Goal: Task Accomplishment & Management: Manage account settings

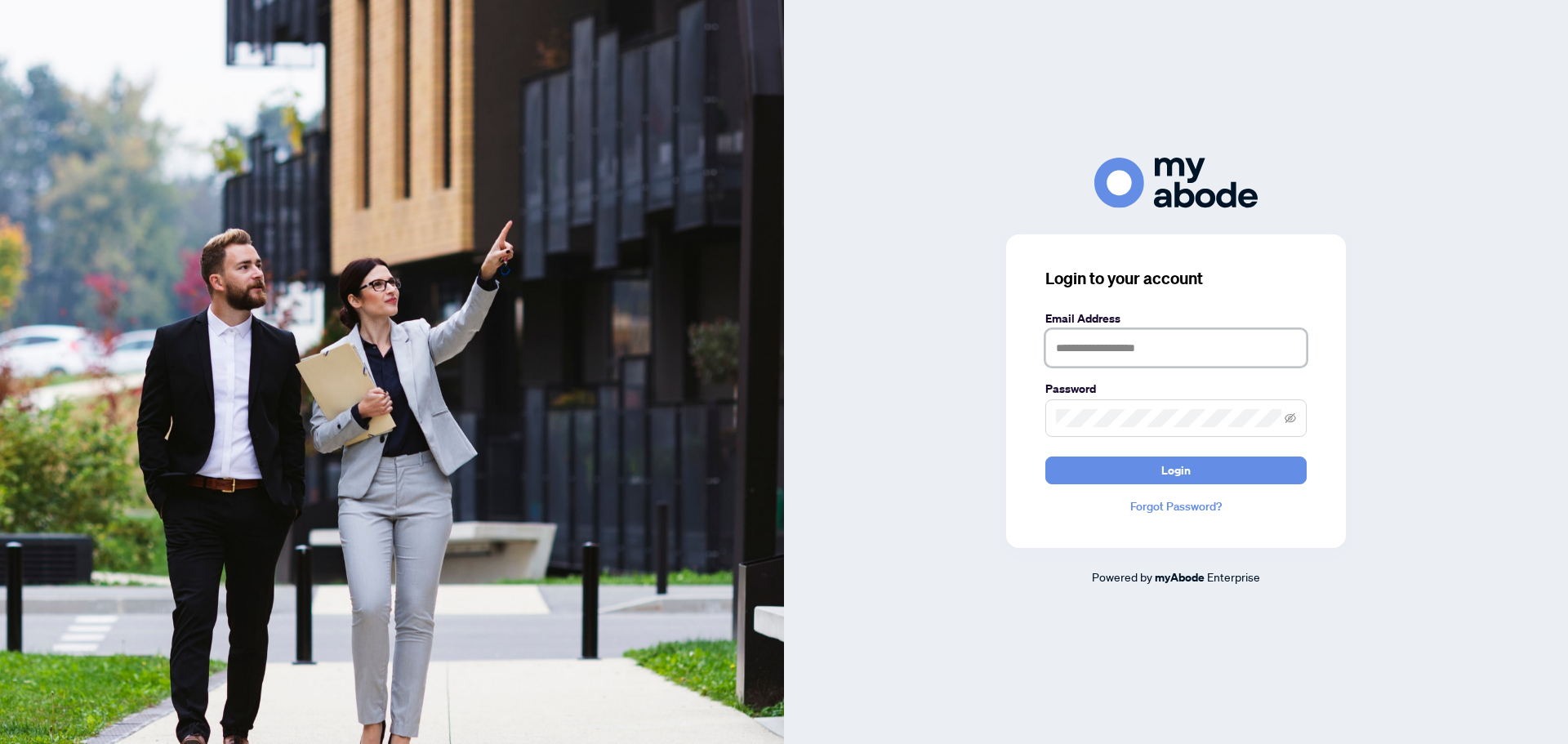
type input "**********"
click at [1207, 474] on button "Login" at bounding box center [1175, 470] width 261 height 27
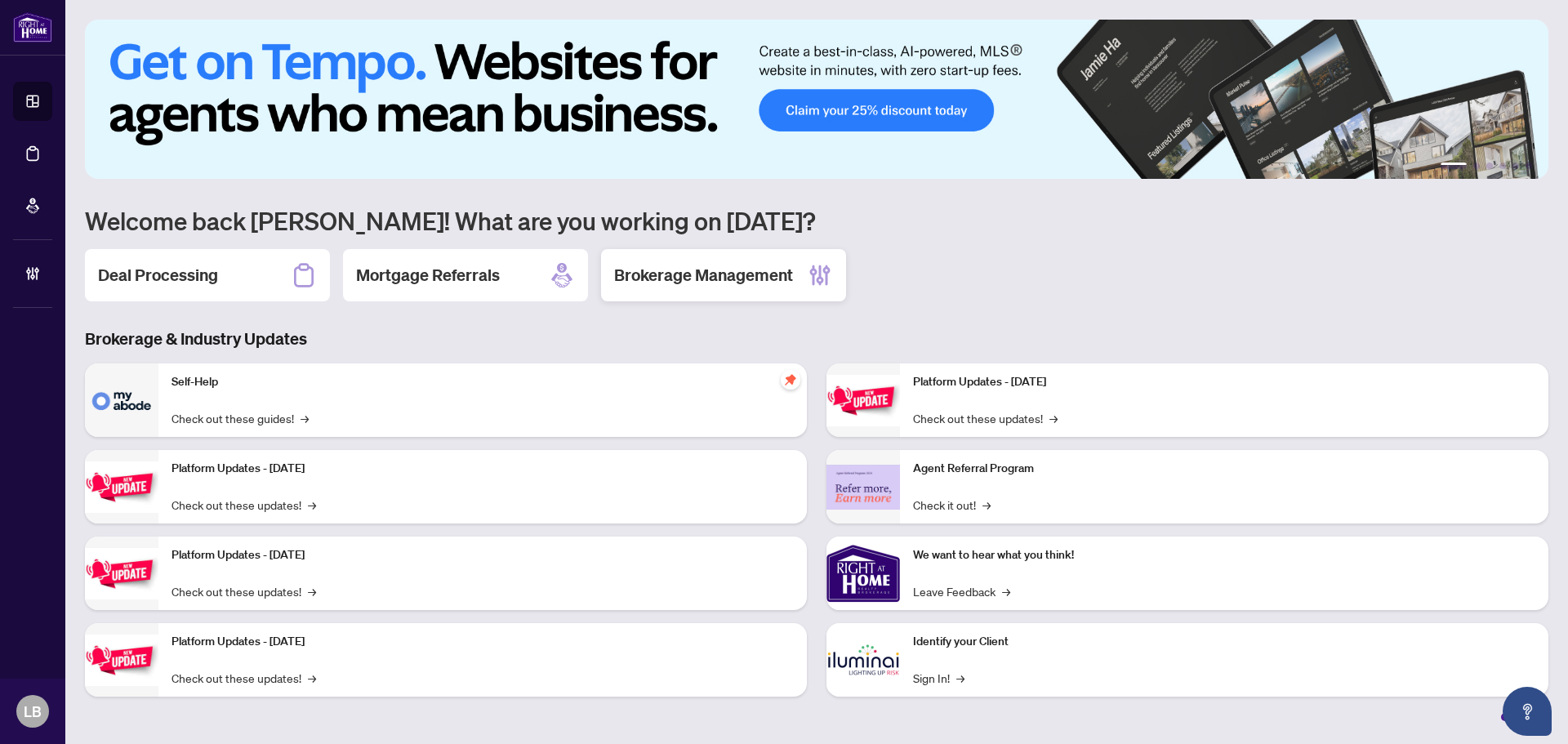
click at [685, 268] on h2 "Brokerage Management" at bounding box center [703, 275] width 179 height 23
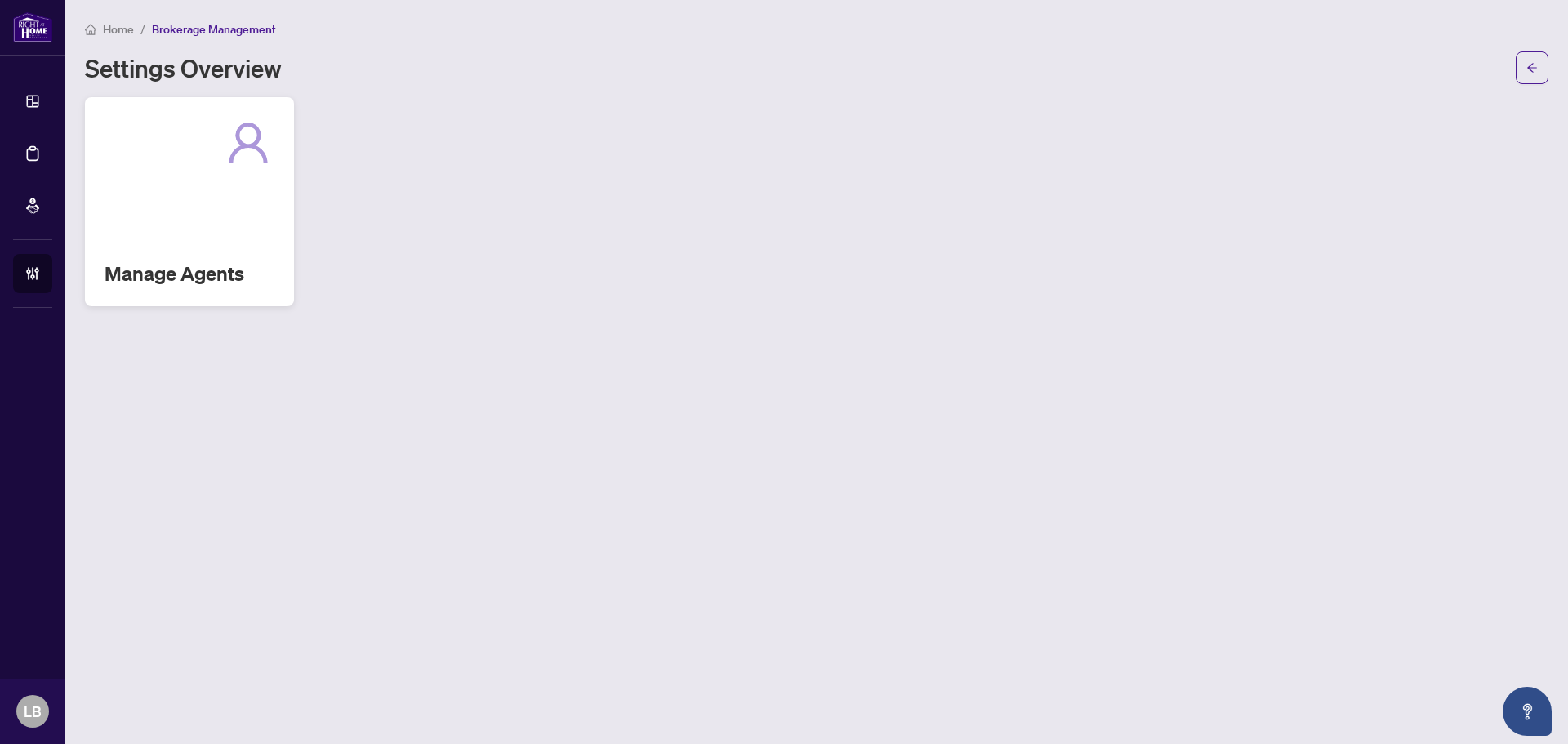
click at [118, 238] on div "Manage Agents" at bounding box center [189, 202] width 209 height 209
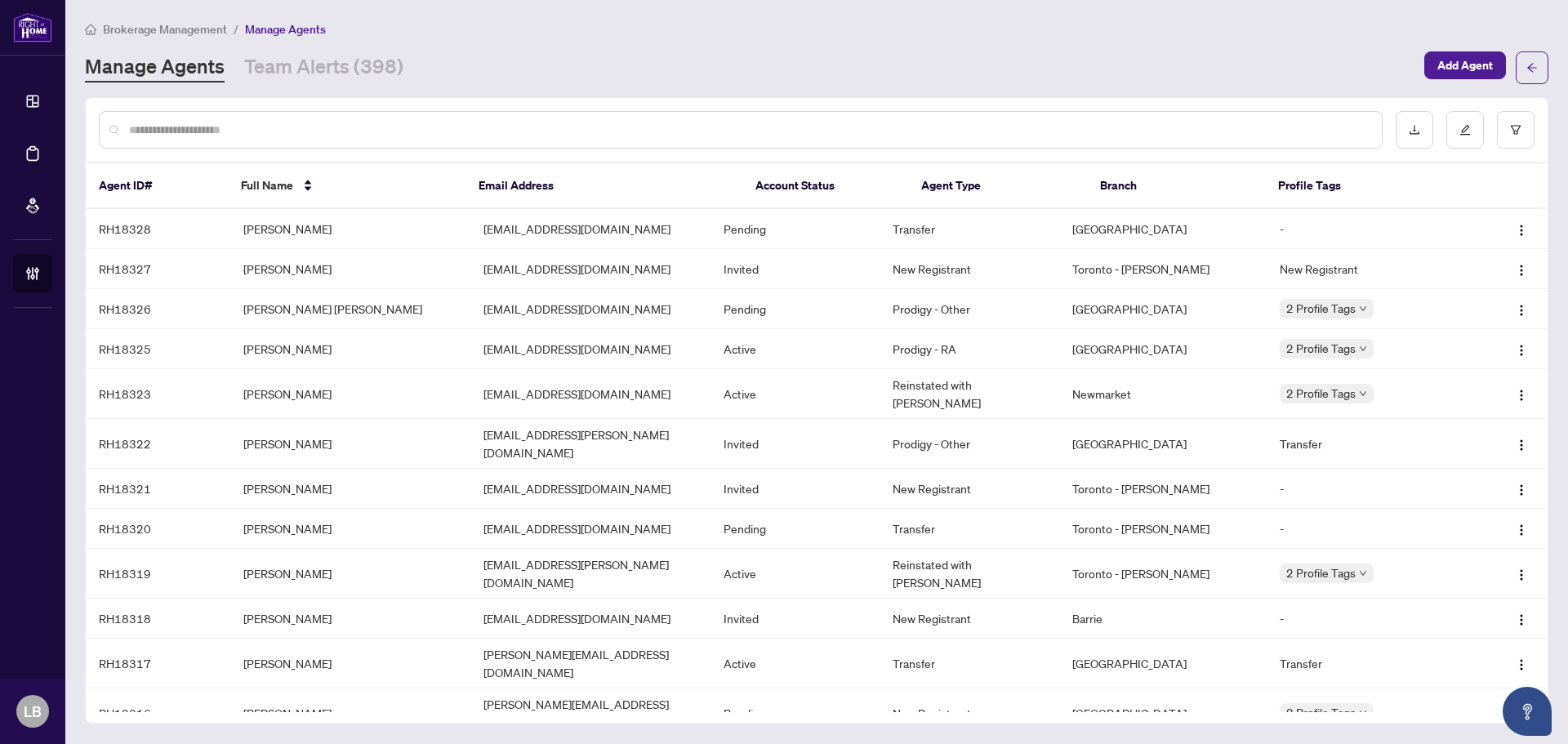
click at [163, 125] on input "text" at bounding box center [749, 129] width 1239 height 18
type input "**********"
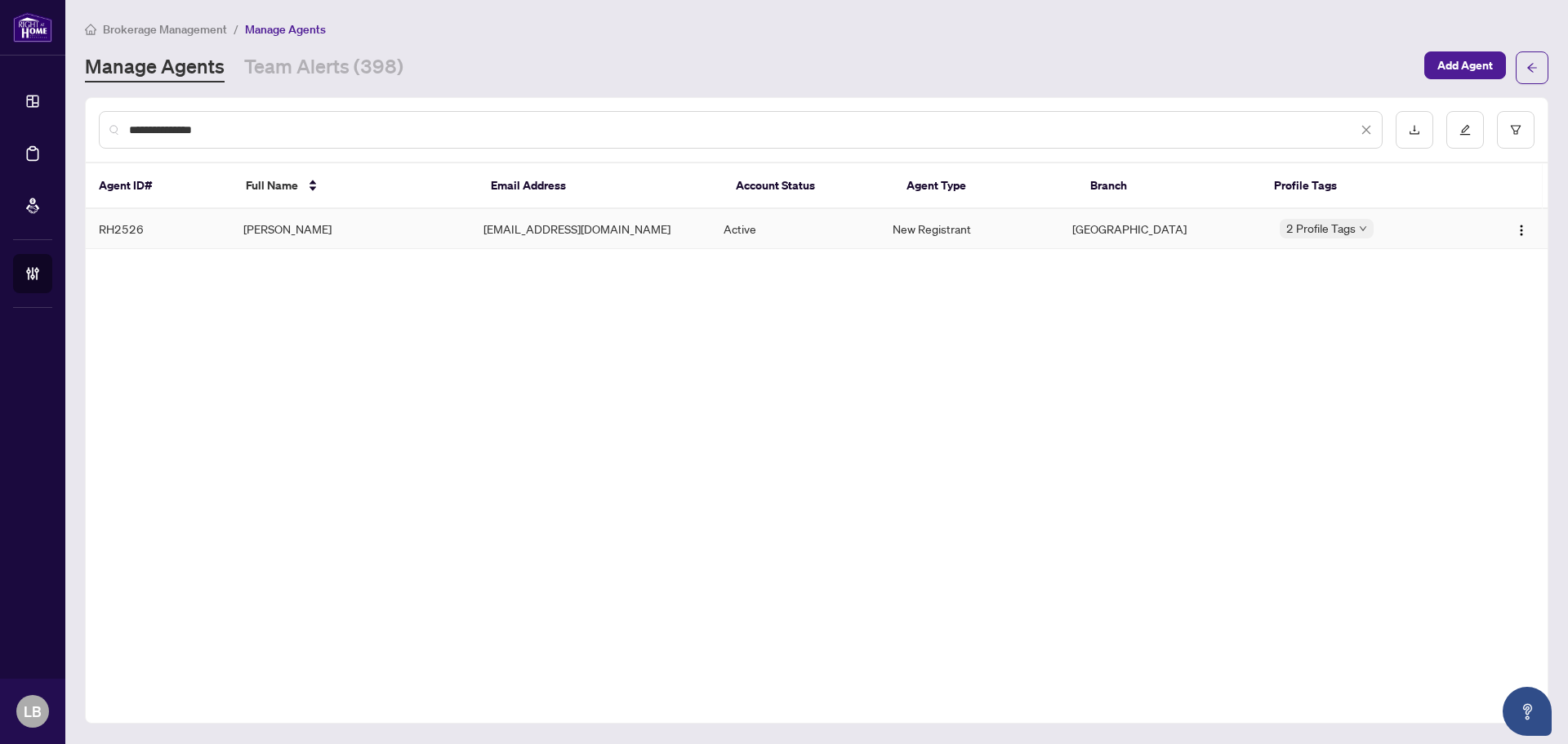
click at [295, 228] on td "Veronika Tisson" at bounding box center [350, 229] width 240 height 40
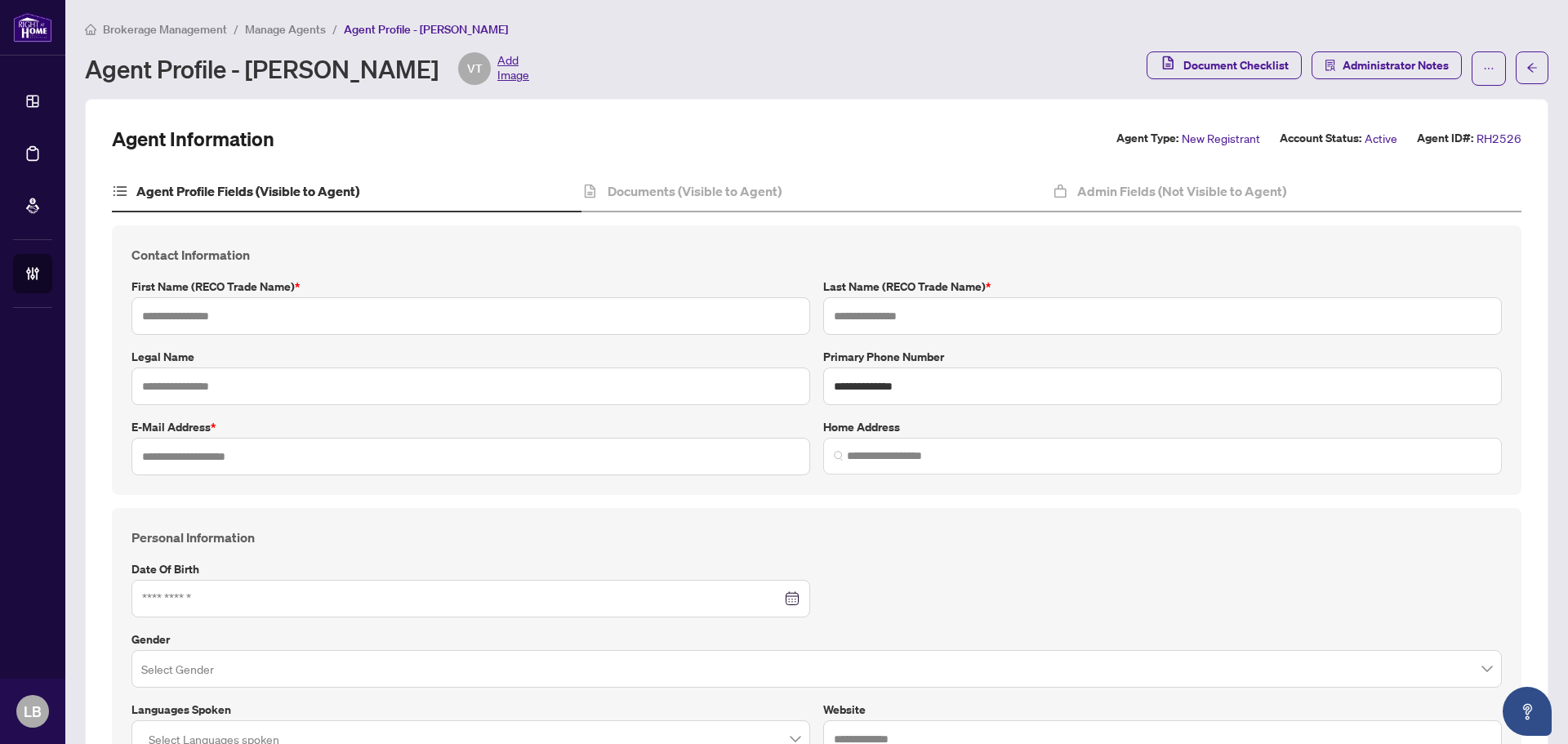
type input "********"
type input "******"
type input "**********"
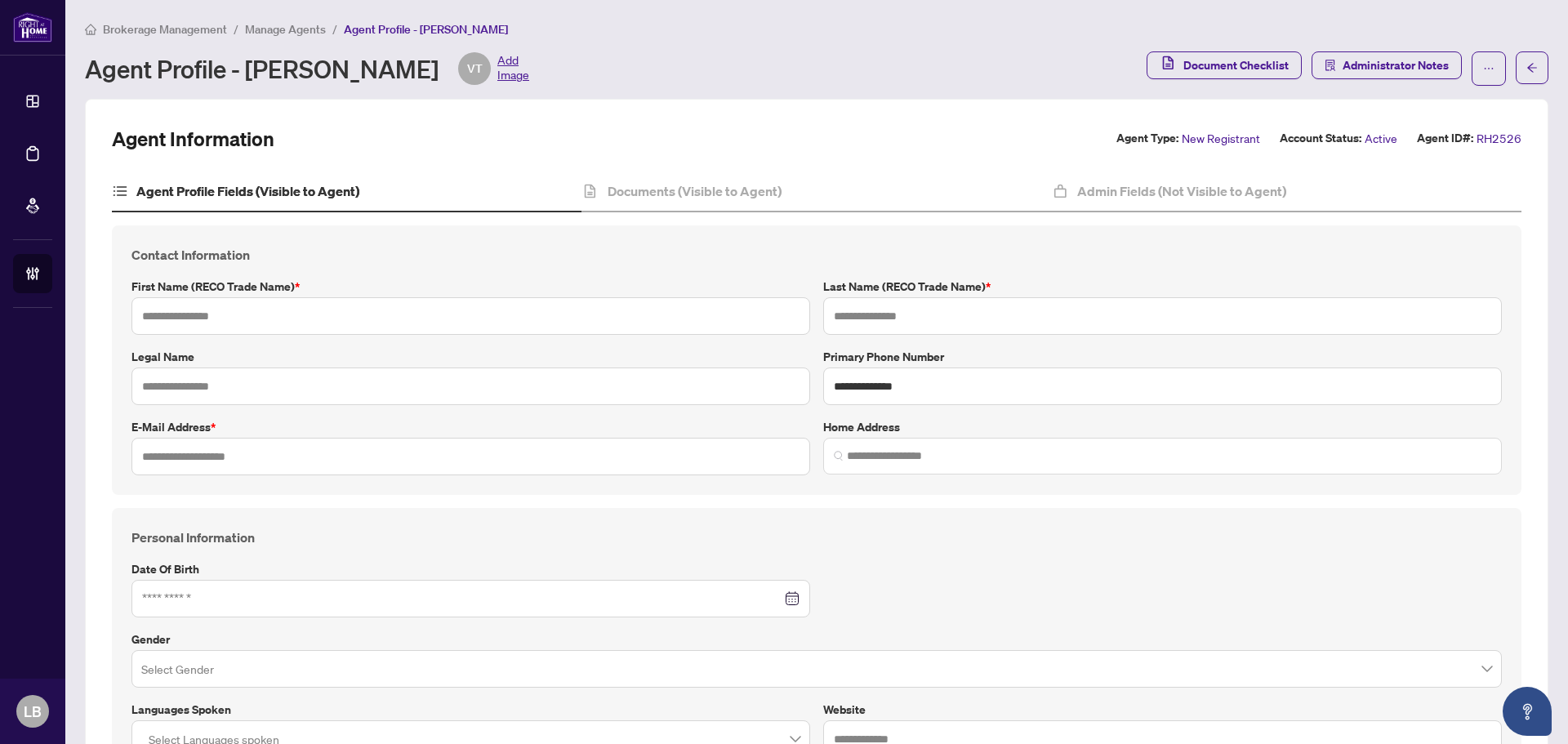
type input "*"
type input "*******"
type input "**********"
type input "****"
type input "**********"
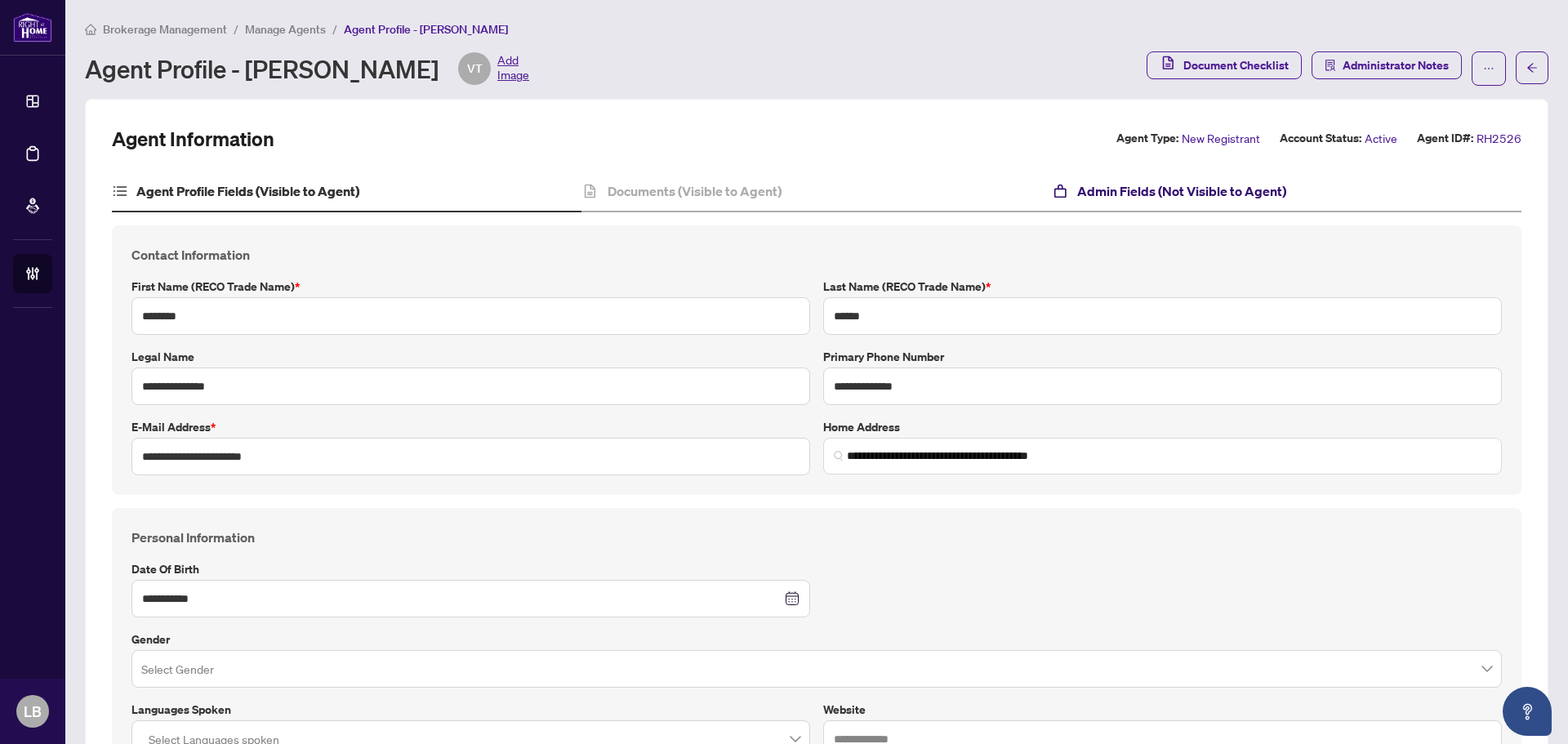
click at [1144, 181] on h4 "Admin Fields (Not Visible to Agent)" at bounding box center [1182, 190] width 209 height 20
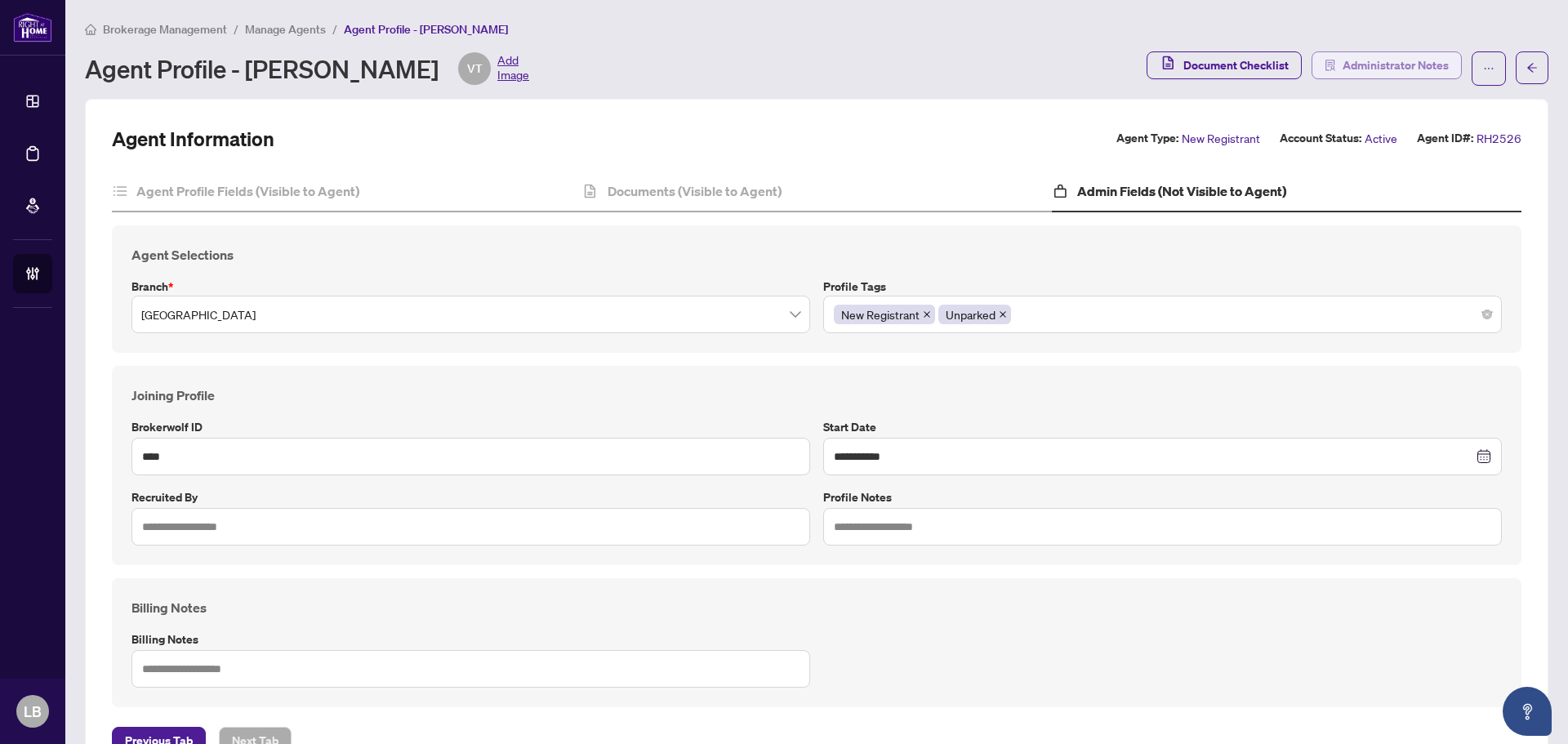
click at [1361, 54] on span "Administrator Notes" at bounding box center [1395, 65] width 106 height 26
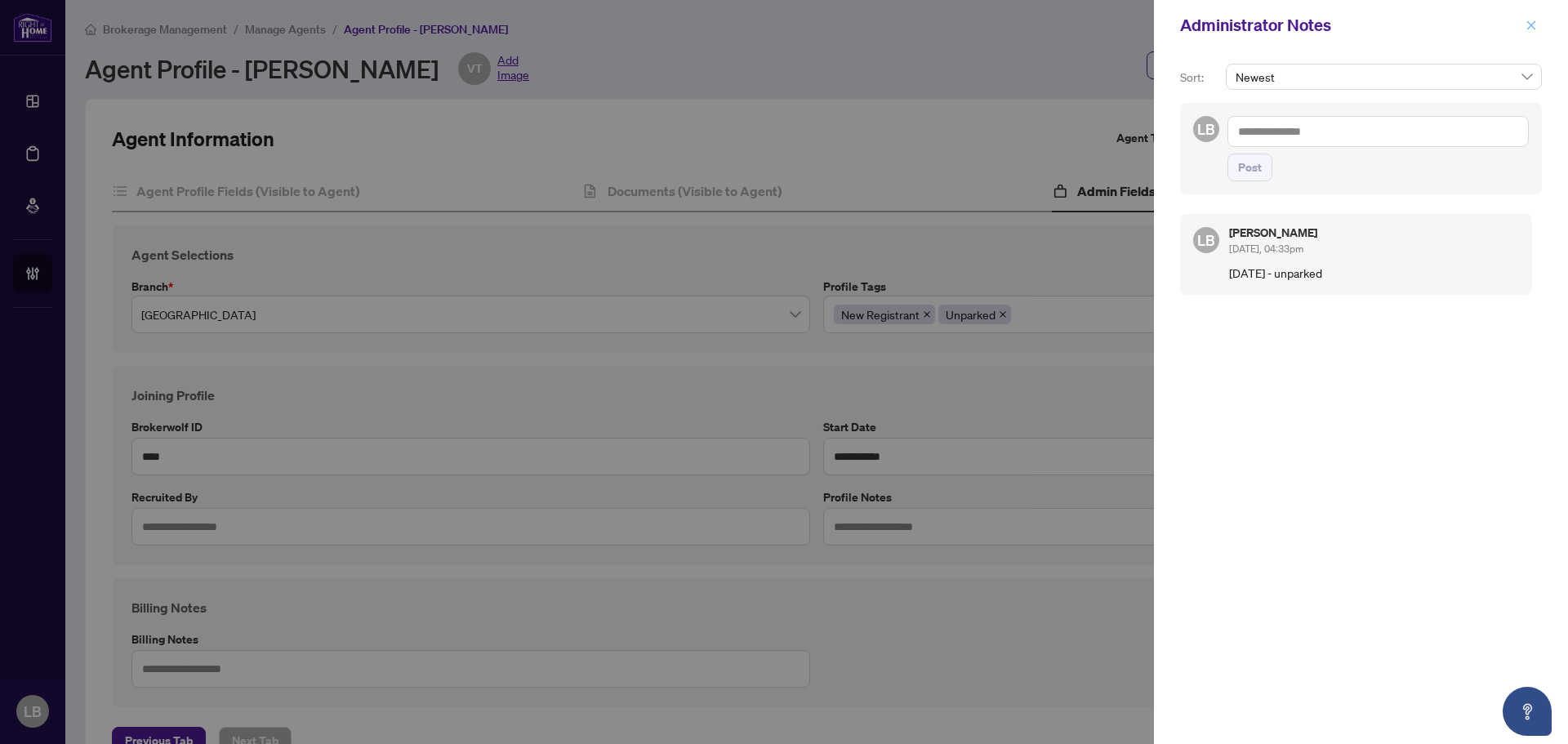
drag, startPoint x: 1529, startPoint y: 23, endPoint x: 1520, endPoint y: 27, distance: 9.8
click at [1528, 23] on icon "close" at bounding box center [1531, 25] width 11 height 11
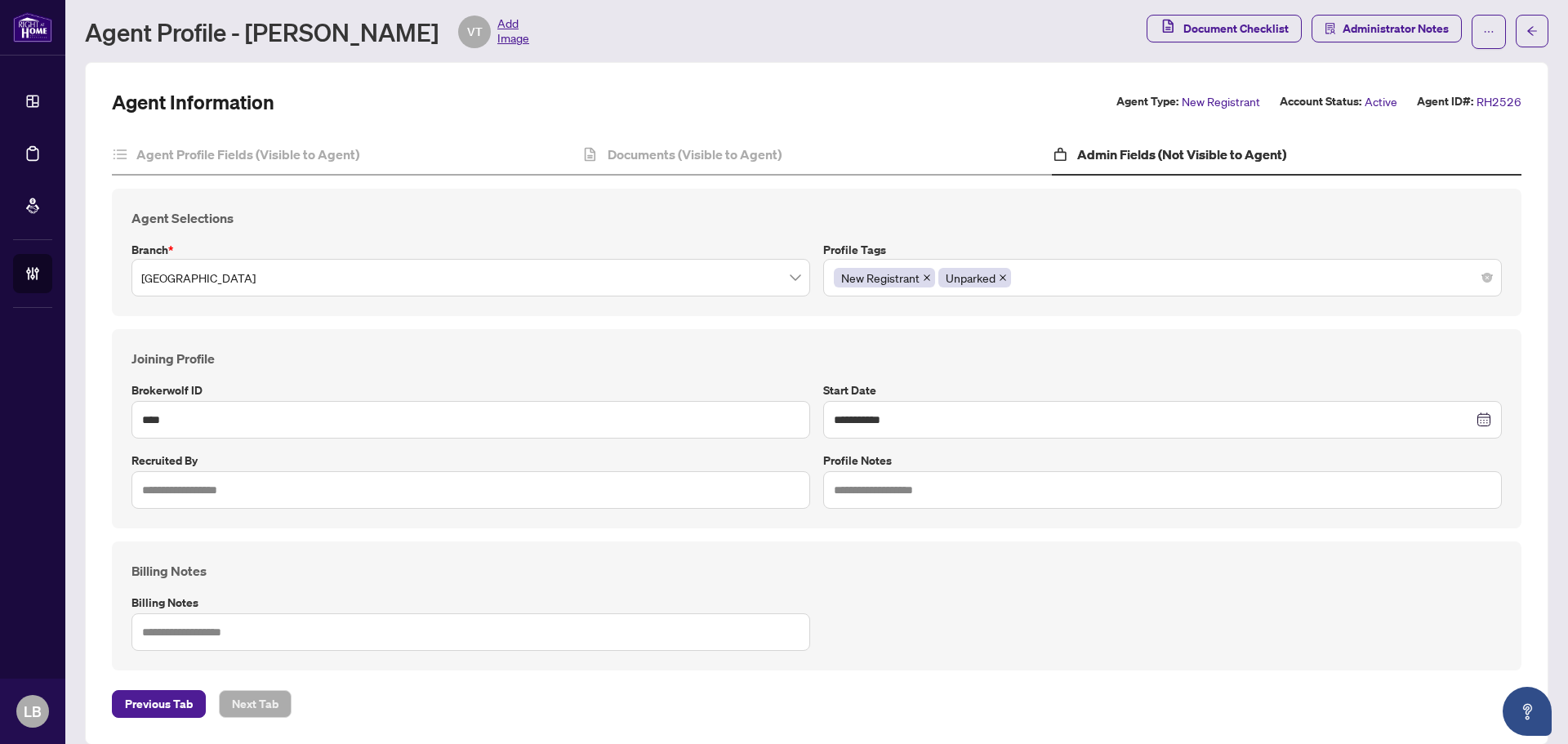
scroll to position [57, 0]
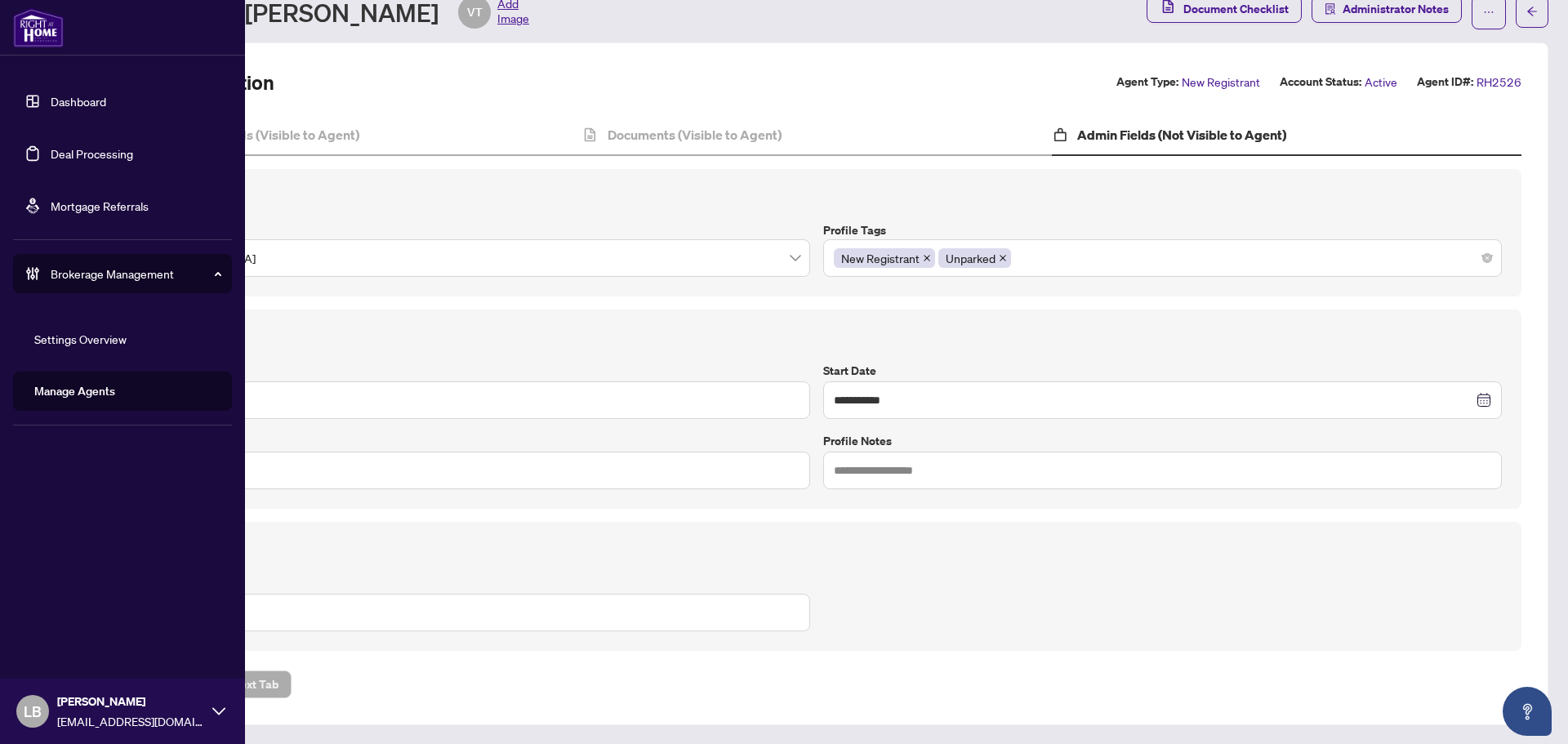
click at [55, 104] on link "Dashboard" at bounding box center [78, 102] width 56 height 15
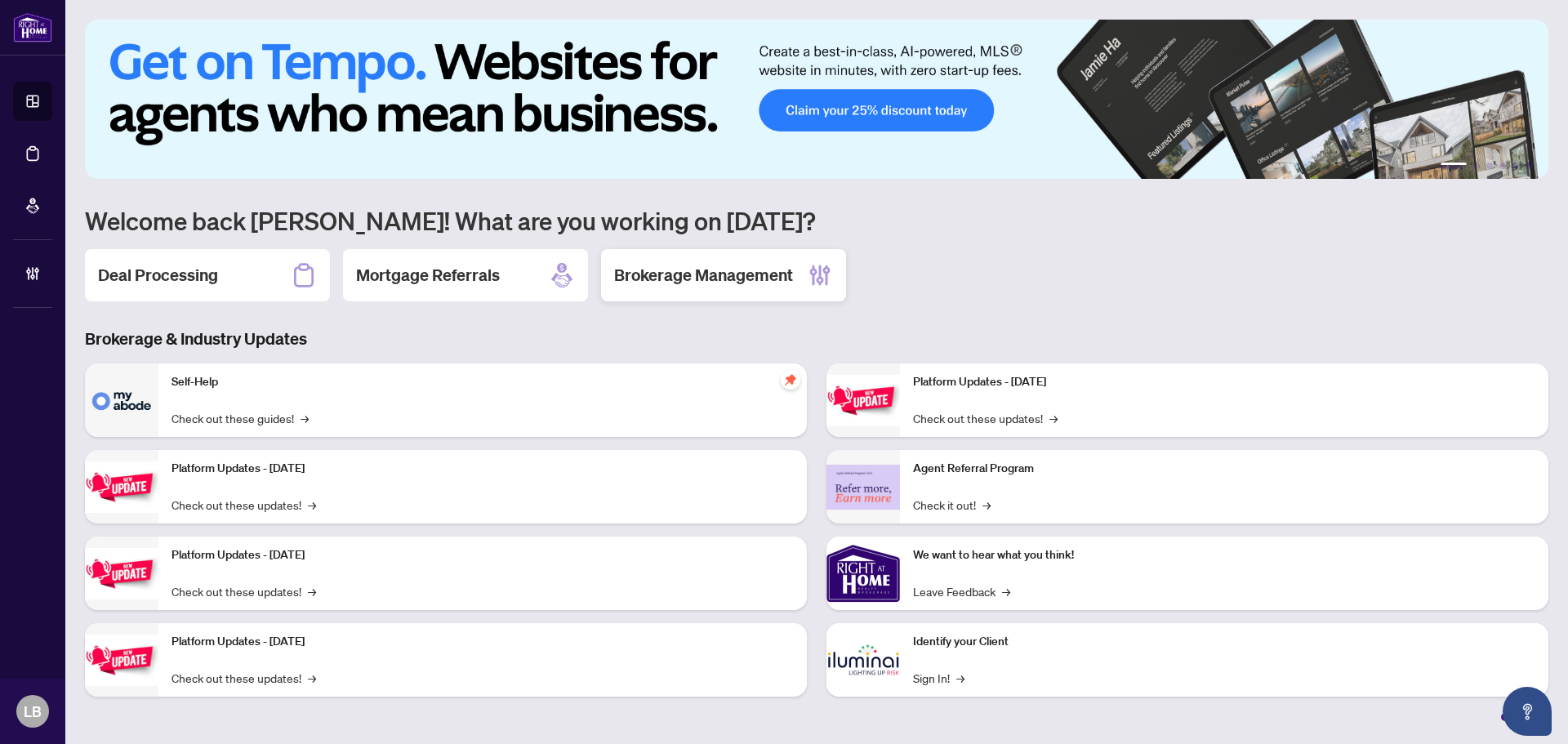
click at [678, 267] on h2 "Brokerage Management" at bounding box center [703, 275] width 179 height 23
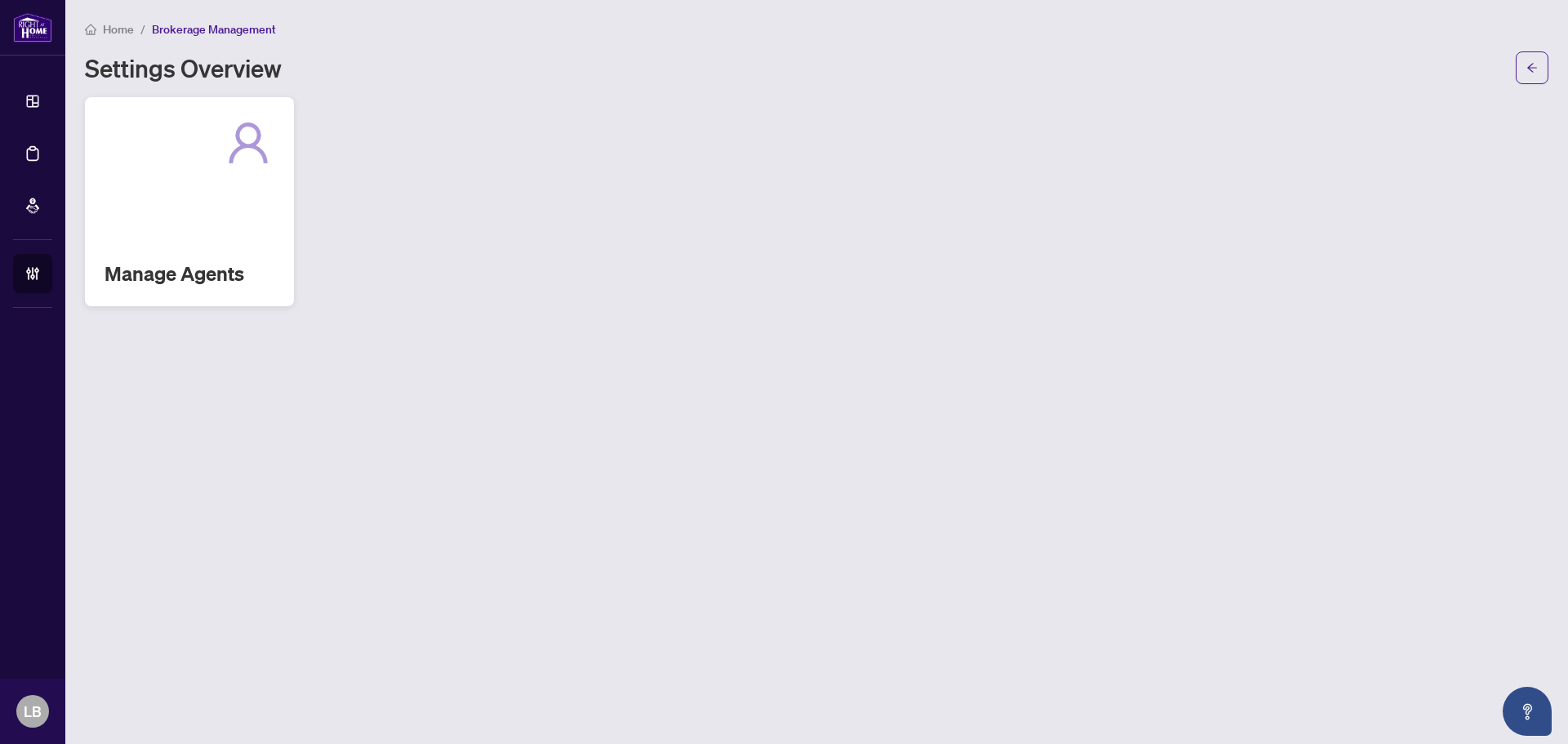
click at [205, 253] on div "Manage Agents" at bounding box center [189, 202] width 209 height 209
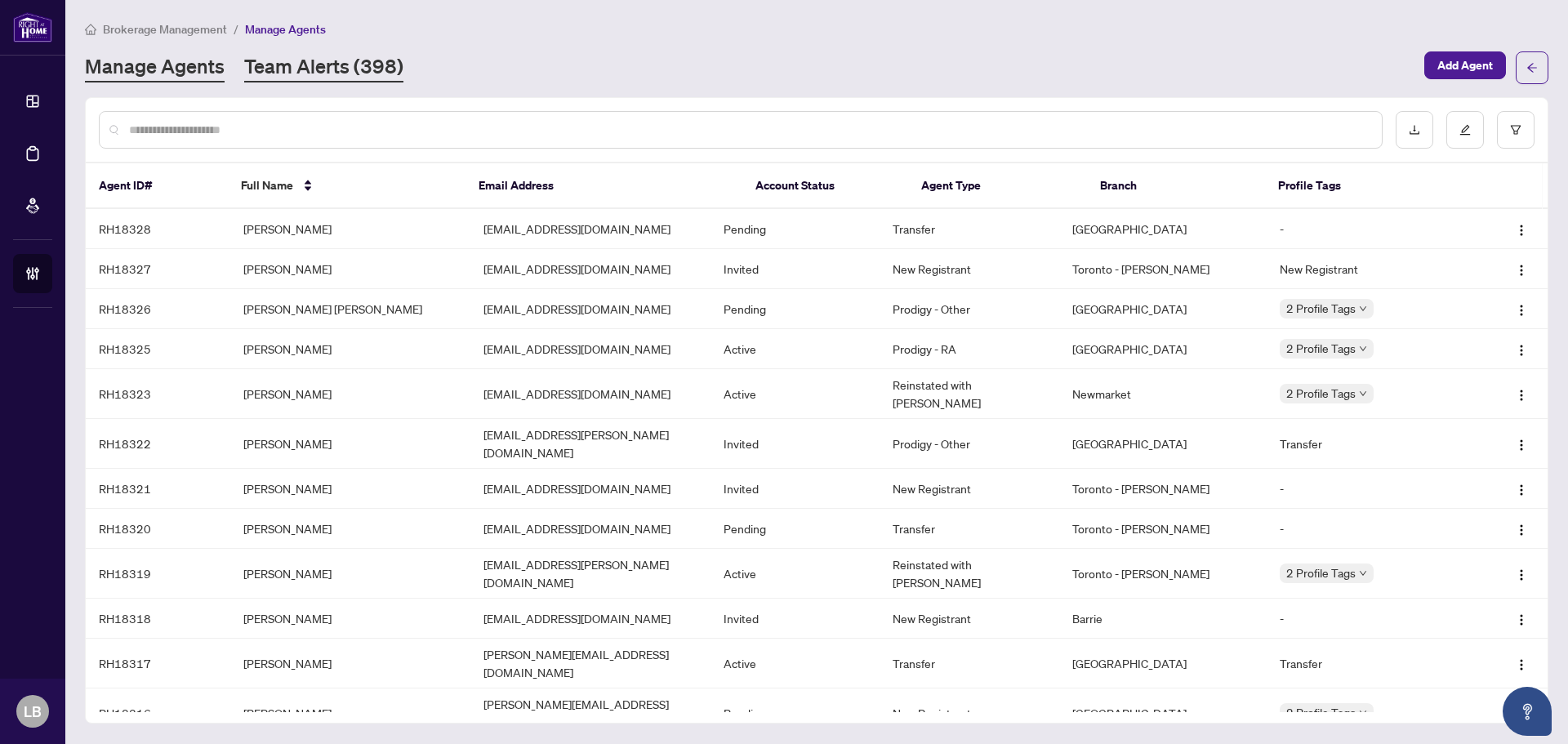
click at [306, 72] on link "Team Alerts (398)" at bounding box center [323, 67] width 159 height 29
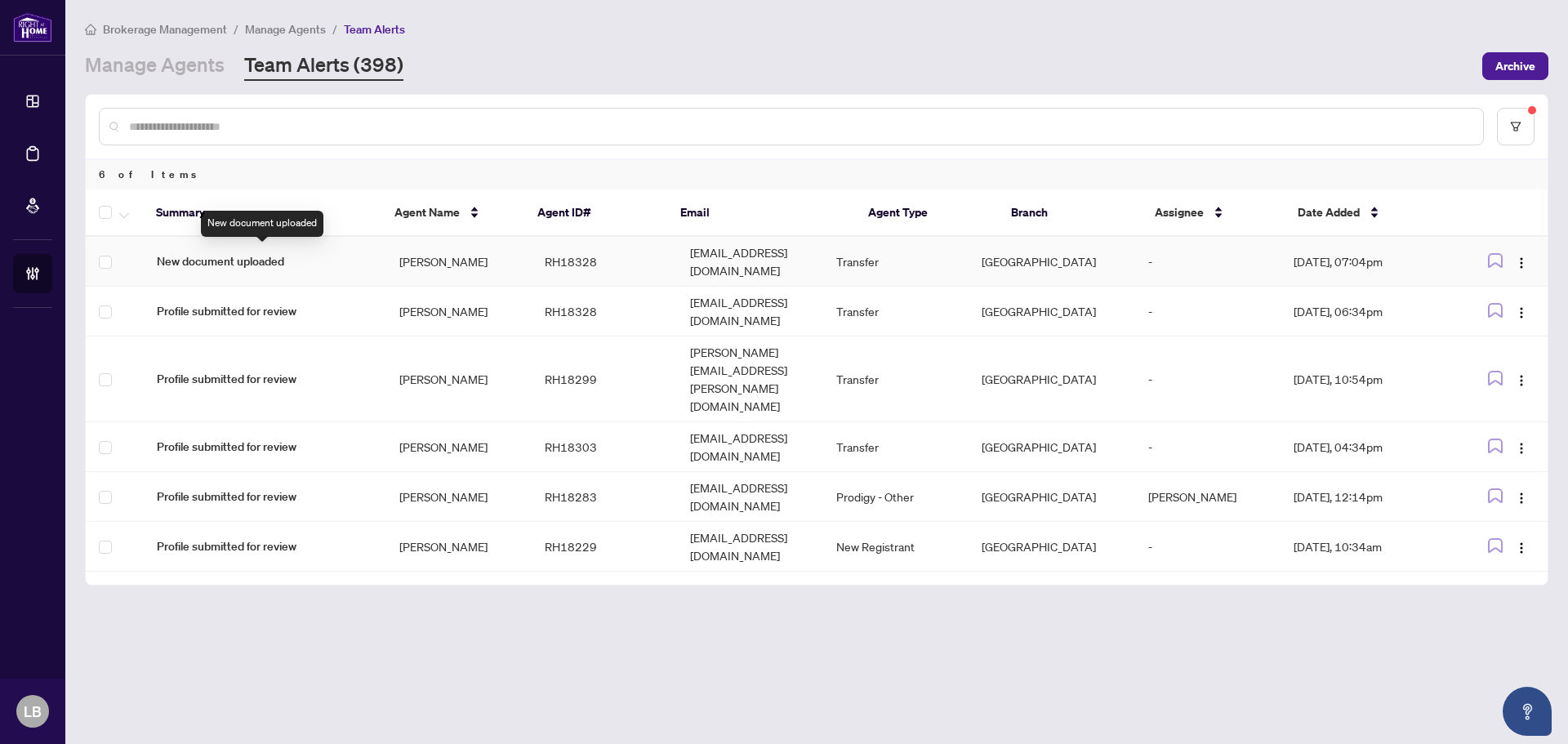
click at [221, 252] on span "New document uploaded" at bounding box center [265, 261] width 217 height 18
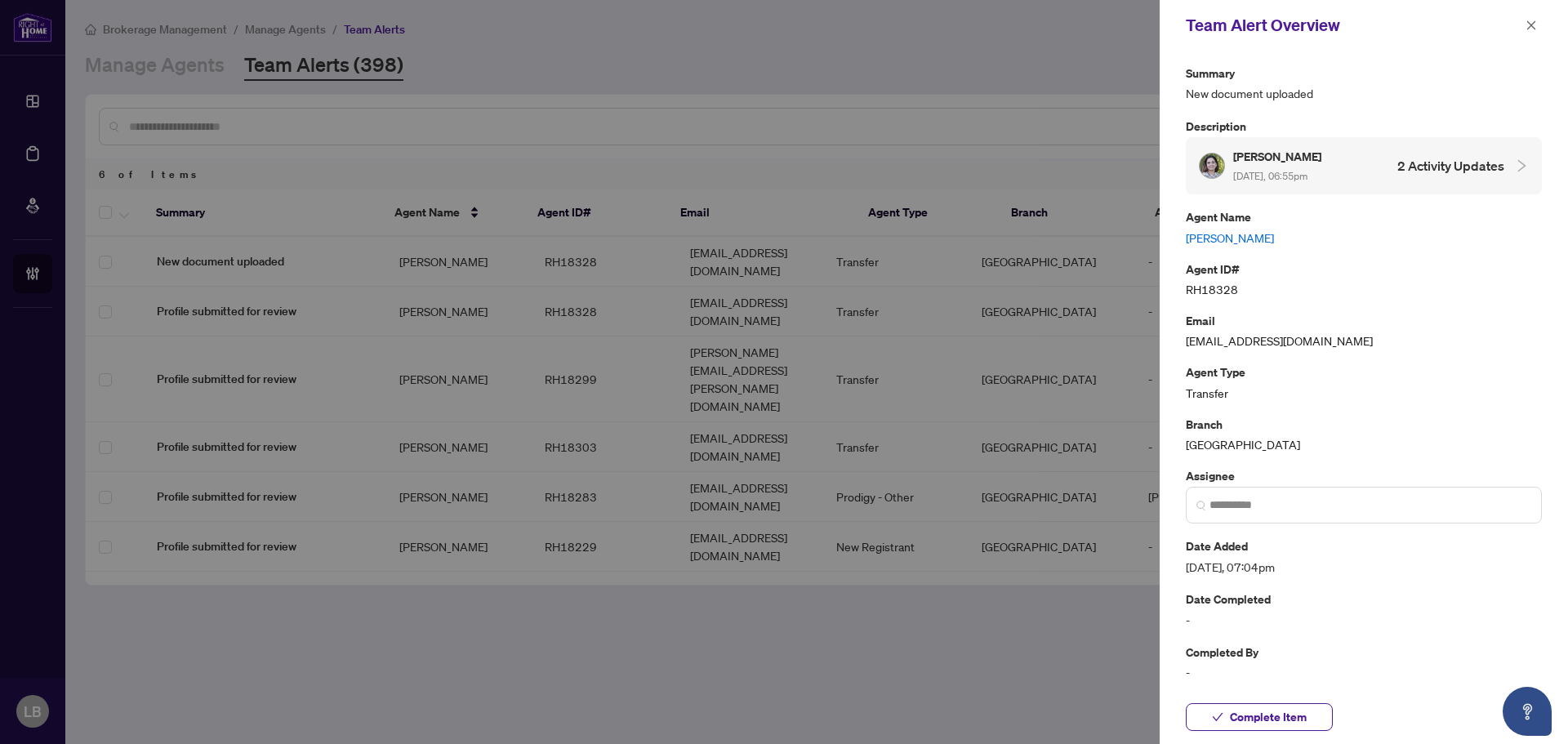
click at [1221, 243] on link "[PERSON_NAME]" at bounding box center [1364, 237] width 356 height 18
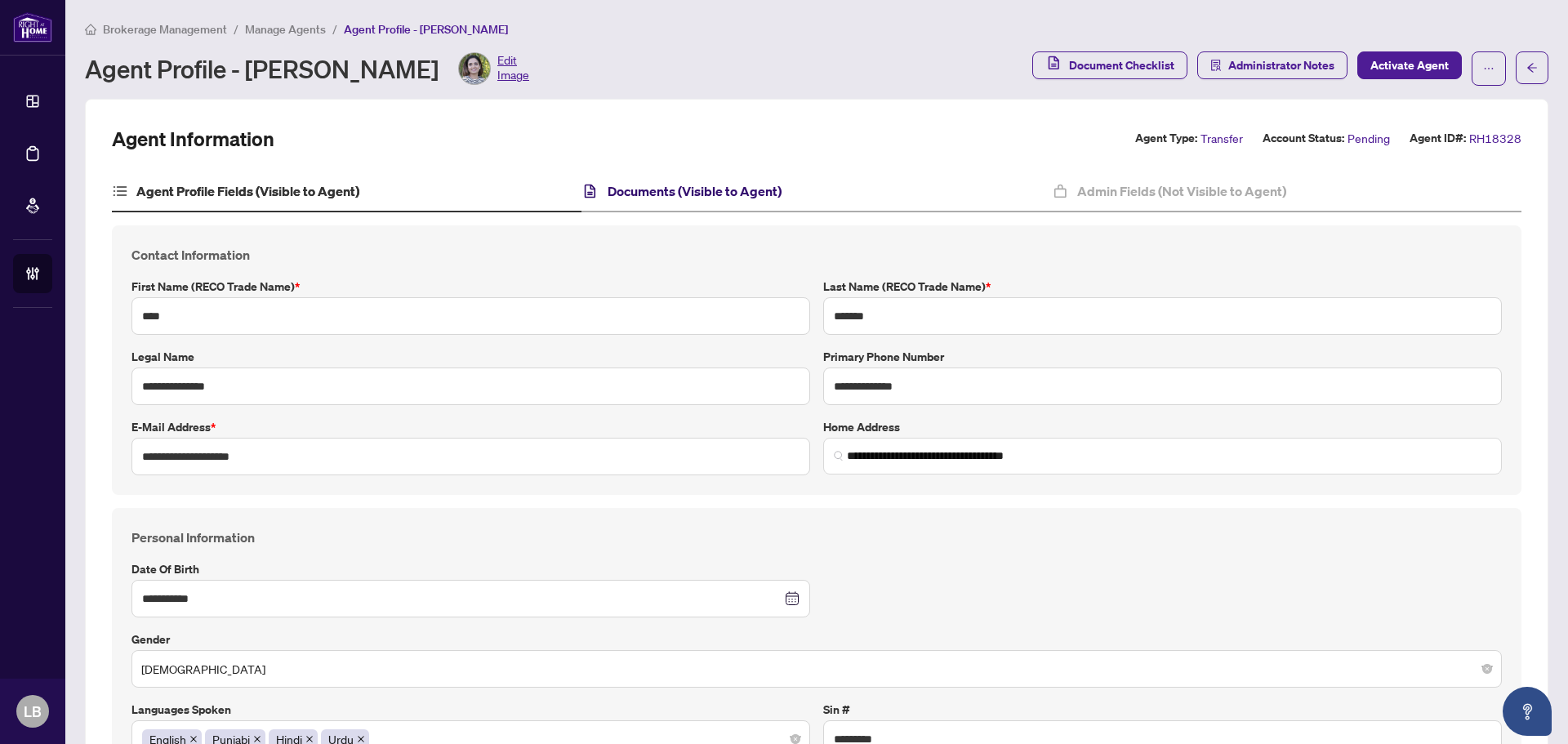
click at [685, 181] on h4 "Documents (Visible to Agent)" at bounding box center [694, 190] width 174 height 20
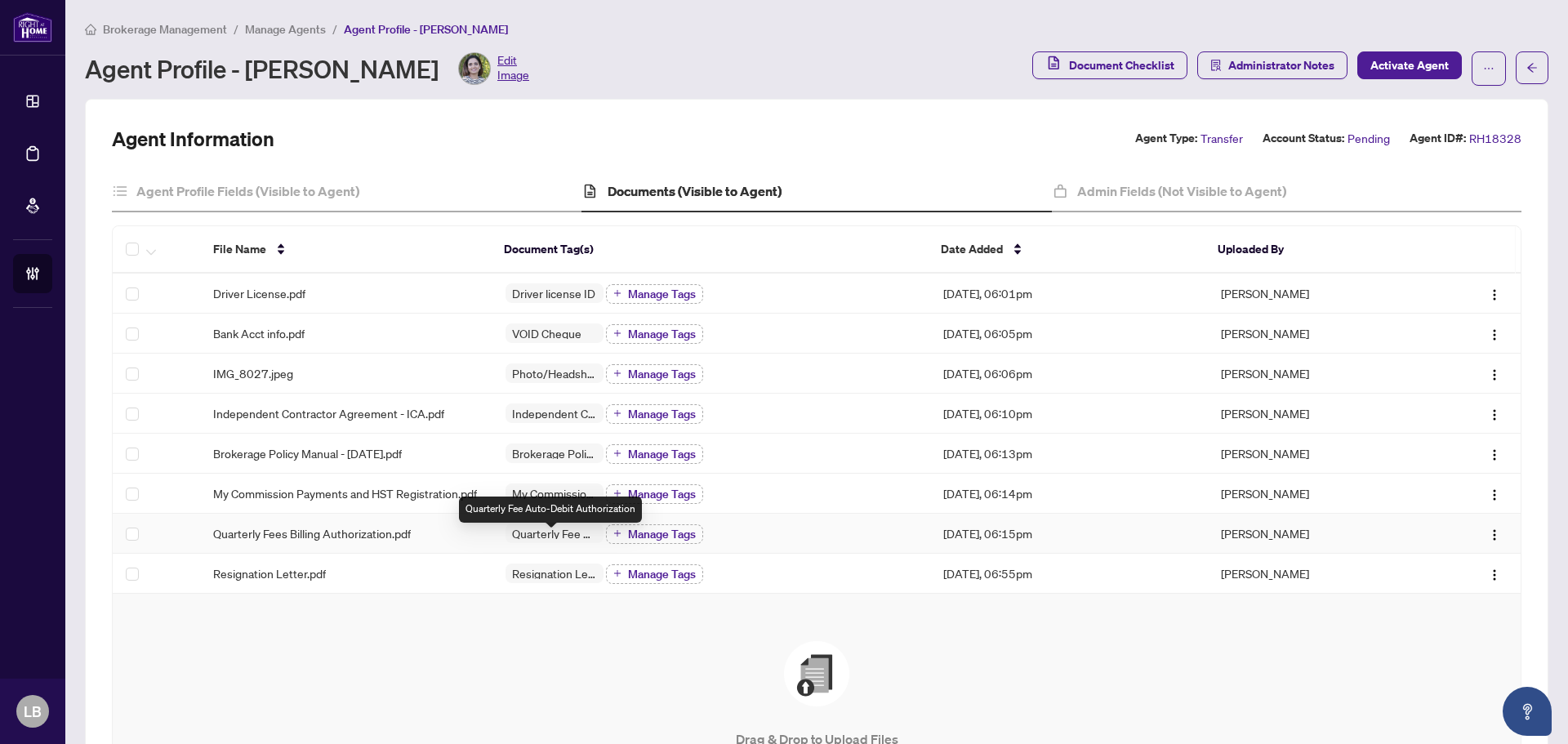
scroll to position [82, 0]
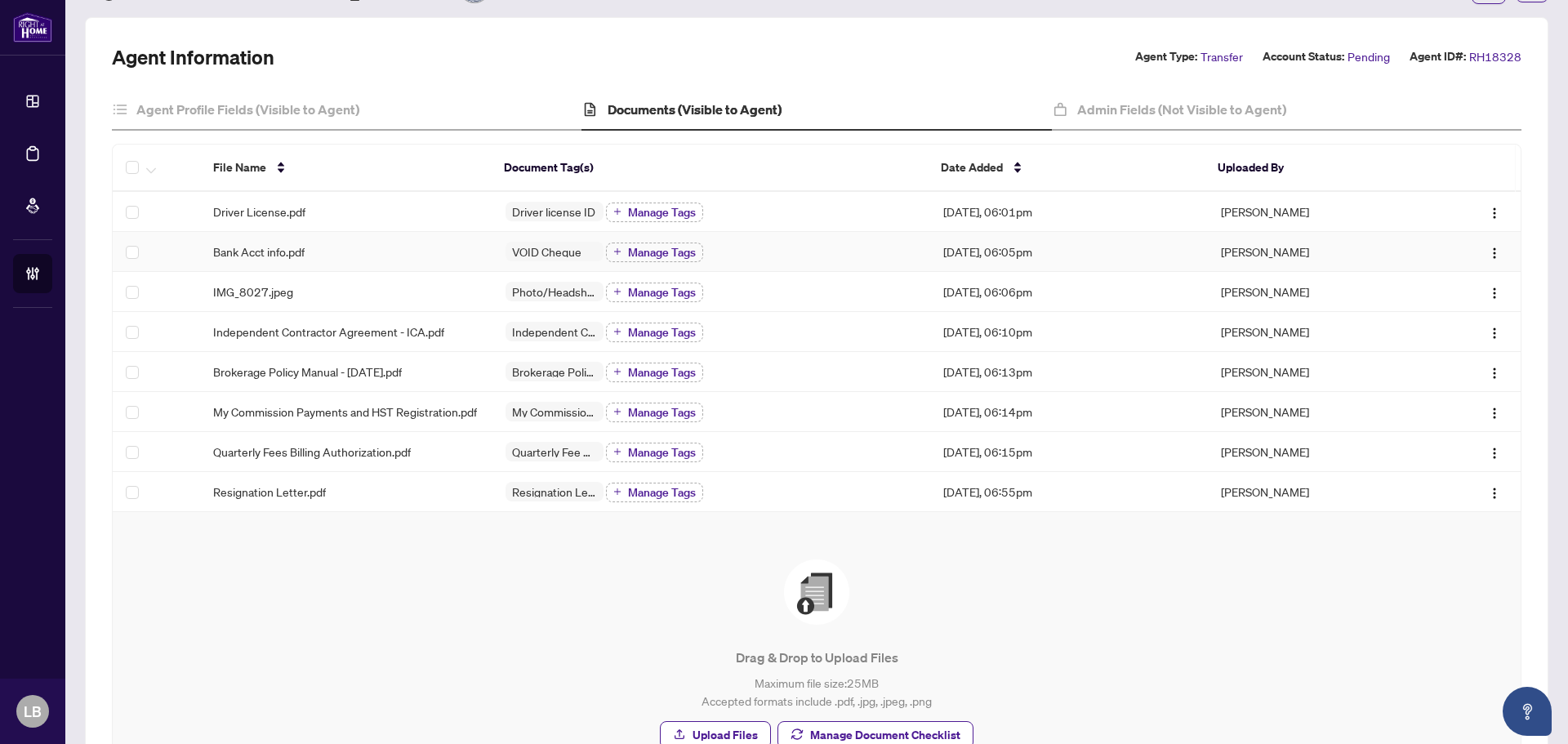
click at [251, 249] on span "Bank Acct info.pdf" at bounding box center [258, 251] width 91 height 18
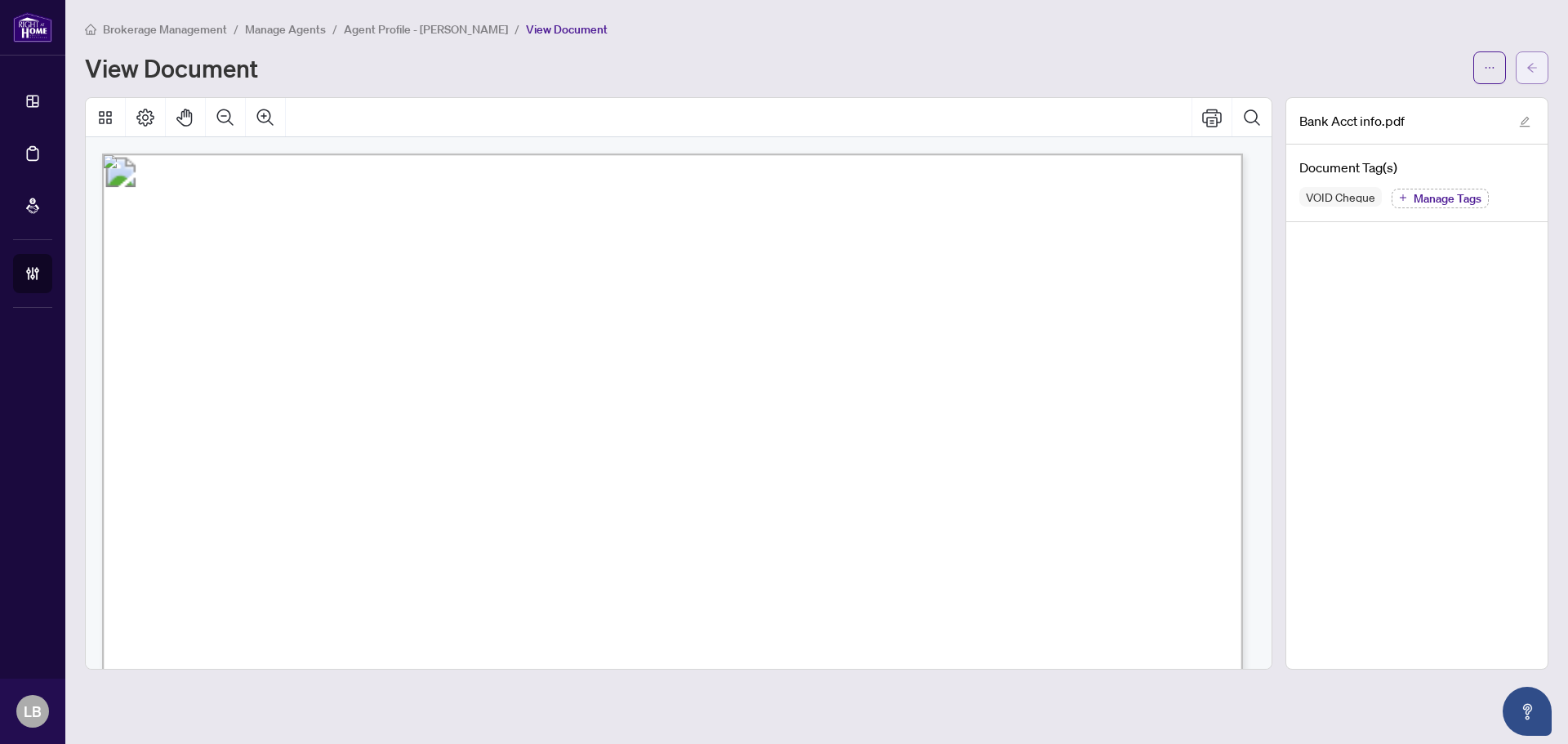
click at [1530, 67] on icon "arrow-left" at bounding box center [1532, 68] width 11 height 11
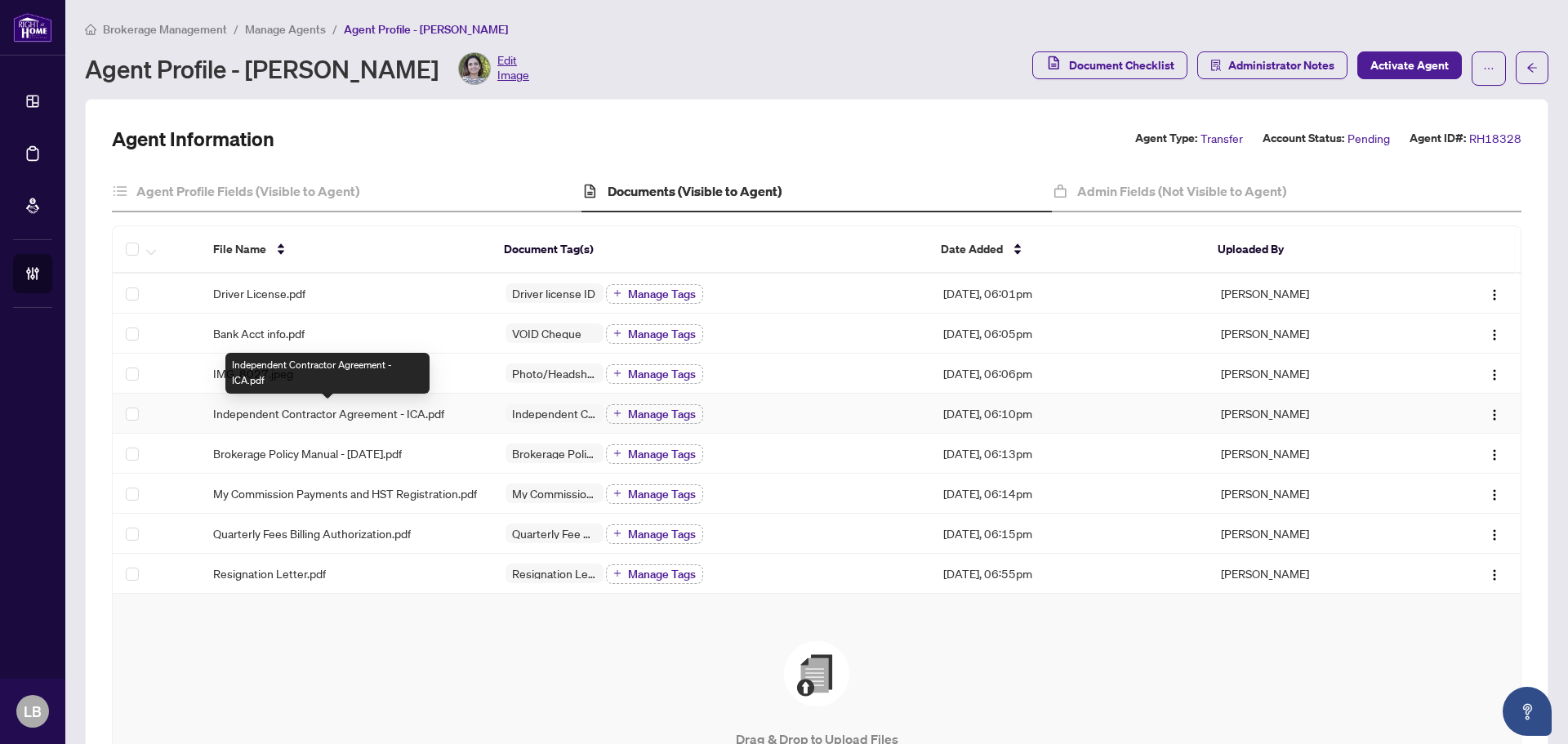
click at [384, 411] on span "Independent Contractor Agreement - ICA.pdf" at bounding box center [328, 412] width 231 height 18
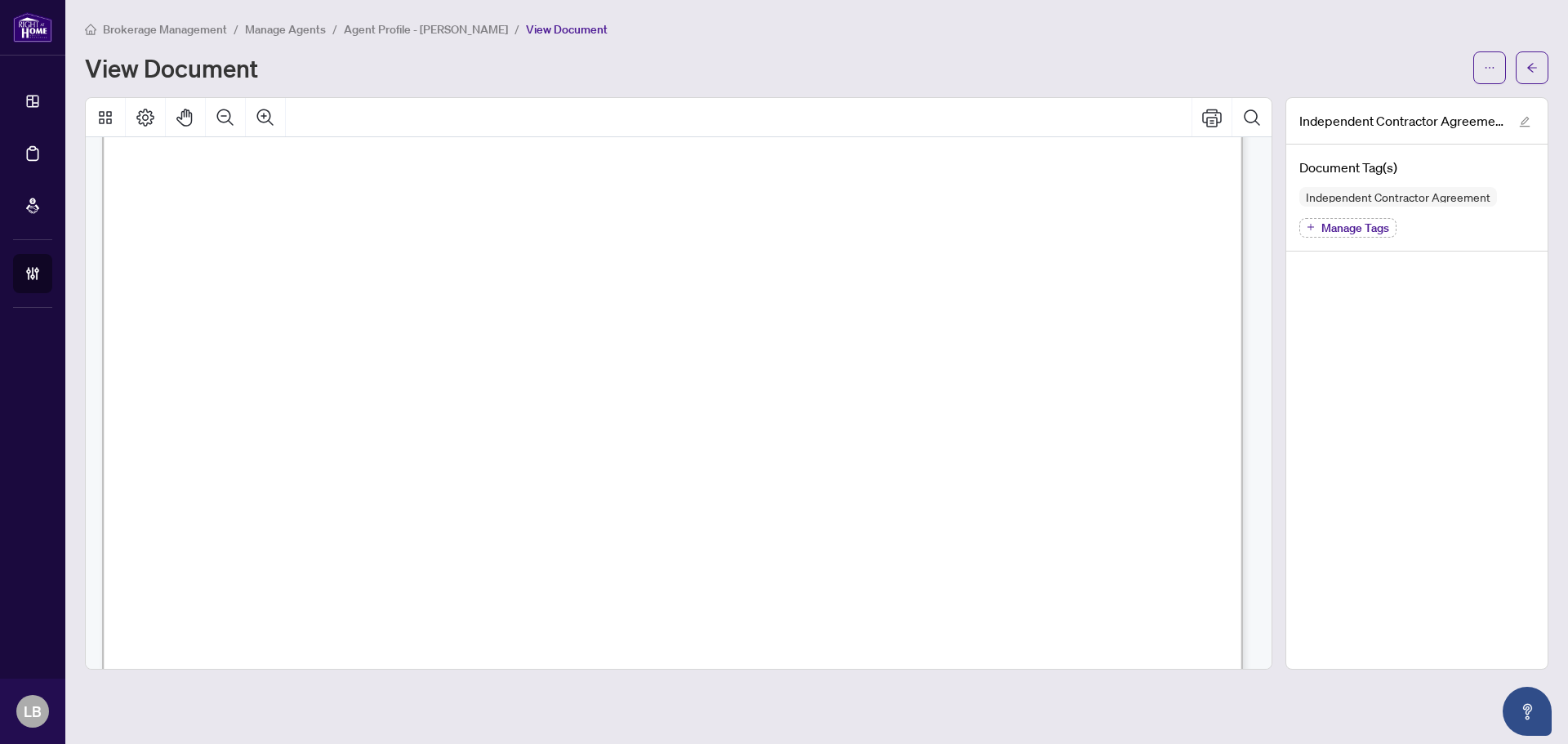
scroll to position [23282, 0]
click at [1531, 64] on icon "arrow-left" at bounding box center [1531, 68] width 9 height 9
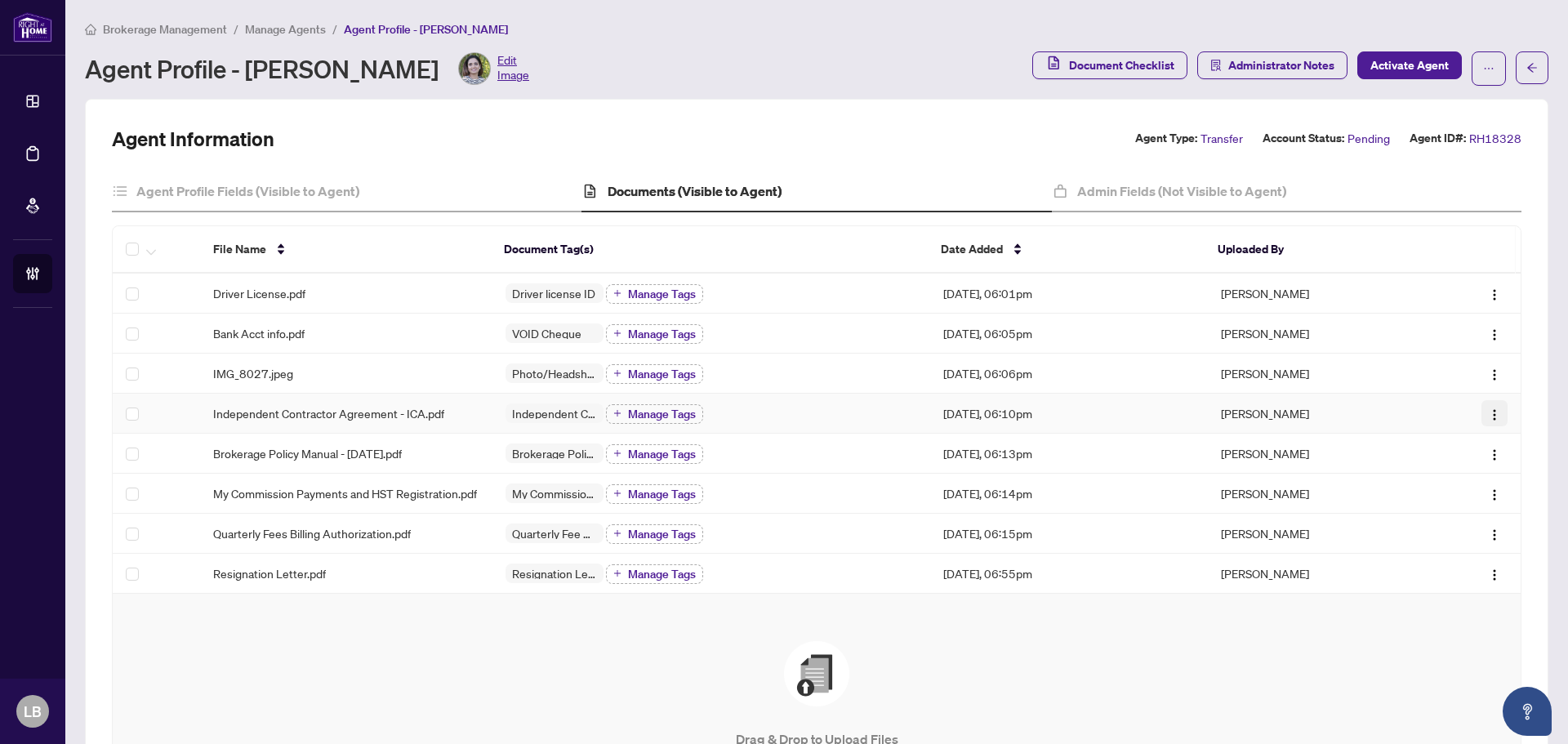
click at [1488, 412] on img "button" at bounding box center [1495, 415] width 13 height 13
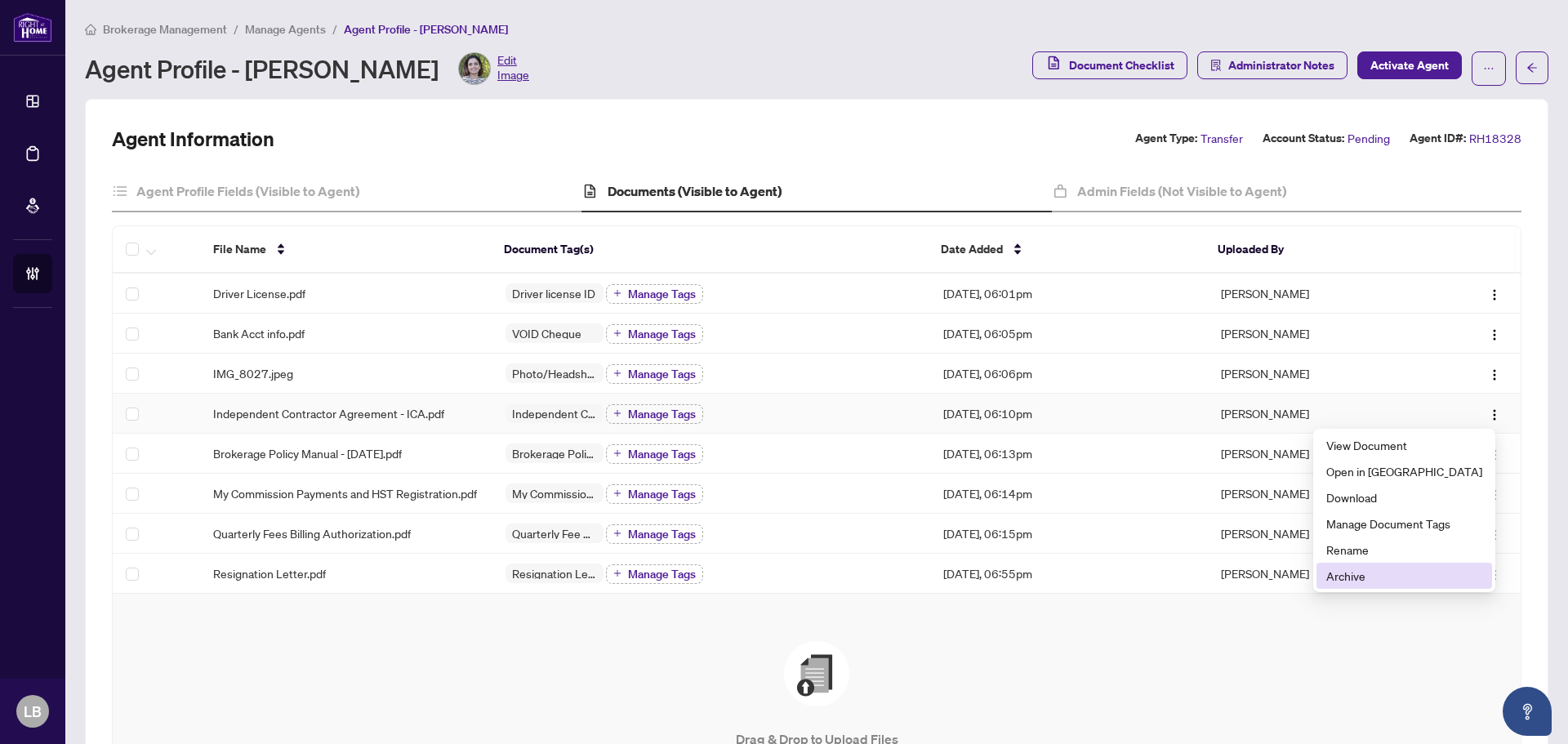
click at [1398, 574] on span "Archive" at bounding box center [1404, 575] width 156 height 18
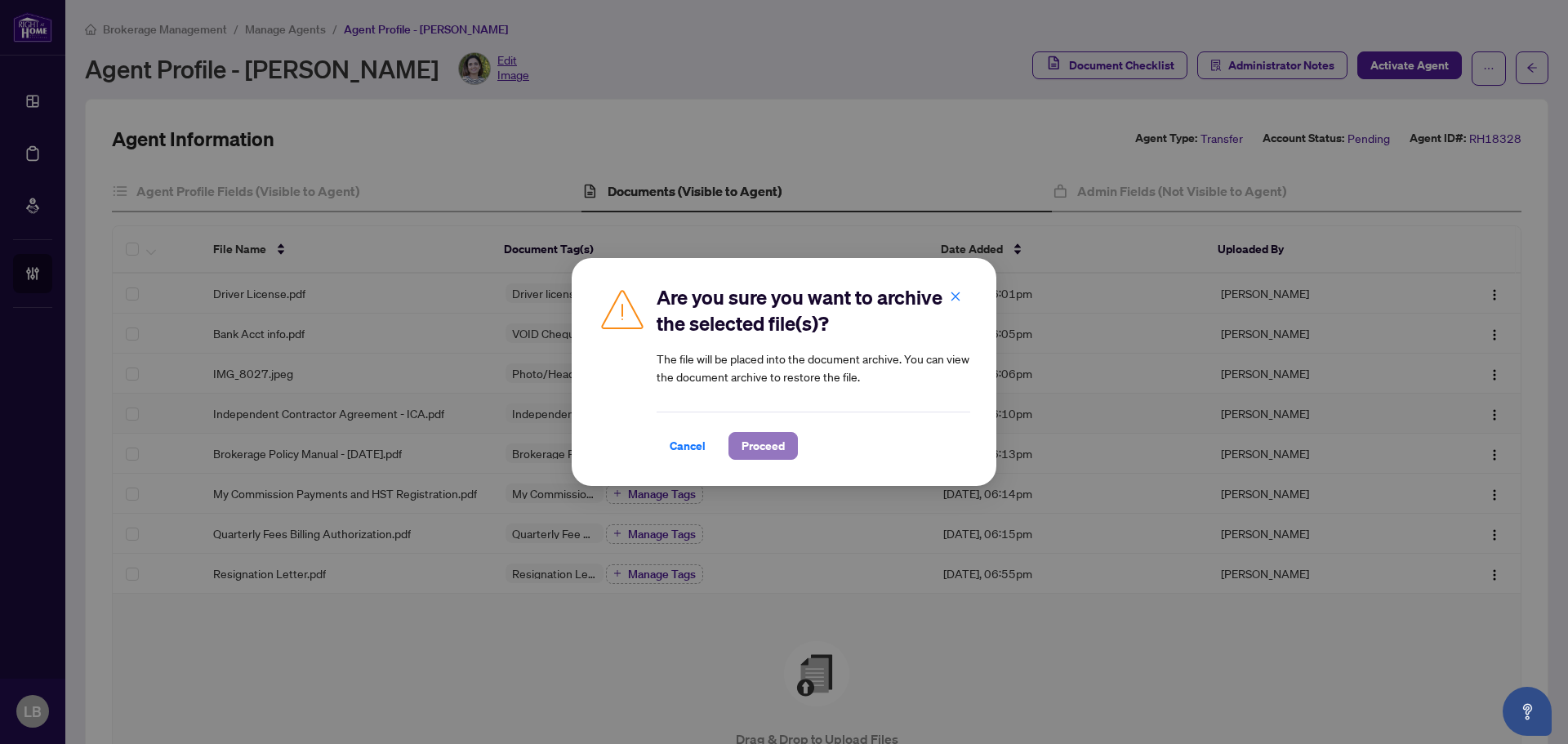
click at [765, 445] on span "Proceed" at bounding box center [763, 446] width 43 height 26
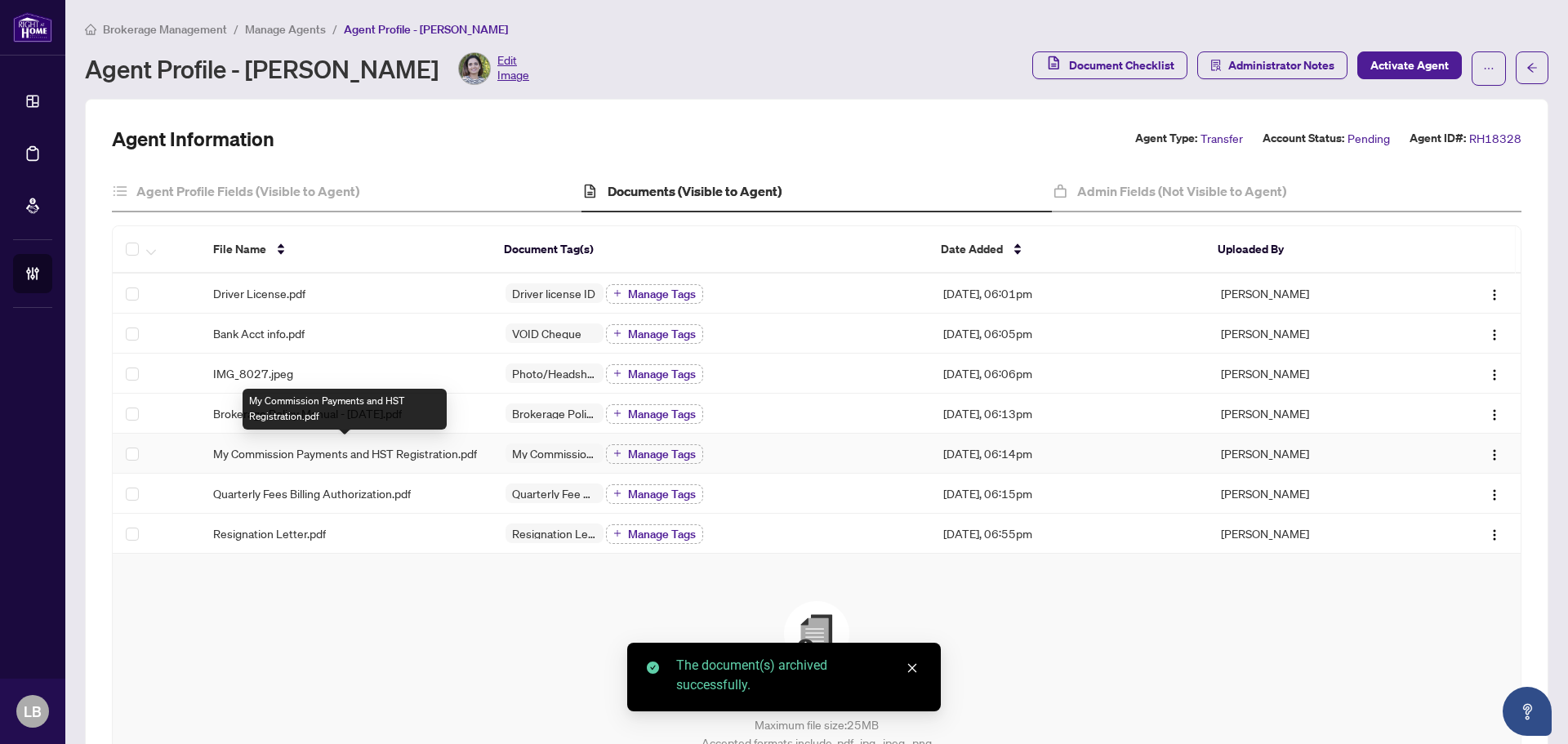
click at [315, 451] on span "My Commission Payments and HST Registration.pdf" at bounding box center [345, 453] width 264 height 18
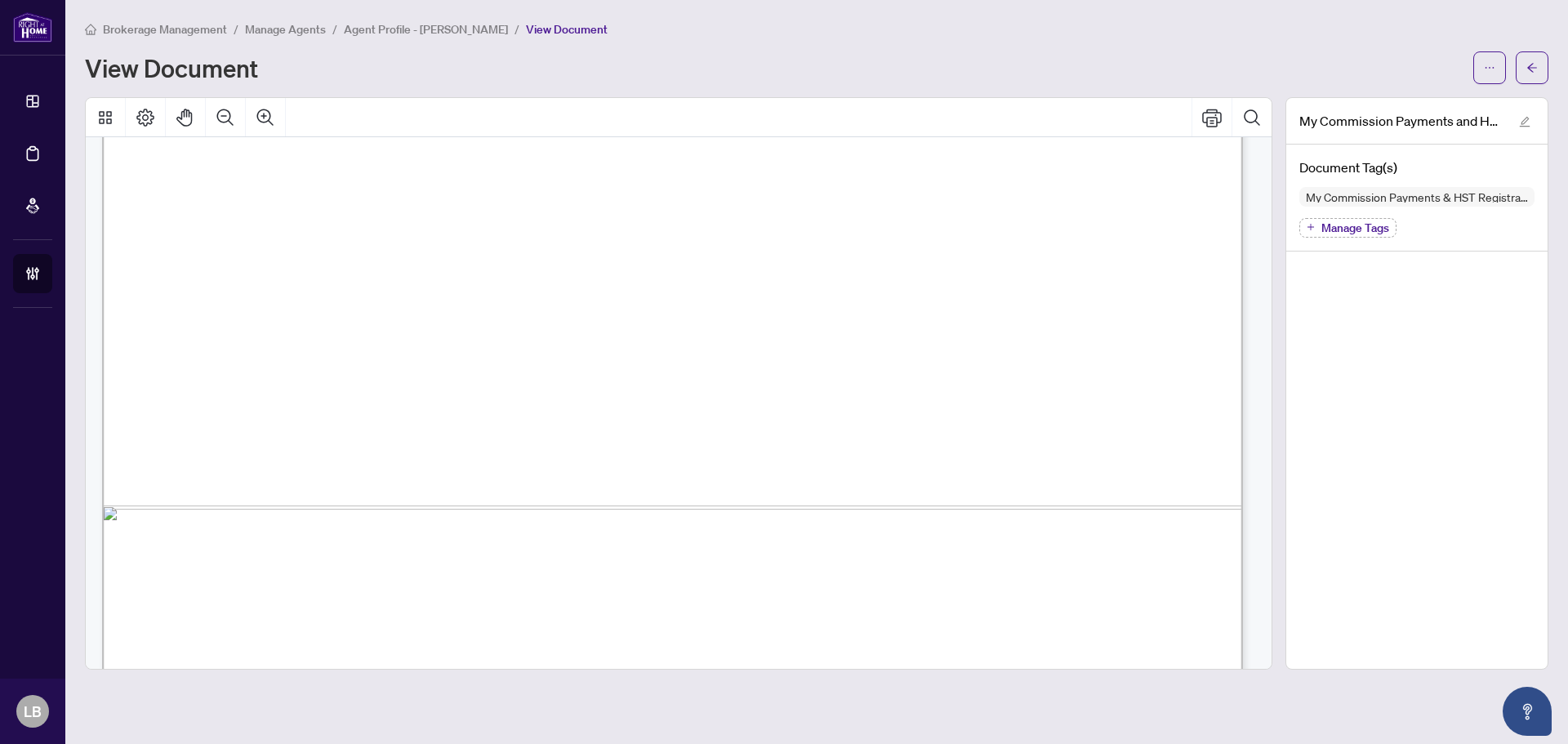
scroll to position [327, 0]
click at [1531, 63] on icon "arrow-left" at bounding box center [1532, 68] width 11 height 11
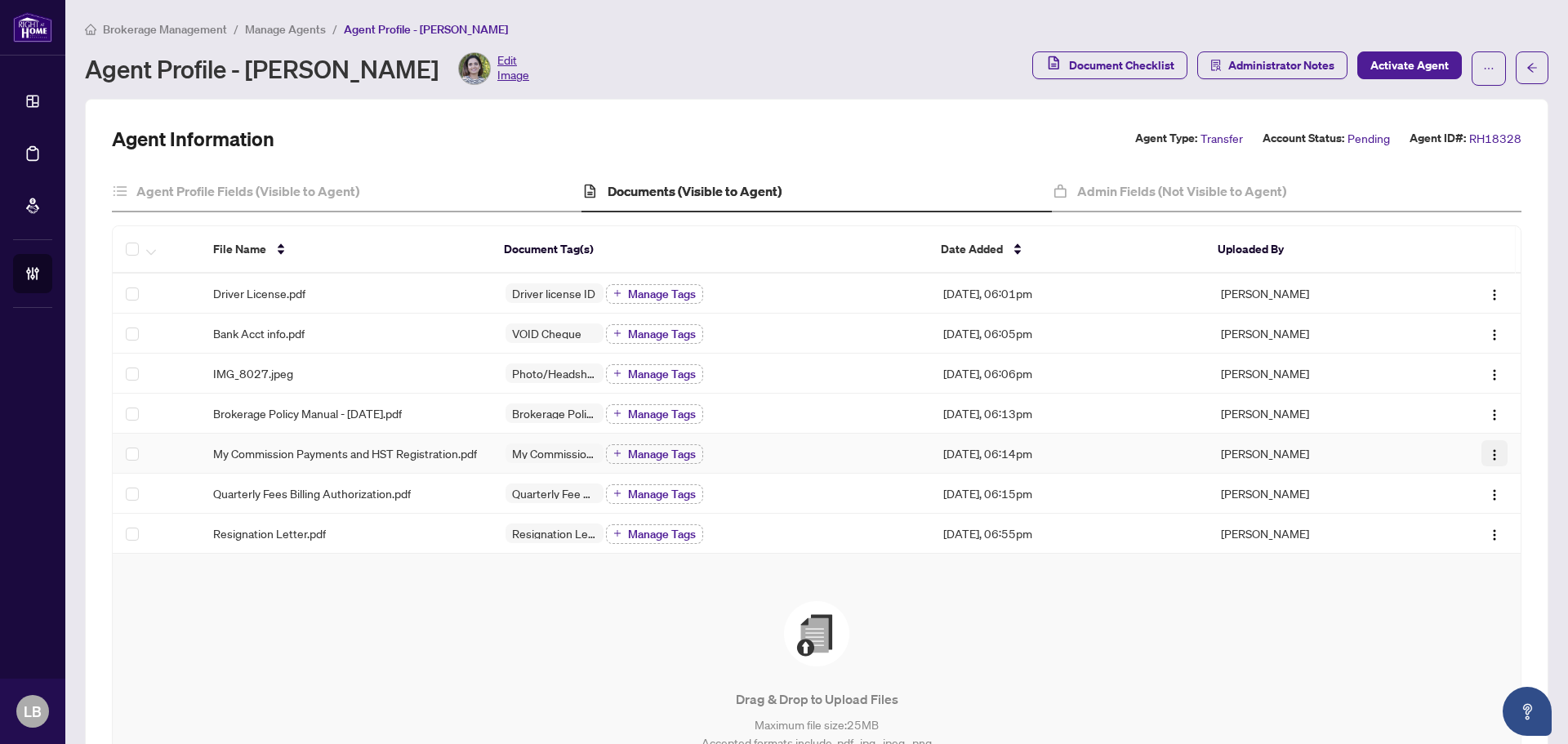
click at [1488, 458] on img "button" at bounding box center [1495, 455] width 13 height 13
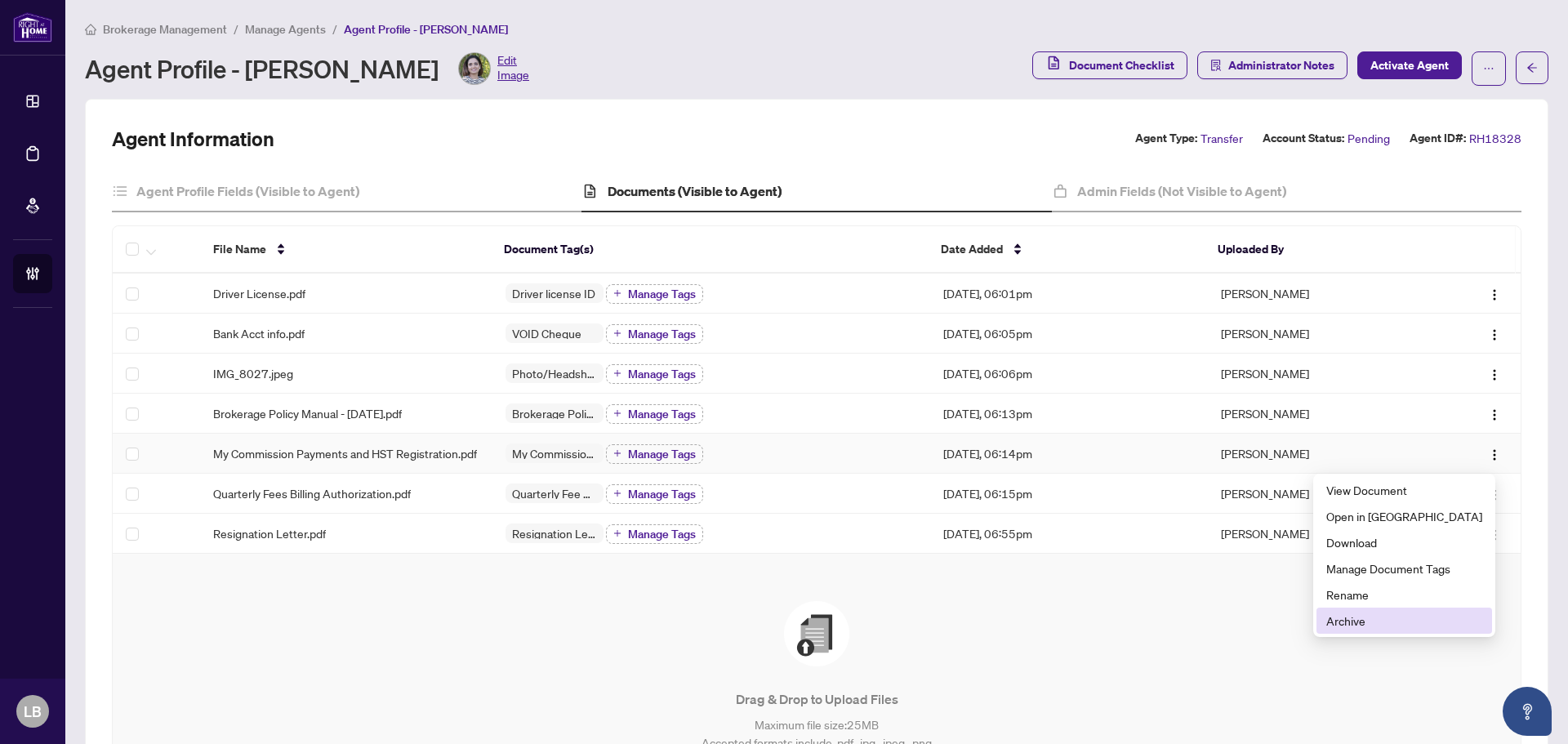
click at [1410, 618] on span "Archive" at bounding box center [1404, 620] width 156 height 18
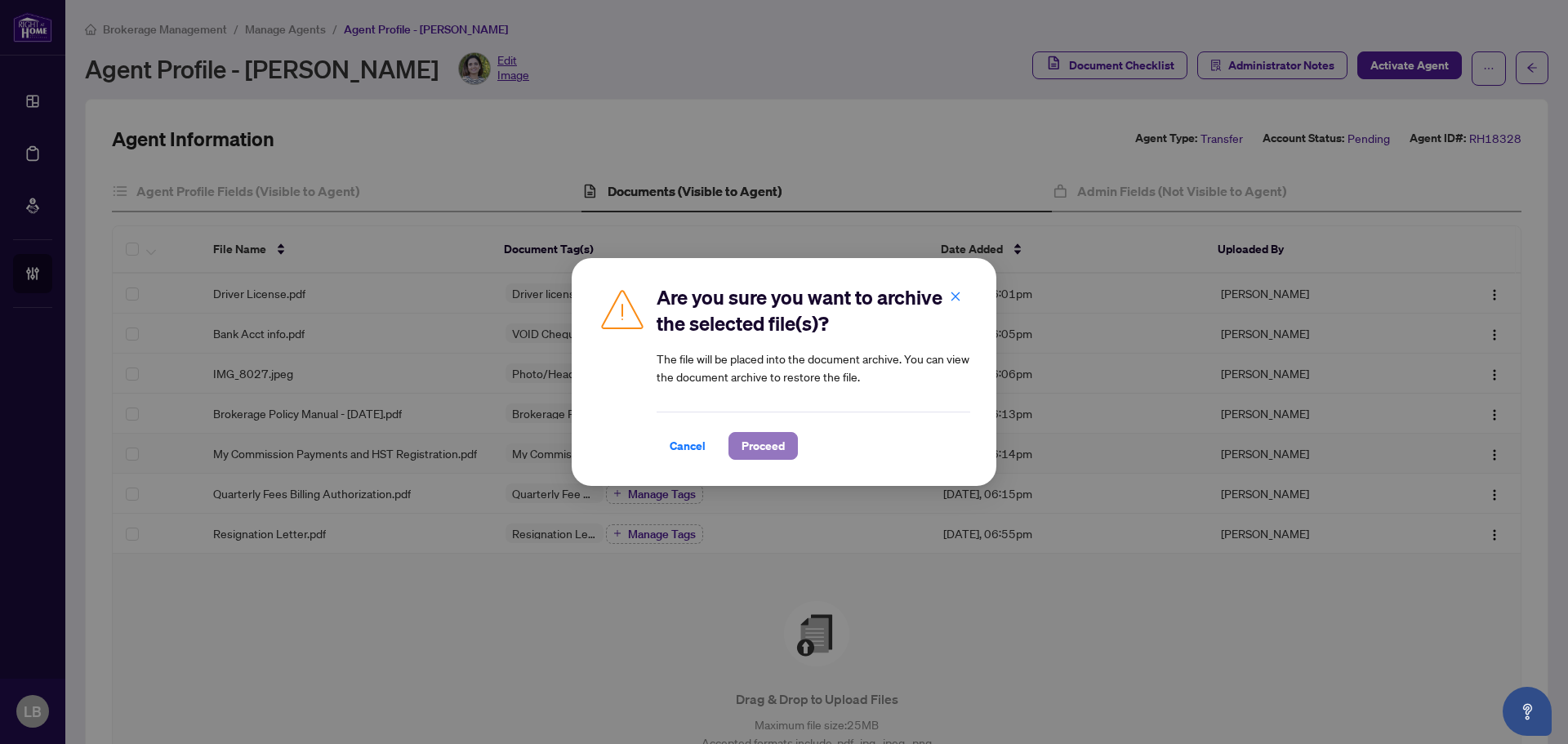
click at [767, 445] on span "Proceed" at bounding box center [763, 446] width 43 height 26
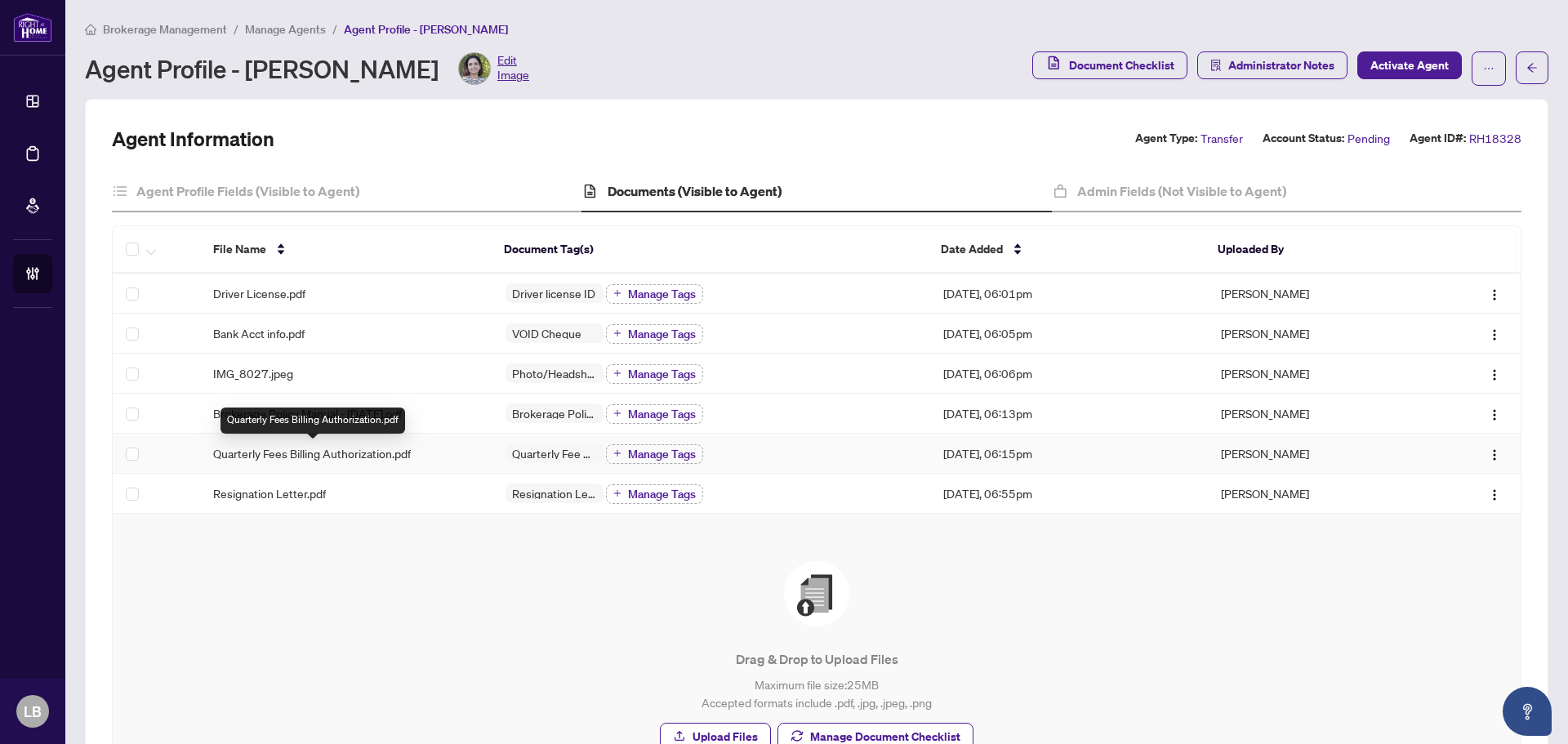
click at [333, 447] on span "Quarterly Fees Billing Authorization.pdf" at bounding box center [312, 453] width 198 height 18
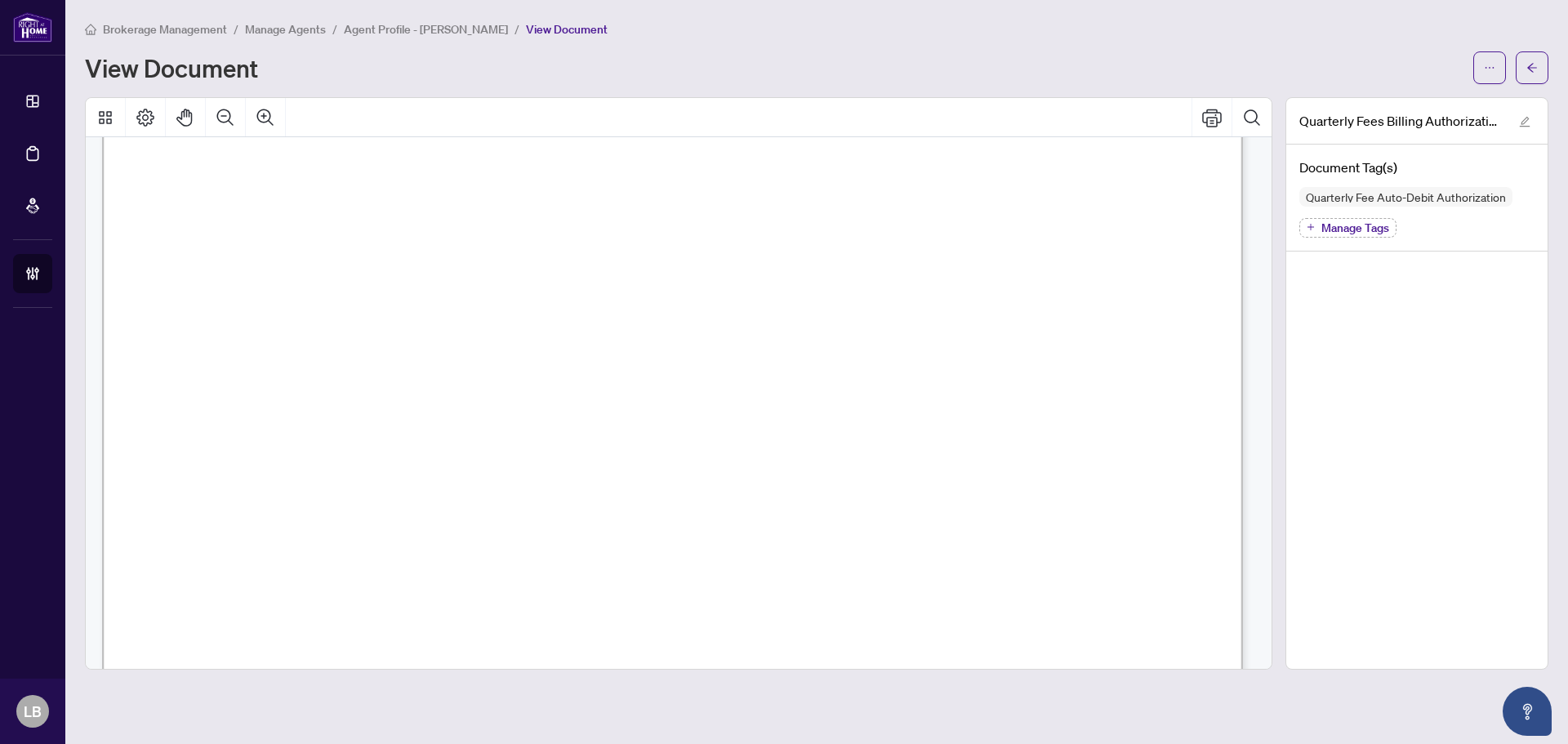
scroll to position [488, 0]
click at [1535, 73] on icon "arrow-left" at bounding box center [1532, 68] width 11 height 11
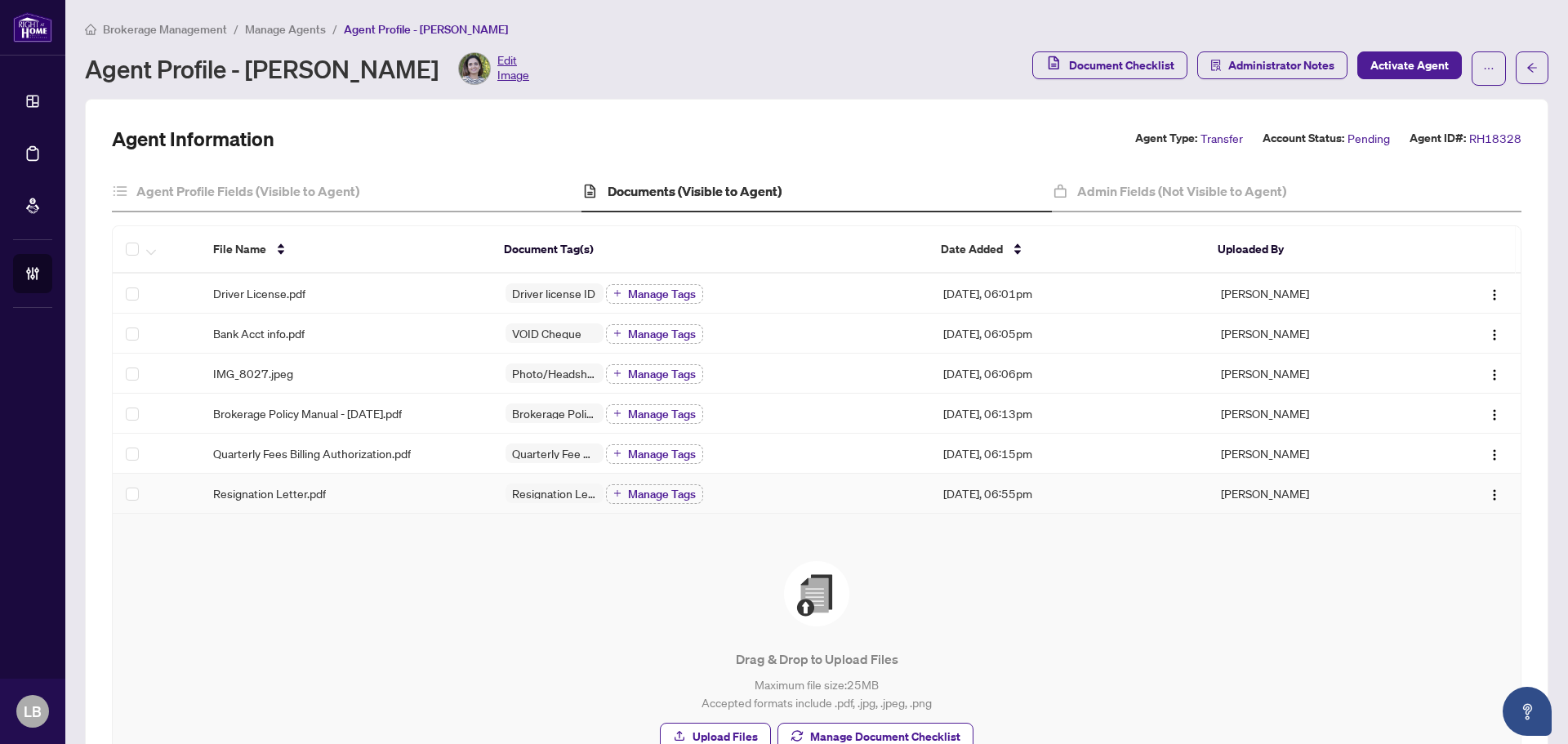
click at [280, 494] on span "Resignation Letter.pdf" at bounding box center [269, 493] width 113 height 18
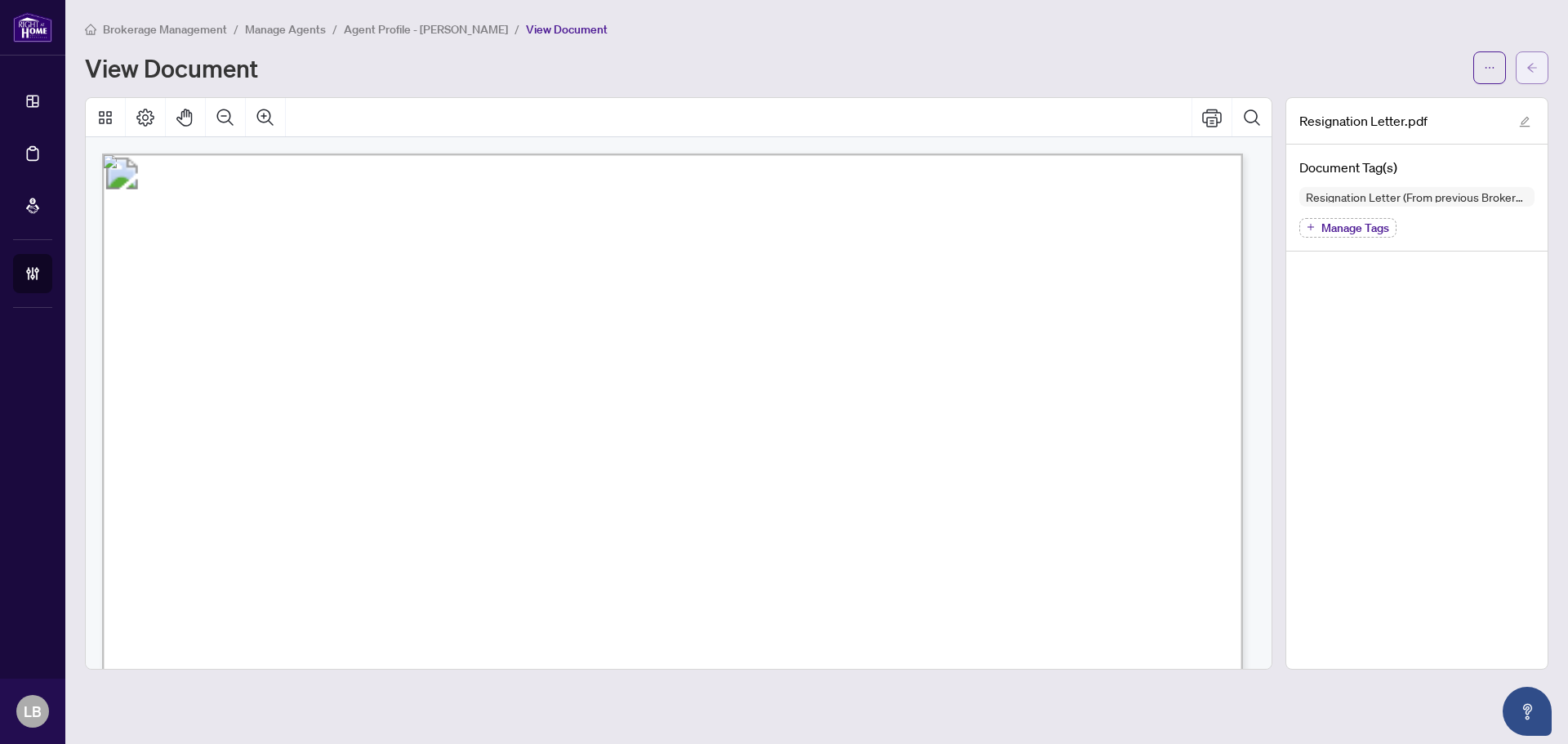
click at [1539, 67] on button "button" at bounding box center [1531, 68] width 33 height 33
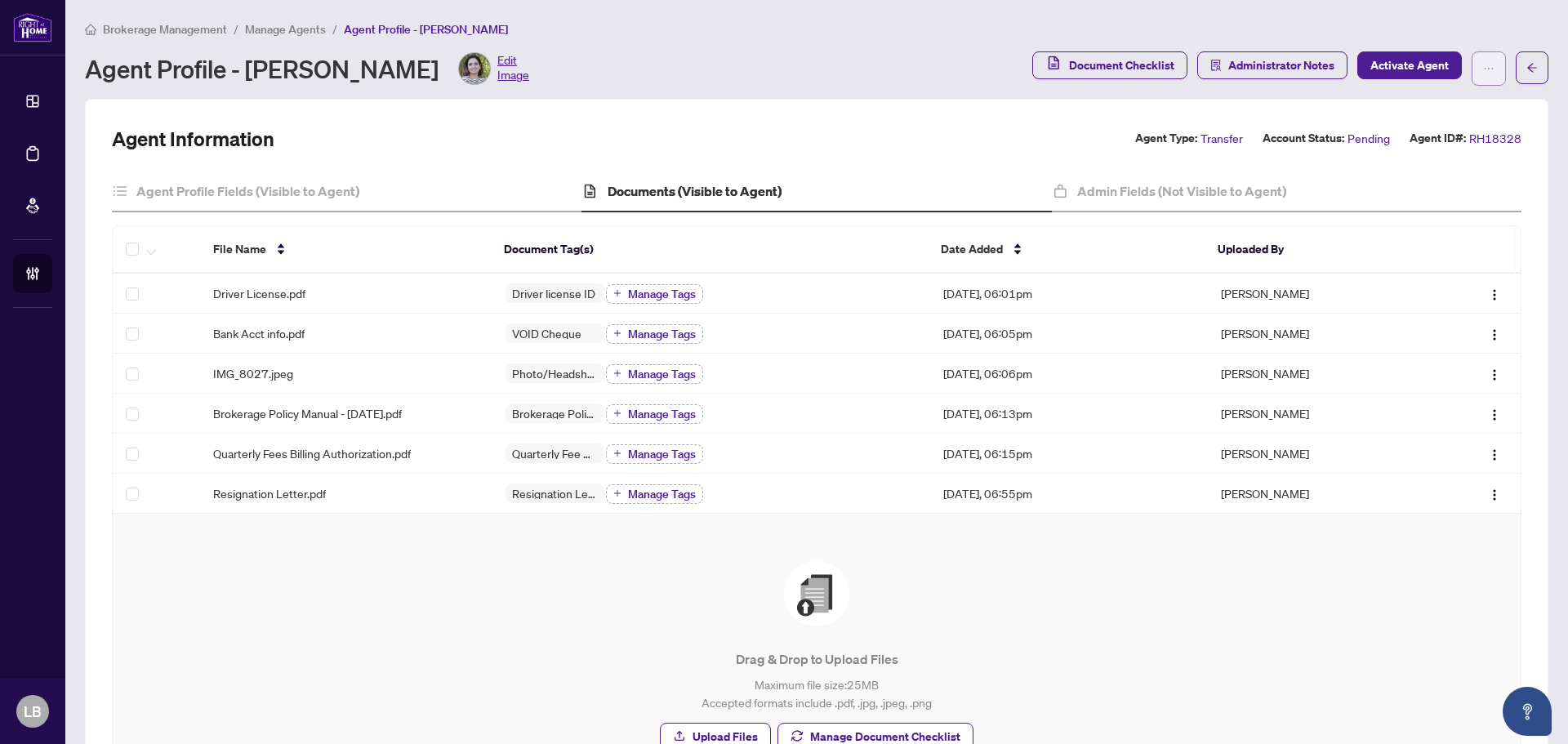
click at [1483, 69] on icon "ellipsis" at bounding box center [1489, 69] width 11 height 11
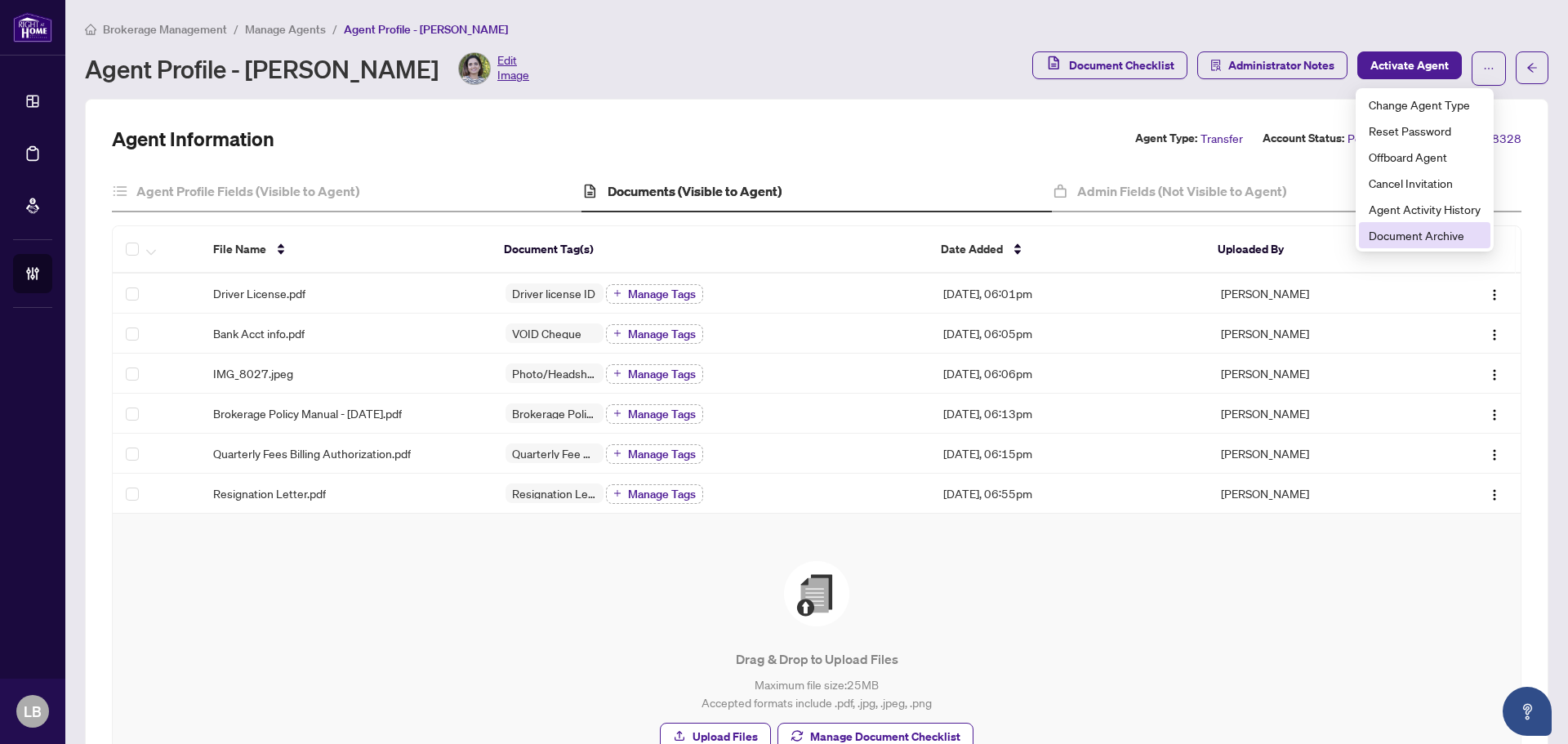
click at [1433, 233] on span "Document Archive" at bounding box center [1424, 235] width 112 height 18
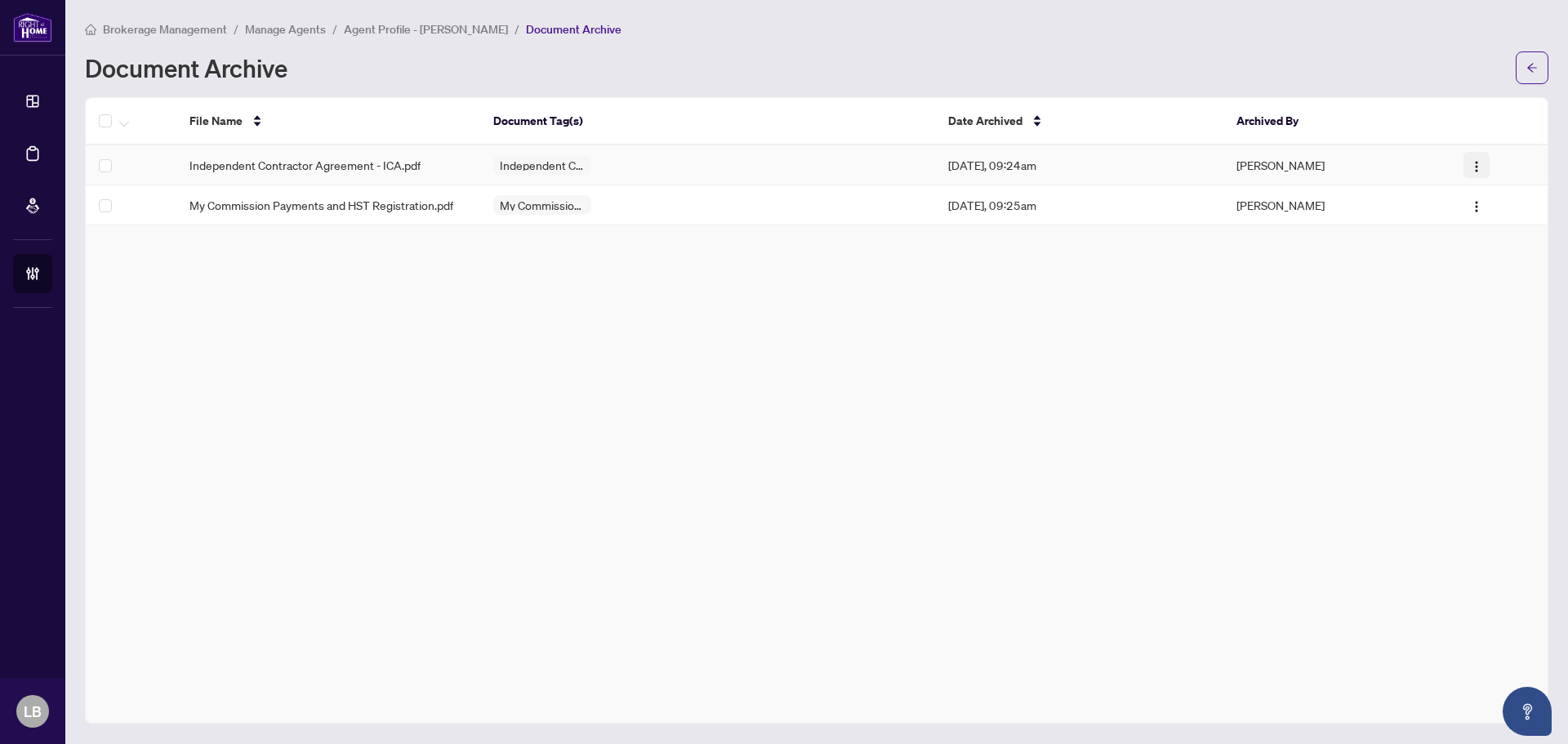
click at [1478, 168] on img "button" at bounding box center [1477, 167] width 13 height 13
click at [1483, 199] on span "Restore File" at bounding box center [1507, 196] width 61 height 18
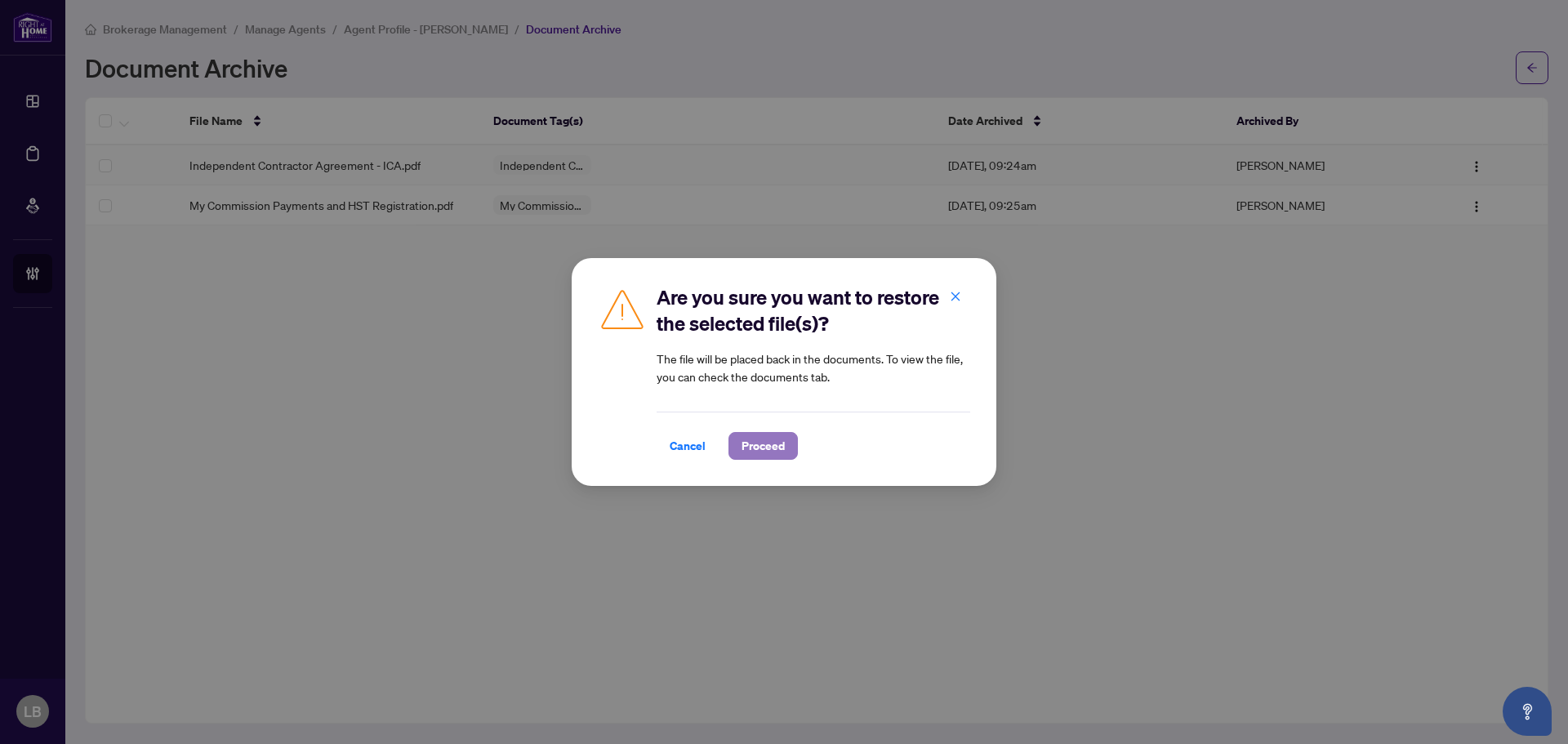
click at [797, 439] on button "Proceed" at bounding box center [763, 445] width 70 height 27
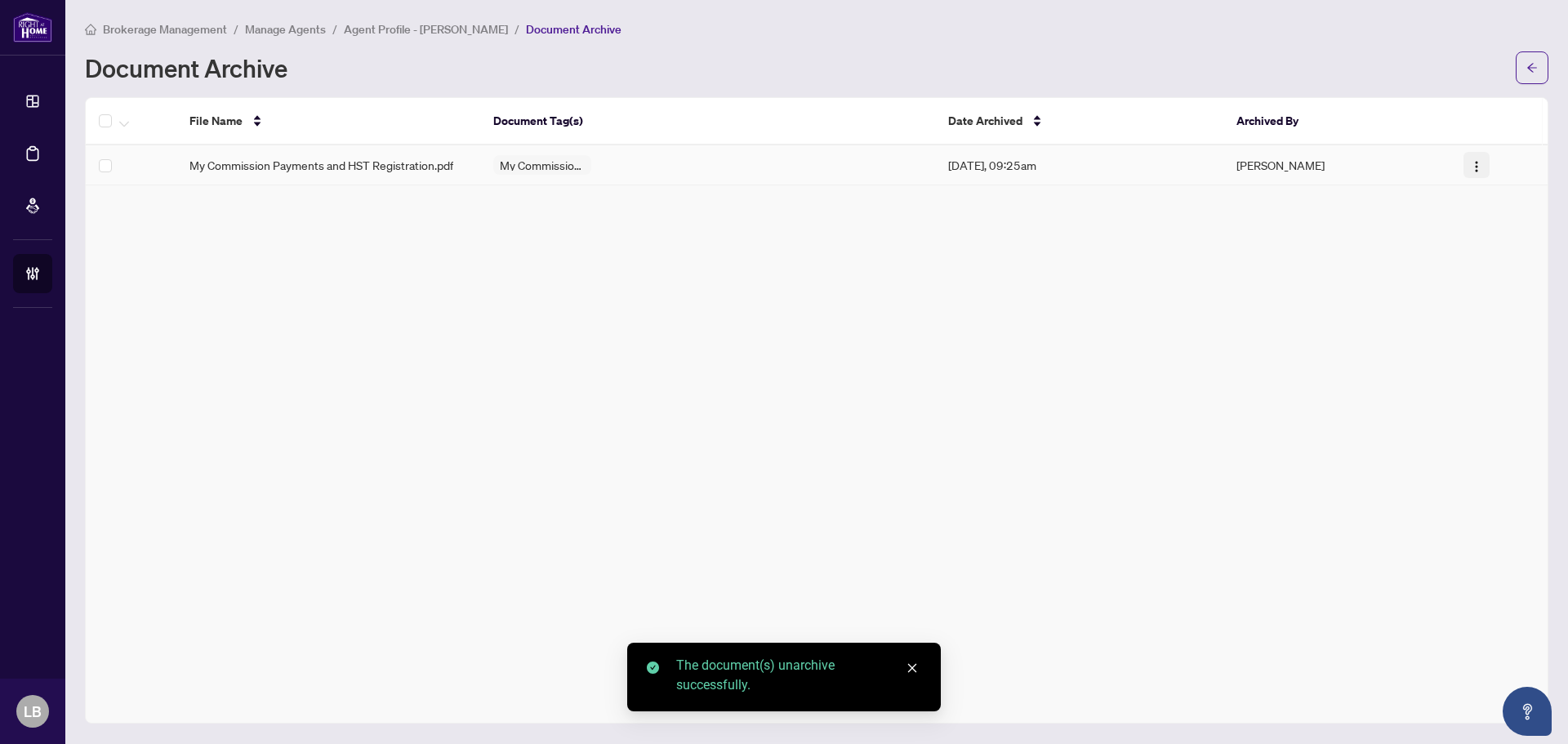
click at [1478, 169] on img "button" at bounding box center [1477, 167] width 13 height 13
click at [1485, 199] on span "Restore File" at bounding box center [1507, 196] width 61 height 18
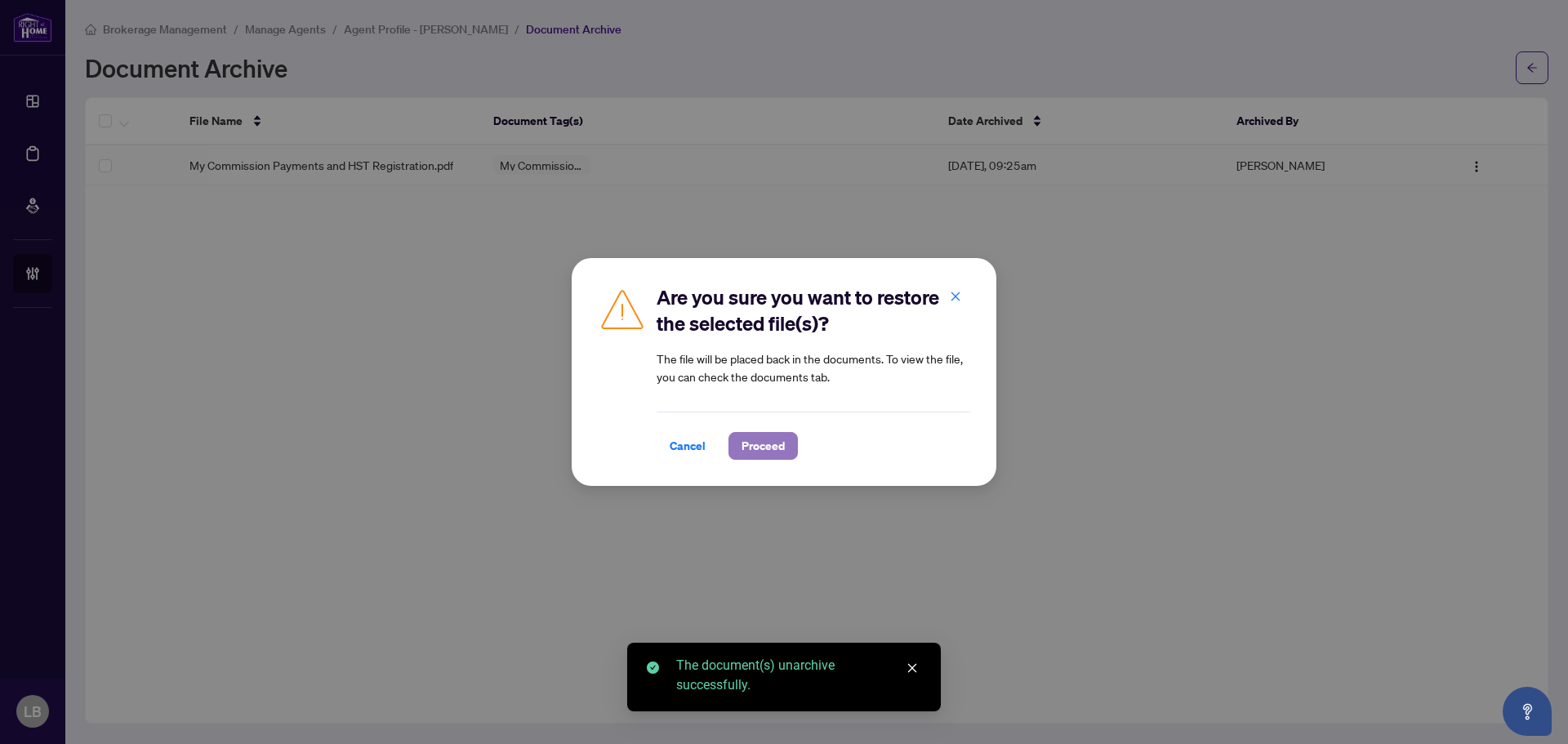
click at [765, 454] on span "Proceed" at bounding box center [763, 446] width 43 height 26
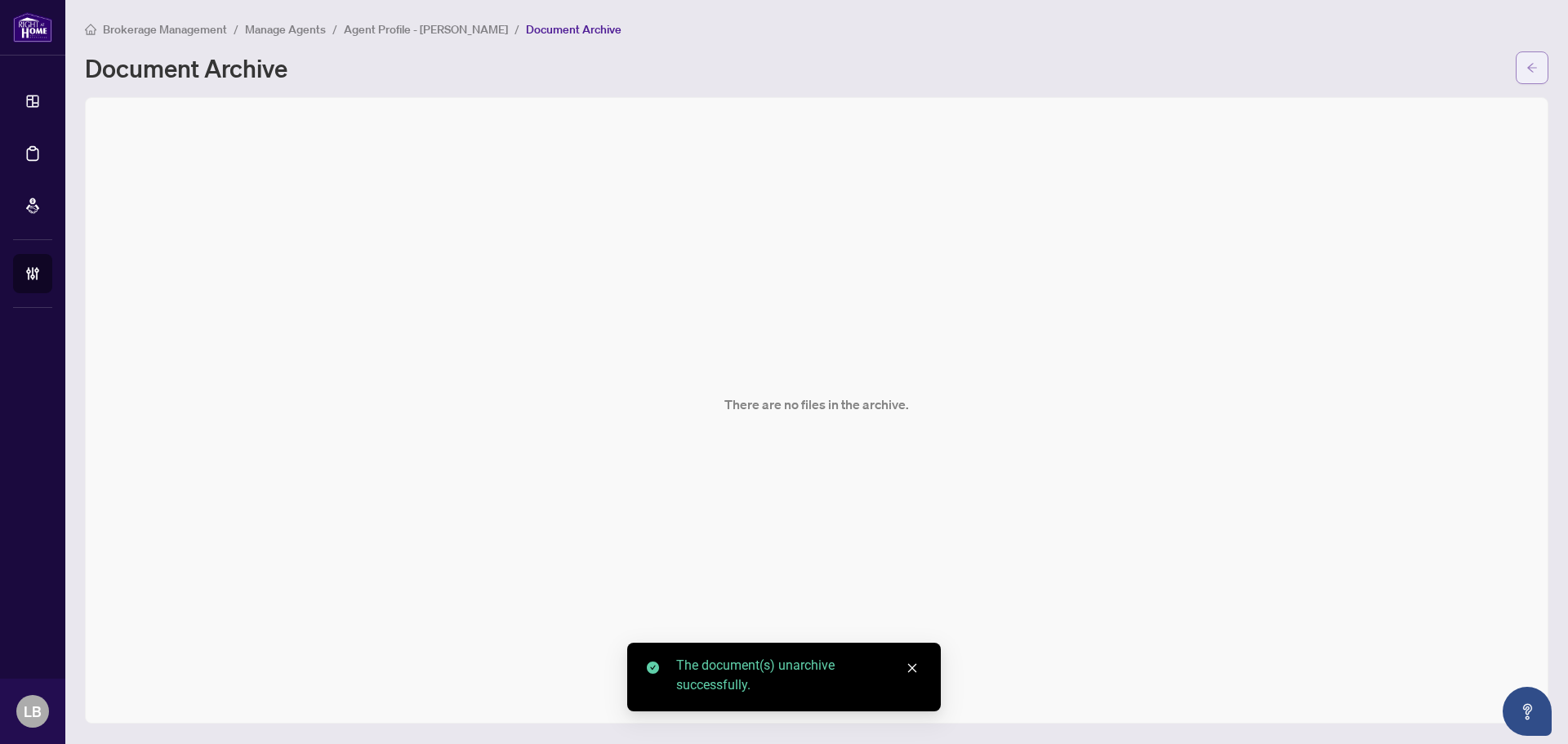
click at [1539, 62] on button "button" at bounding box center [1531, 68] width 33 height 33
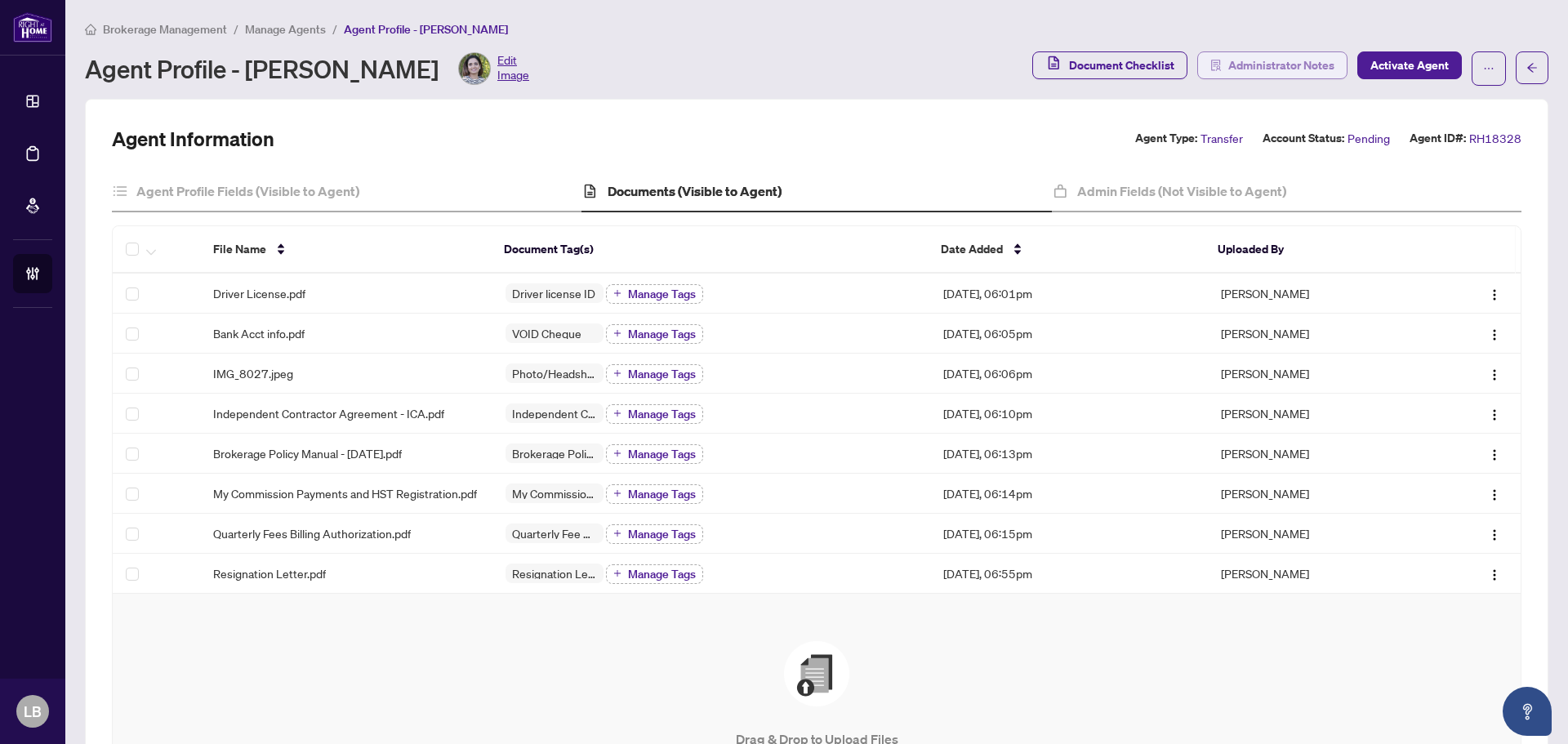
click at [1256, 63] on span "Administrator Notes" at bounding box center [1281, 65] width 106 height 26
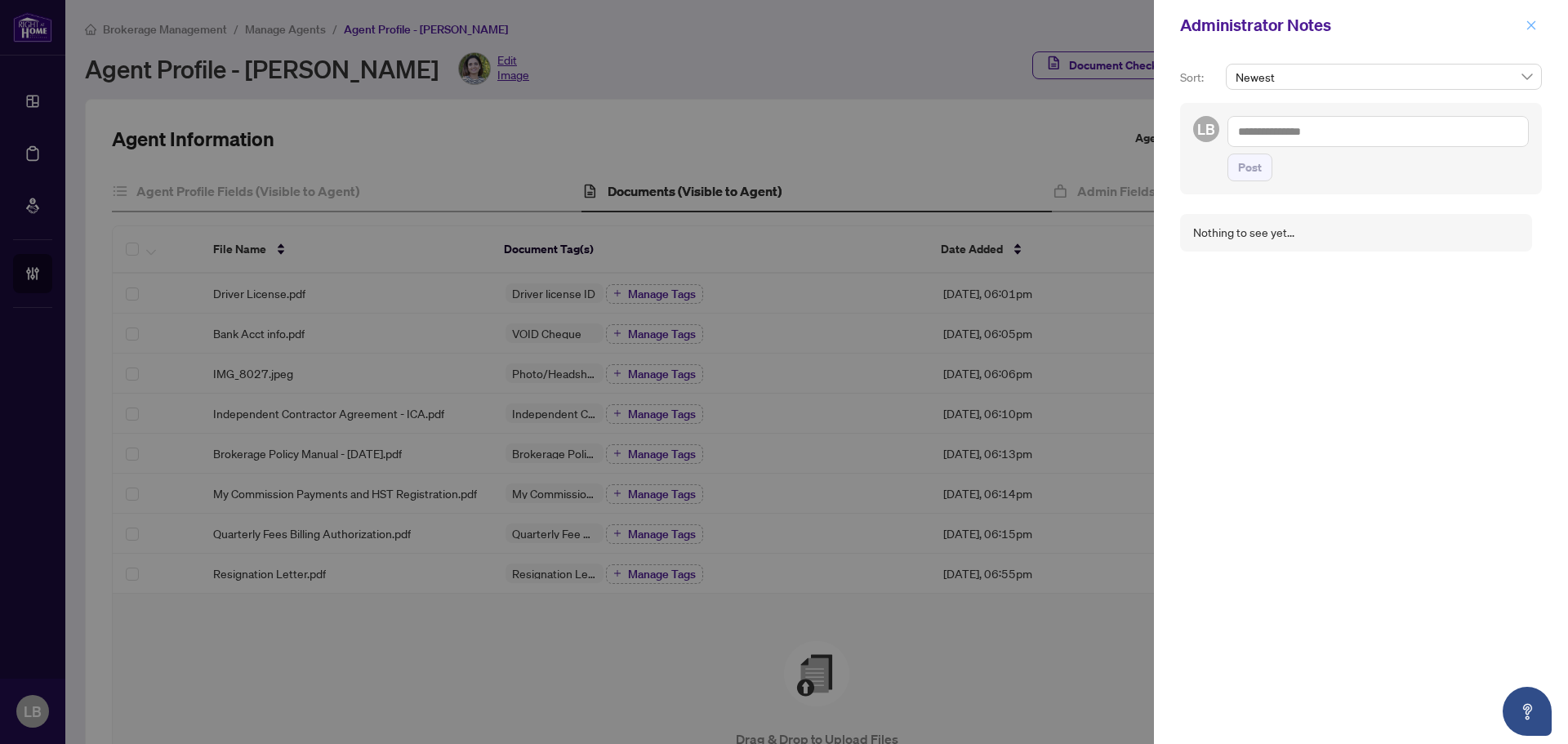
click at [1532, 26] on icon "close" at bounding box center [1531, 25] width 9 height 9
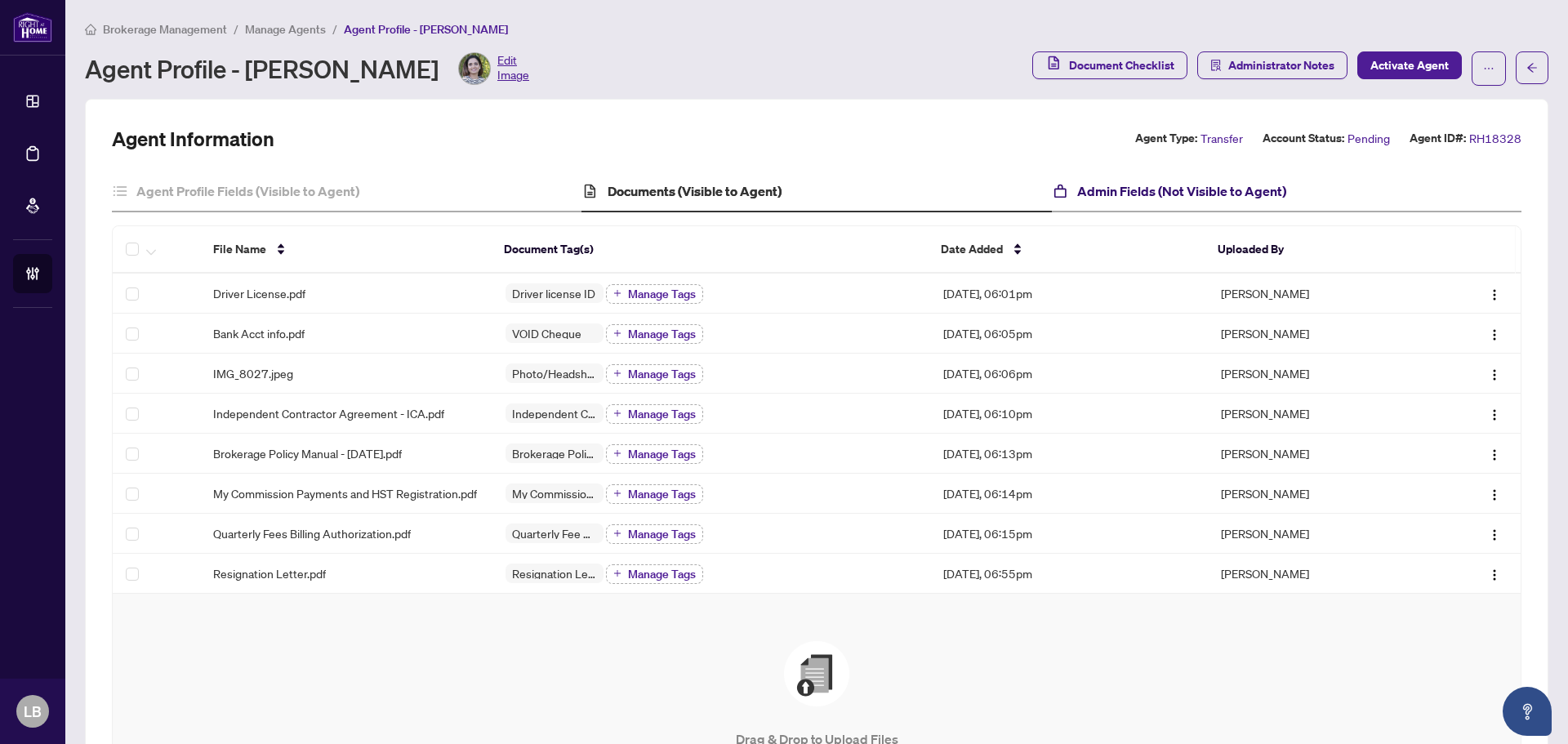
click at [1232, 181] on h4 "Admin Fields (Not Visible to Agent)" at bounding box center [1182, 190] width 209 height 20
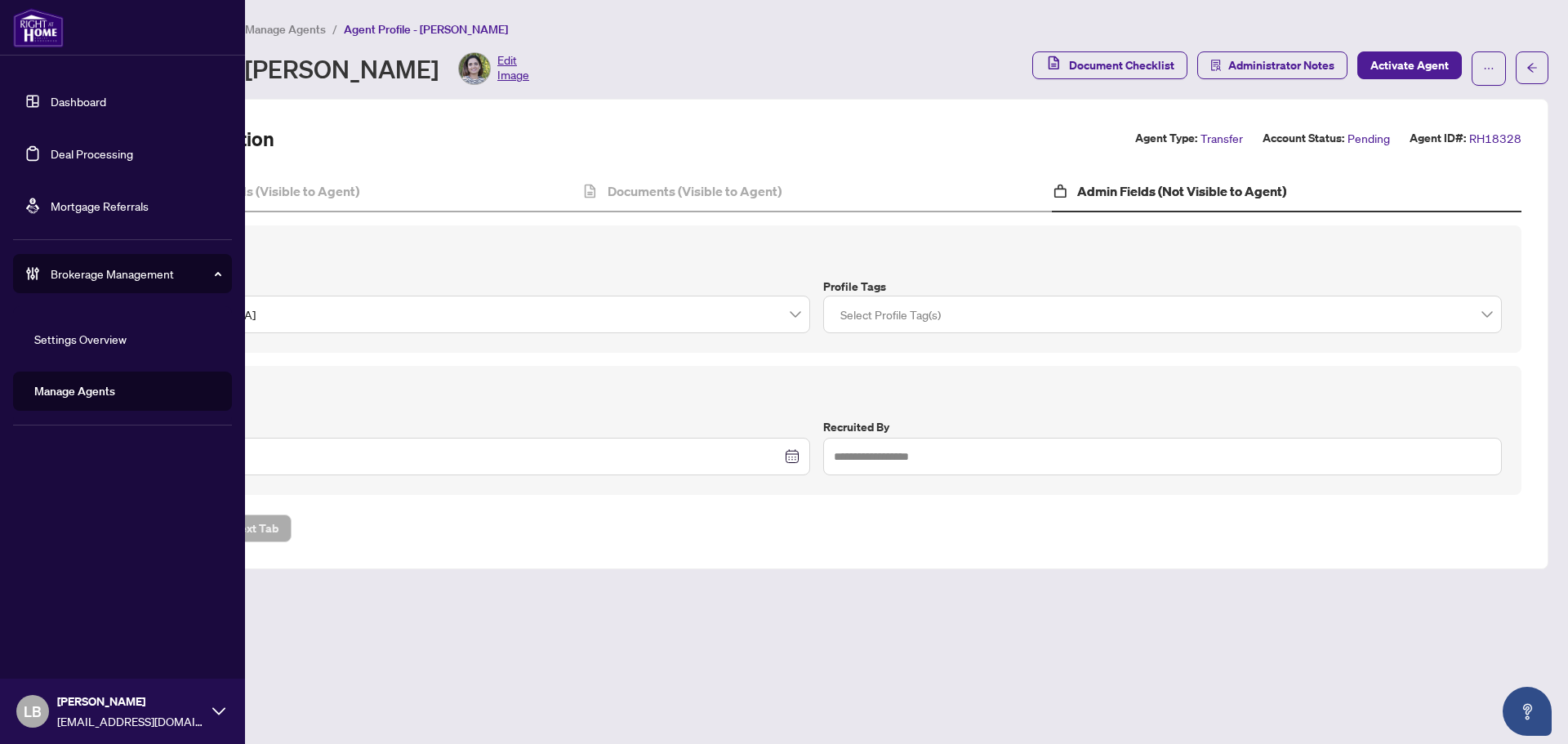
click at [51, 95] on link "Dashboard" at bounding box center [78, 102] width 56 height 15
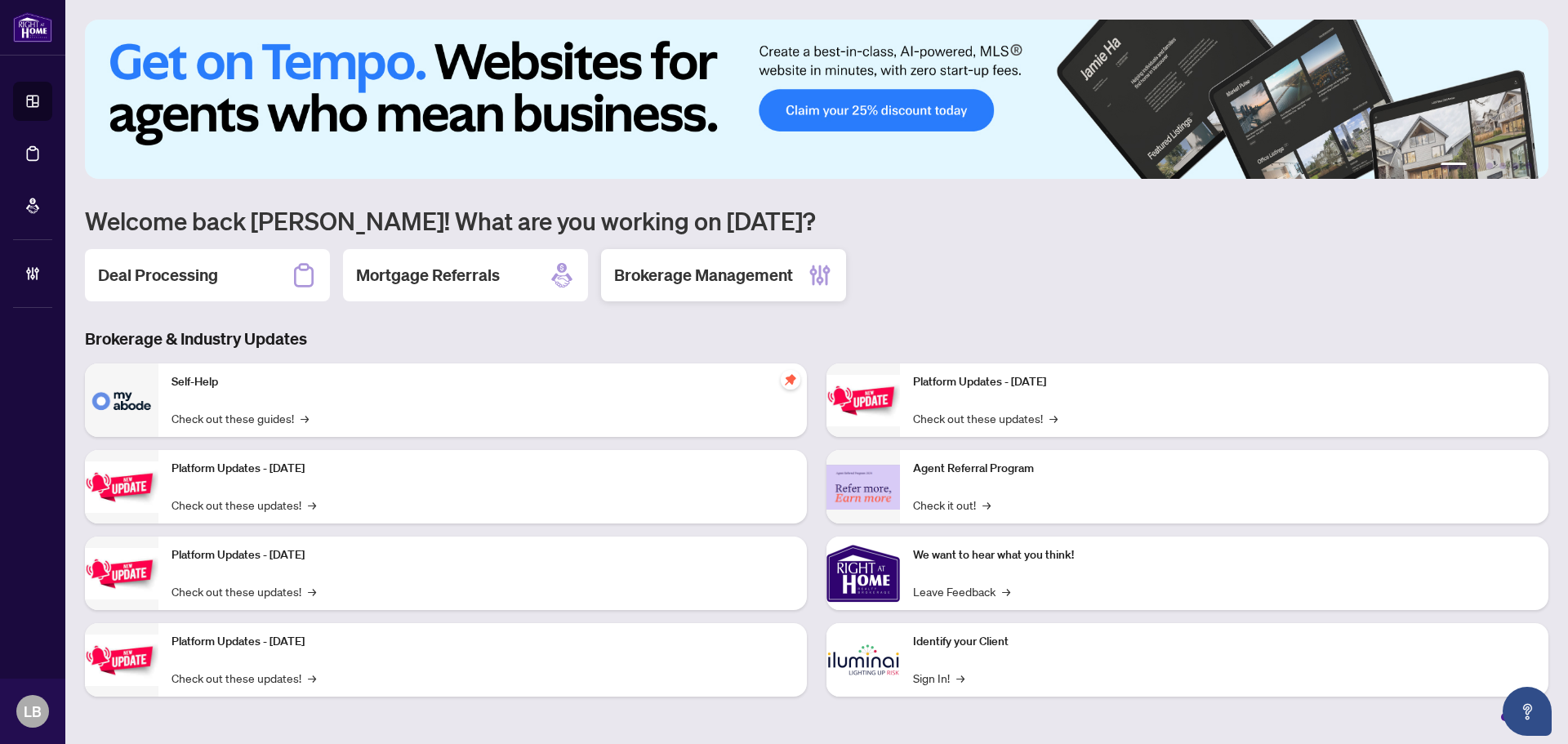
click at [702, 273] on h2 "Brokerage Management" at bounding box center [703, 275] width 179 height 23
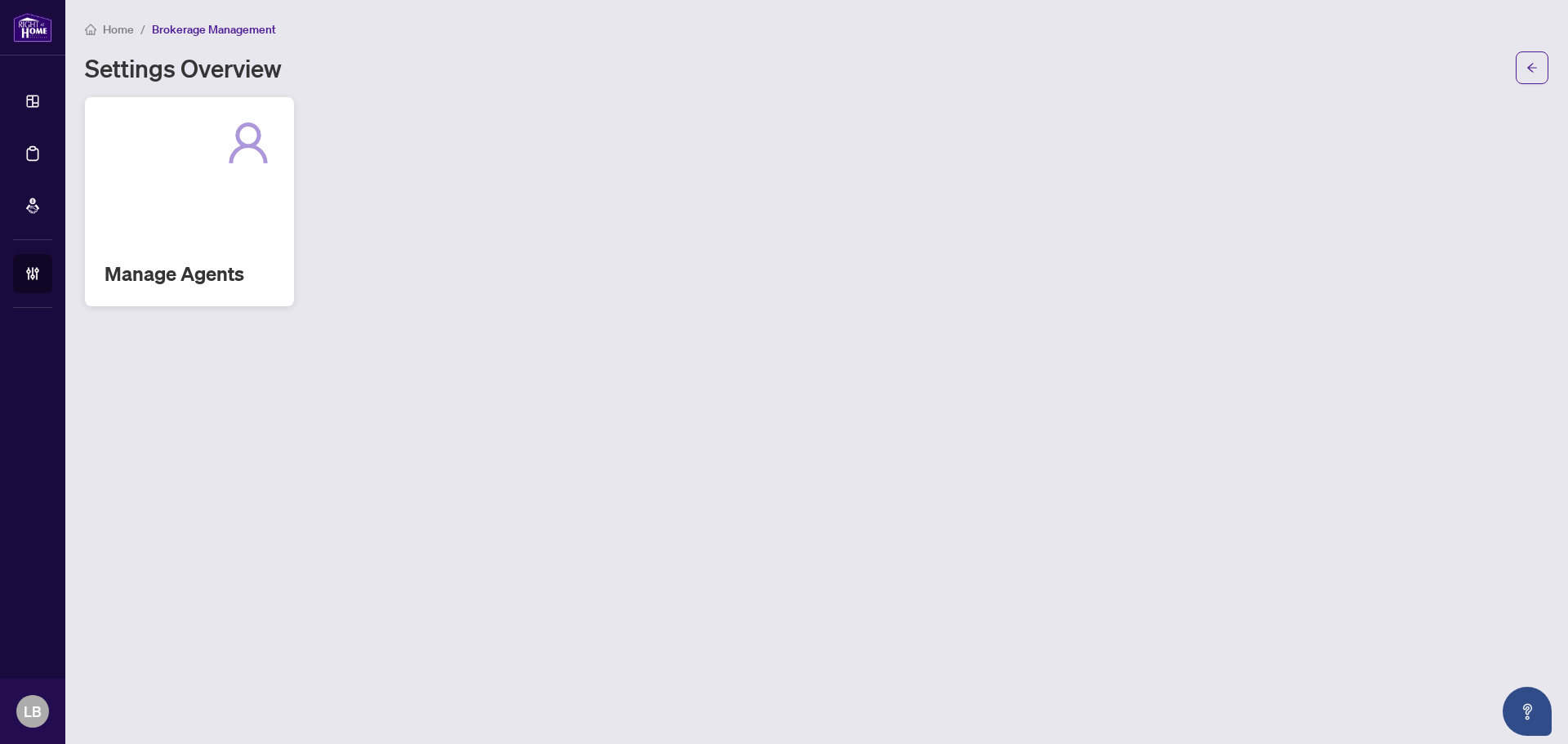
click at [236, 267] on h2 "Manage Agents" at bounding box center [189, 274] width 170 height 26
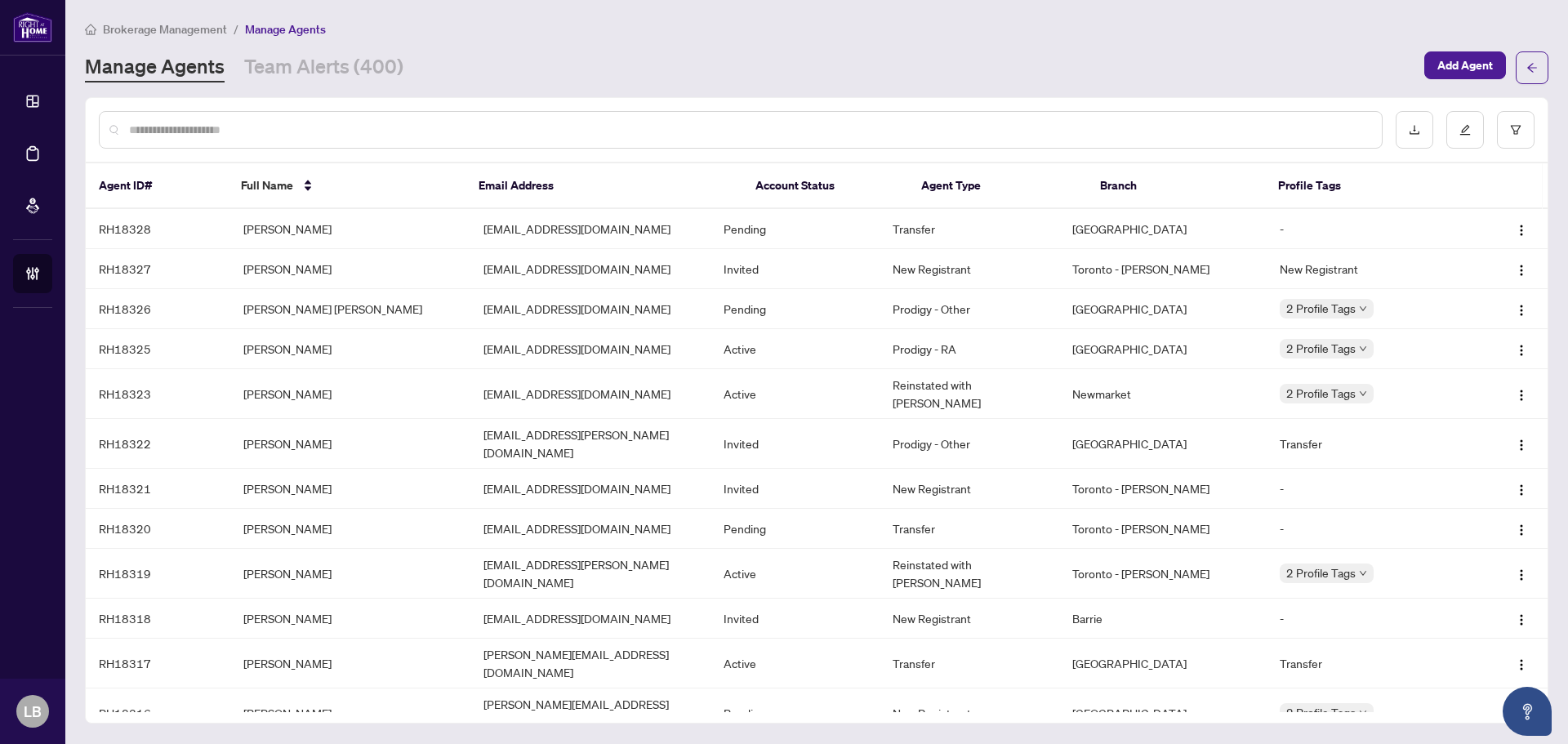
click at [214, 132] on input "text" at bounding box center [749, 129] width 1239 height 18
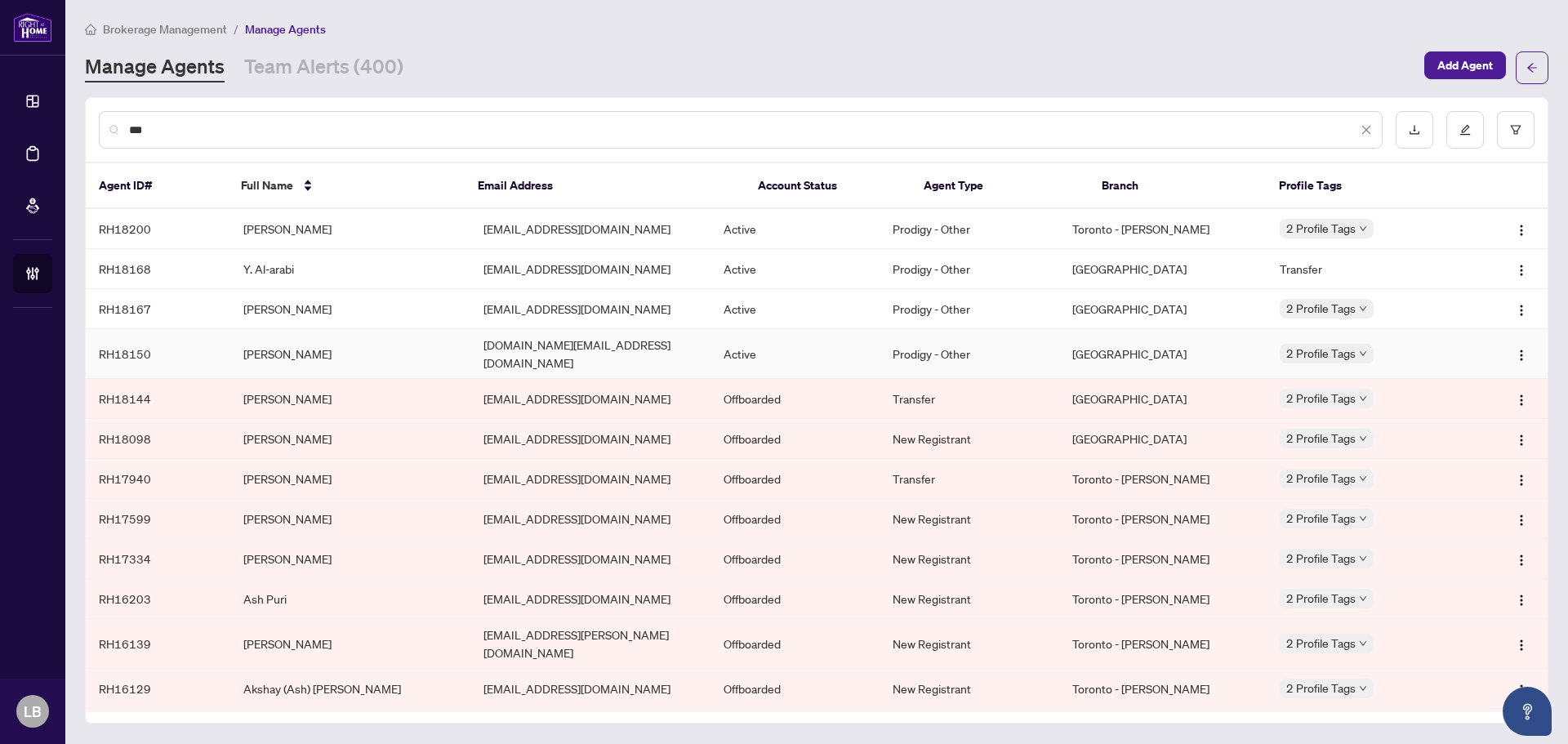
type input "***"
click at [288, 350] on td "[PERSON_NAME]" at bounding box center [350, 353] width 240 height 50
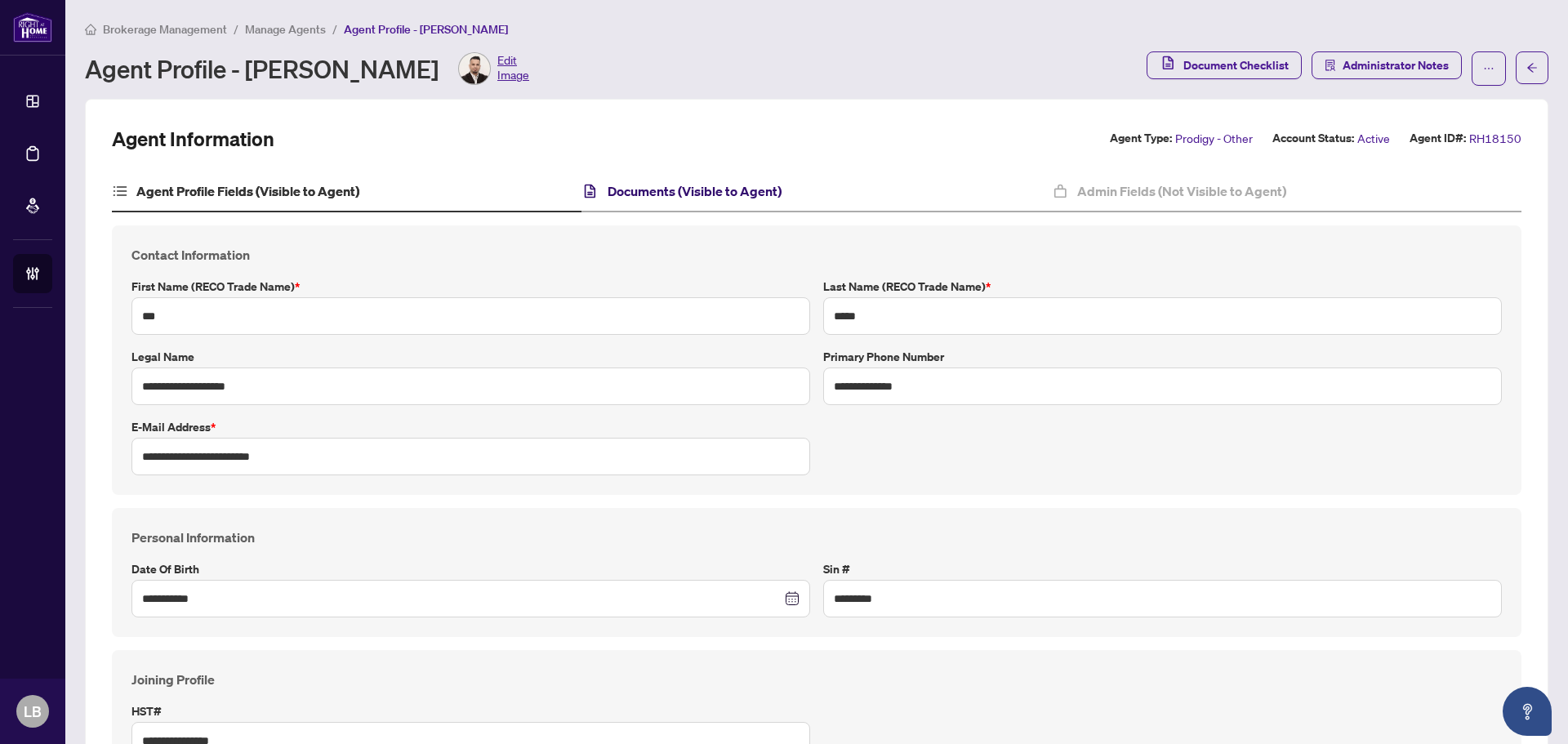
click at [702, 197] on h4 "Documents (Visible to Agent)" at bounding box center [694, 190] width 174 height 20
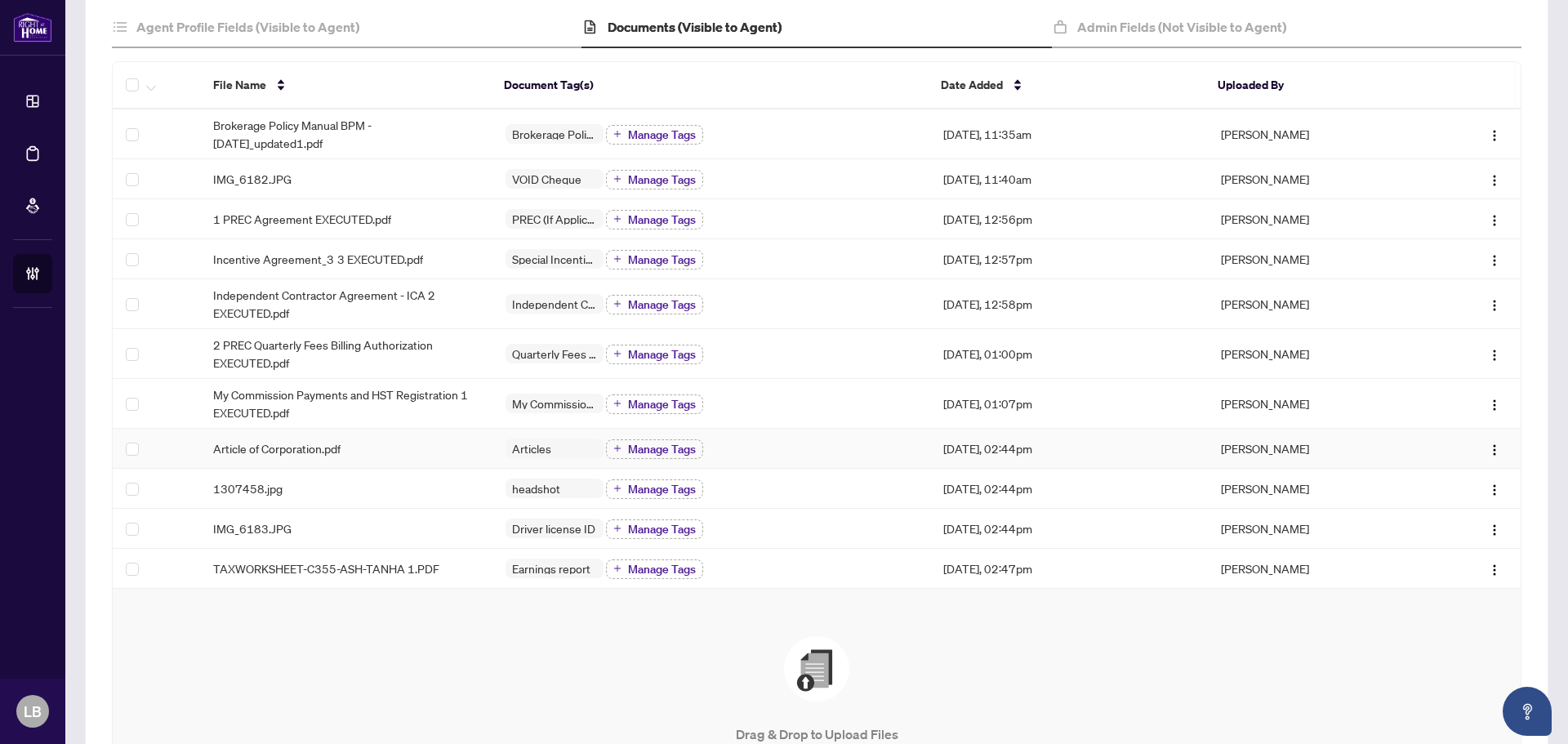
scroll to position [163, 0]
click at [310, 357] on span "2 PREC Quarterly Fees Billing Authorization EXECUTED.pdf" at bounding box center [346, 354] width 267 height 36
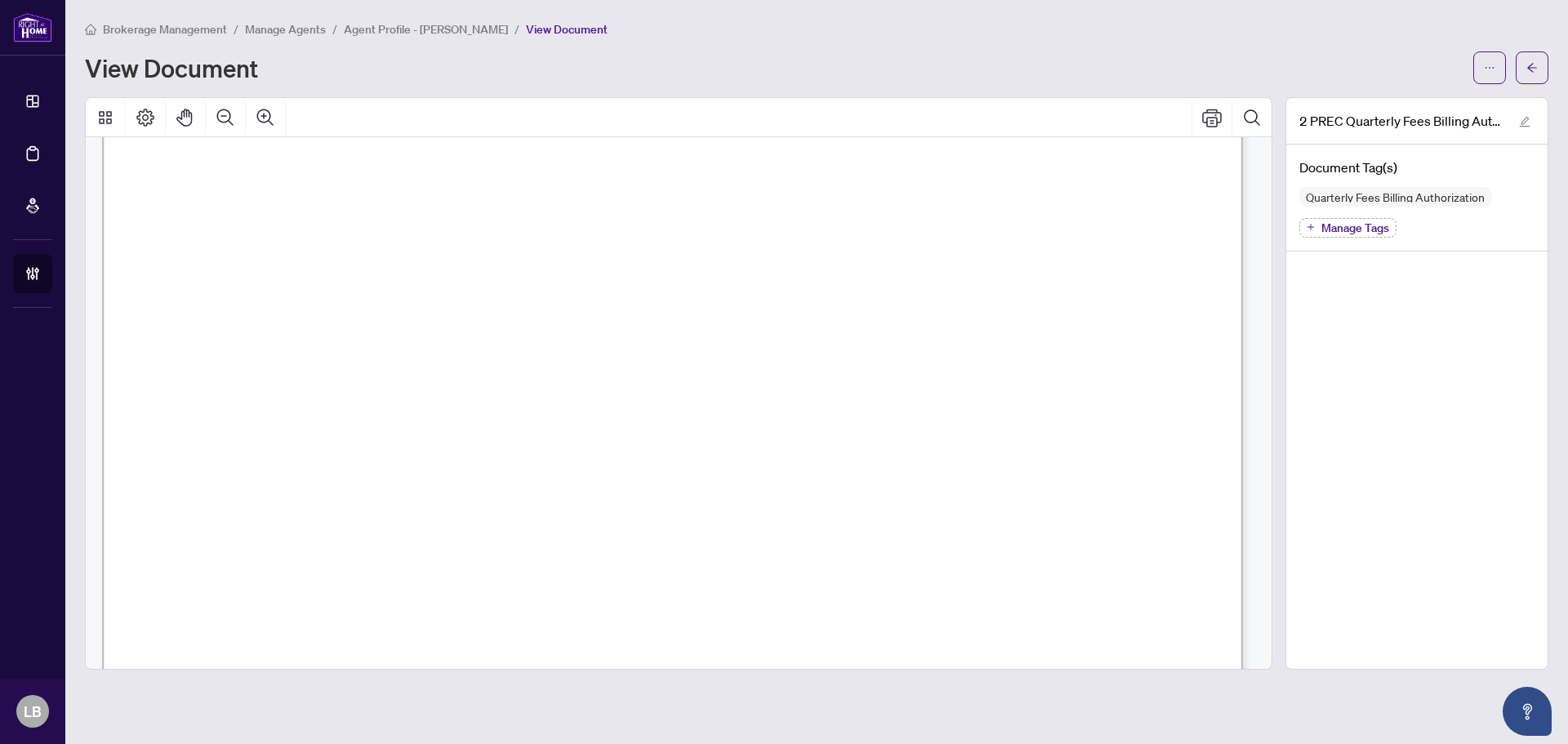
scroll to position [572, 0]
click at [1536, 70] on icon "arrow-left" at bounding box center [1532, 68] width 11 height 11
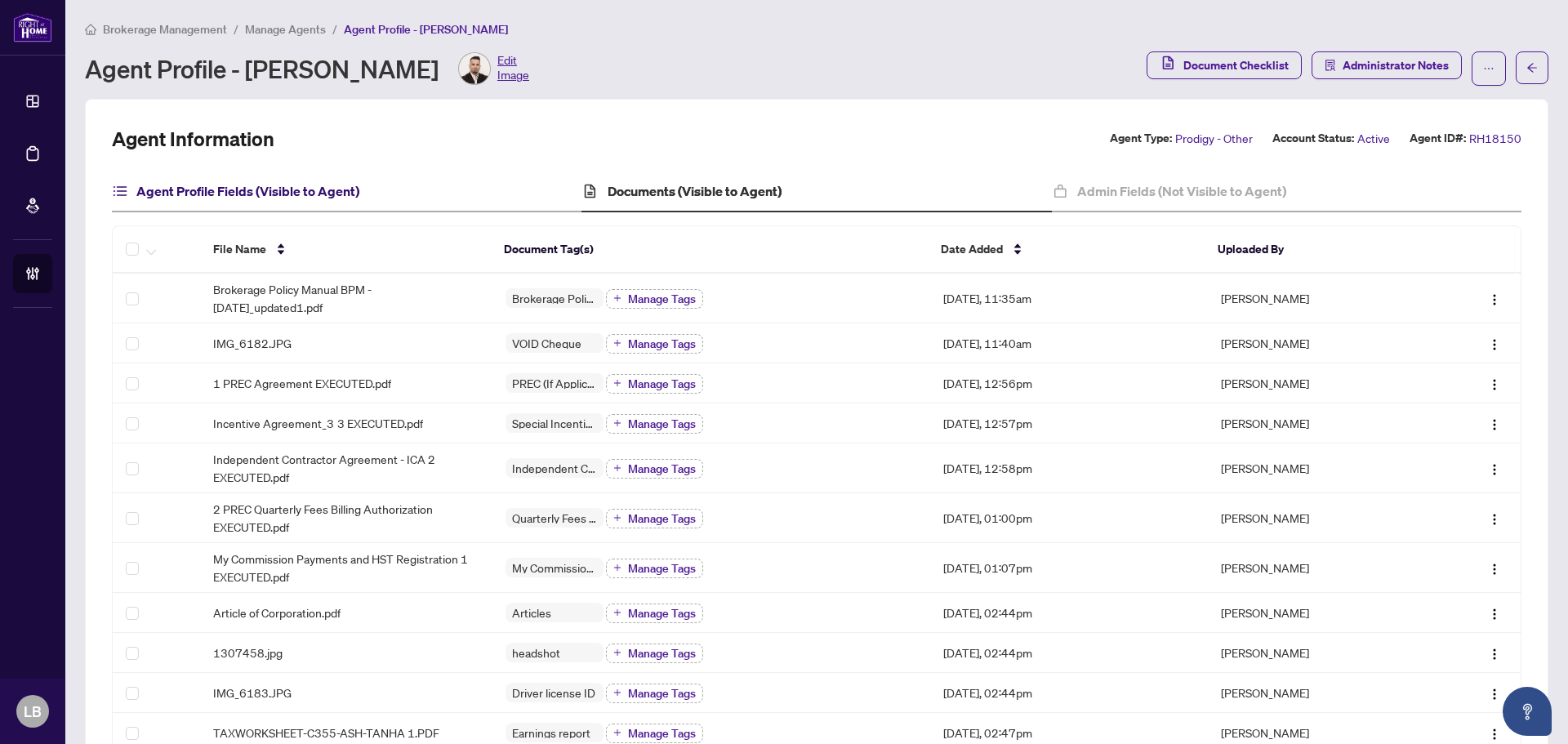
click at [218, 190] on h4 "Agent Profile Fields (Visible to Agent)" at bounding box center [248, 190] width 223 height 20
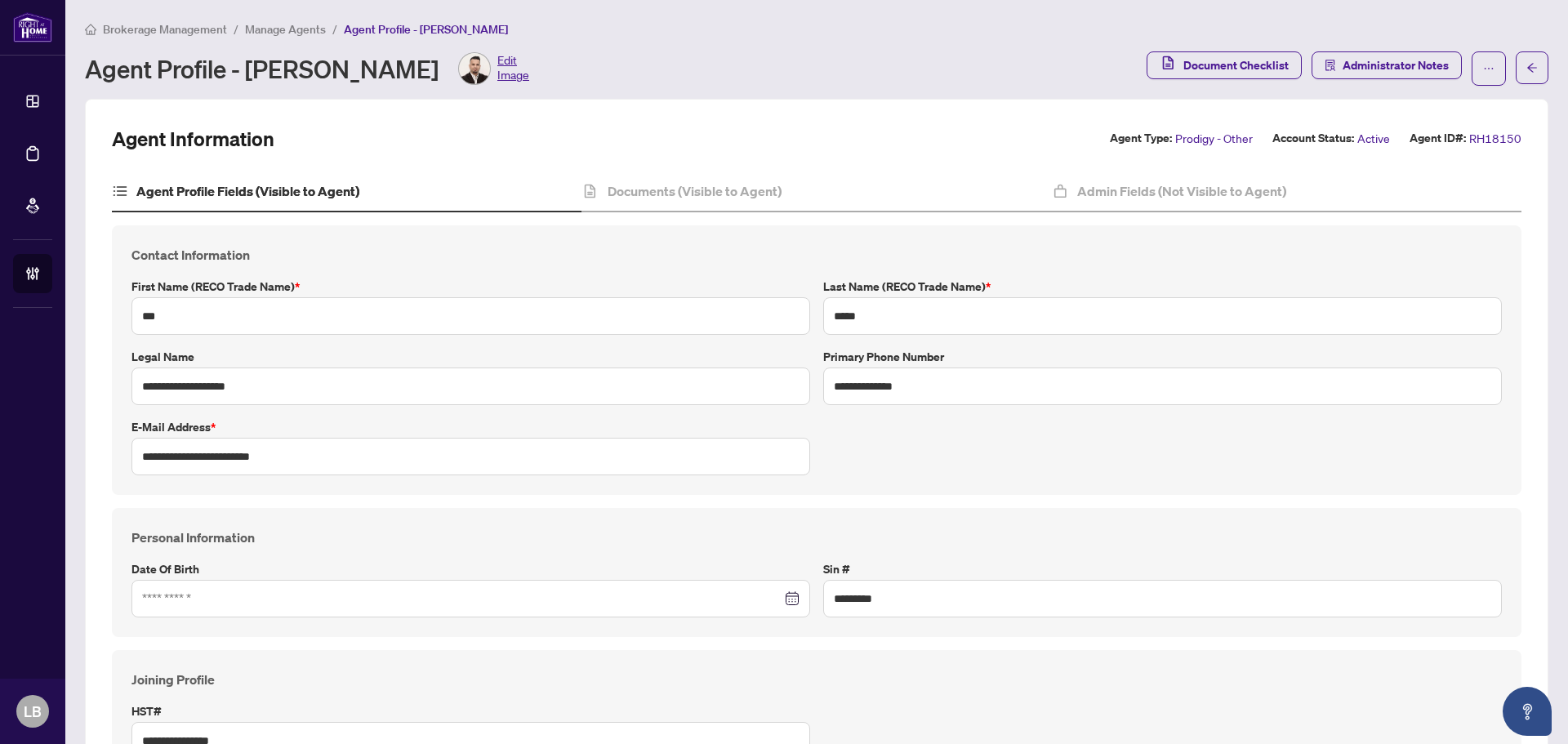
type input "**********"
click at [703, 193] on h4 "Documents (Visible to Agent)" at bounding box center [694, 190] width 174 height 20
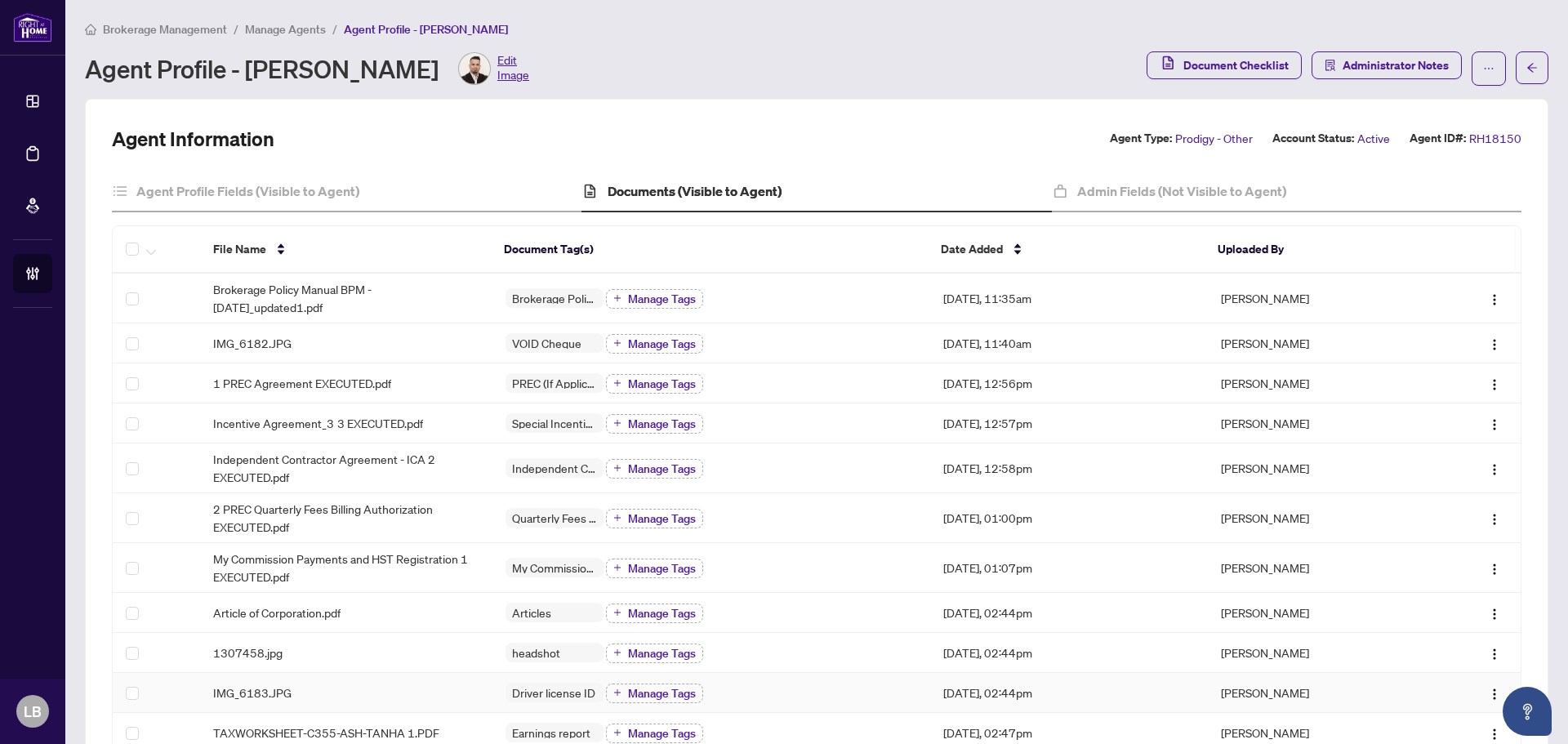
scroll to position [82, 0]
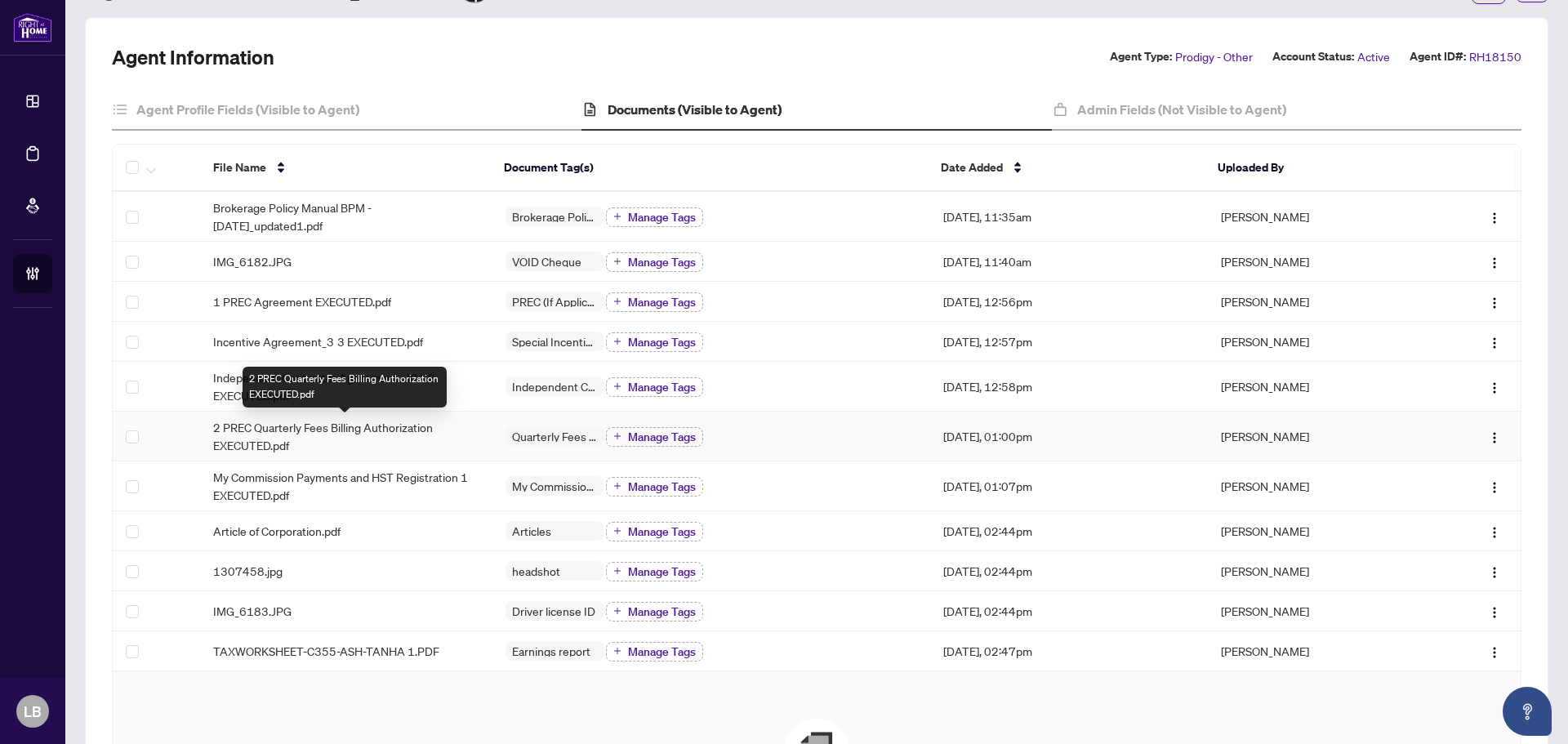
click at [305, 432] on span "2 PREC Quarterly Fees Billing Authorization EXECUTED.pdf" at bounding box center [346, 436] width 267 height 36
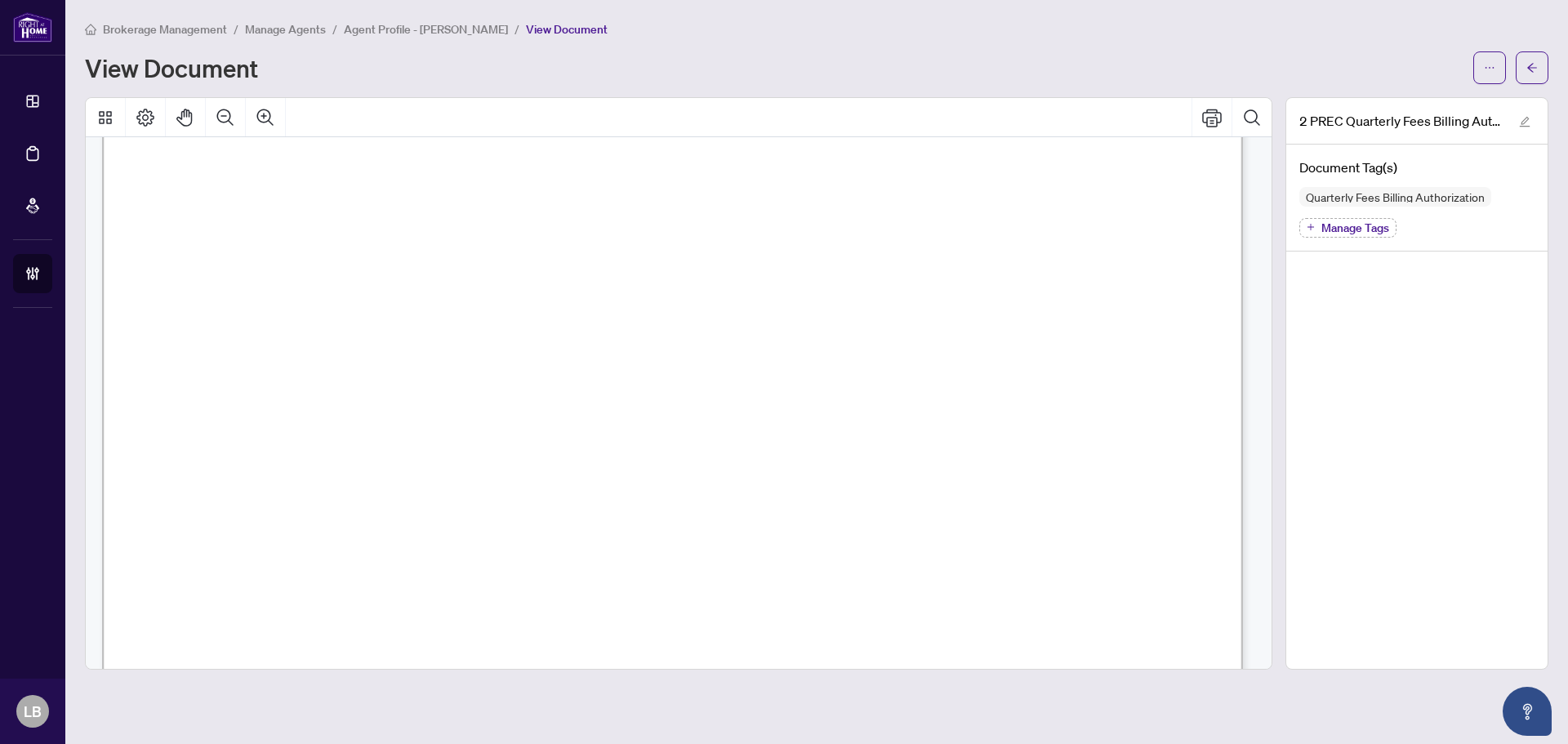
scroll to position [490, 0]
click at [1527, 62] on icon "arrow-left" at bounding box center [1532, 68] width 11 height 11
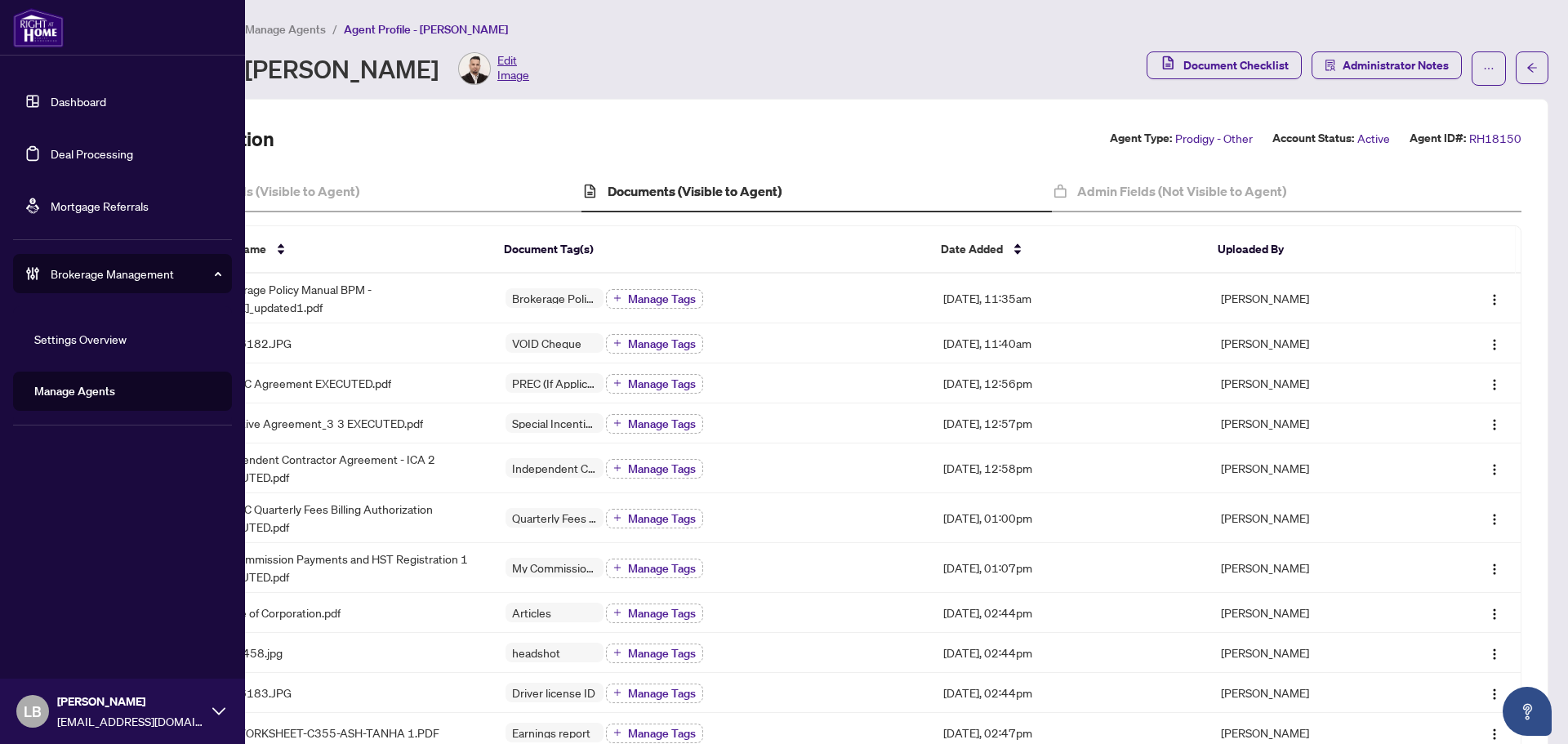
click at [51, 103] on link "Dashboard" at bounding box center [78, 102] width 56 height 15
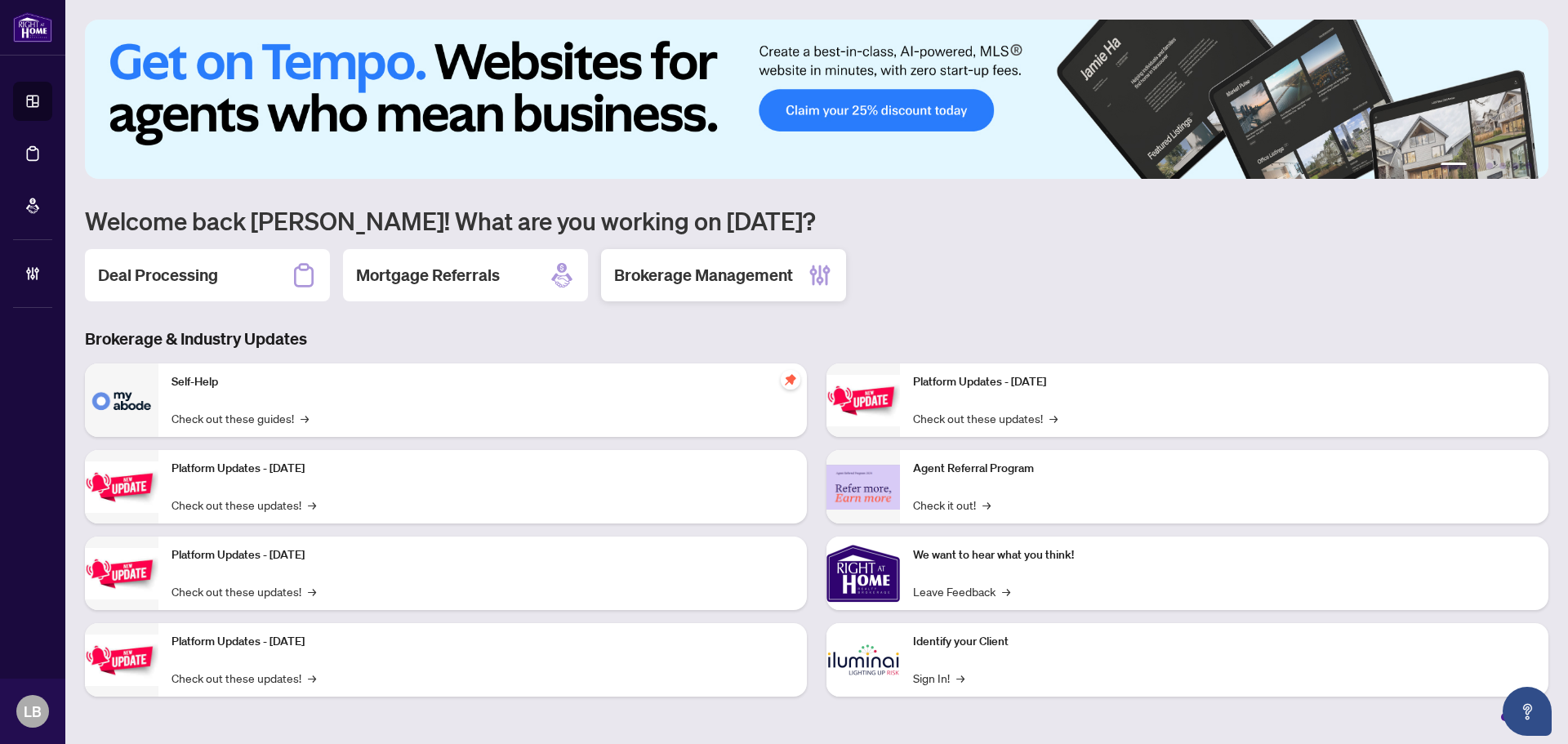
click at [720, 281] on h2 "Brokerage Management" at bounding box center [703, 275] width 179 height 23
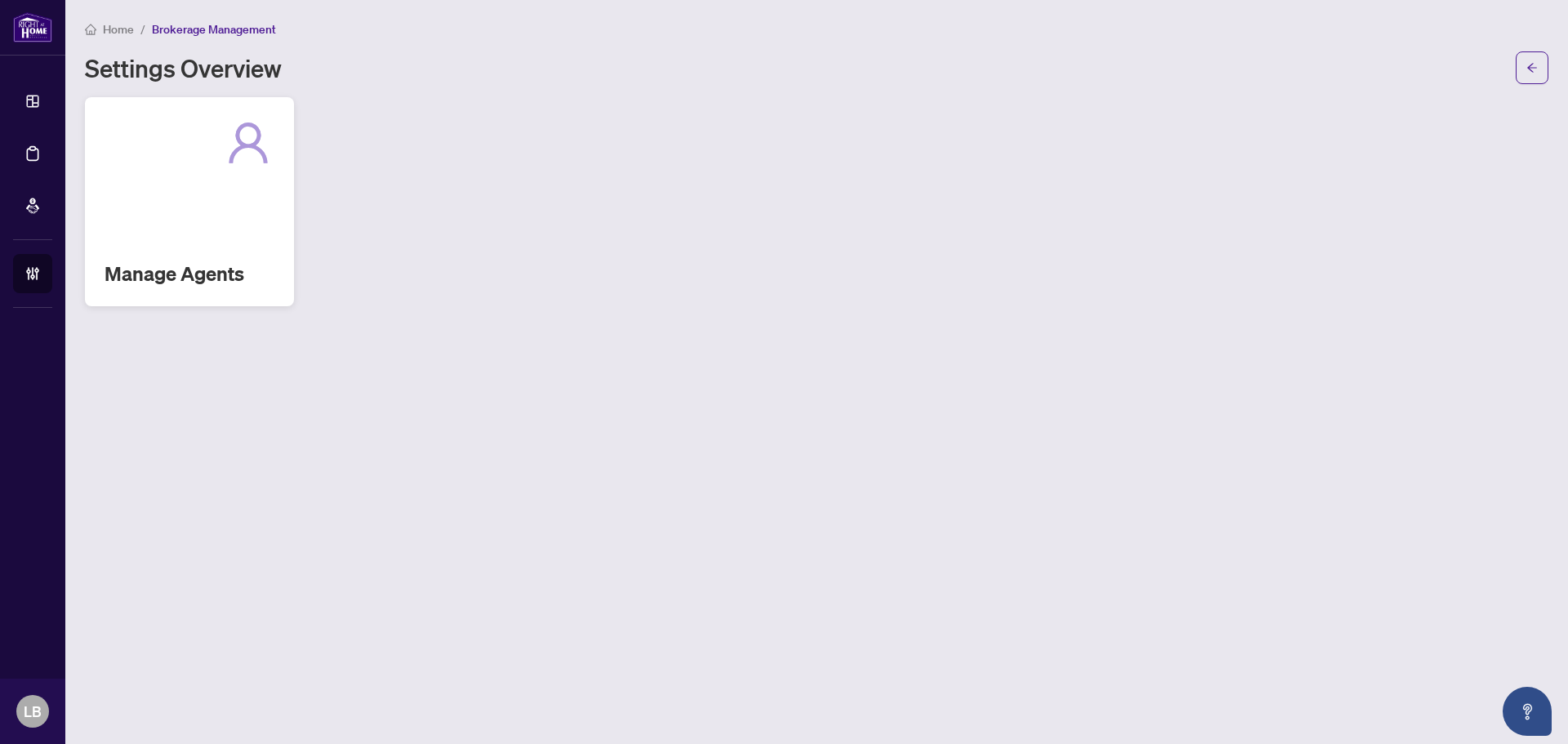
click at [165, 291] on div "Manage Agents" at bounding box center [189, 202] width 209 height 209
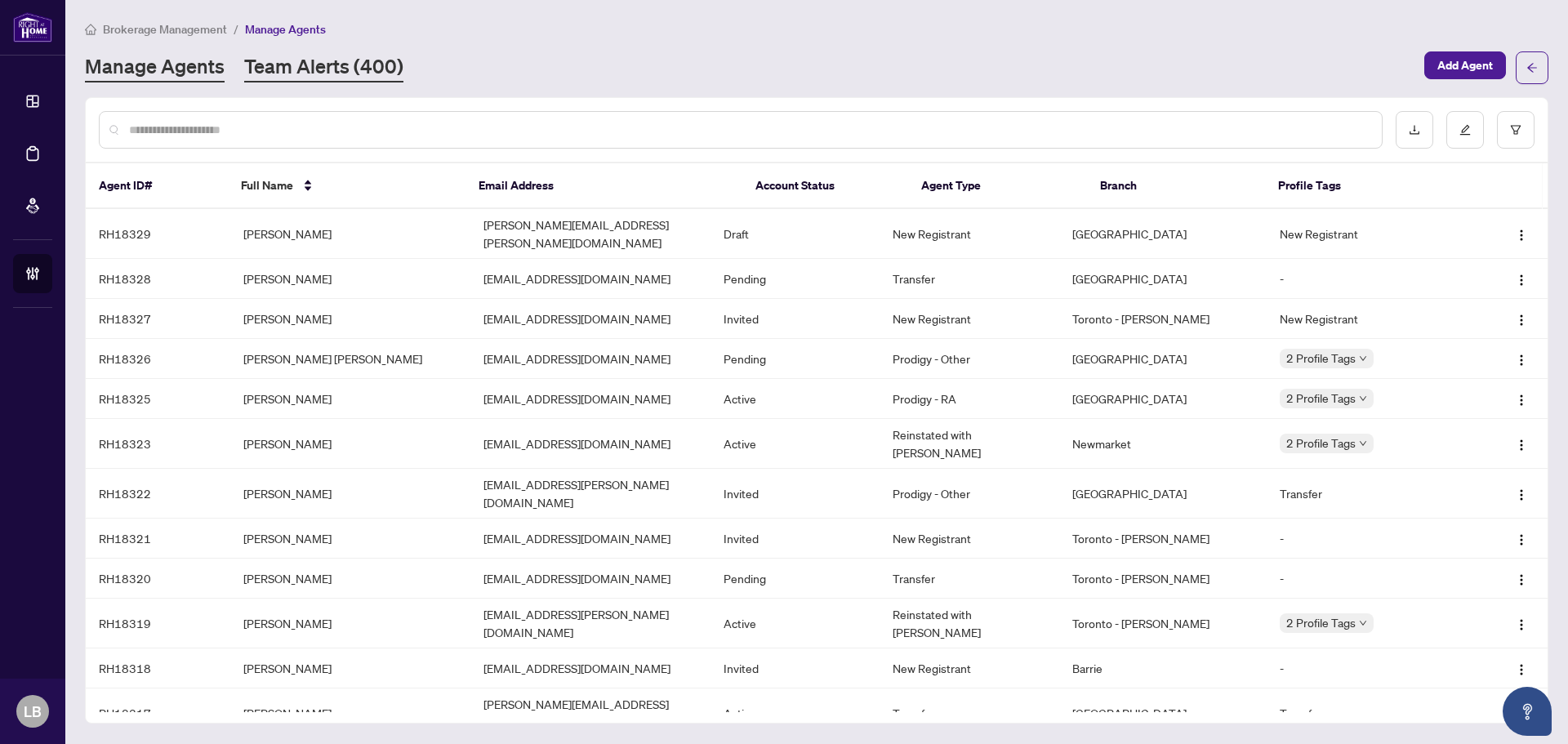
click at [300, 62] on link "Team Alerts (400)" at bounding box center [323, 67] width 159 height 29
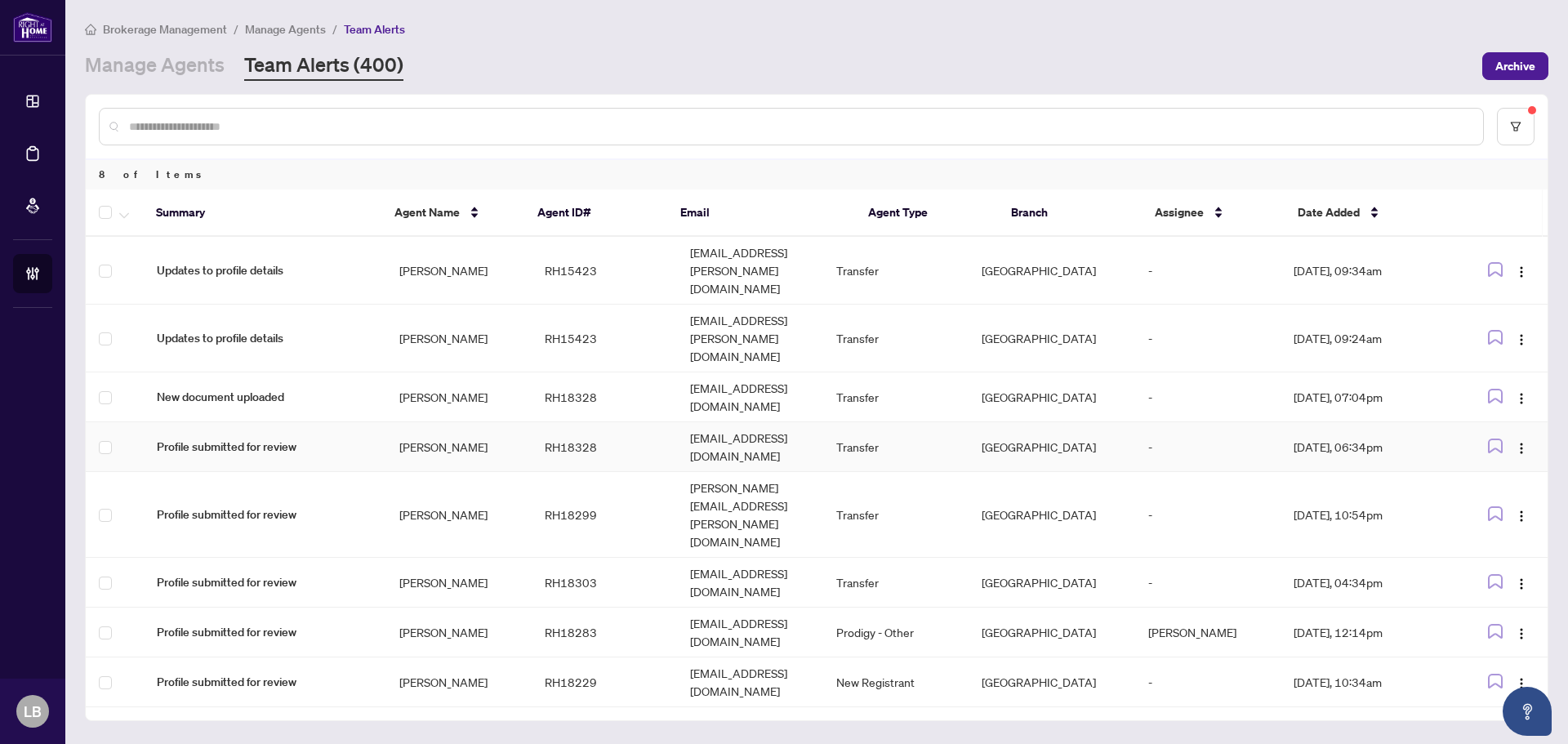
click at [401, 422] on td "[PERSON_NAME]" at bounding box center [459, 446] width 145 height 50
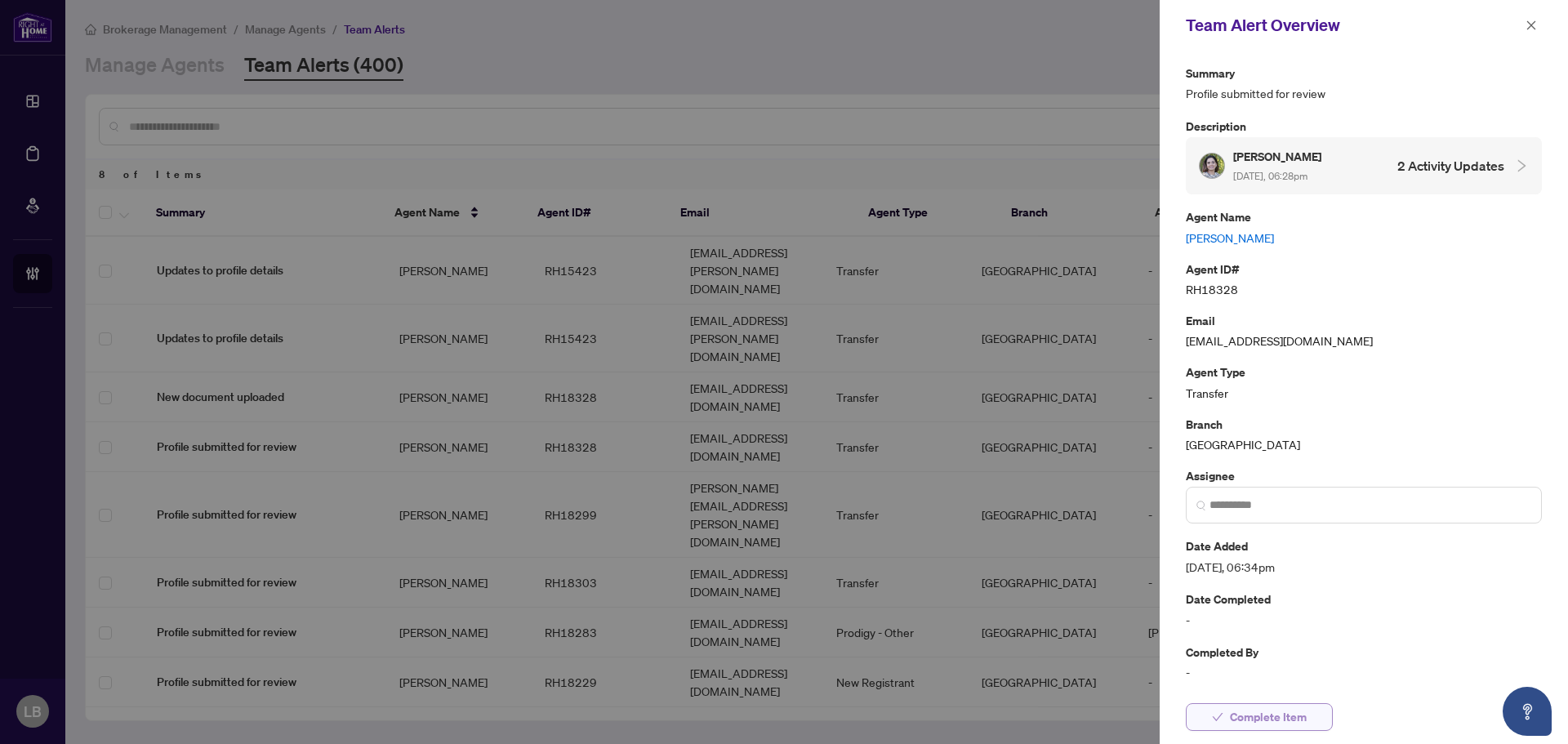
click at [1251, 710] on span "Complete Item" at bounding box center [1269, 717] width 77 height 26
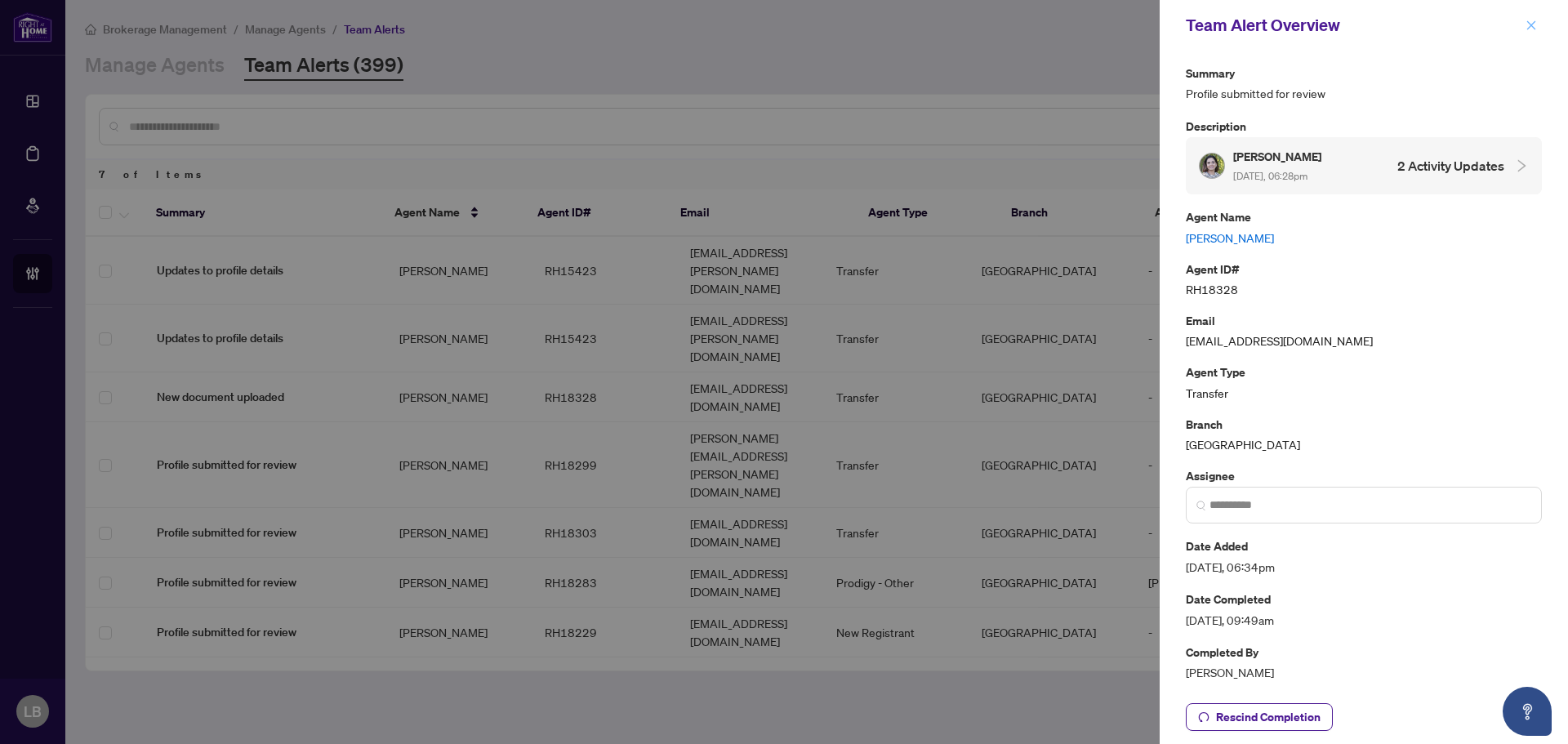
click at [1531, 27] on icon "close" at bounding box center [1531, 25] width 11 height 11
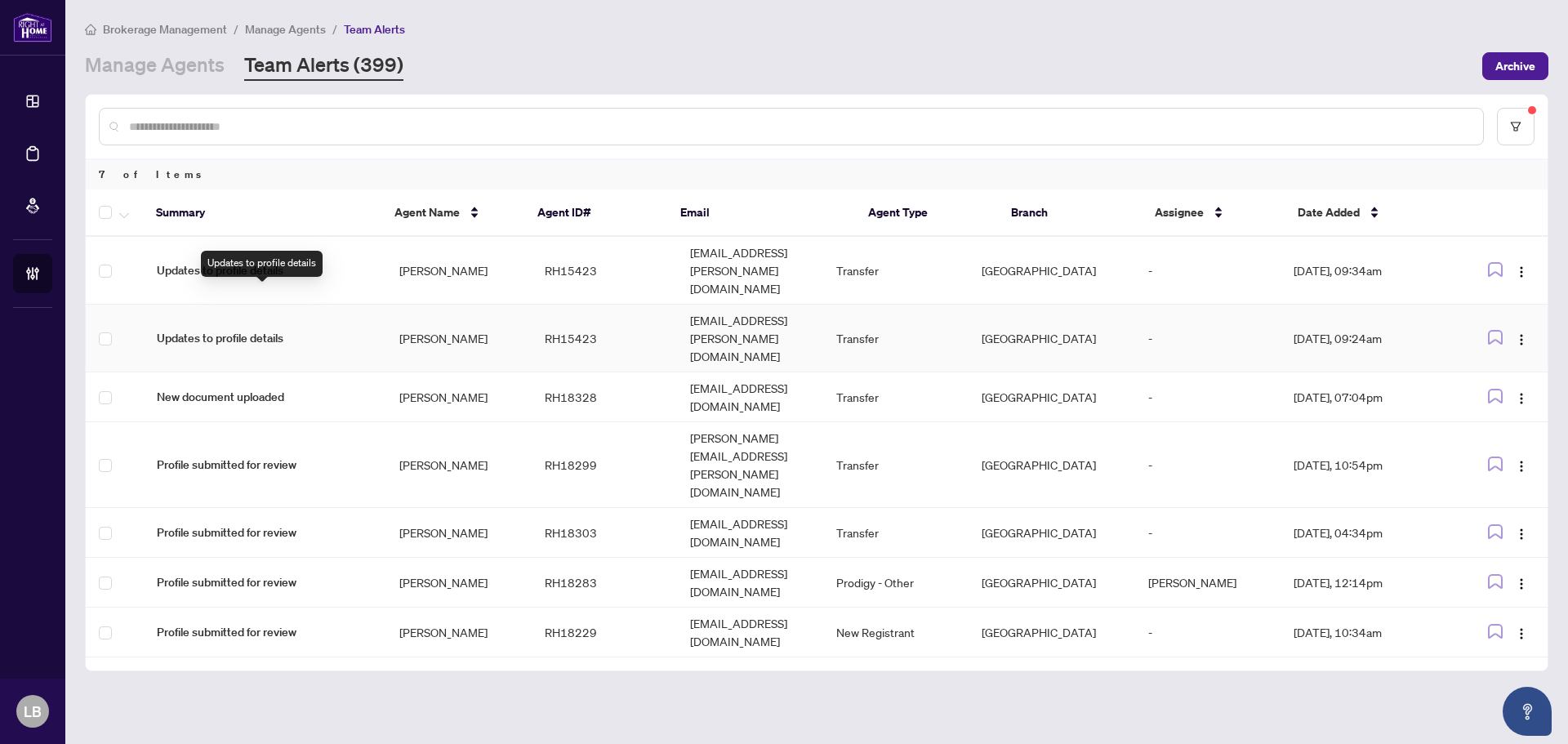
click at [285, 329] on span "Updates to profile details" at bounding box center [265, 337] width 217 height 18
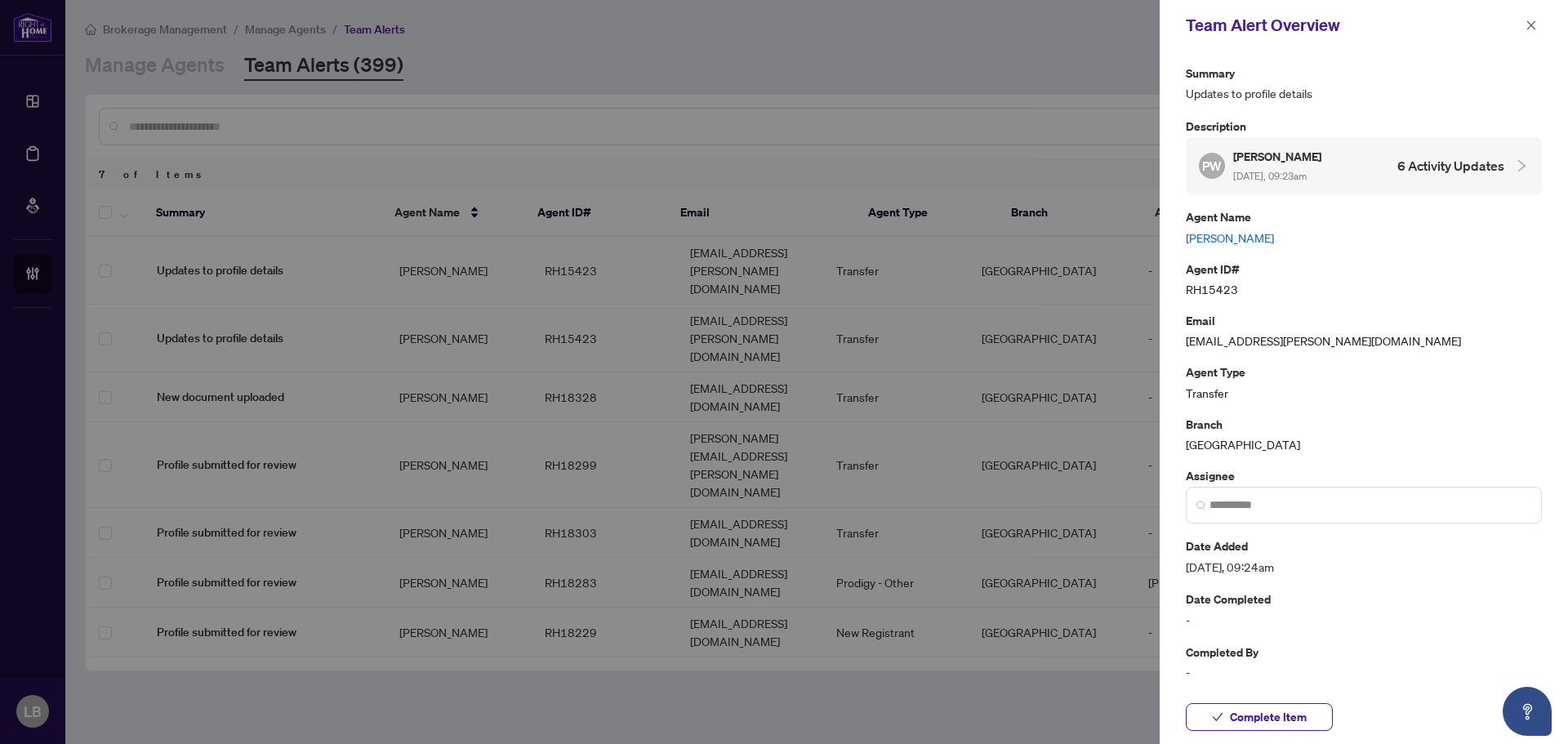
click at [1300, 171] on span "Sep/24/2025, 09:23am" at bounding box center [1269, 175] width 73 height 12
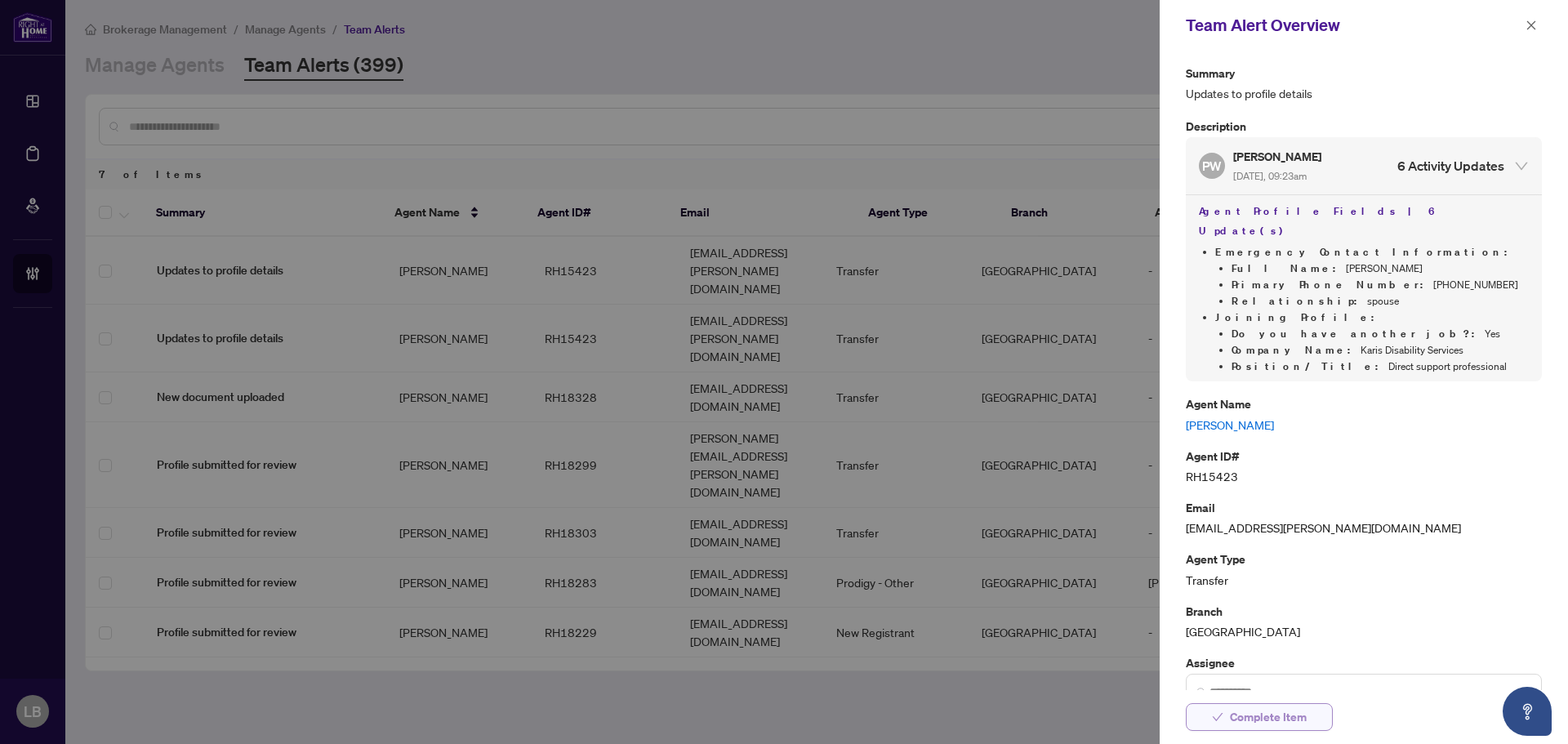
click at [1266, 717] on span "Complete Item" at bounding box center [1269, 717] width 77 height 26
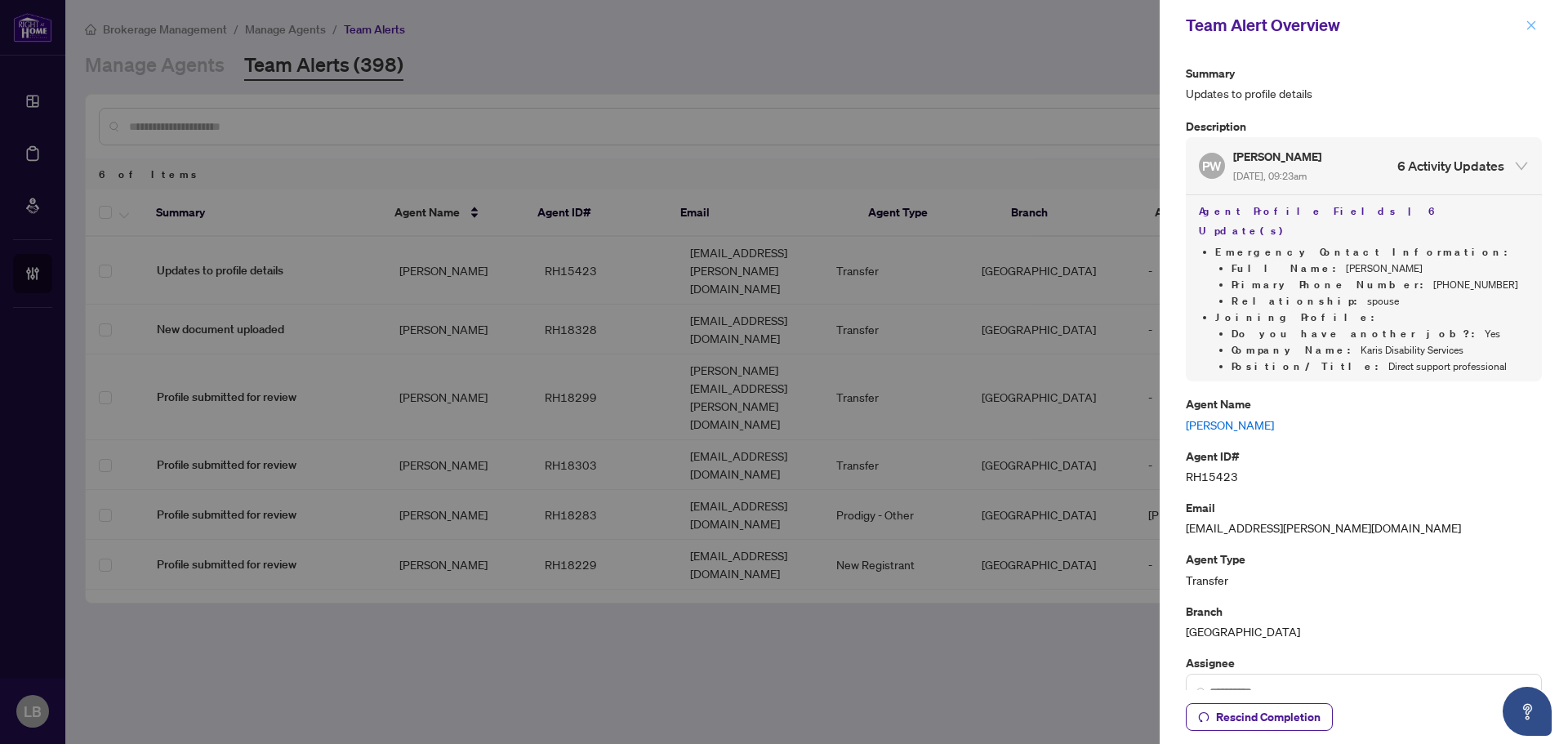
click at [1527, 27] on icon "close" at bounding box center [1531, 25] width 11 height 11
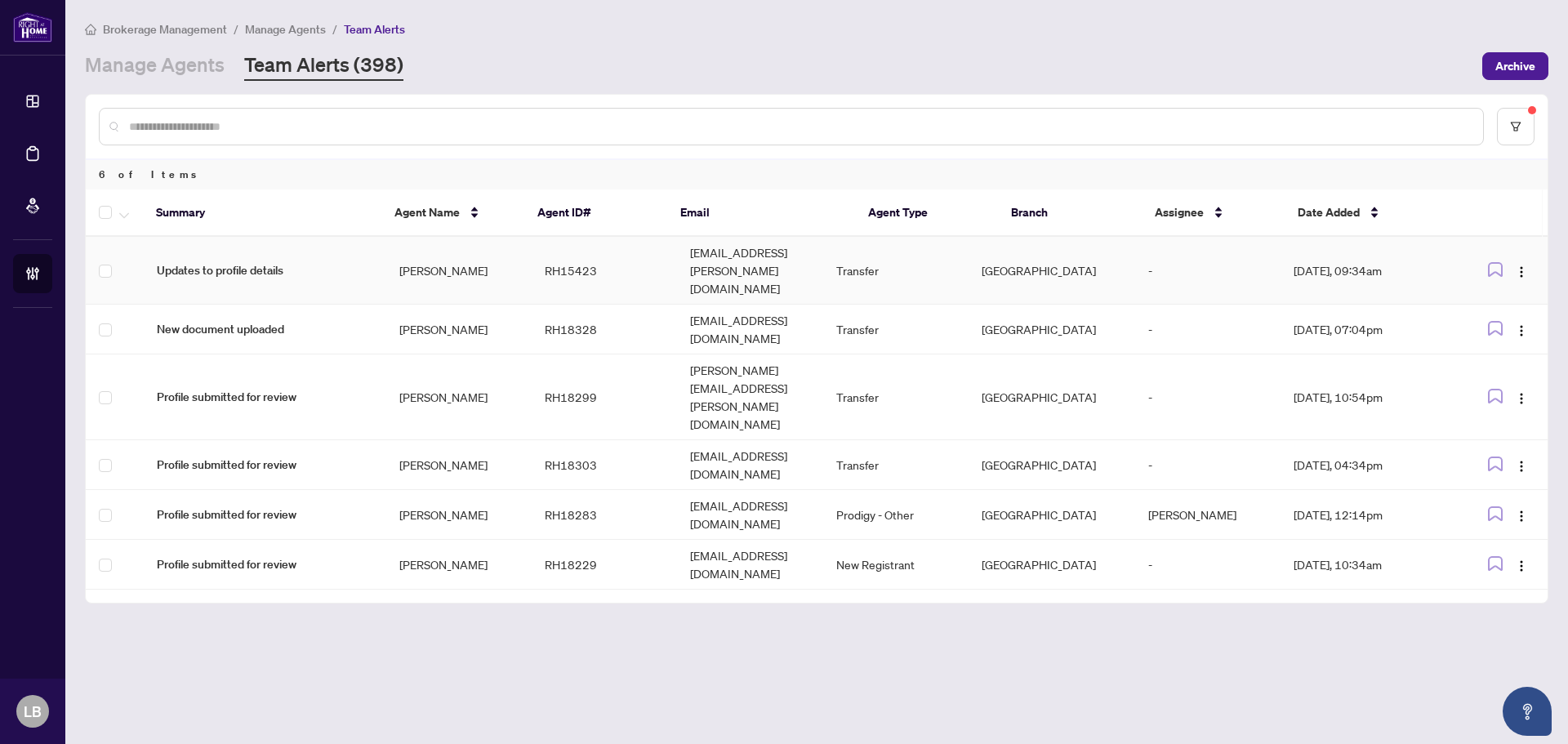
click at [420, 248] on td "Patrick William Braam" at bounding box center [459, 270] width 145 height 68
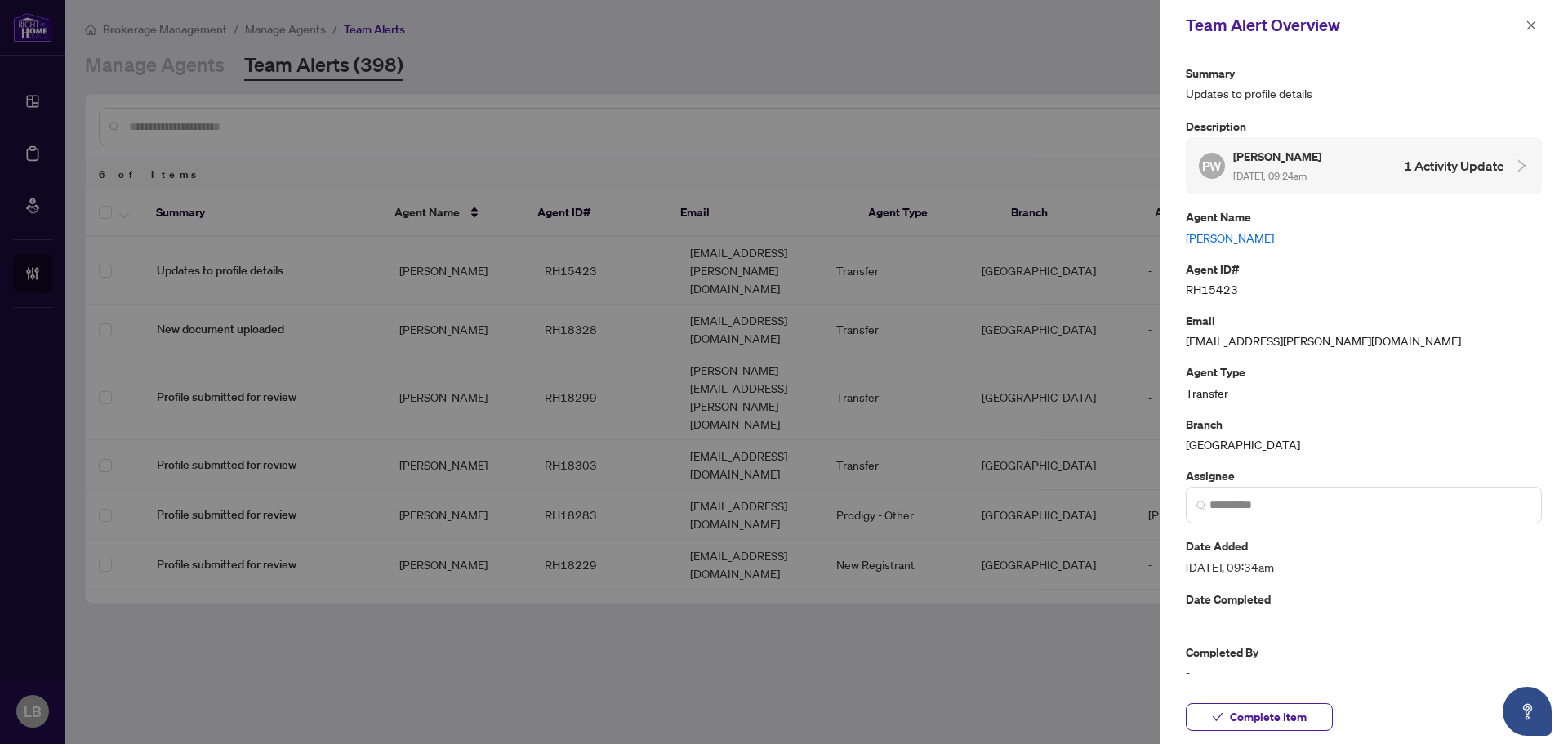
click at [1317, 163] on h5 "Patrick William Braam" at bounding box center [1278, 156] width 90 height 19
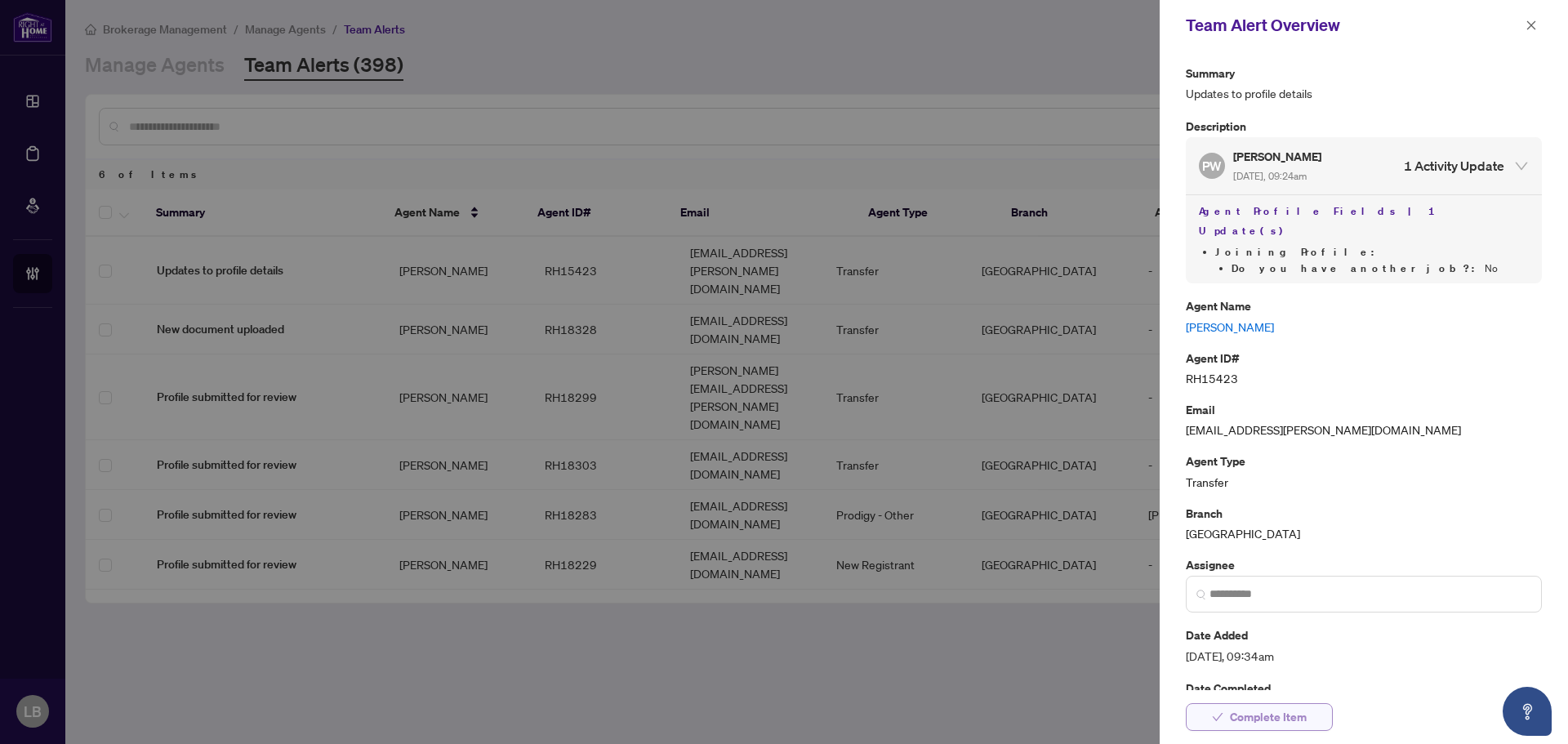
click at [1291, 718] on span "Complete Item" at bounding box center [1269, 717] width 77 height 26
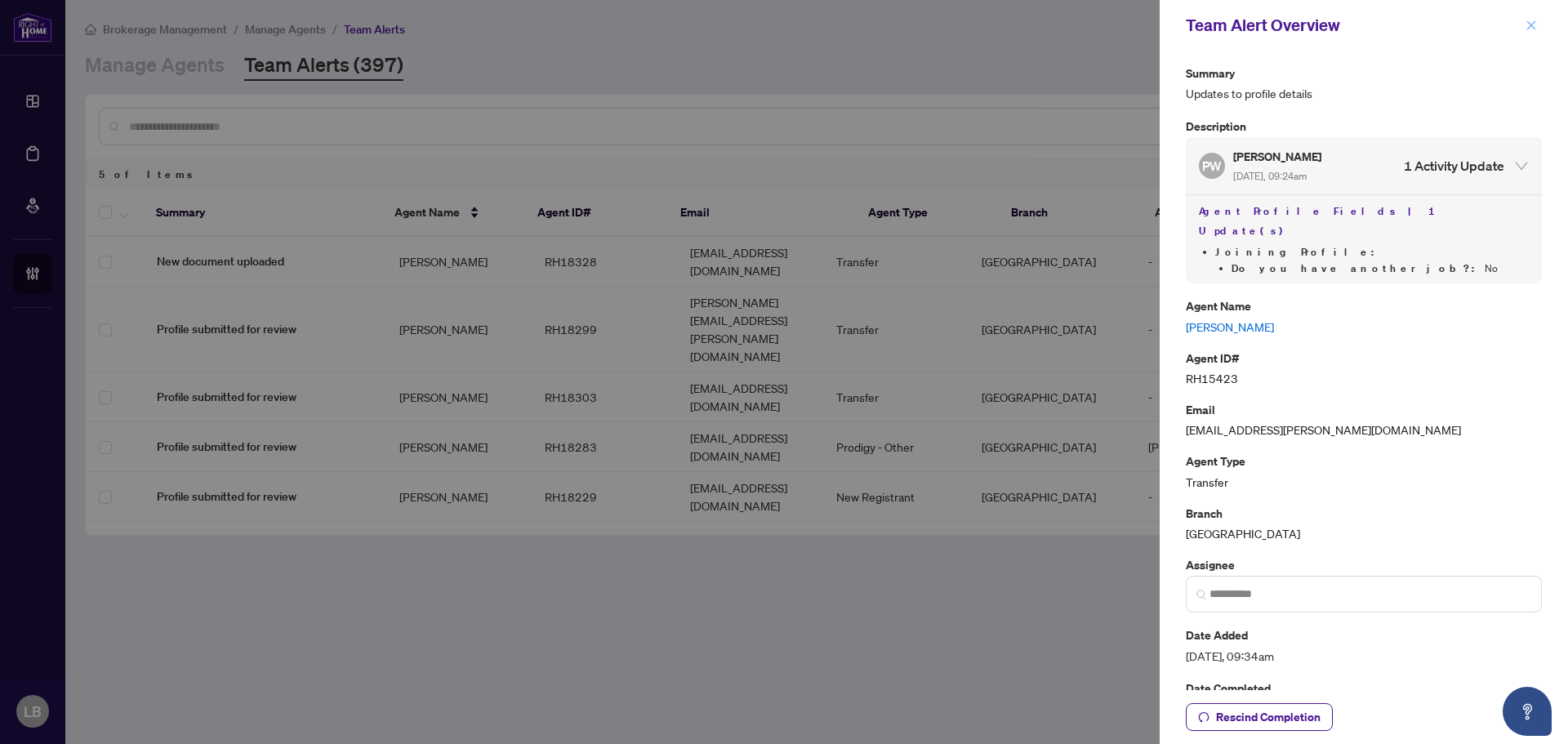
click at [1538, 31] on button "button" at bounding box center [1530, 24] width 22 height 20
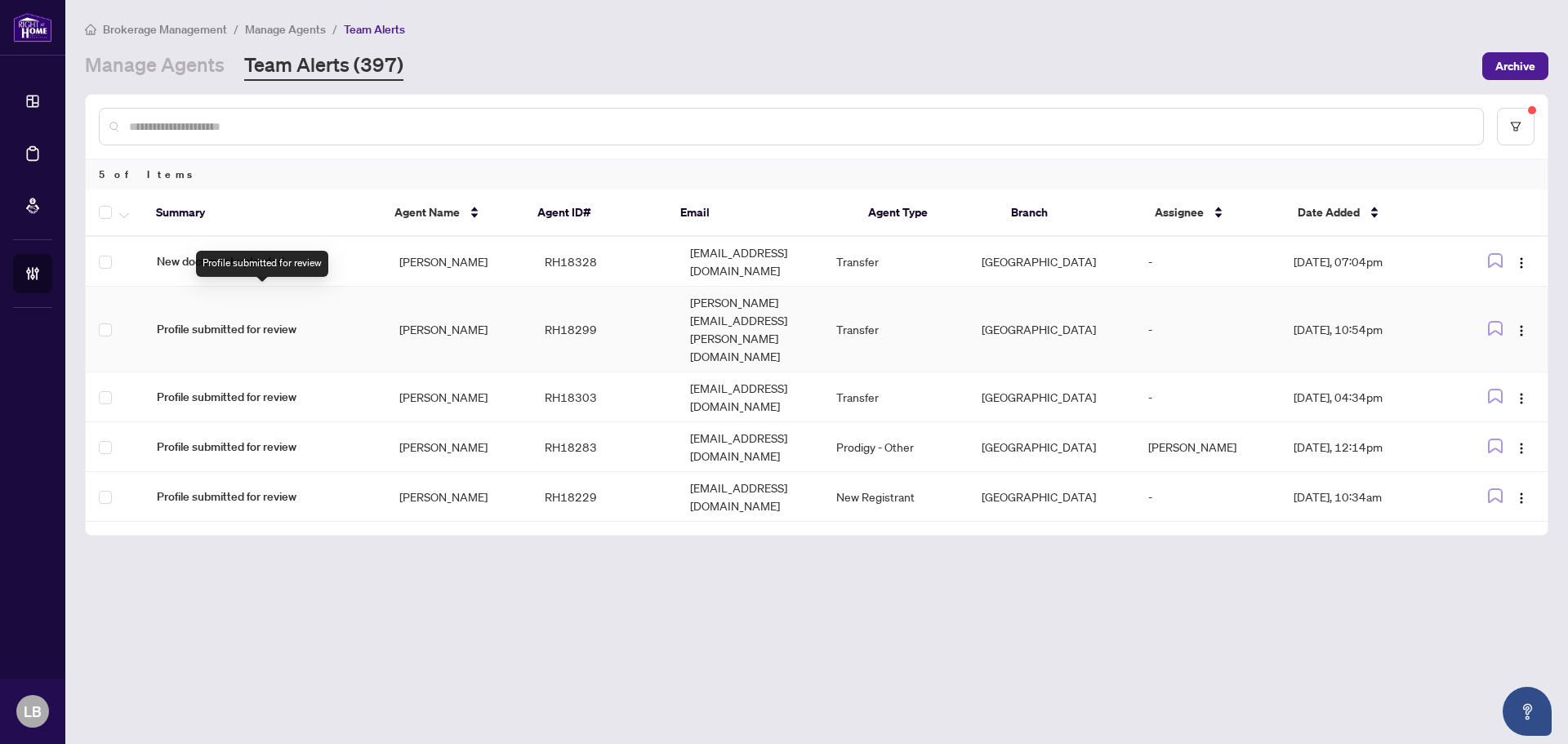
click at [258, 320] on span "Profile submitted for review" at bounding box center [265, 329] width 217 height 18
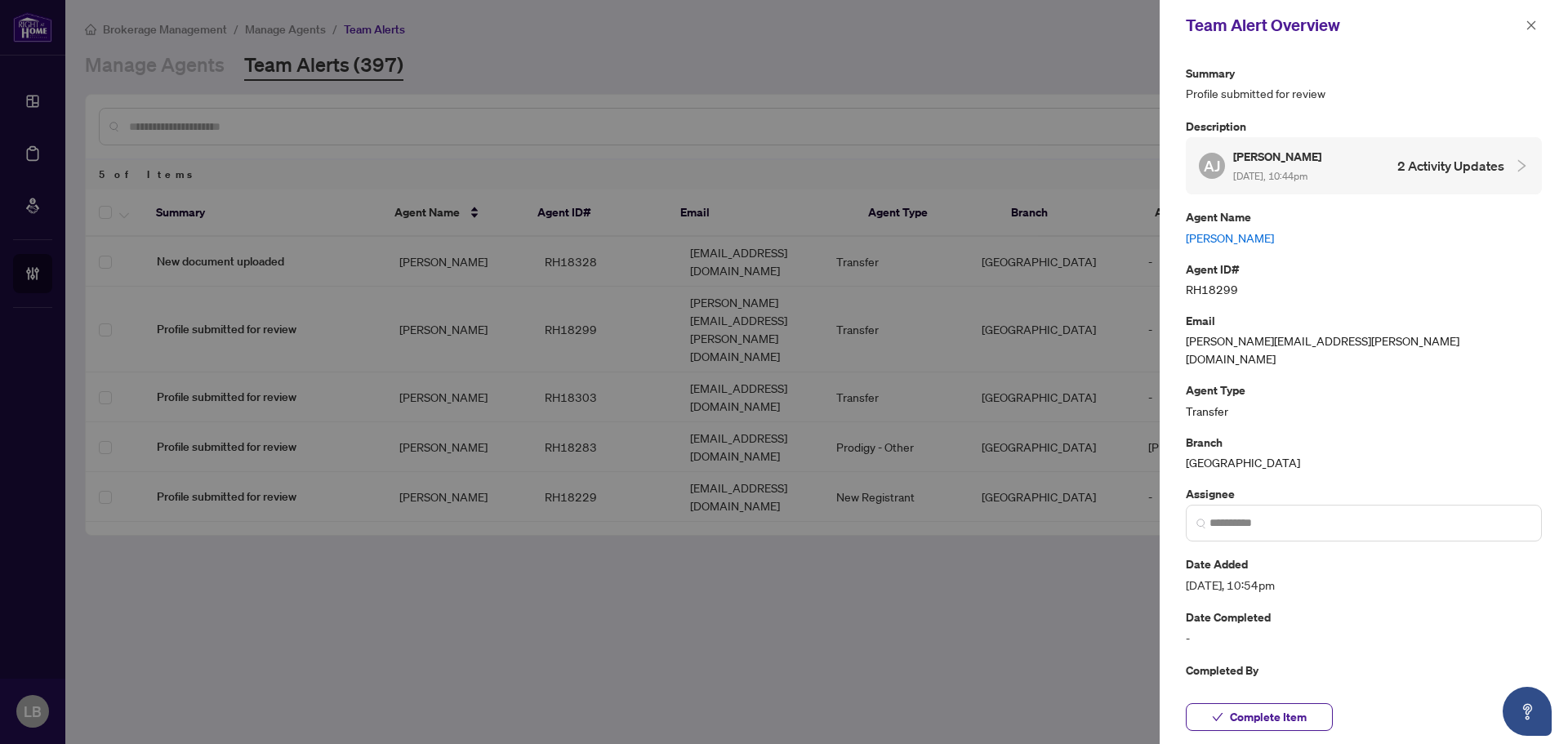
click at [1251, 161] on h5 "Adrian John" at bounding box center [1278, 156] width 90 height 19
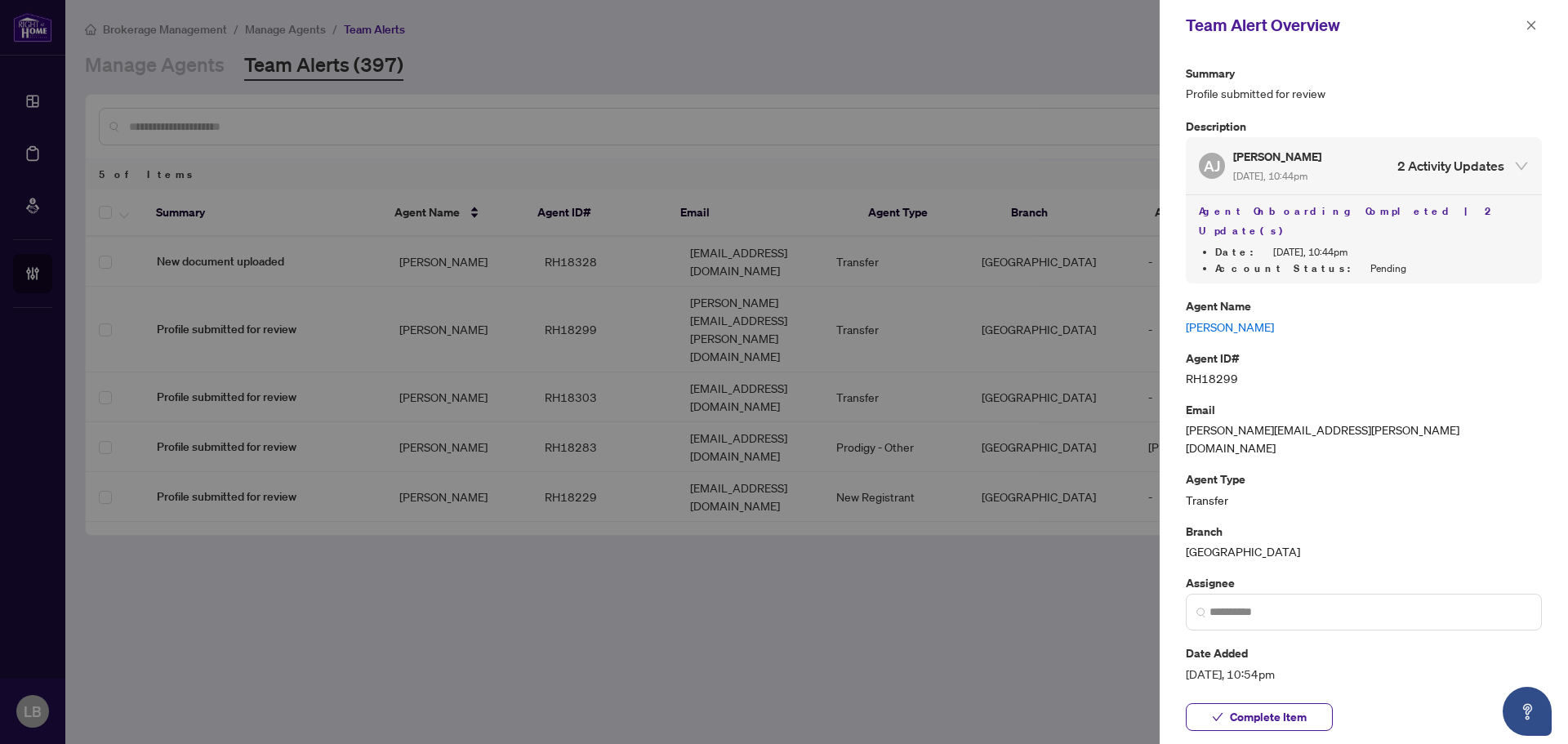
click at [1225, 317] on link "Adrian John" at bounding box center [1364, 326] width 356 height 18
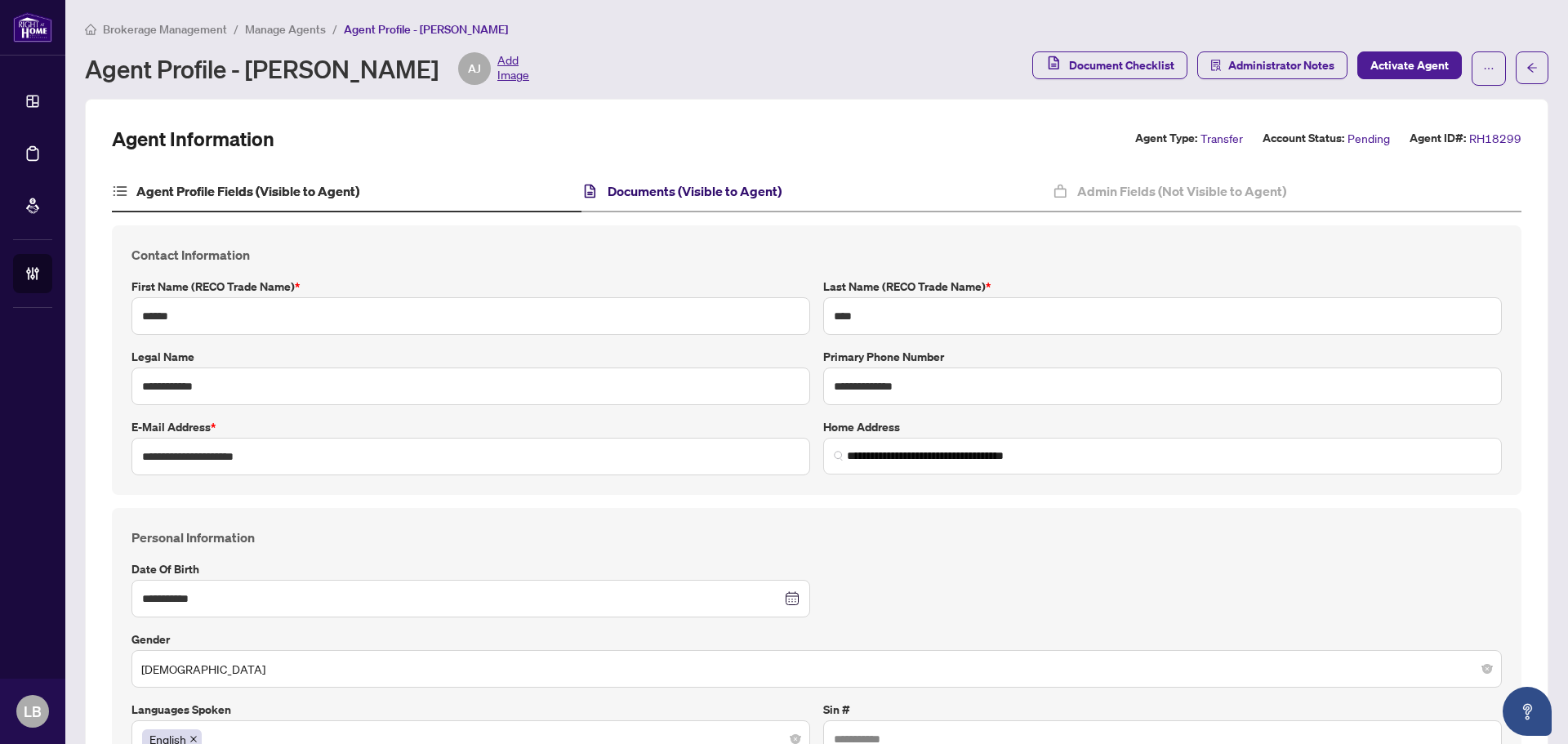
click at [752, 192] on h4 "Documents (Visible to Agent)" at bounding box center [694, 190] width 174 height 20
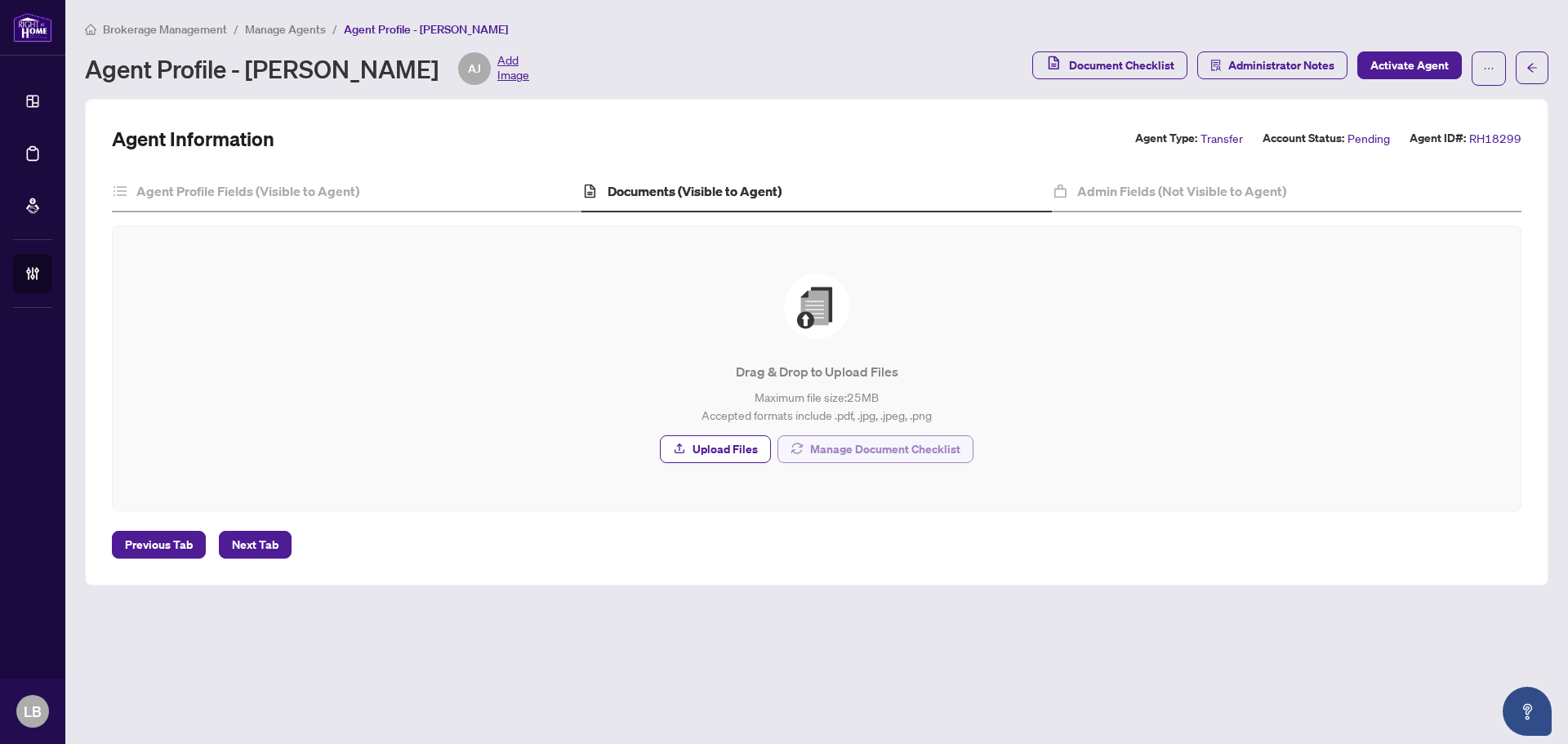
click at [816, 453] on span "Manage Document Checklist" at bounding box center [885, 449] width 151 height 26
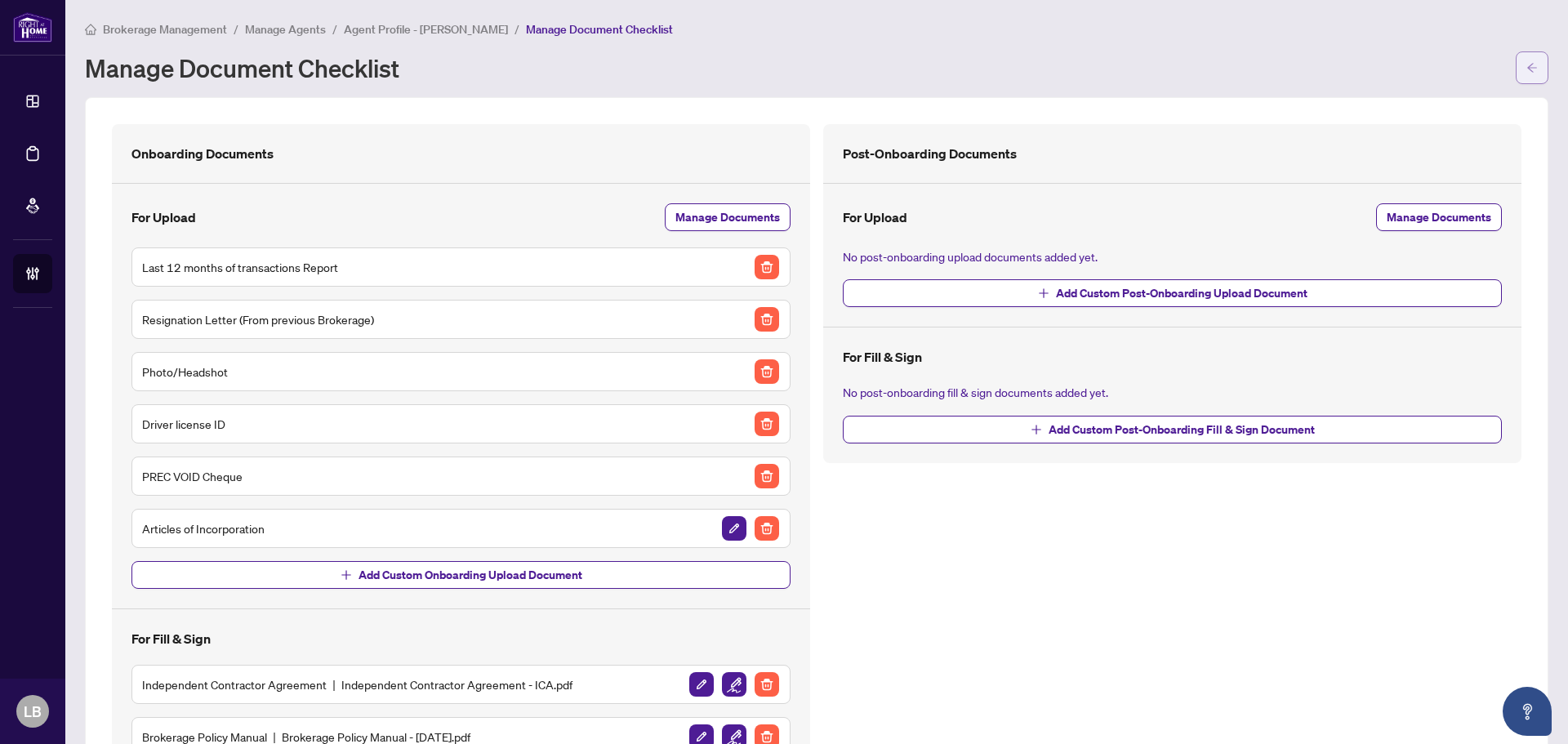
click at [1527, 66] on icon "arrow-left" at bounding box center [1532, 68] width 11 height 11
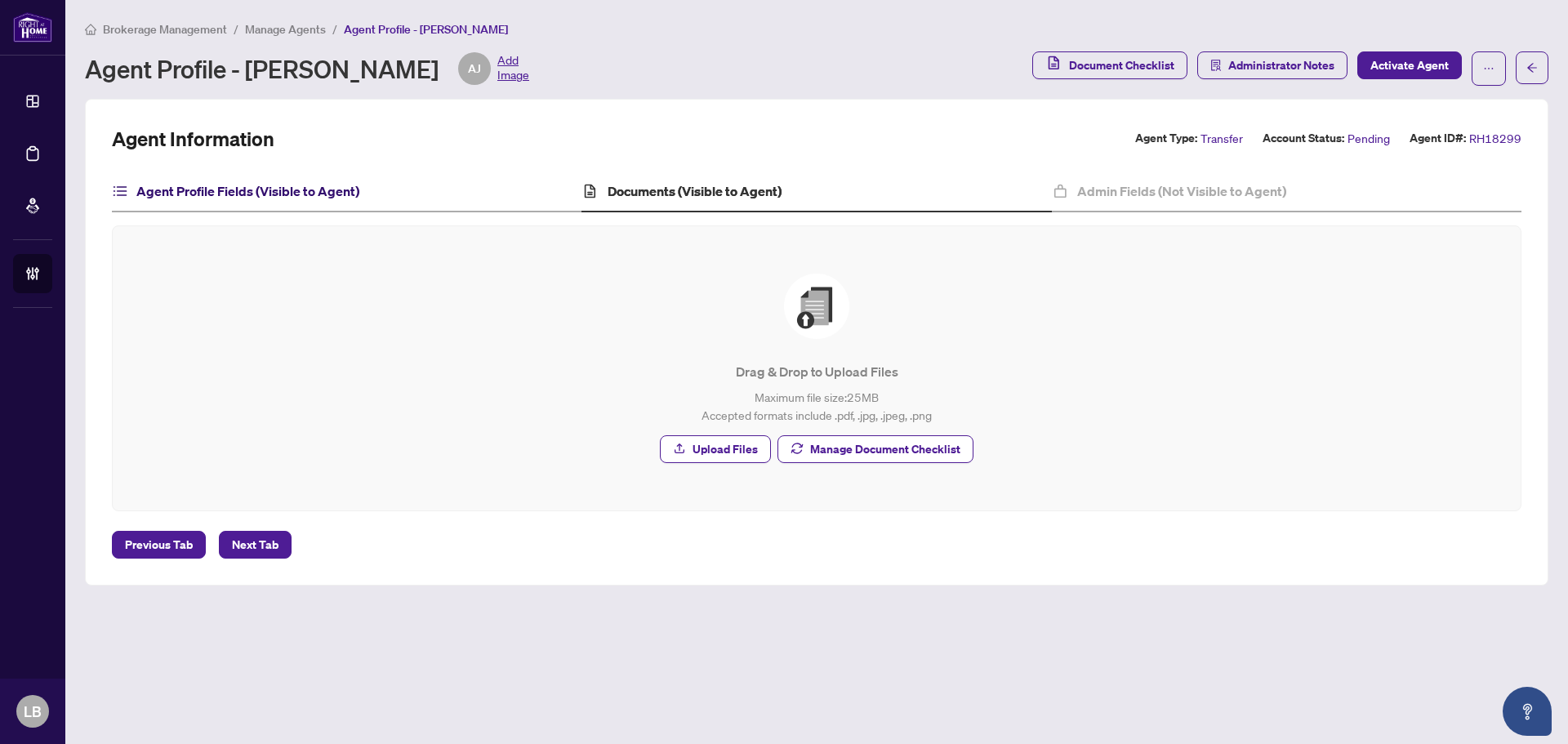
click at [268, 198] on h4 "Agent Profile Fields (Visible to Agent)" at bounding box center [248, 190] width 223 height 20
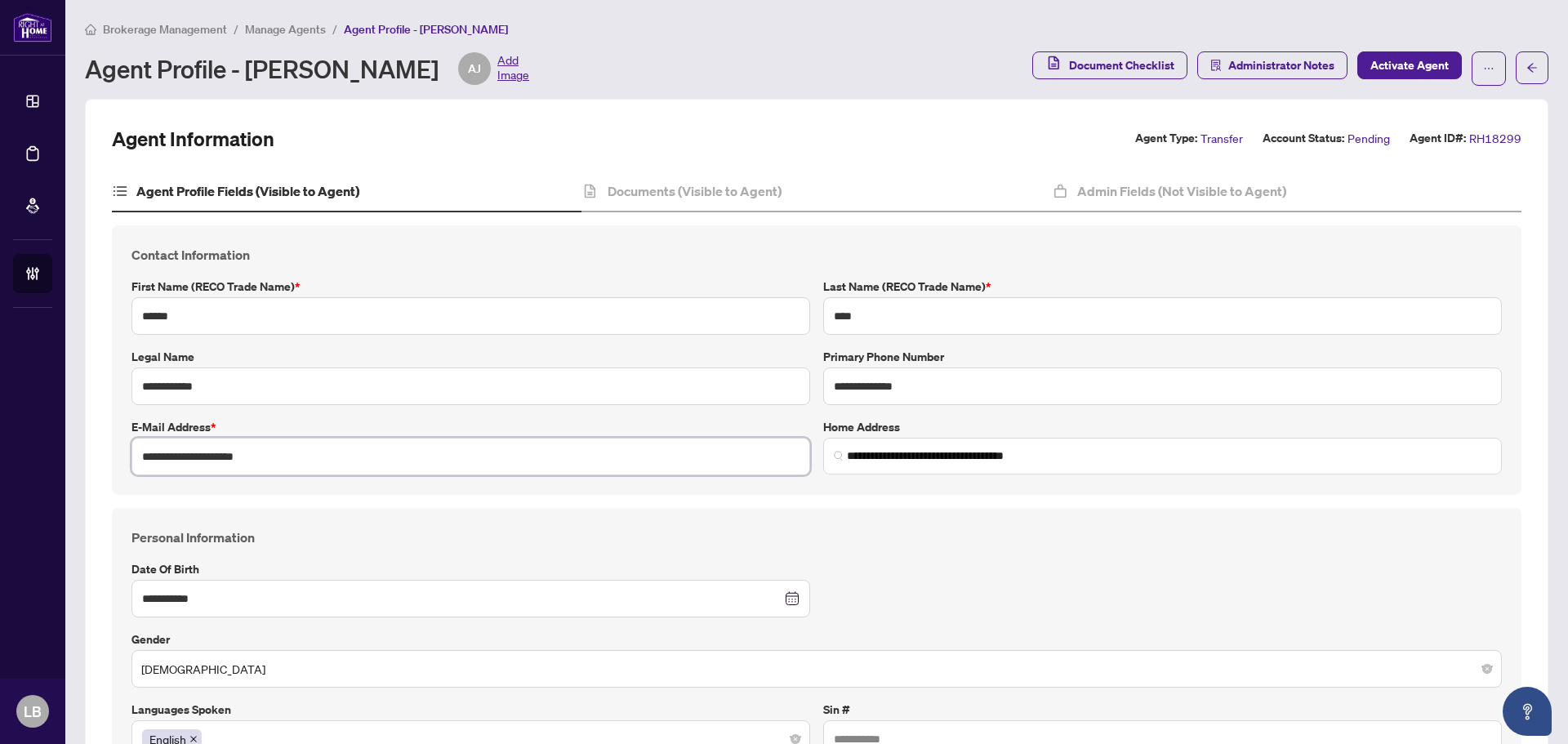
click at [236, 455] on input "**********" at bounding box center [471, 457] width 679 height 38
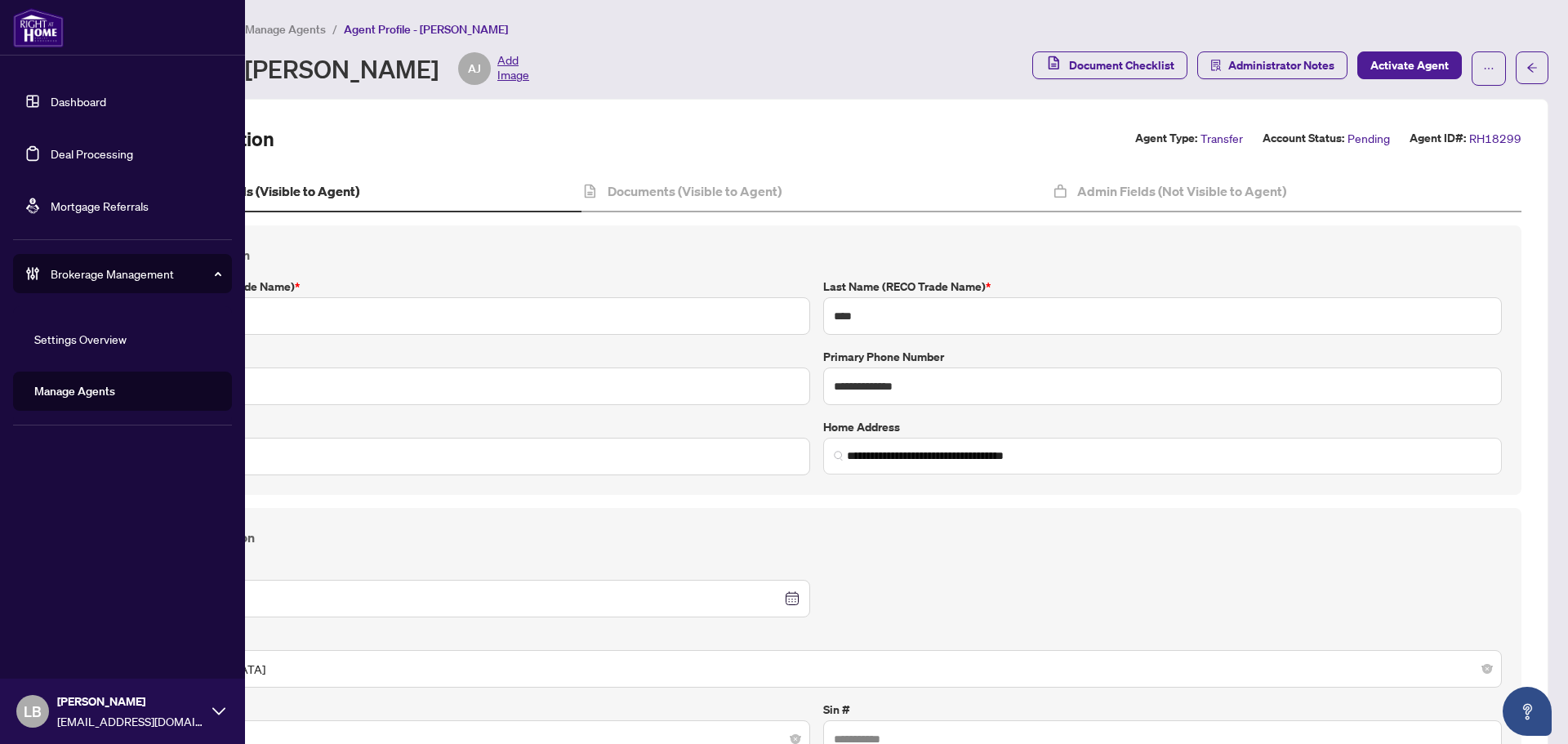
click at [51, 107] on link "Dashboard" at bounding box center [78, 102] width 56 height 15
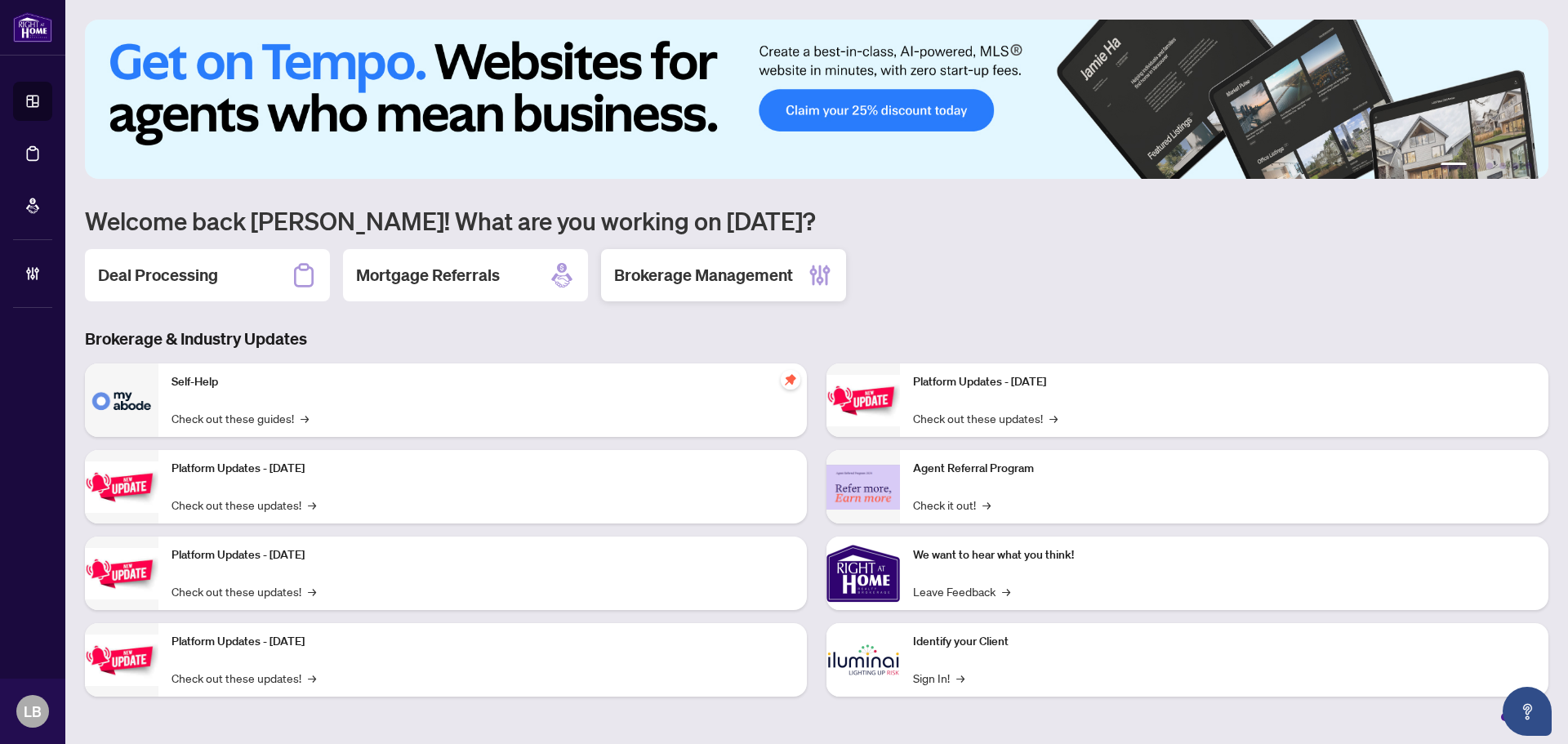
drag, startPoint x: 701, startPoint y: 283, endPoint x: 681, endPoint y: 285, distance: 20.1
click at [697, 283] on h2 "Brokerage Management" at bounding box center [703, 275] width 179 height 23
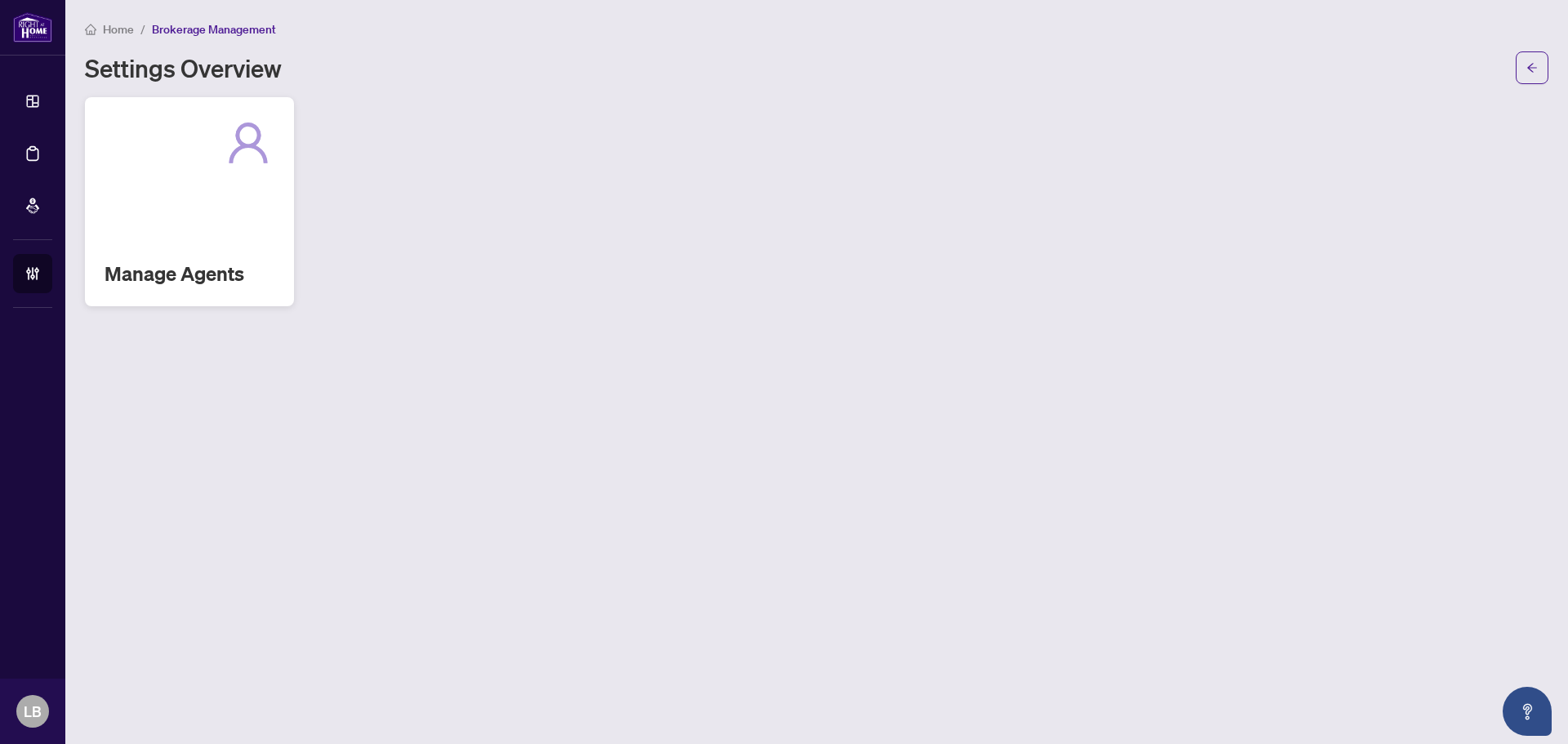
click at [219, 268] on h2 "Manage Agents" at bounding box center [189, 274] width 170 height 26
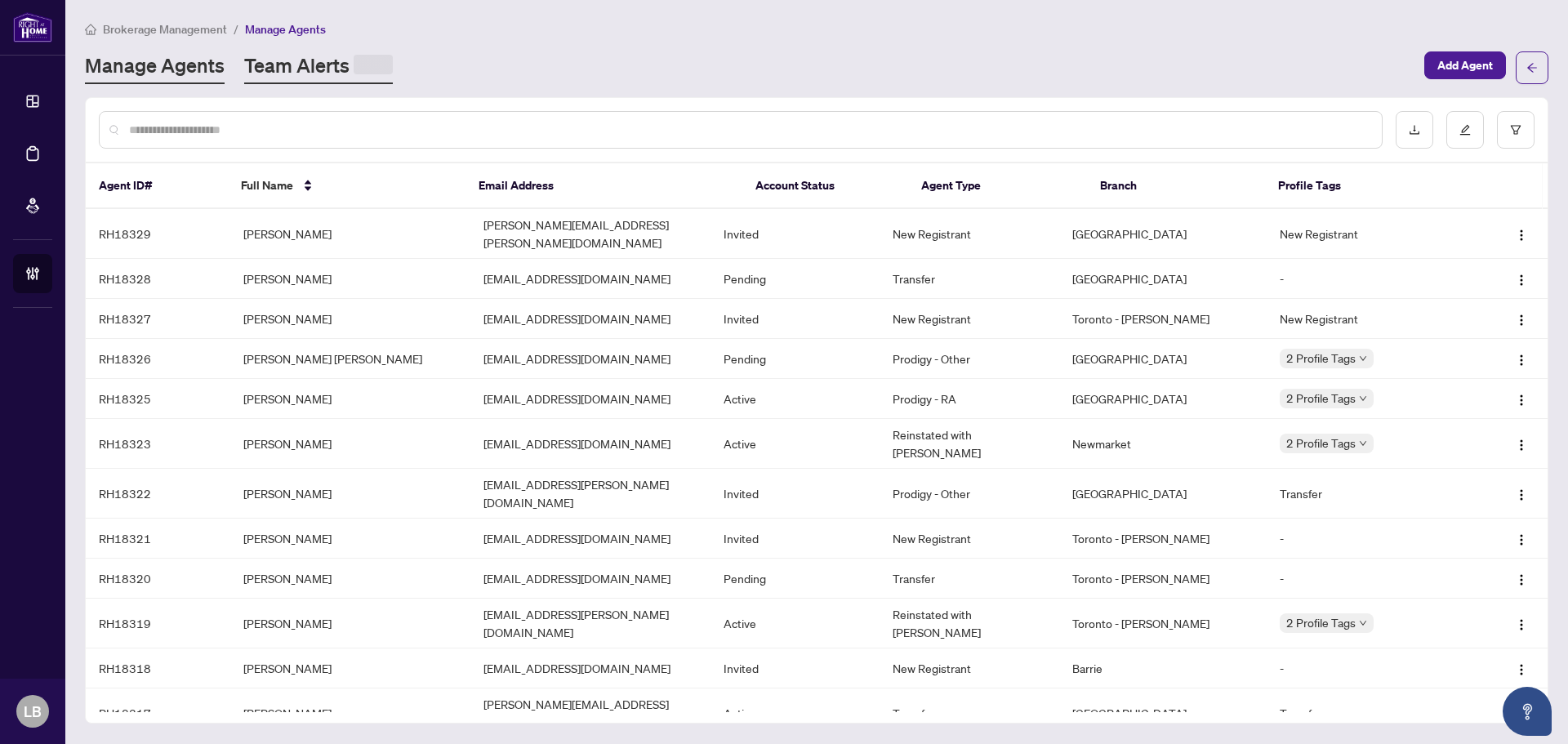
click at [278, 60] on link "Team Alerts" at bounding box center [318, 68] width 149 height 32
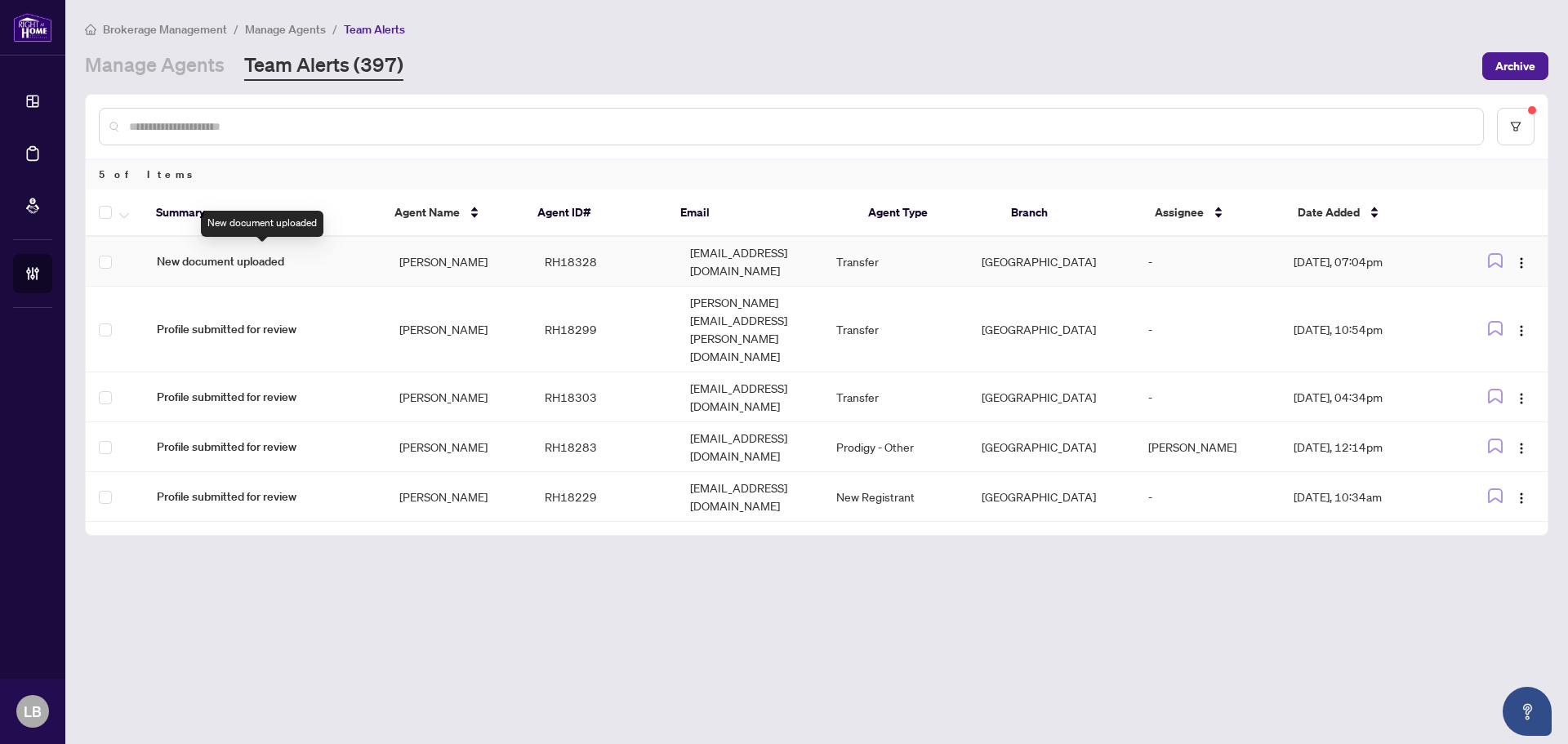
click at [267, 255] on span "New document uploaded" at bounding box center [265, 261] width 217 height 18
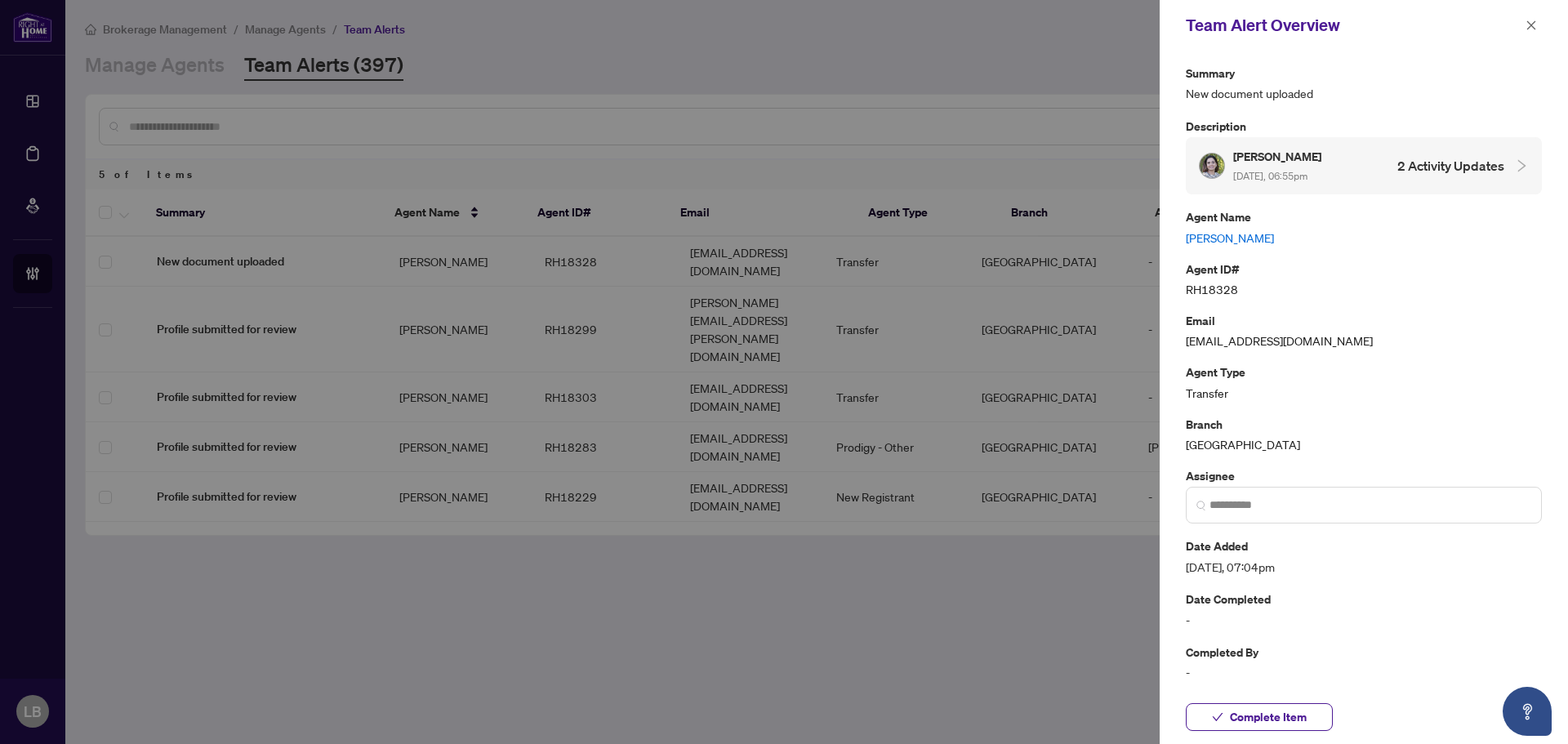
click at [1220, 235] on link "[PERSON_NAME]" at bounding box center [1364, 237] width 356 height 18
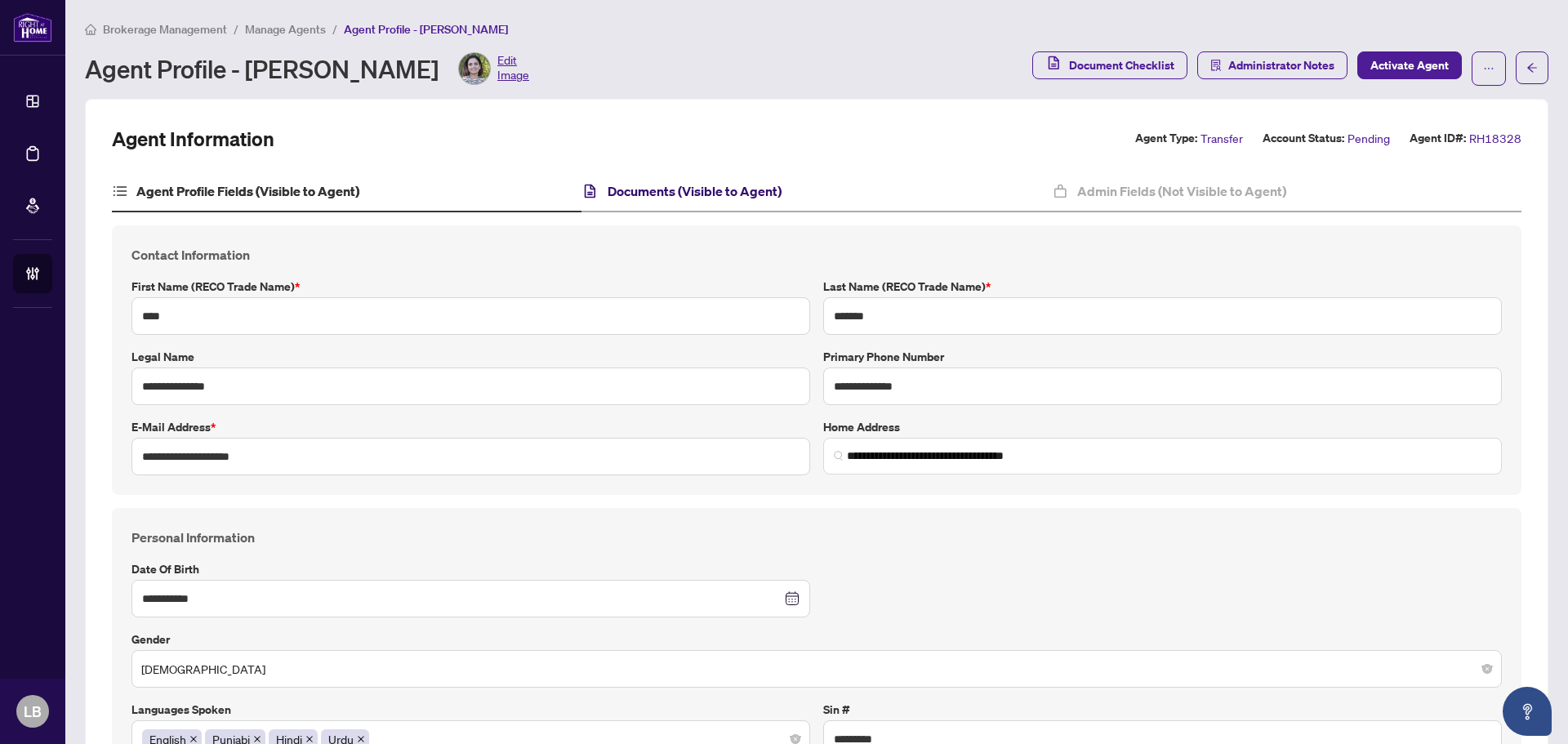
click at [709, 185] on h4 "Documents (Visible to Agent)" at bounding box center [694, 190] width 174 height 20
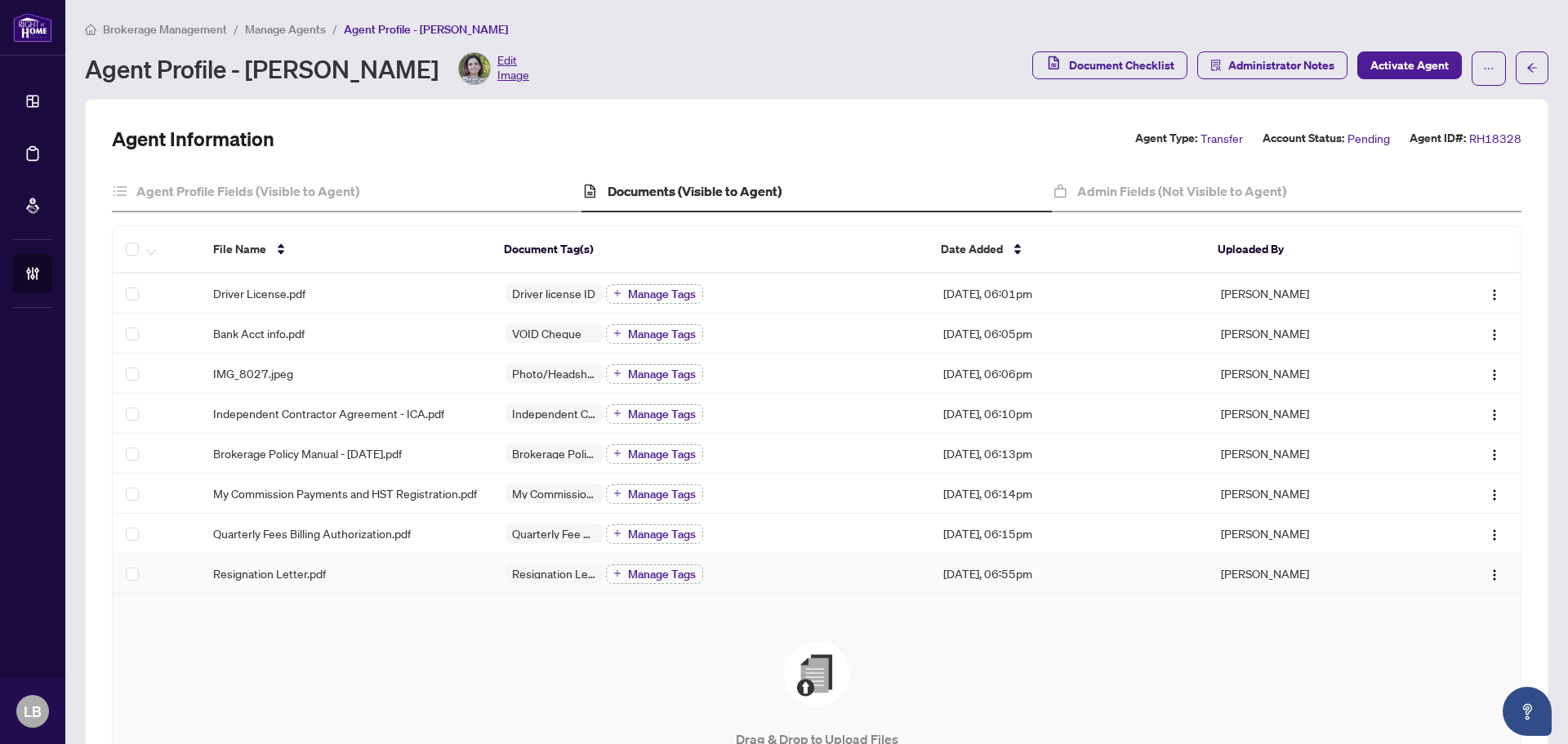
click at [299, 580] on span "Resignation Letter.pdf" at bounding box center [269, 573] width 113 height 18
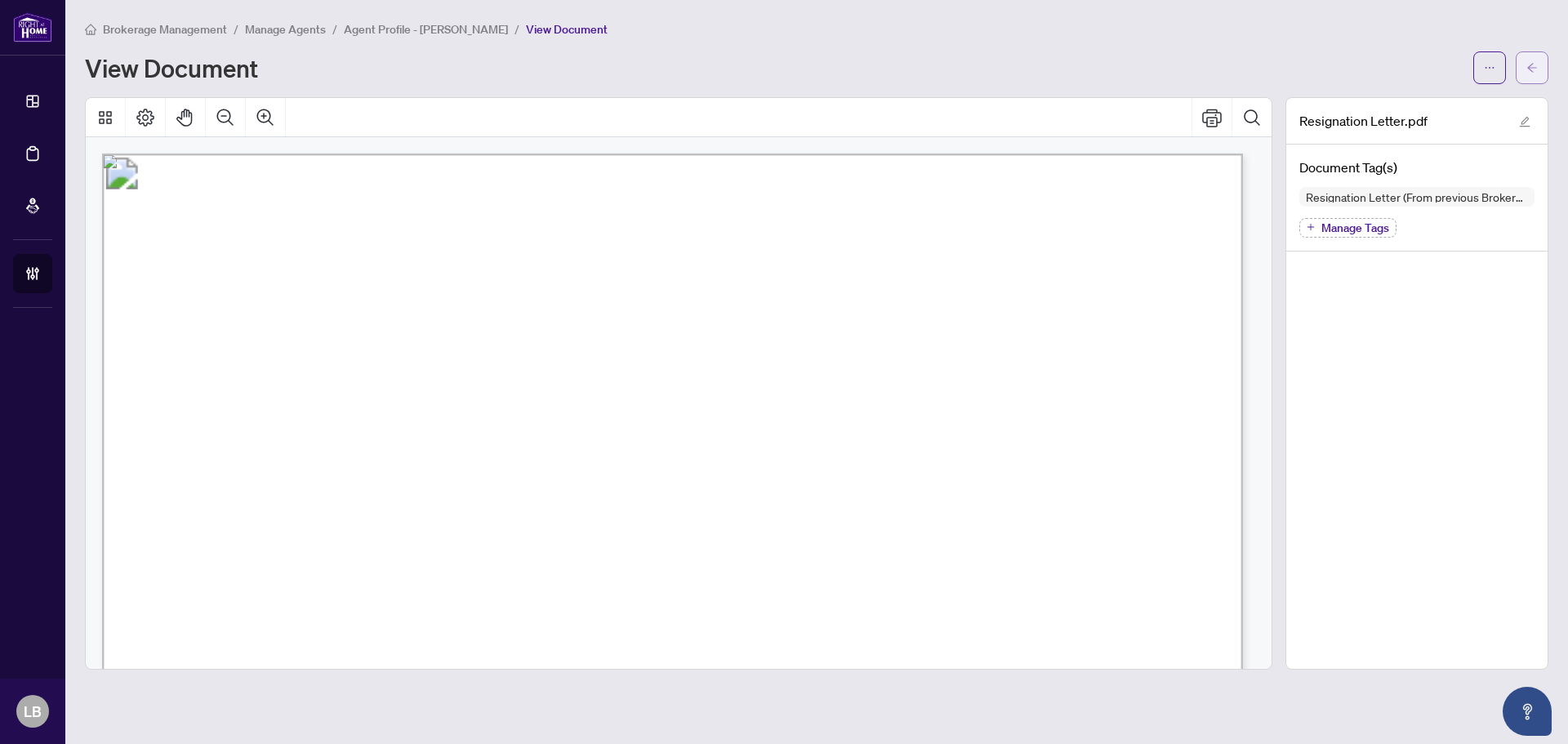
click at [1532, 62] on icon "arrow-left" at bounding box center [1532, 68] width 11 height 11
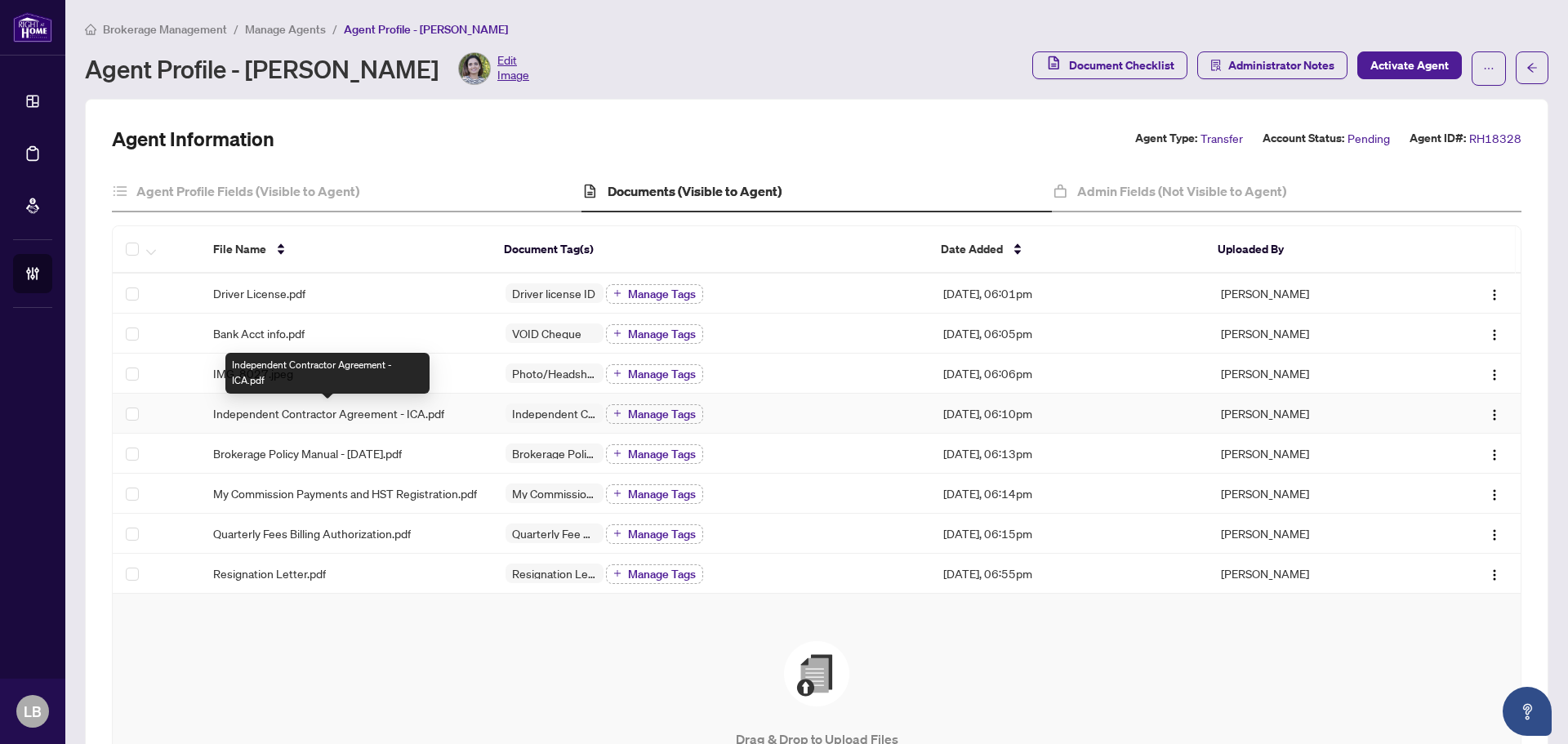
click at [364, 412] on span "Independent Contractor Agreement - ICA.pdf" at bounding box center [328, 412] width 231 height 18
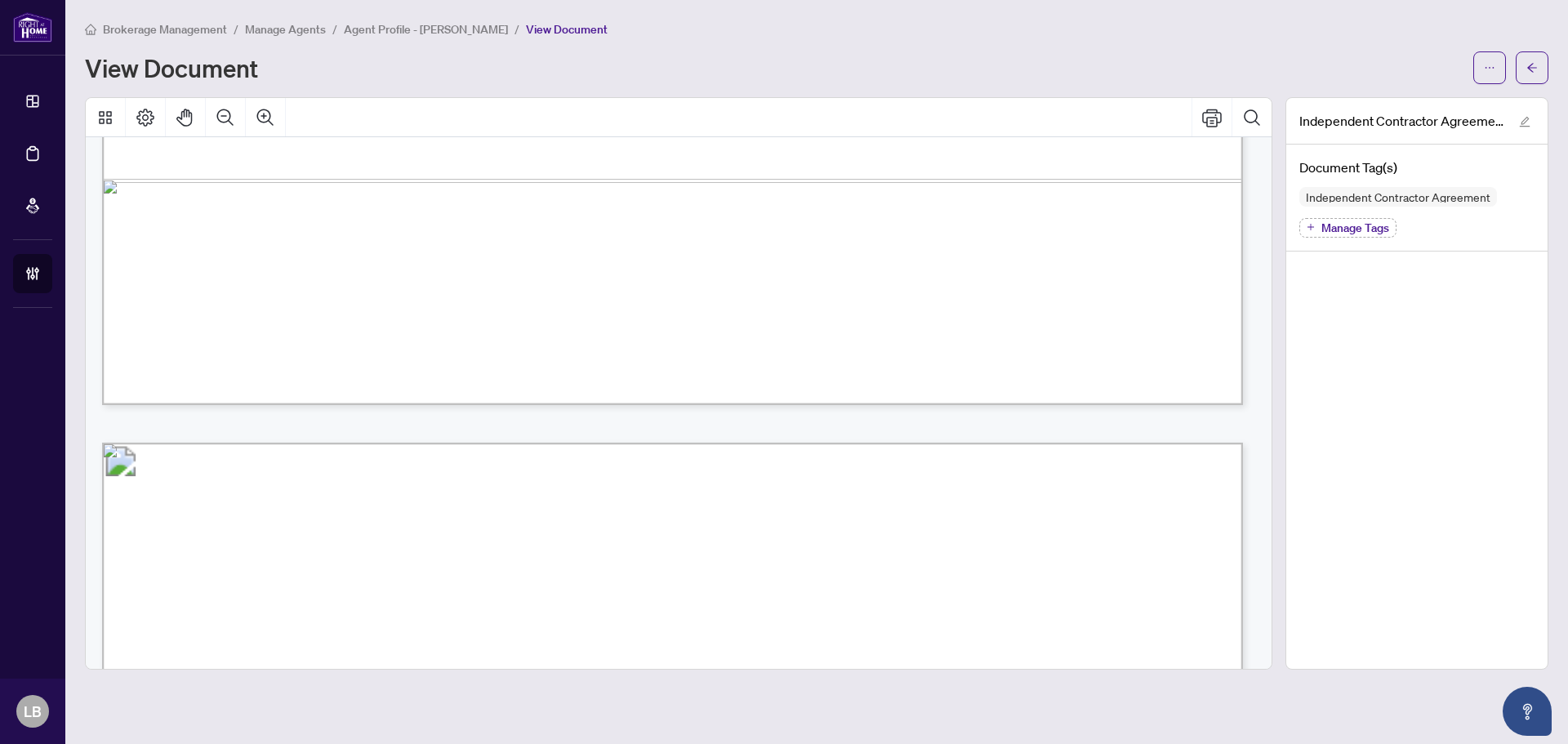
scroll to position [1633, 0]
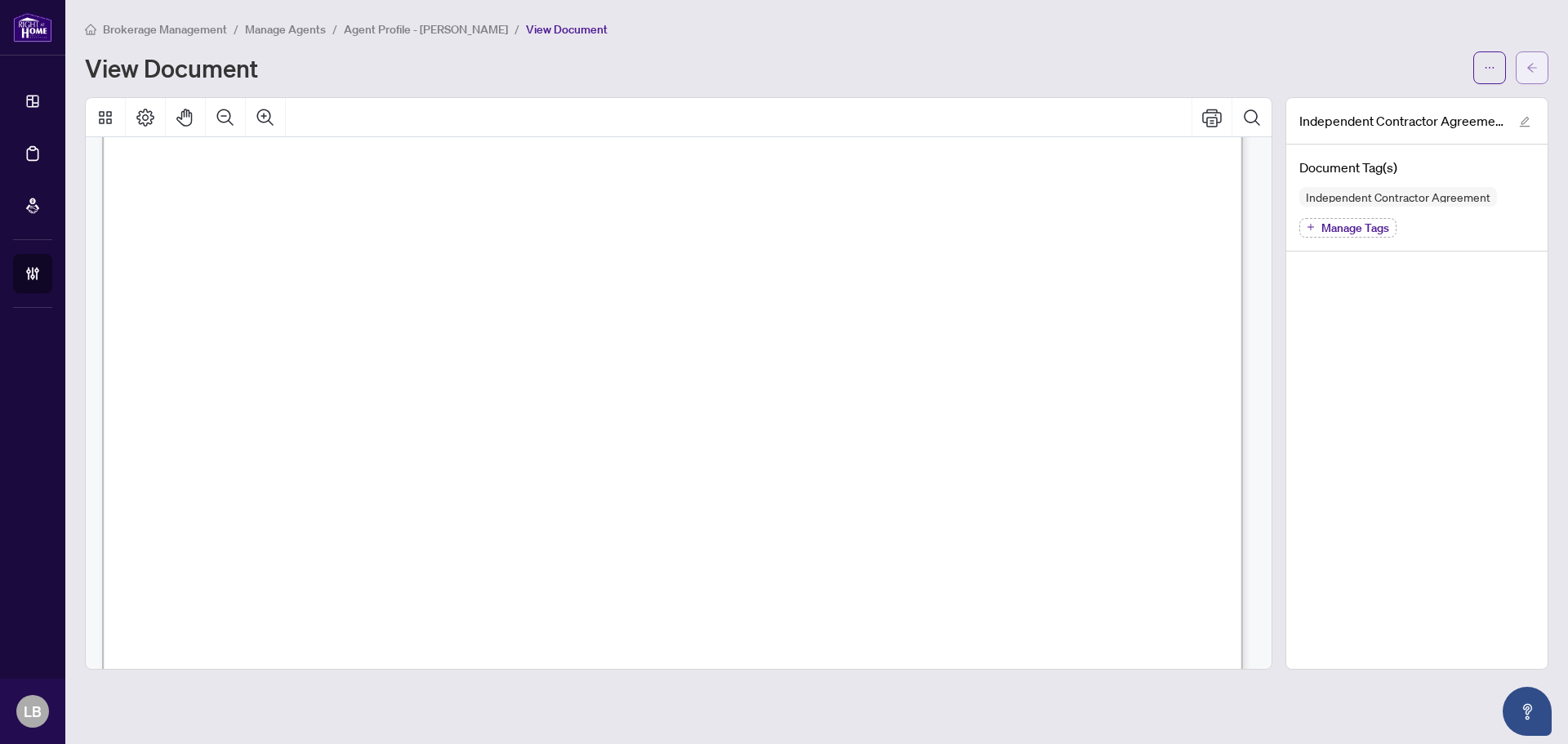
click at [1538, 67] on button "button" at bounding box center [1531, 68] width 33 height 33
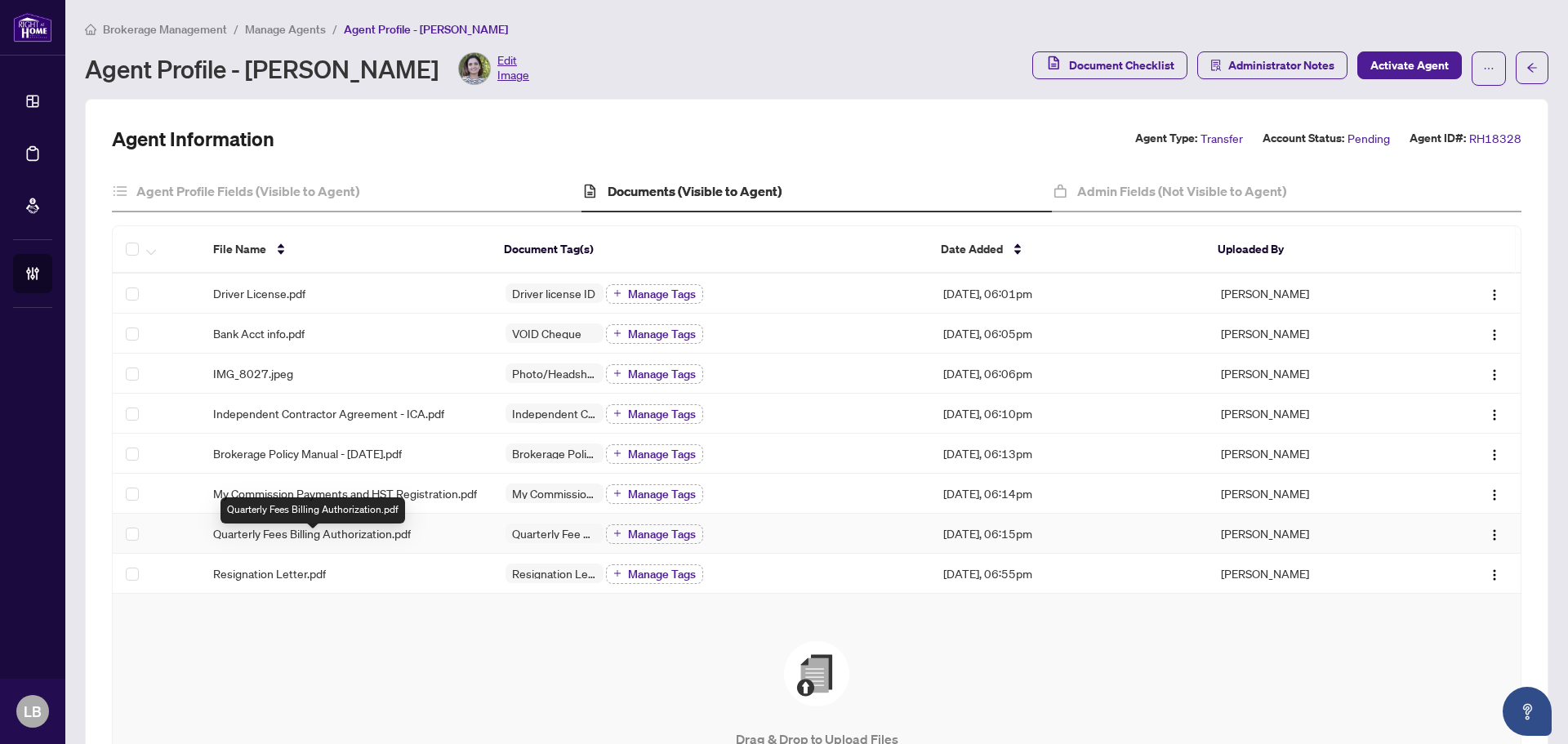
click at [372, 542] on span "Quarterly Fees Billing Authorization.pdf" at bounding box center [312, 533] width 198 height 18
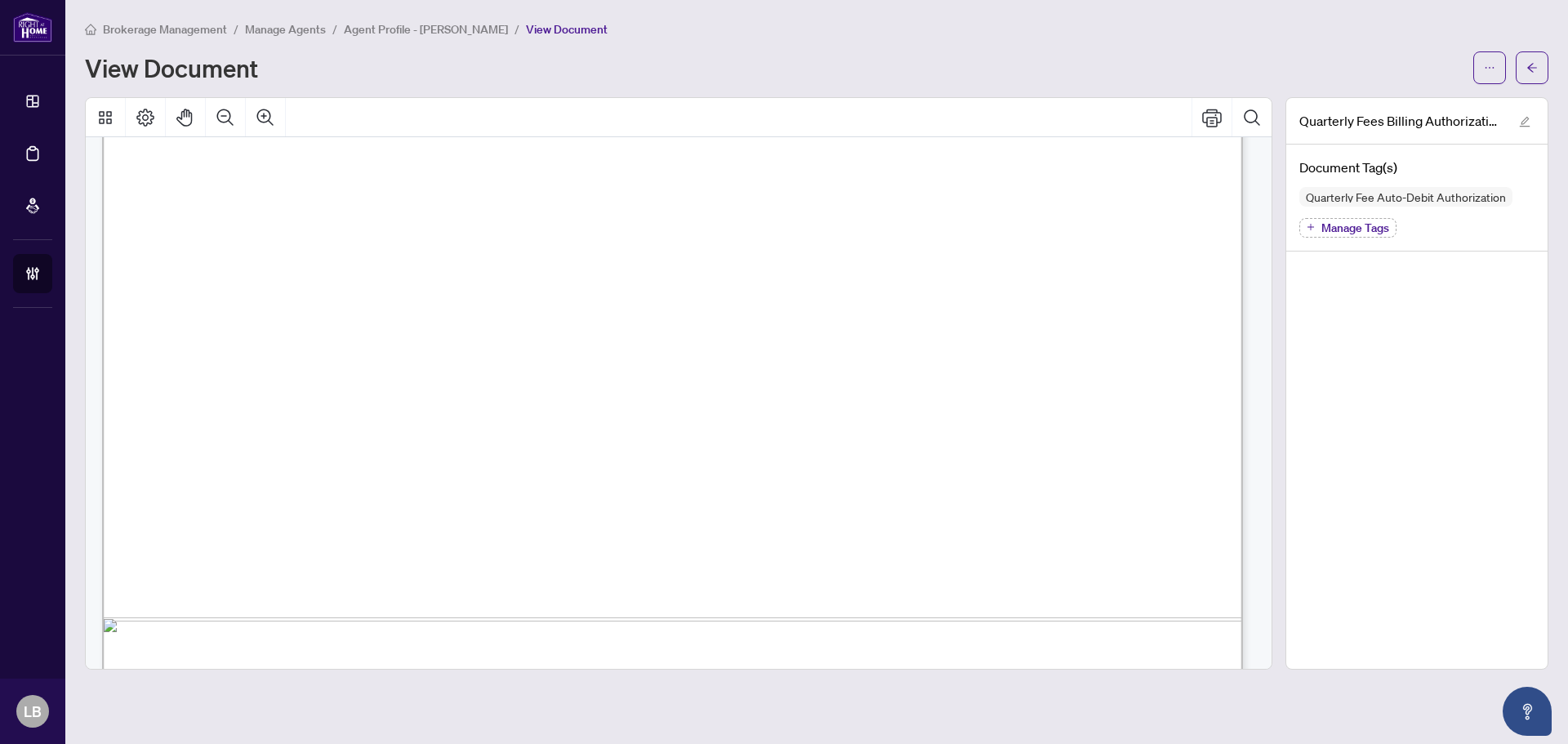
scroll to position [569, 0]
click at [1532, 64] on icon "arrow-left" at bounding box center [1532, 68] width 11 height 11
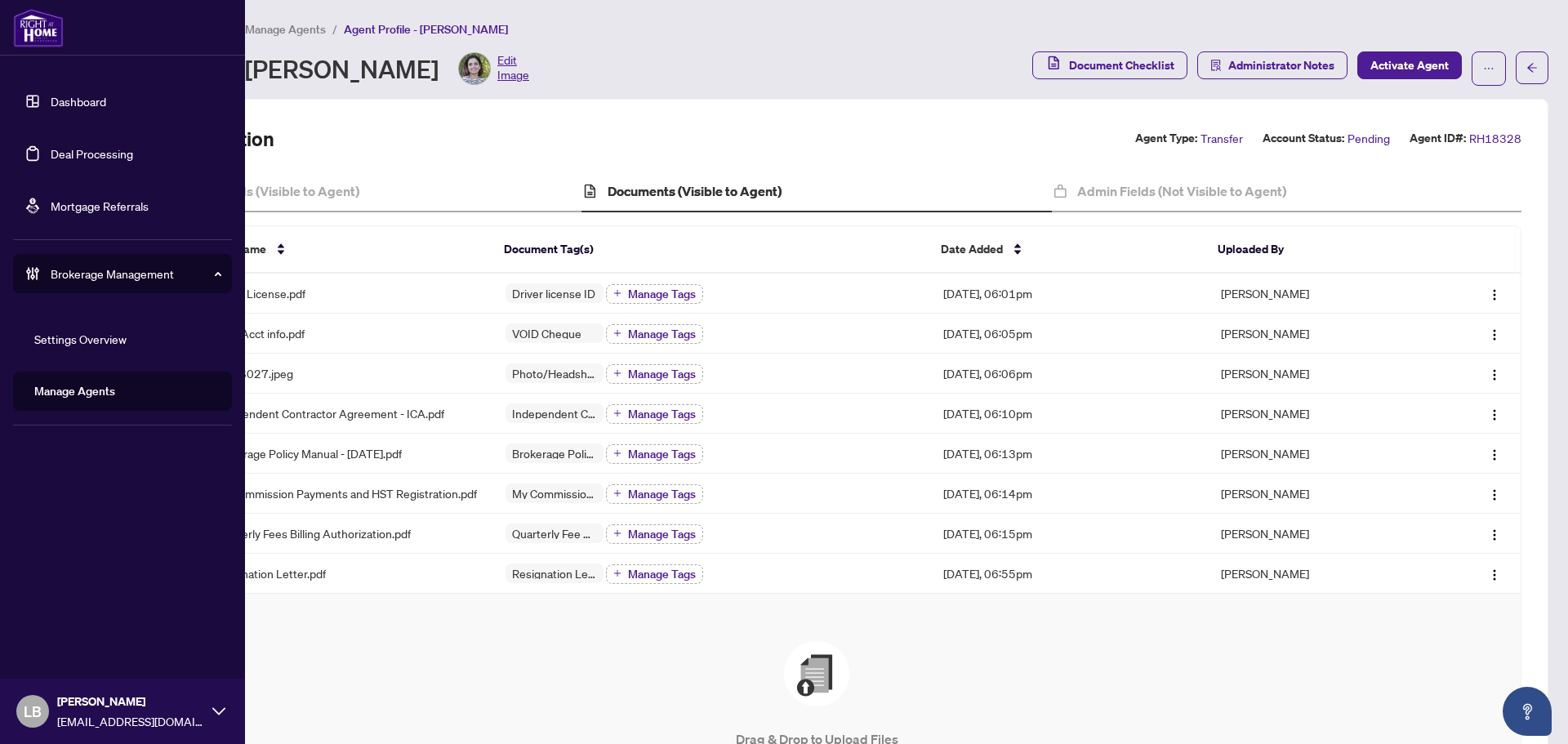
click at [51, 98] on link "Dashboard" at bounding box center [78, 102] width 56 height 15
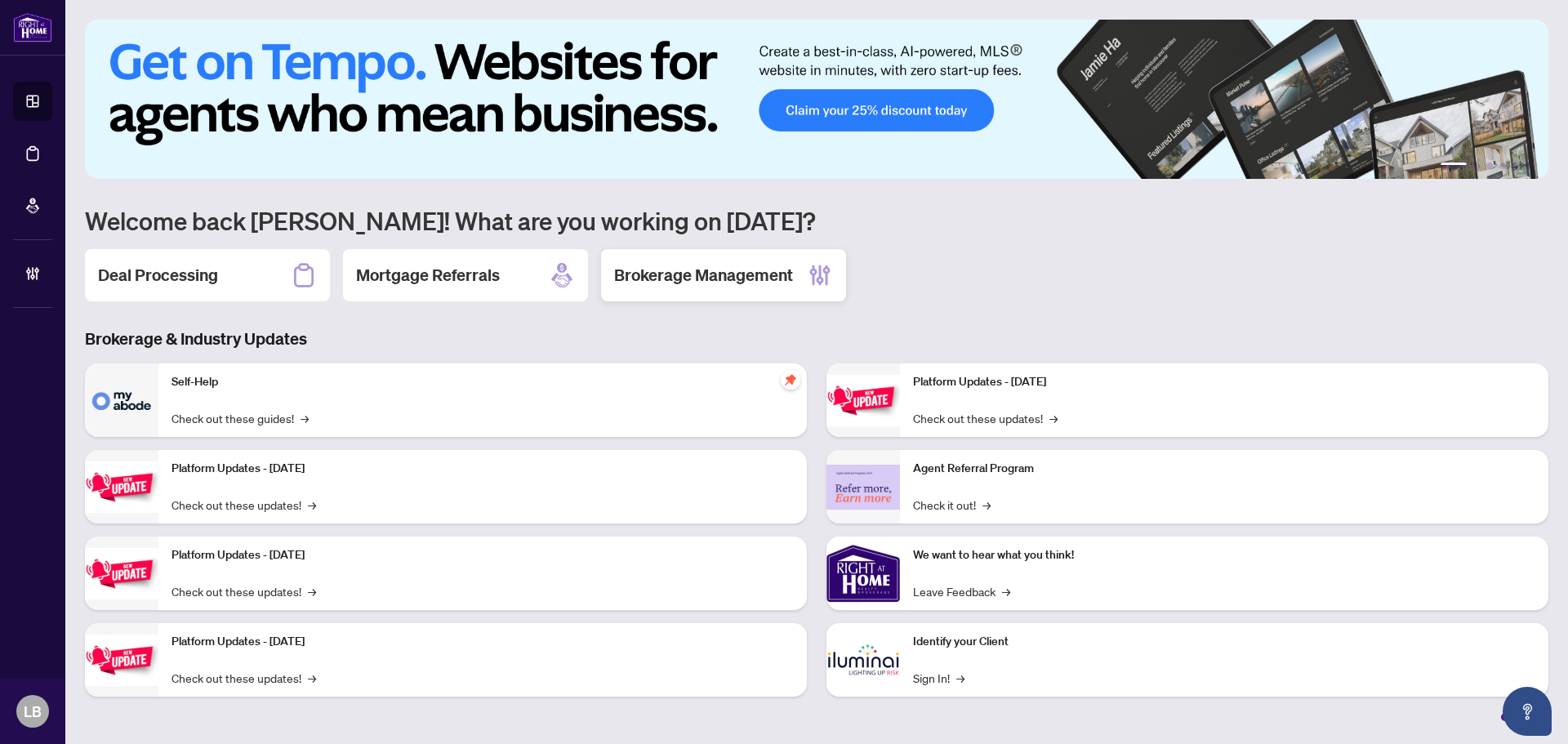
click at [655, 276] on h2 "Brokerage Management" at bounding box center [703, 275] width 179 height 23
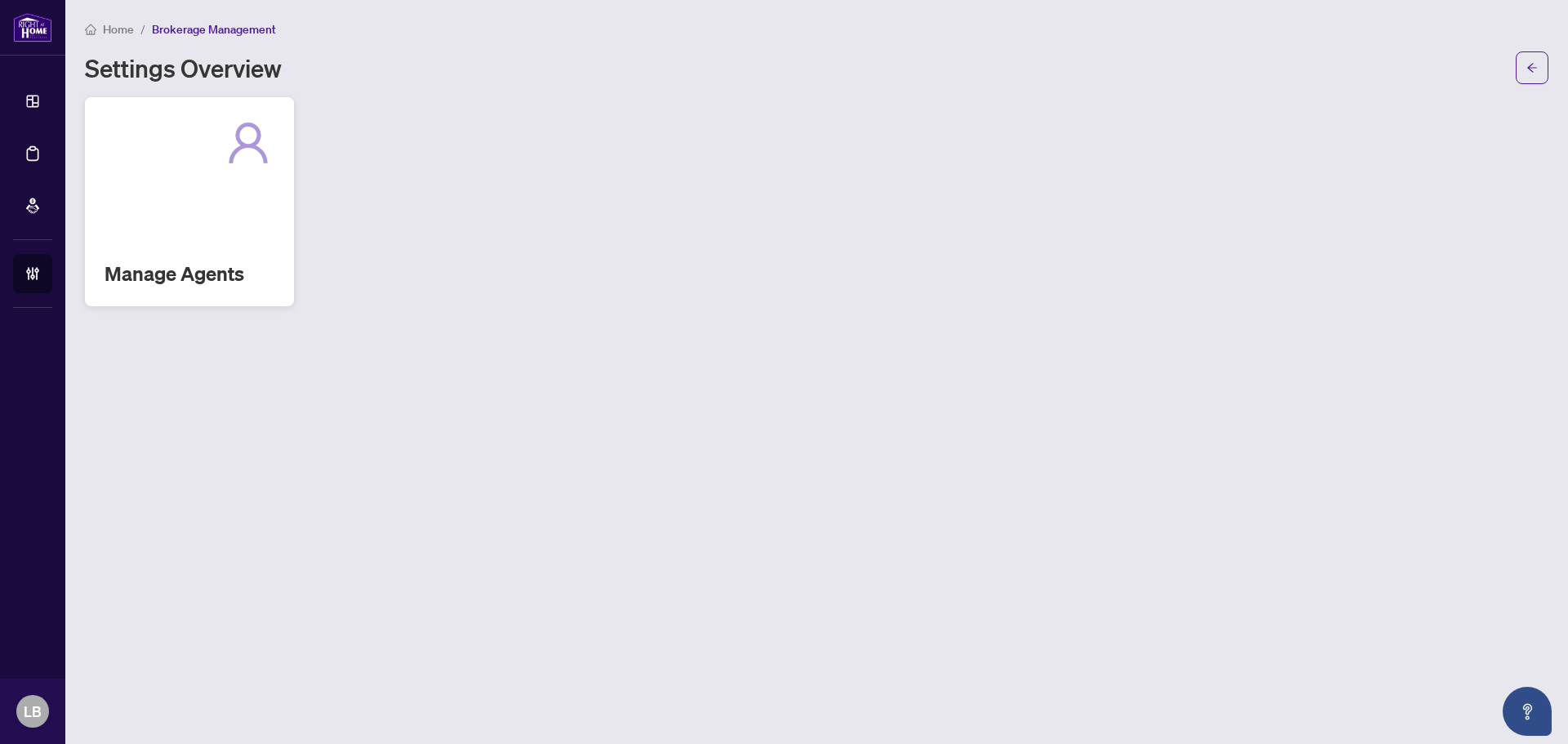
click at [187, 276] on h2 "Manage Agents" at bounding box center [189, 274] width 170 height 26
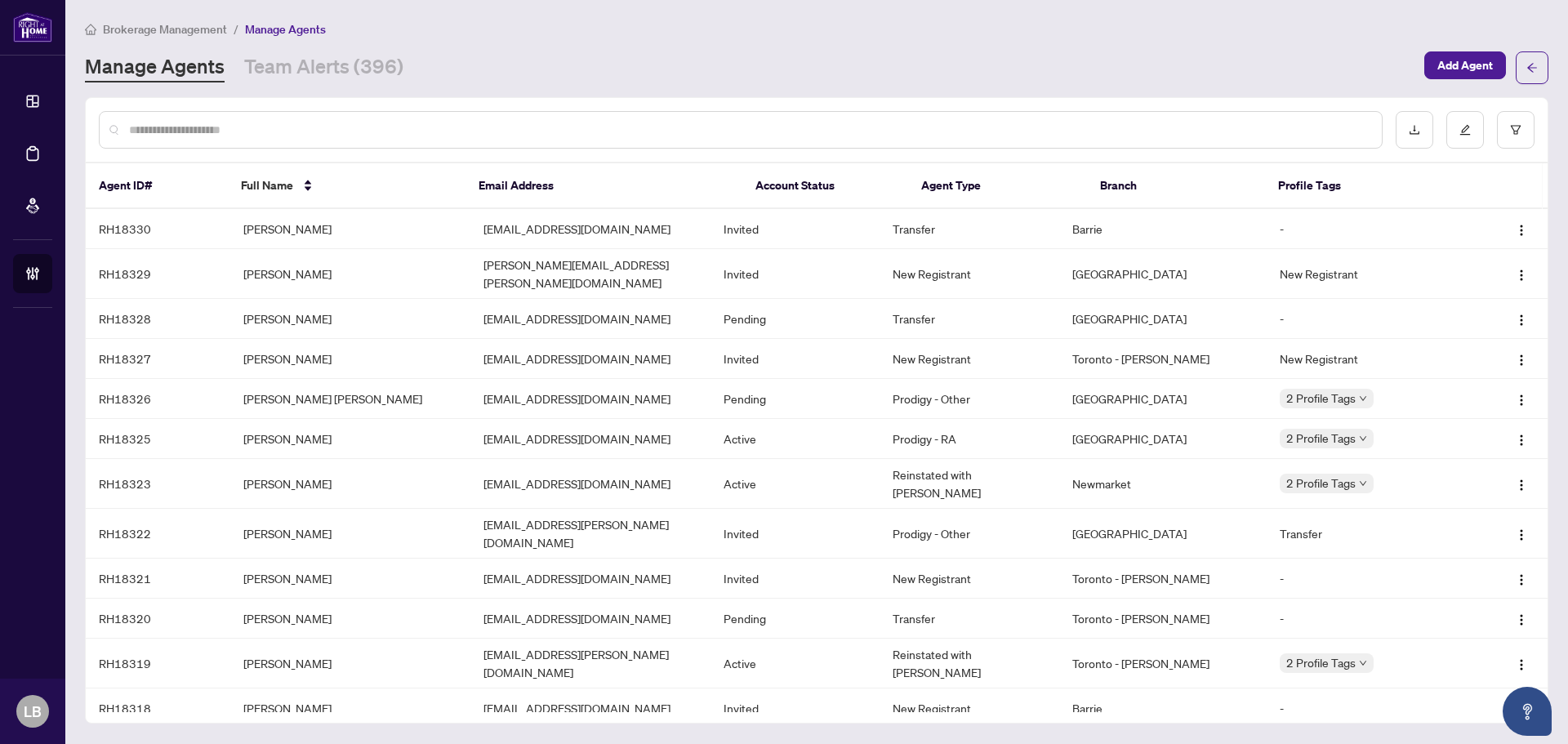
click at [248, 126] on input "text" at bounding box center [749, 129] width 1239 height 18
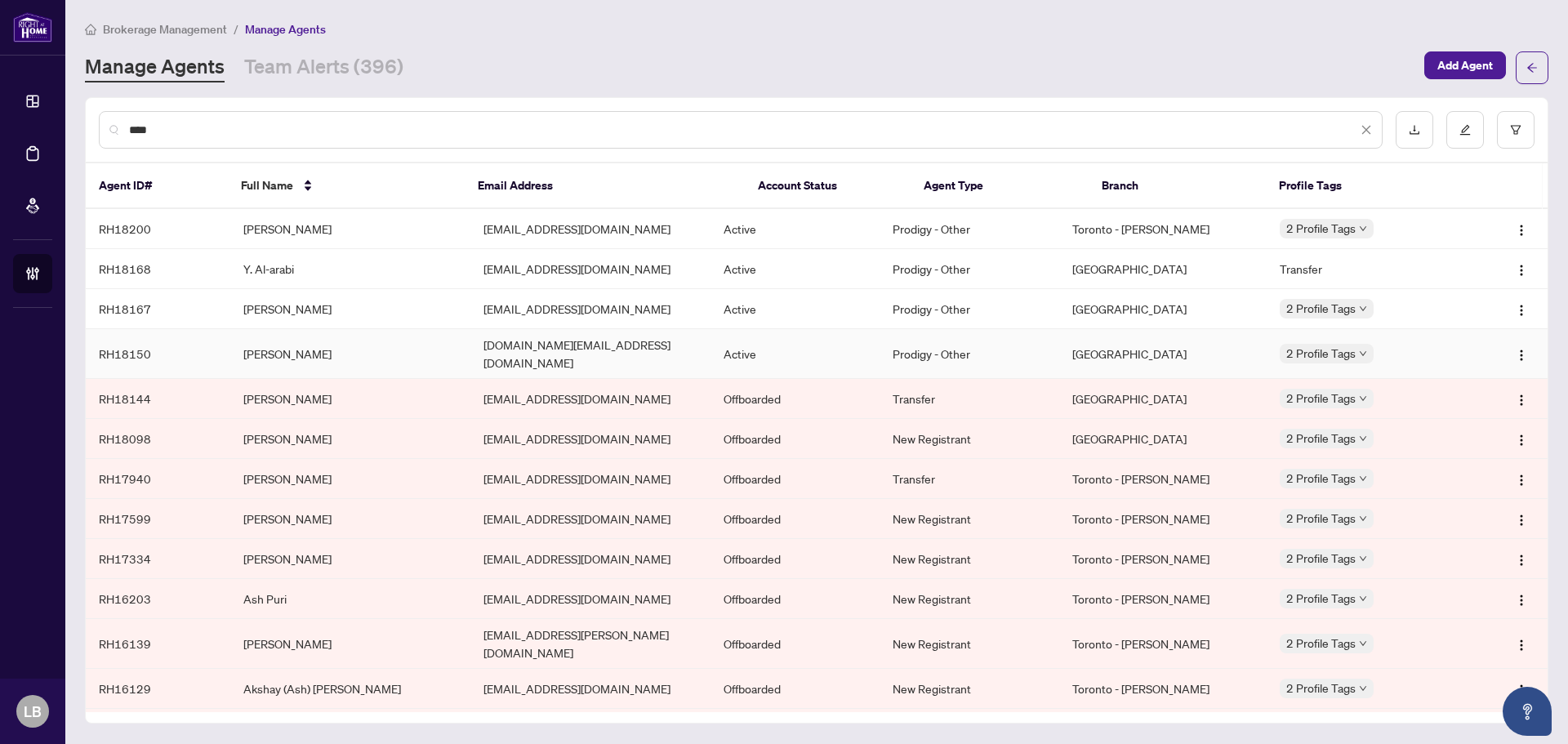
type input "***"
click at [274, 347] on td "Ash Tanha" at bounding box center [350, 353] width 240 height 50
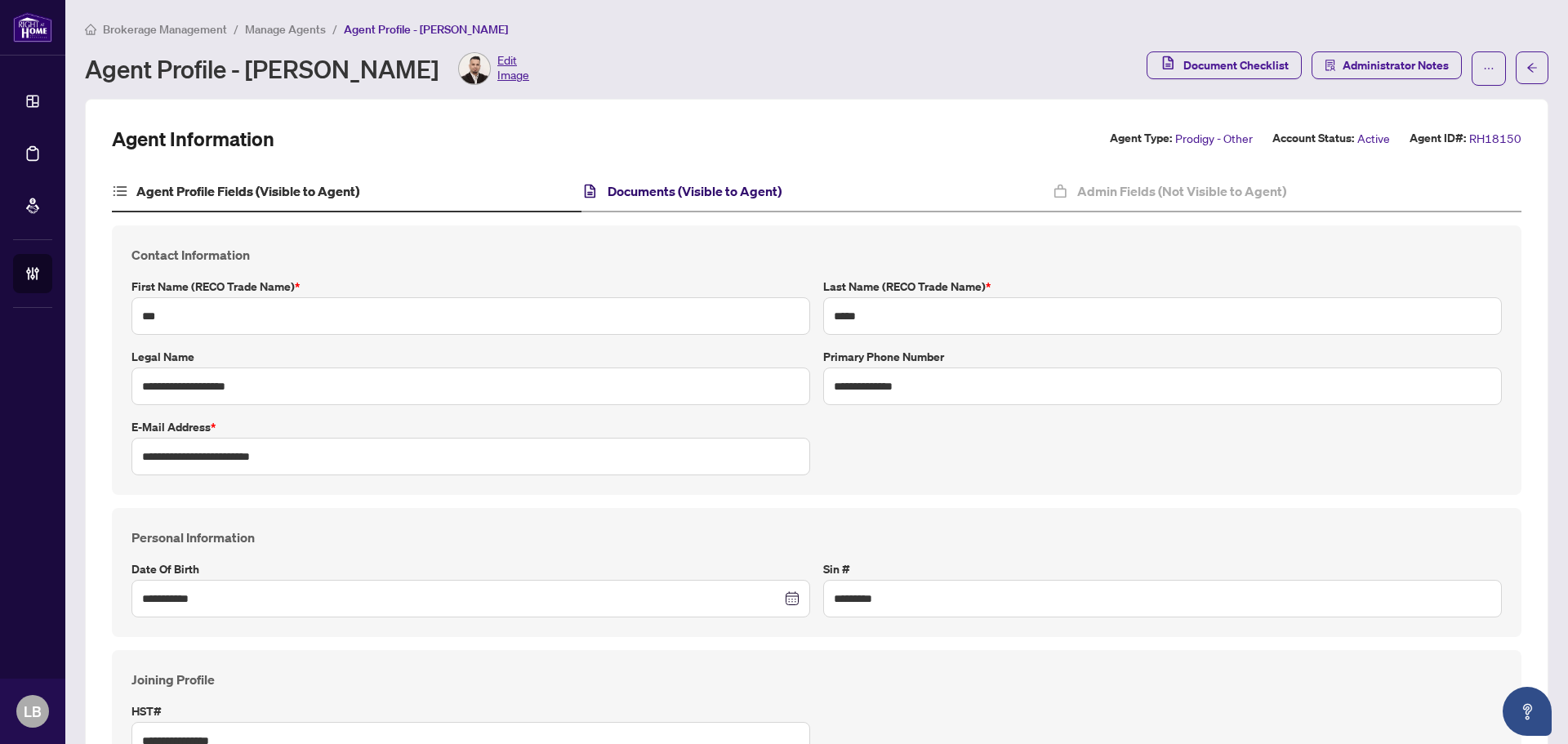
click at [682, 187] on h4 "Documents (Visible to Agent)" at bounding box center [694, 190] width 174 height 20
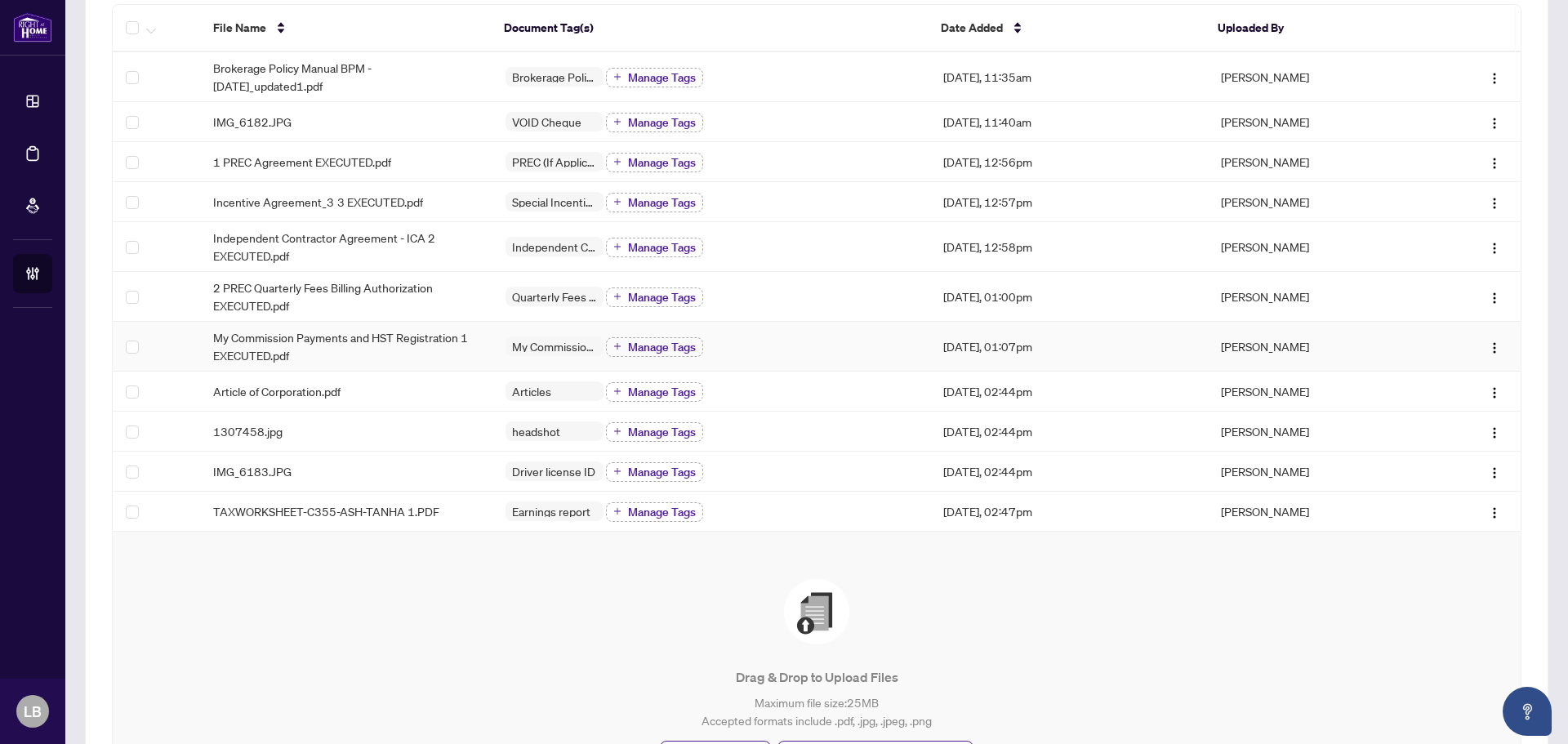
scroll to position [245, 0]
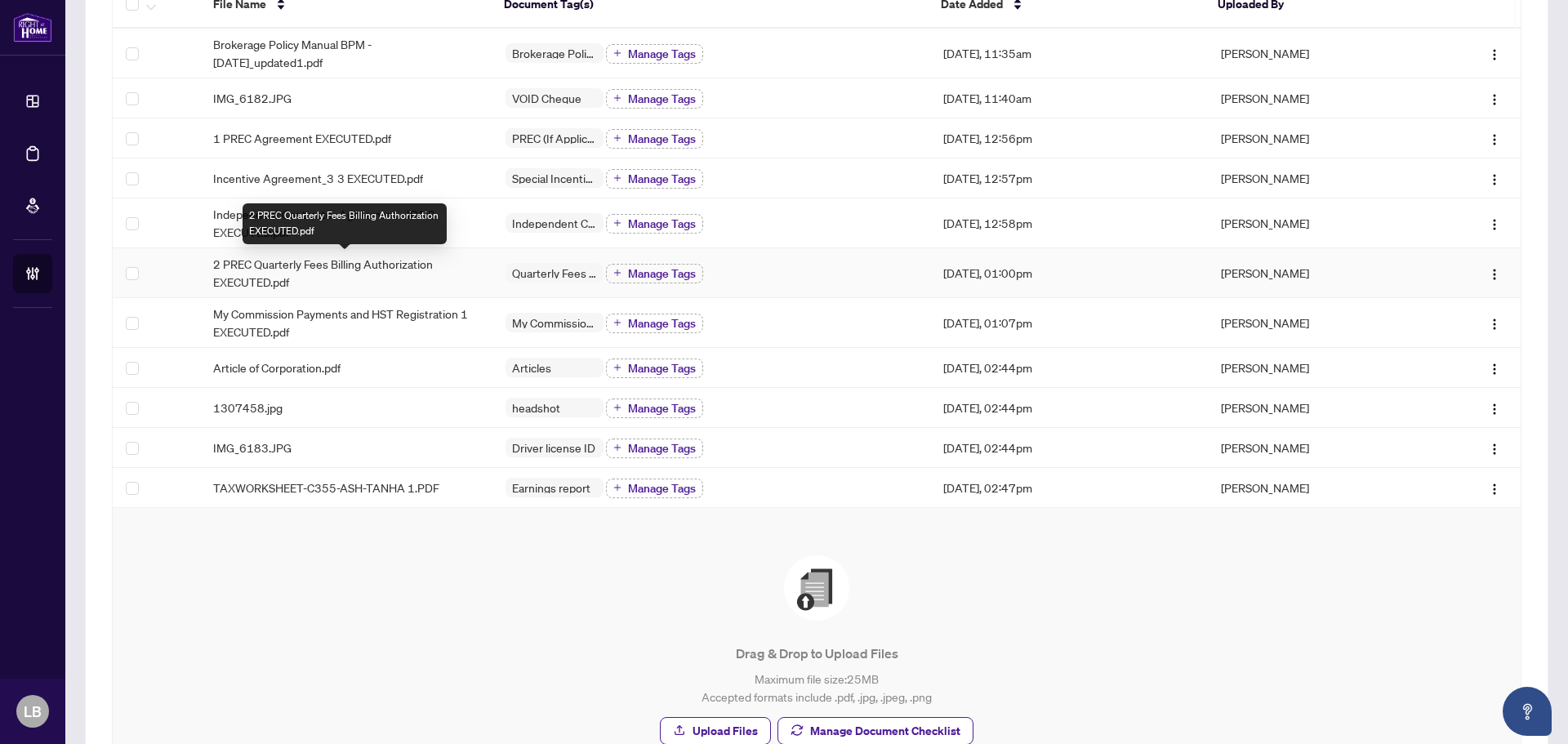
click at [282, 269] on span "2 PREC Quarterly Fees Billing Authorization EXECUTED.pdf" at bounding box center [346, 273] width 267 height 36
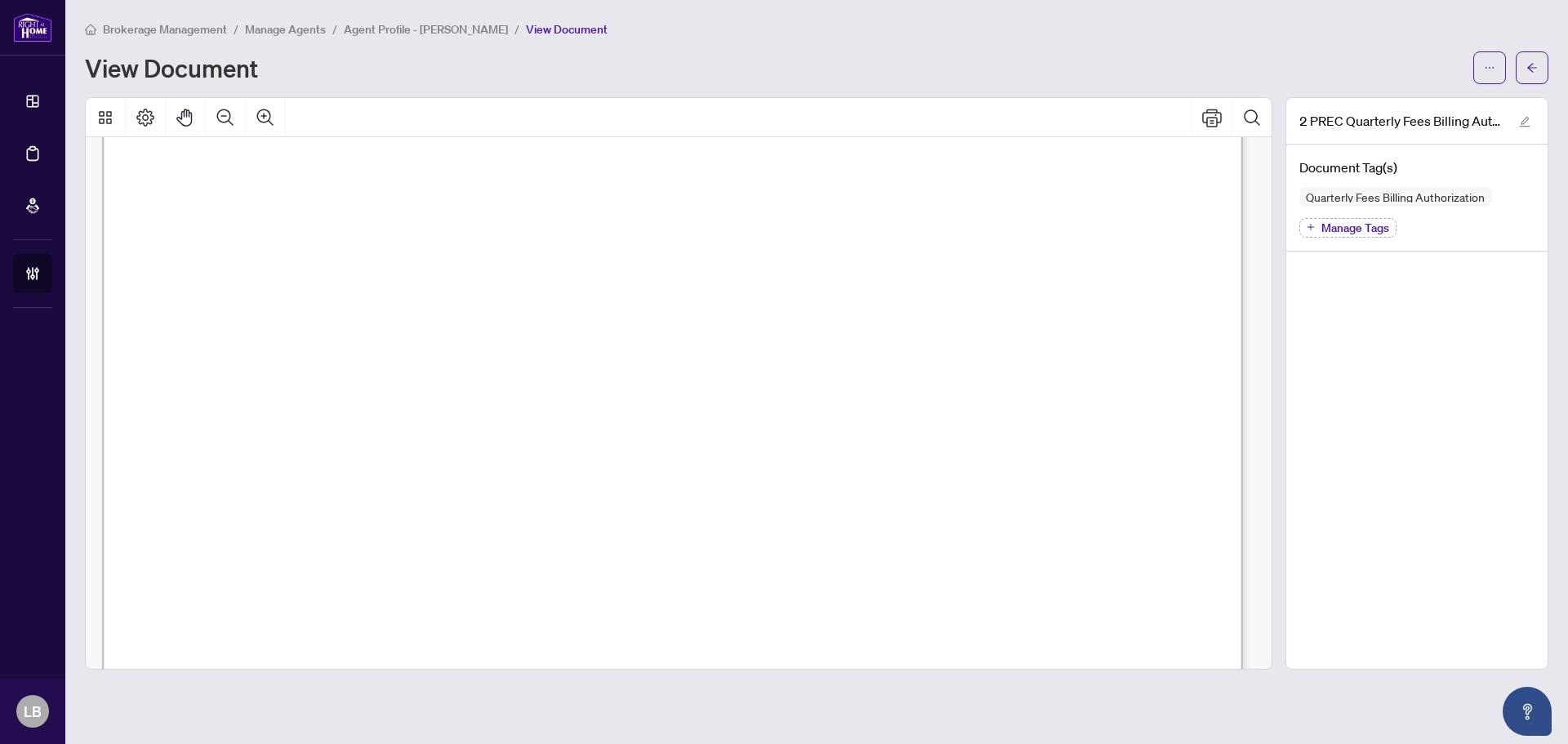
scroll to position [163, 0]
drag, startPoint x: 235, startPoint y: 462, endPoint x: 779, endPoint y: 494, distance: 544.9
click at [1530, 68] on icon "arrow-left" at bounding box center [1531, 68] width 9 height 9
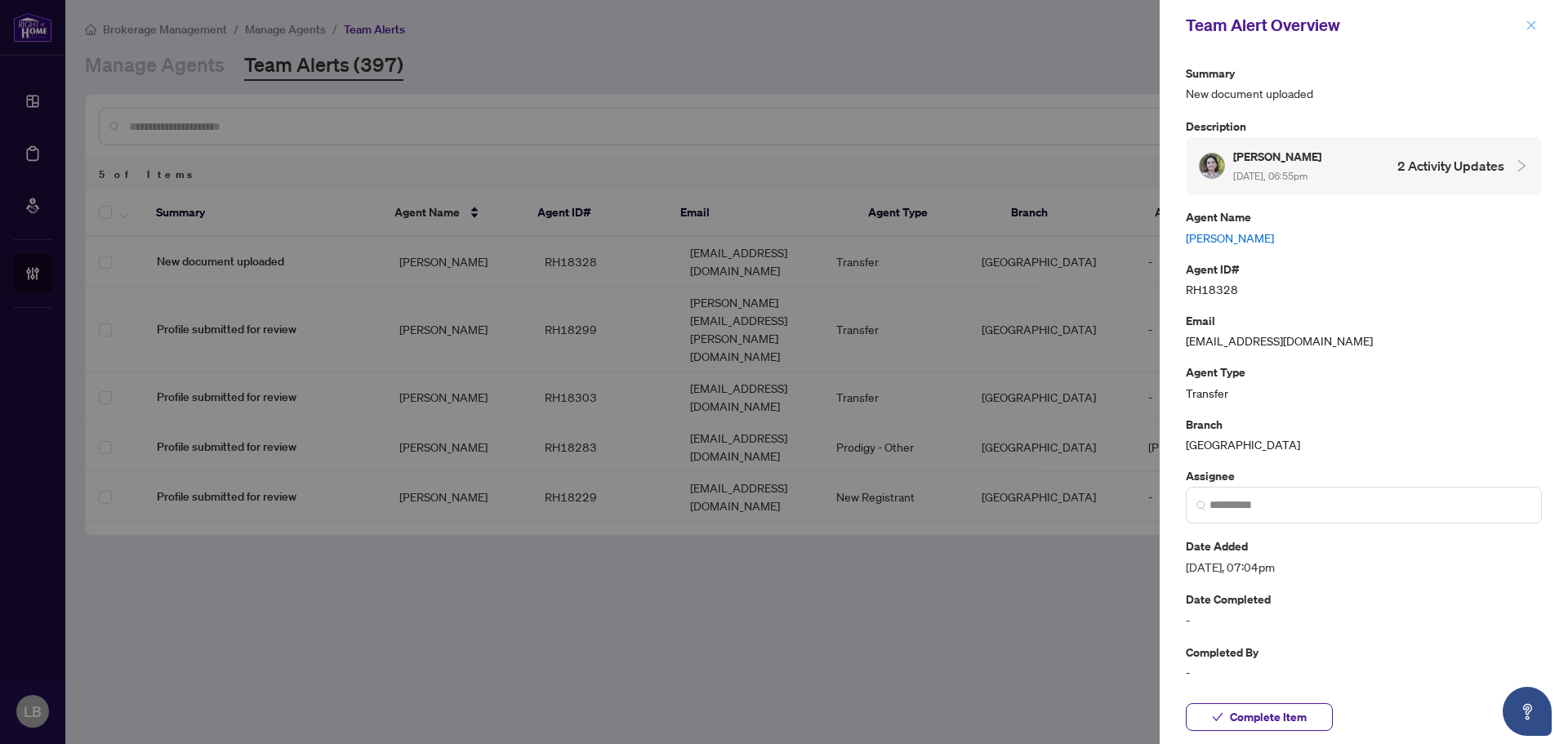
click at [1533, 28] on icon "close" at bounding box center [1531, 25] width 9 height 9
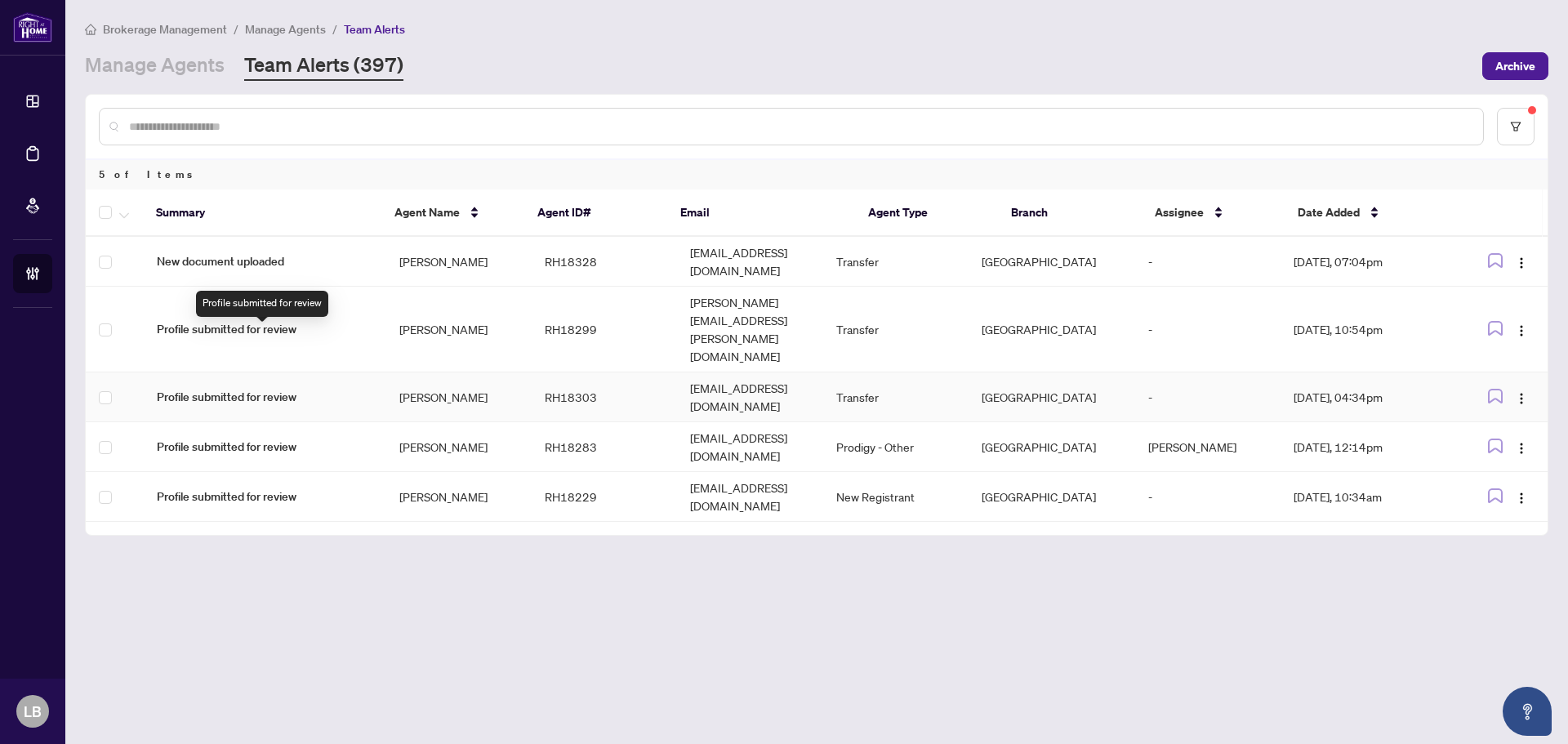
click at [287, 388] on span "Profile submitted for review" at bounding box center [265, 396] width 217 height 18
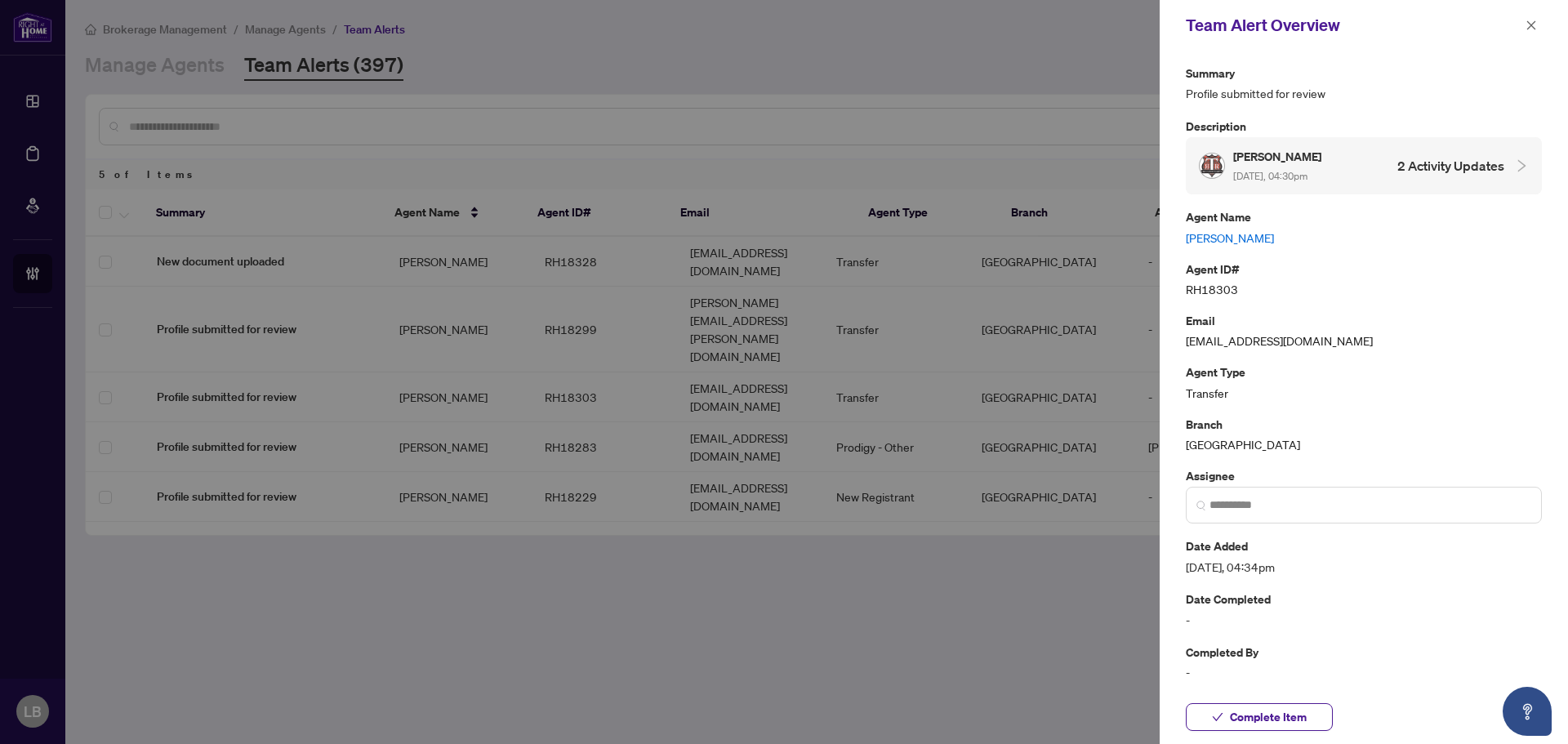
click at [1206, 239] on link "[PERSON_NAME]" at bounding box center [1364, 237] width 356 height 18
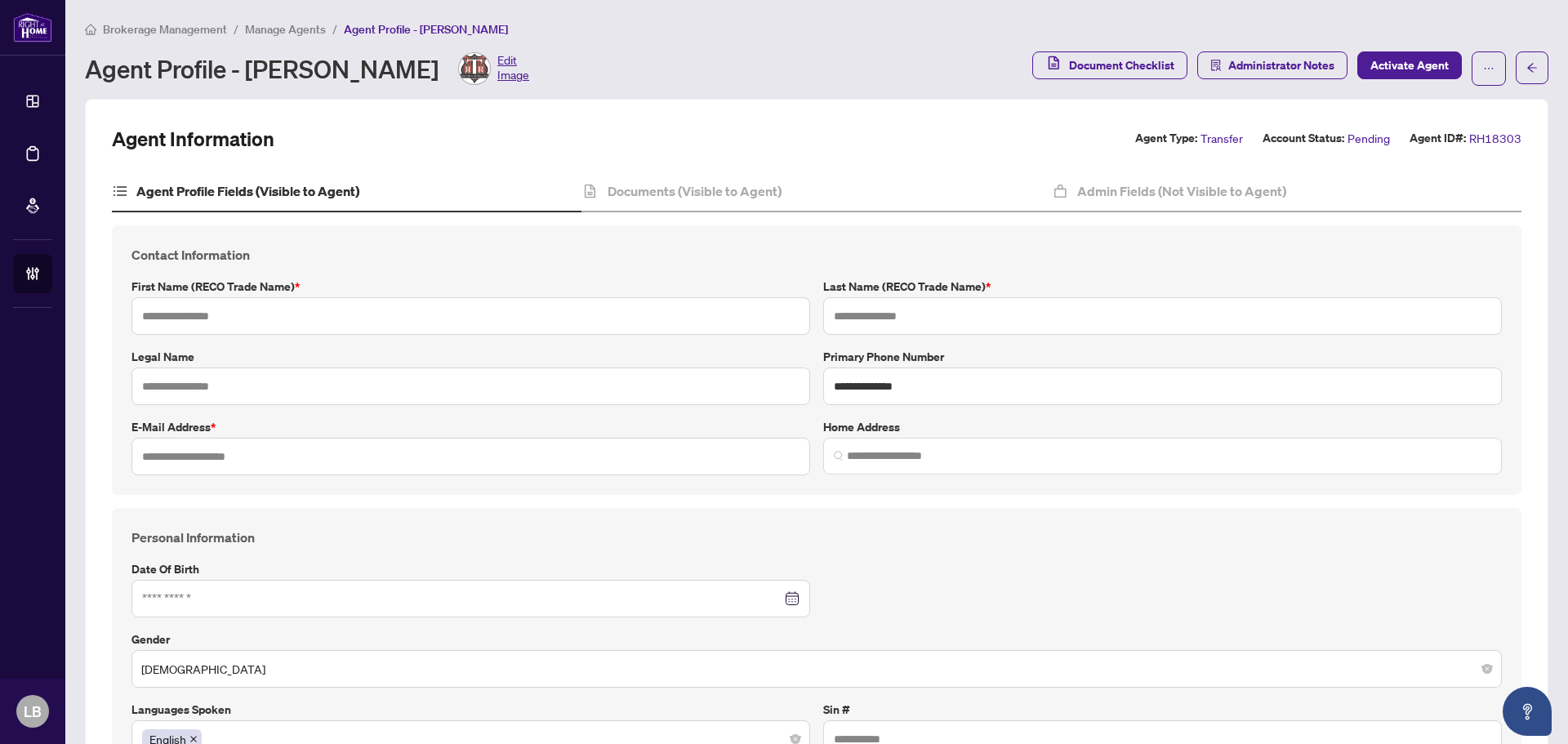
type input "******"
type input "****"
type input "**********"
type input "*********"
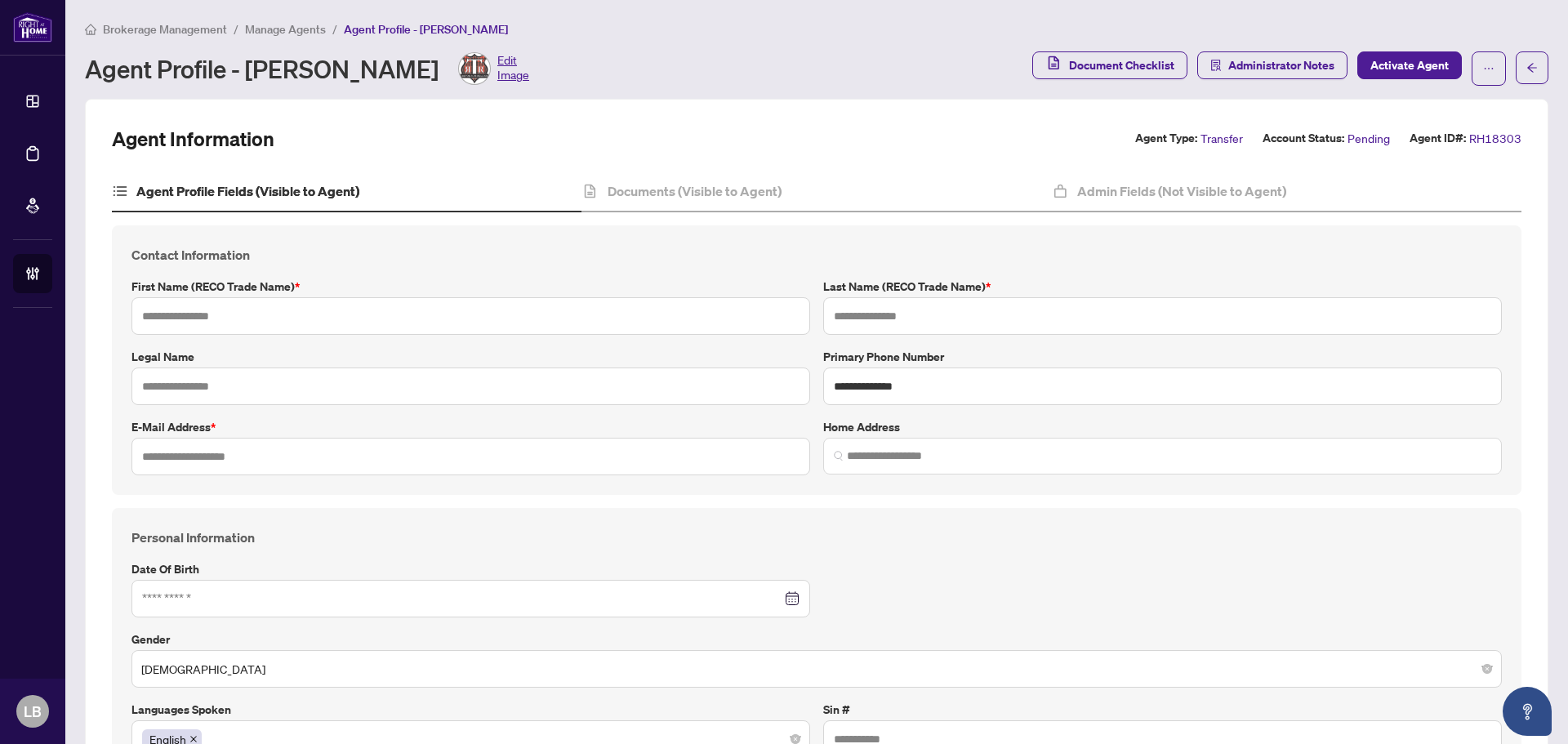
type input "**********"
type input "*"
type input "*****"
type input "**********"
type input "*******"
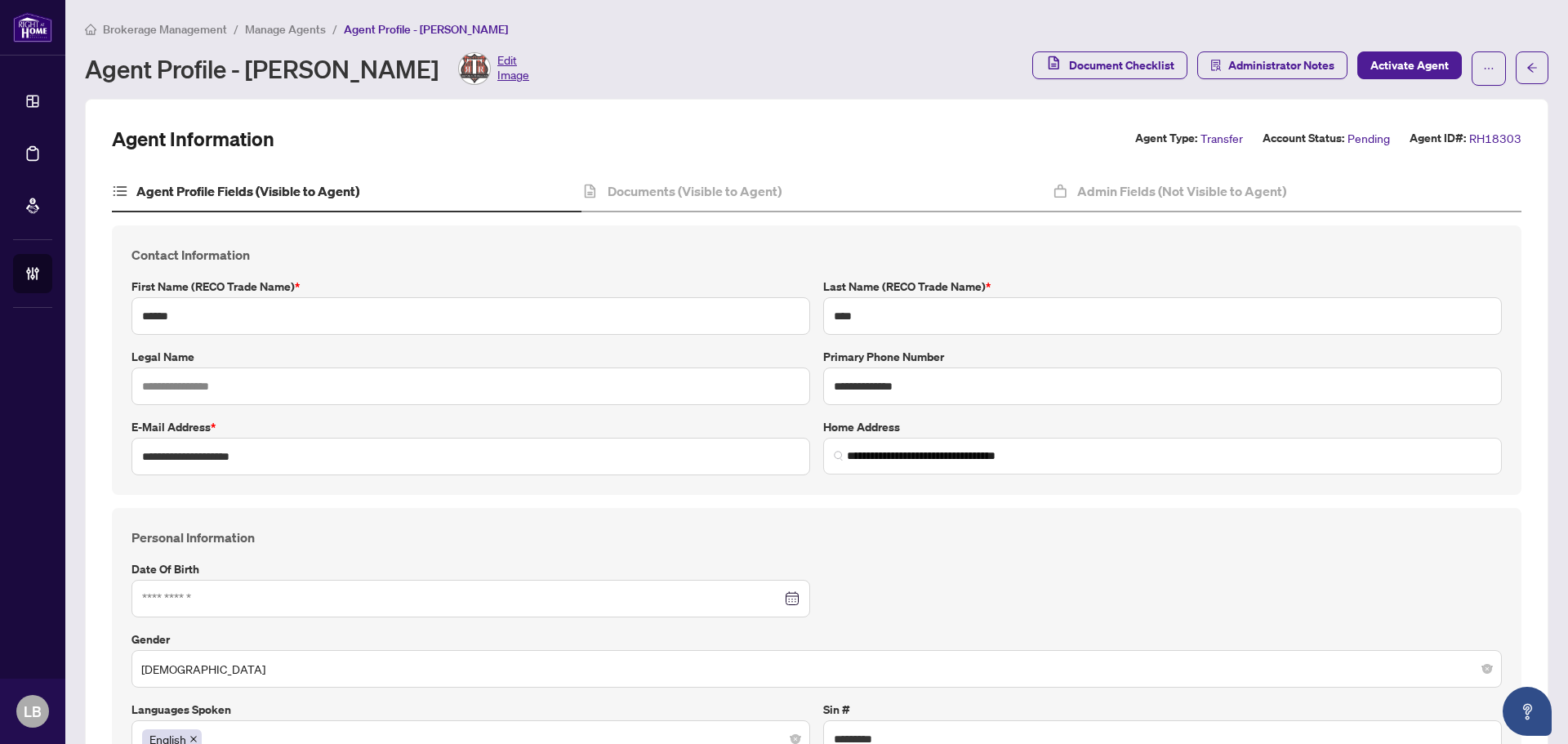
type input "**********"
type input "****"
type input "**********"
click at [688, 197] on h4 "Documents (Visible to Agent)" at bounding box center [694, 190] width 174 height 20
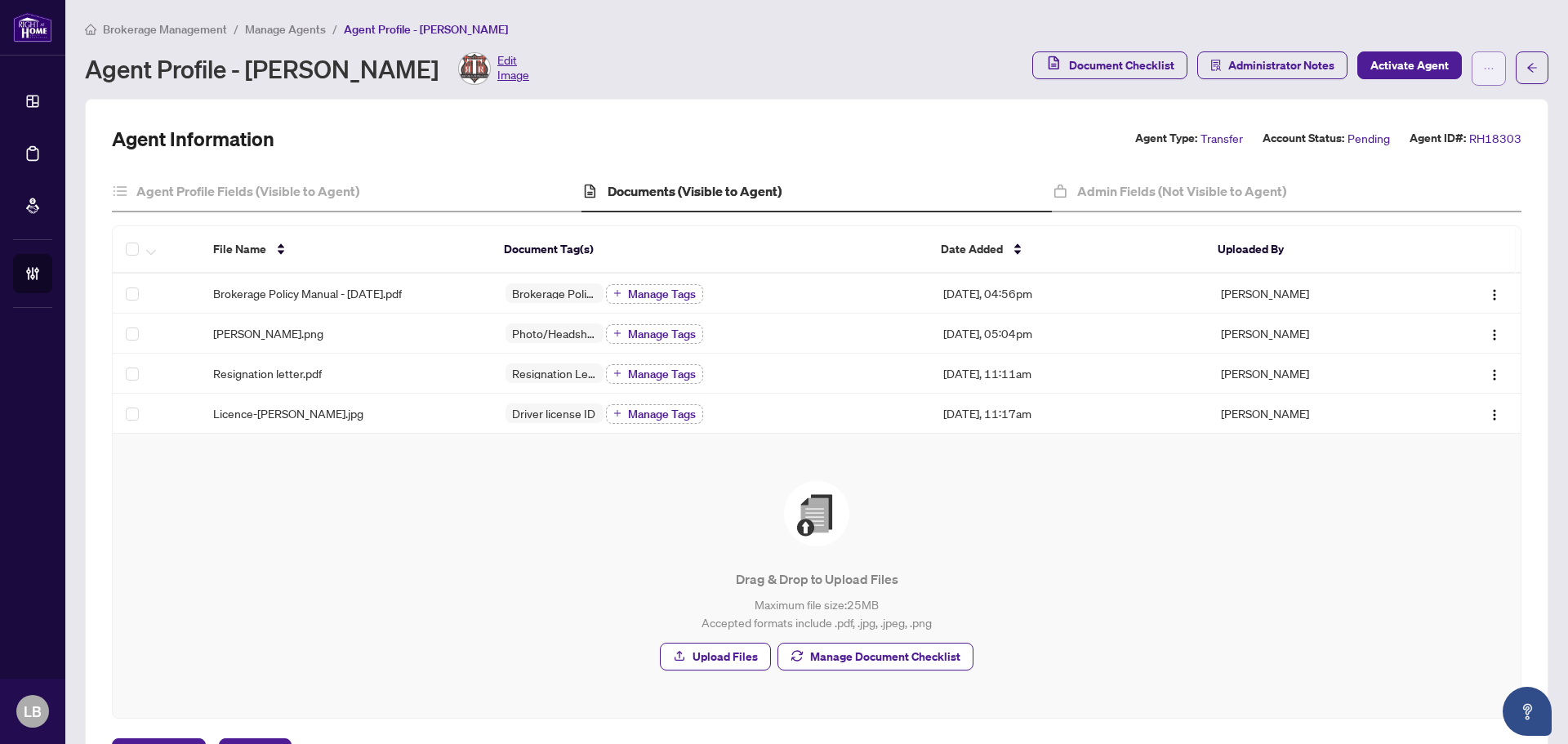
click at [1483, 59] on span "button" at bounding box center [1489, 69] width 11 height 26
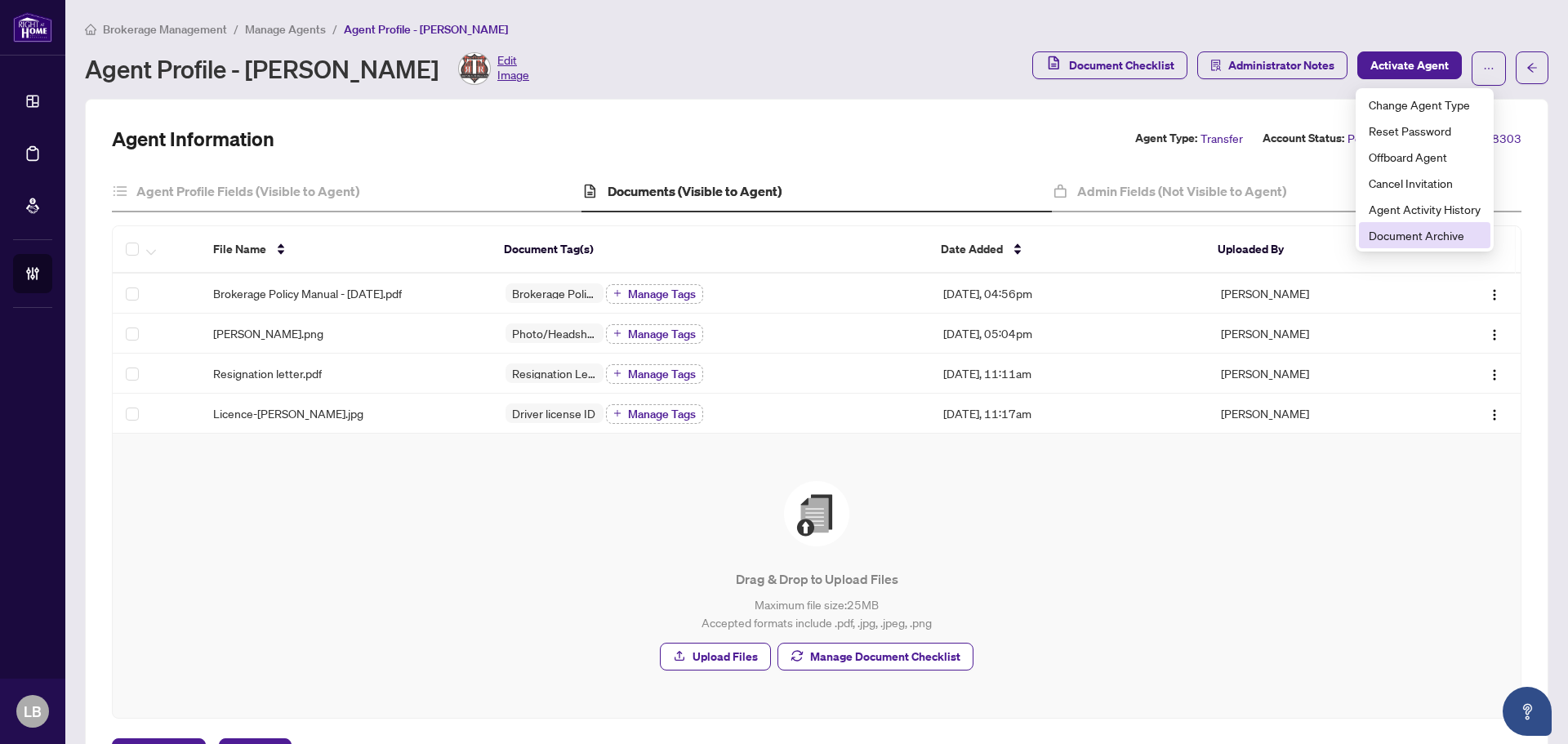
click at [1435, 235] on span "Document Archive" at bounding box center [1424, 235] width 112 height 18
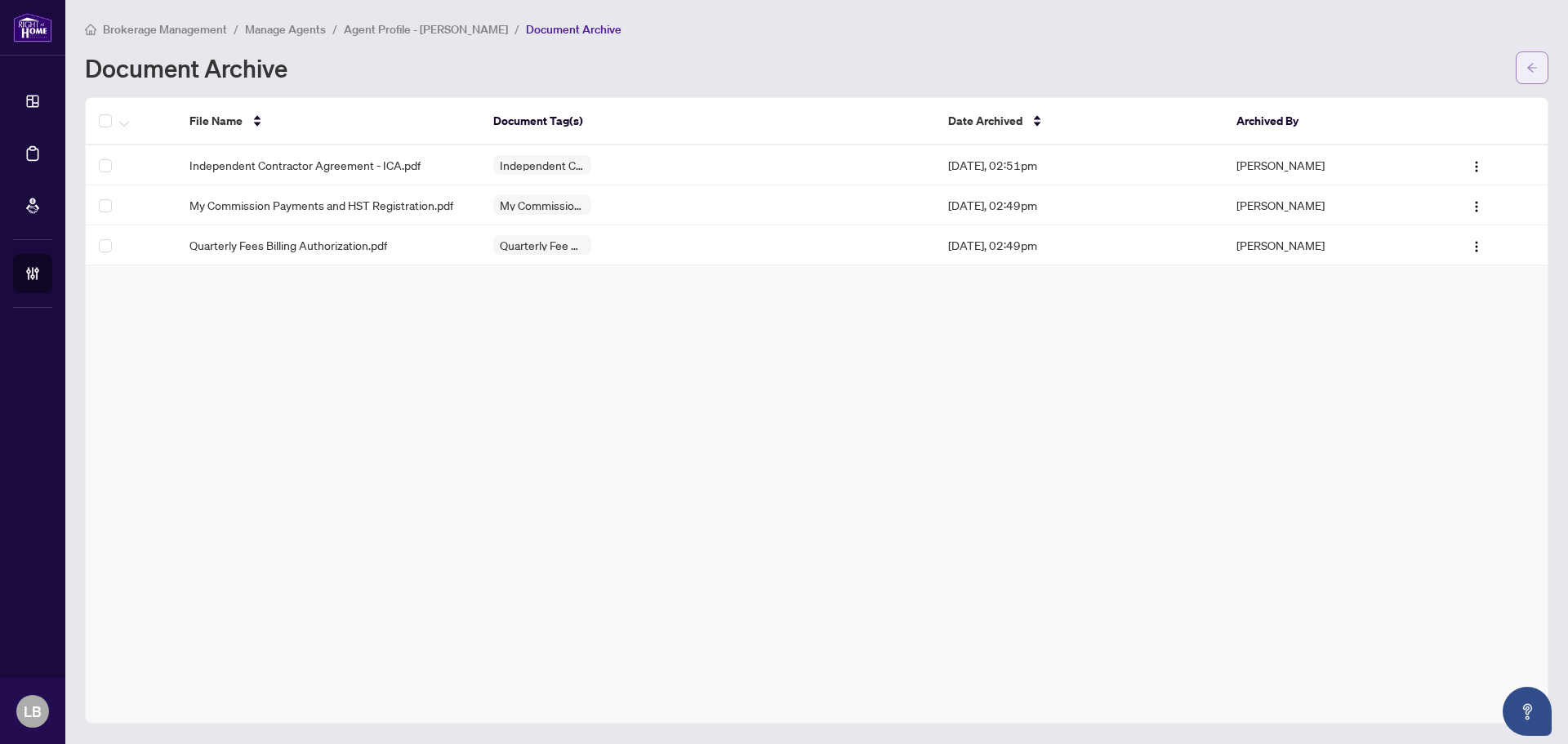
click at [1539, 59] on button "button" at bounding box center [1531, 68] width 33 height 33
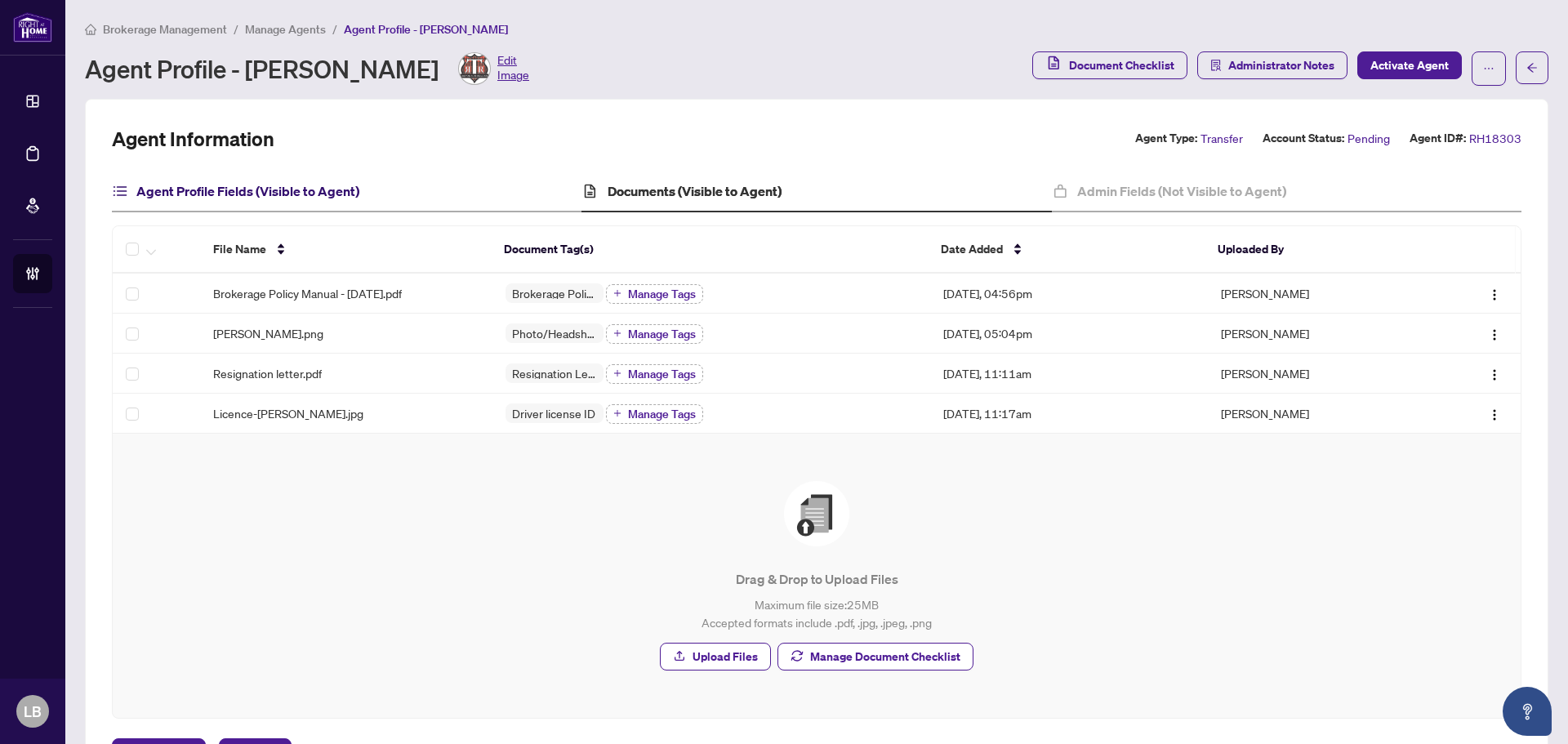
click at [275, 181] on h4 "Agent Profile Fields (Visible to Agent)" at bounding box center [248, 190] width 223 height 20
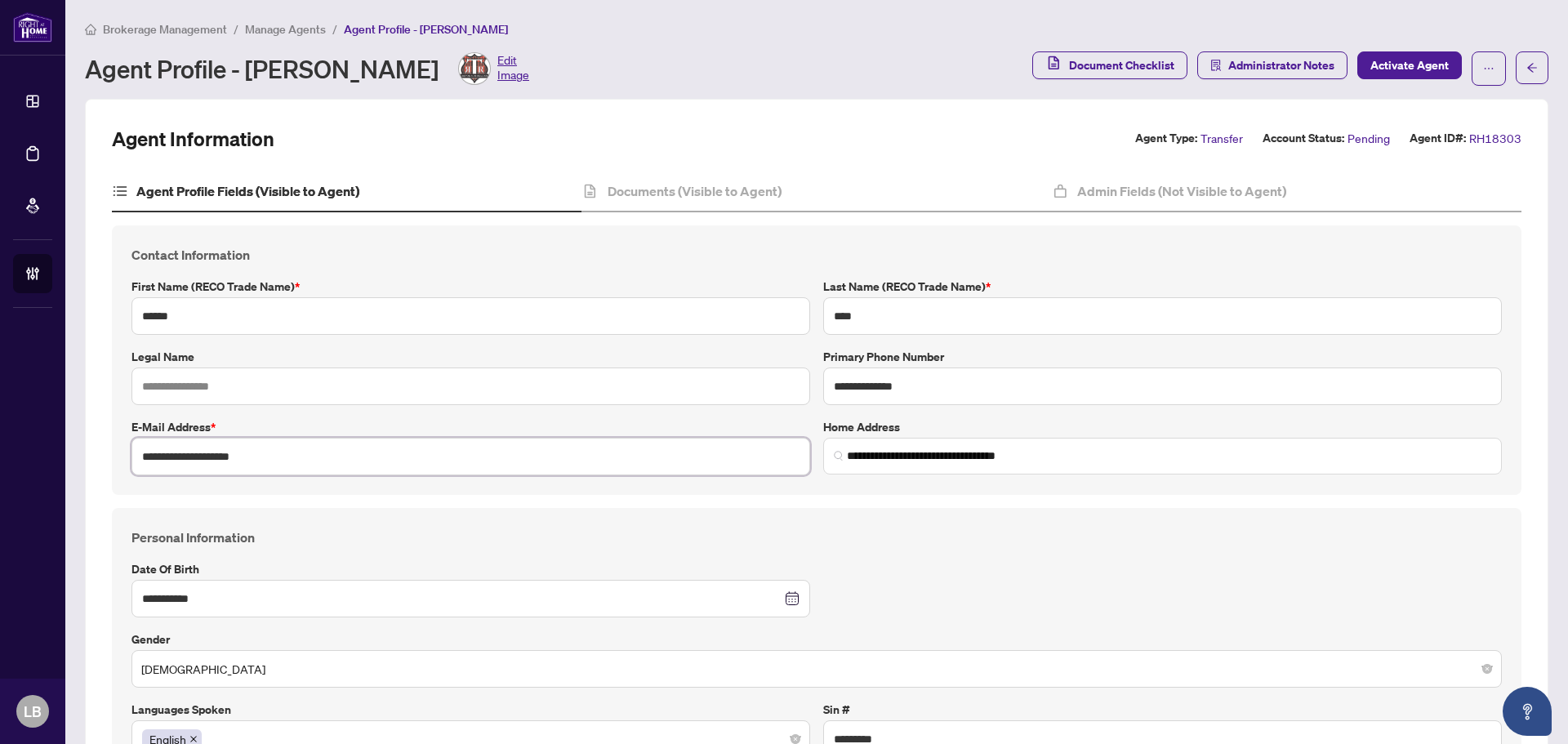
click at [210, 455] on input "**********" at bounding box center [471, 457] width 679 height 38
click at [281, 72] on div "Agent Profile - Trevor Ross Edit Image" at bounding box center [307, 68] width 445 height 33
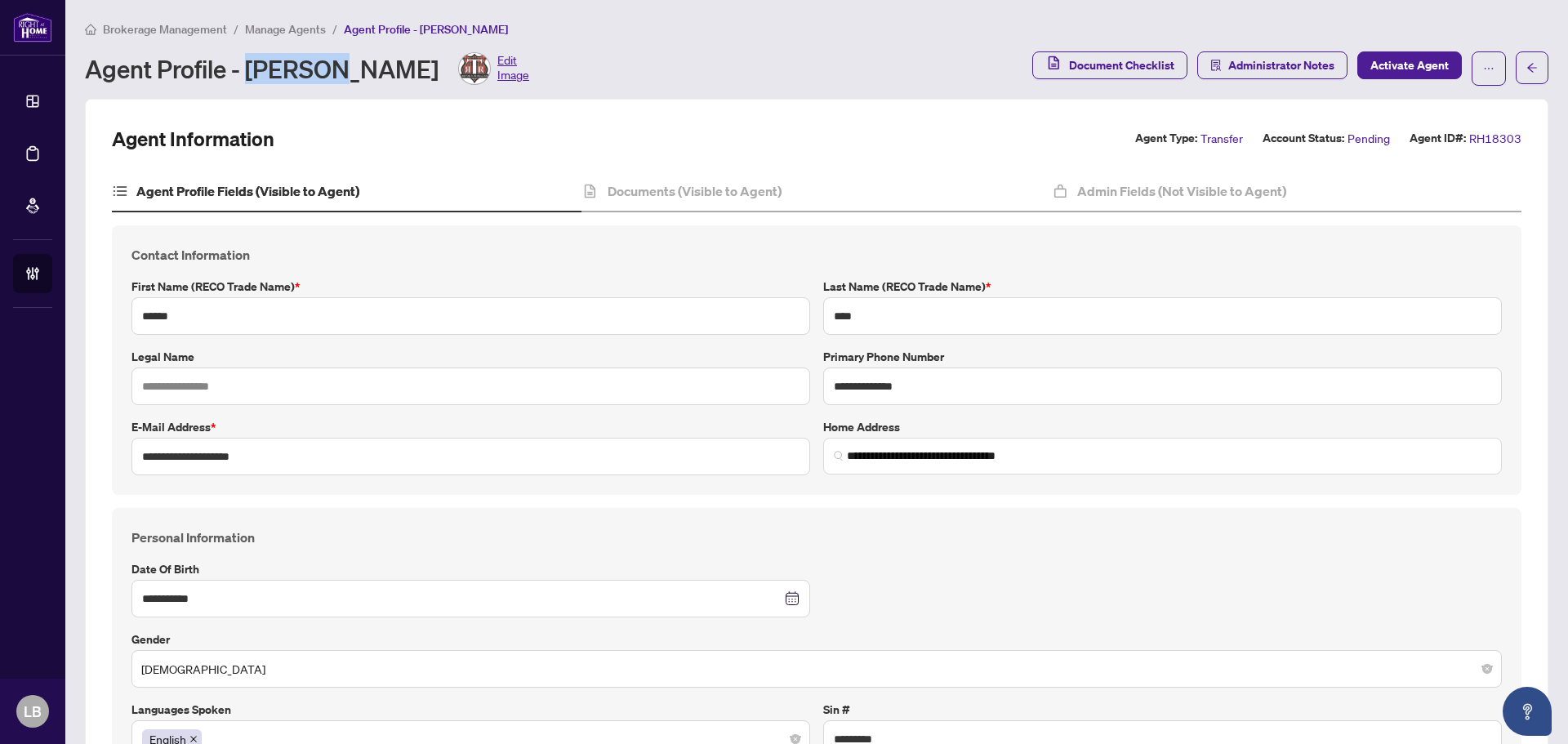
copy div "Trevor"
click at [345, 69] on div "Agent Profile - Trevor Ross Edit Image" at bounding box center [307, 68] width 445 height 33
copy div "Ross"
click at [719, 187] on h4 "Documents (Visible to Agent)" at bounding box center [694, 190] width 174 height 20
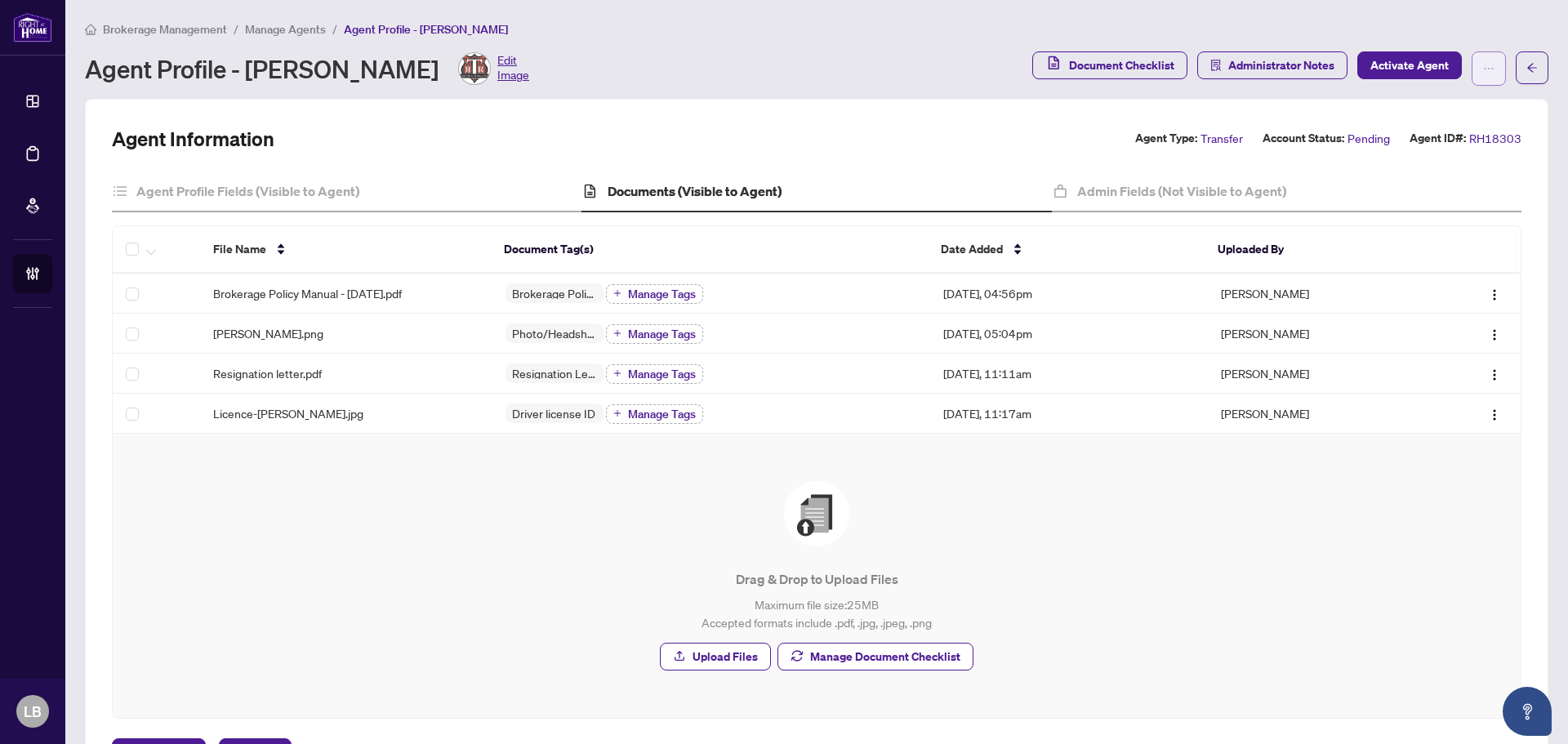
click at [1484, 68] on icon "ellipsis" at bounding box center [1489, 69] width 9 height 2
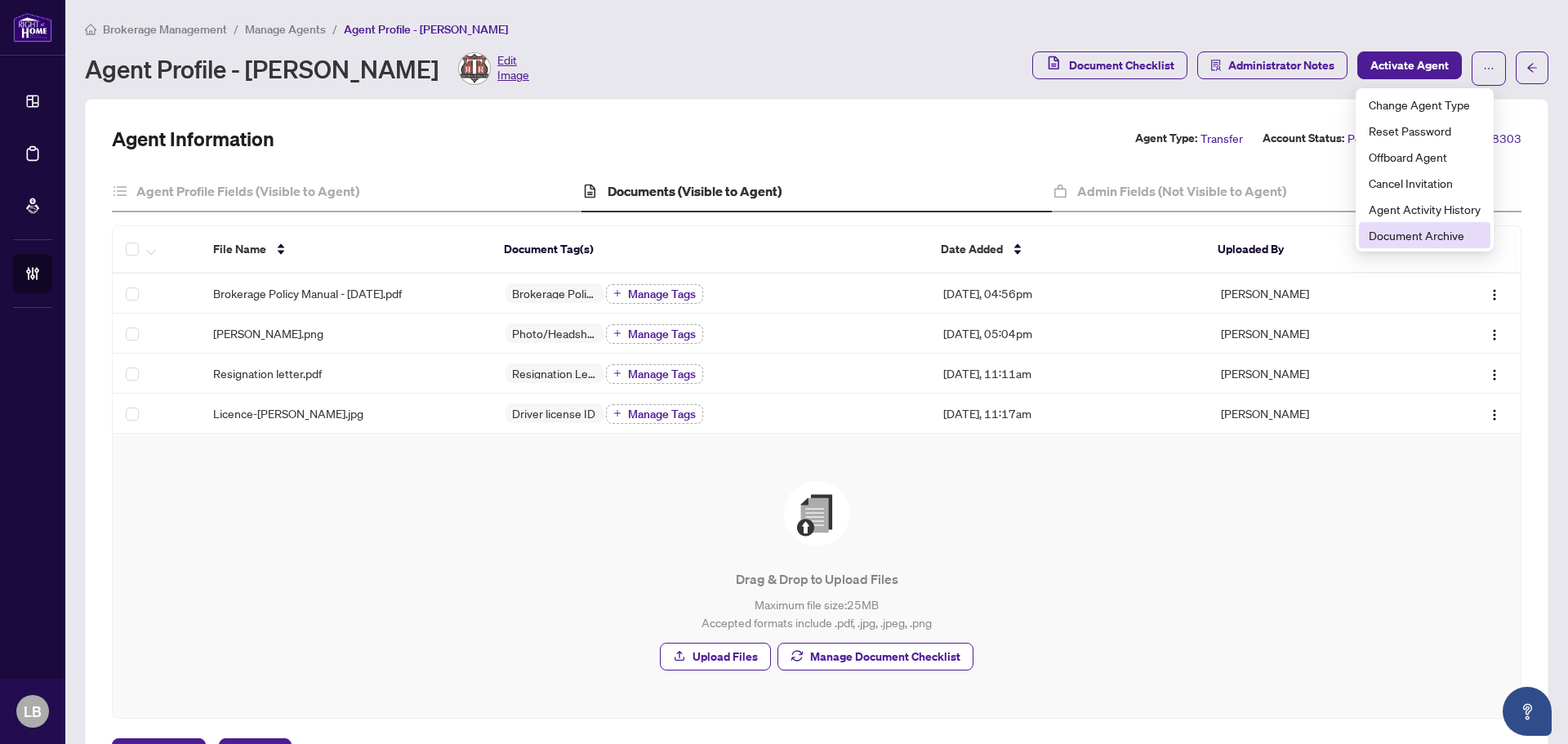
click at [1405, 230] on span "Document Archive" at bounding box center [1424, 235] width 112 height 18
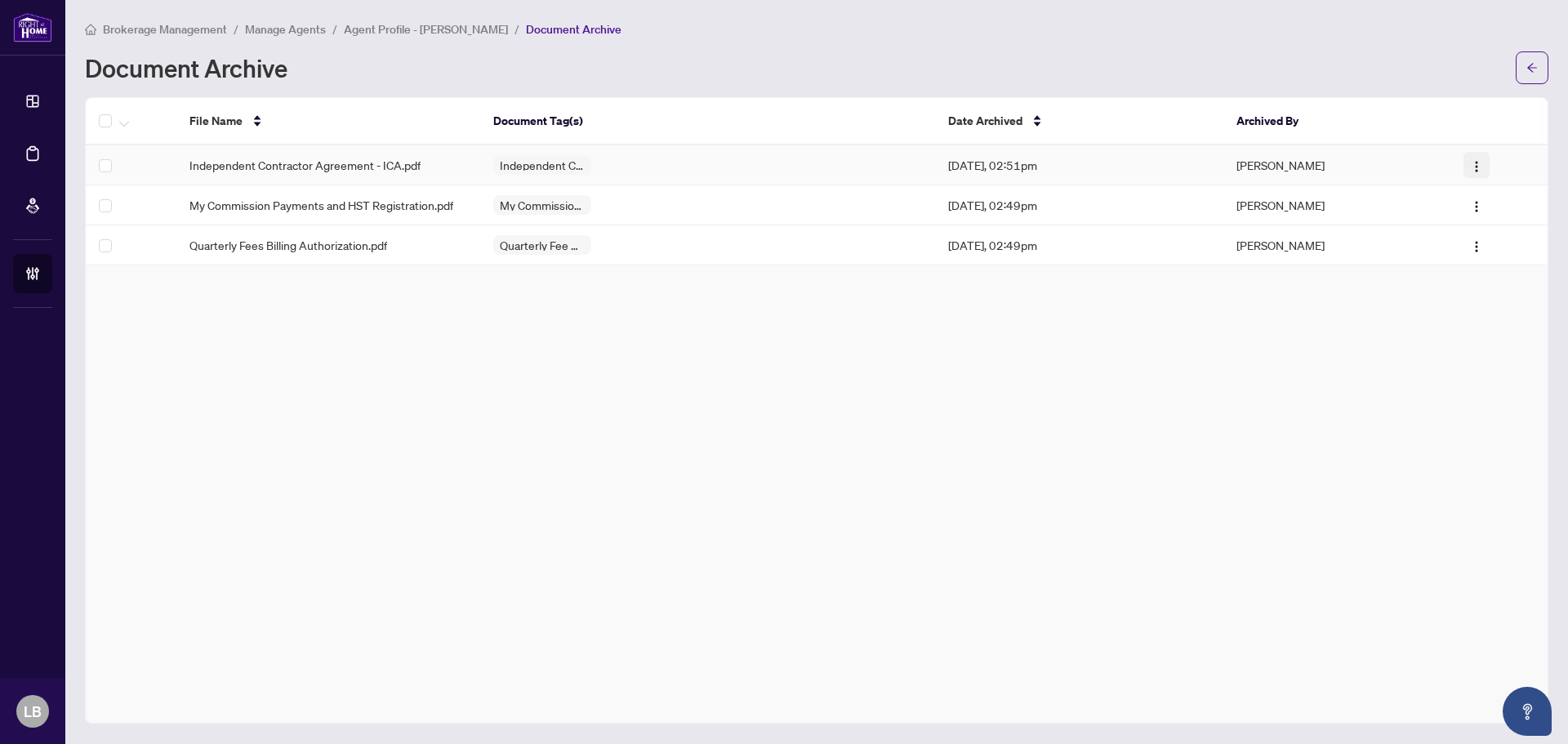
click at [1478, 168] on img "button" at bounding box center [1477, 167] width 13 height 13
click at [1480, 202] on span "Restore File" at bounding box center [1507, 196] width 61 height 18
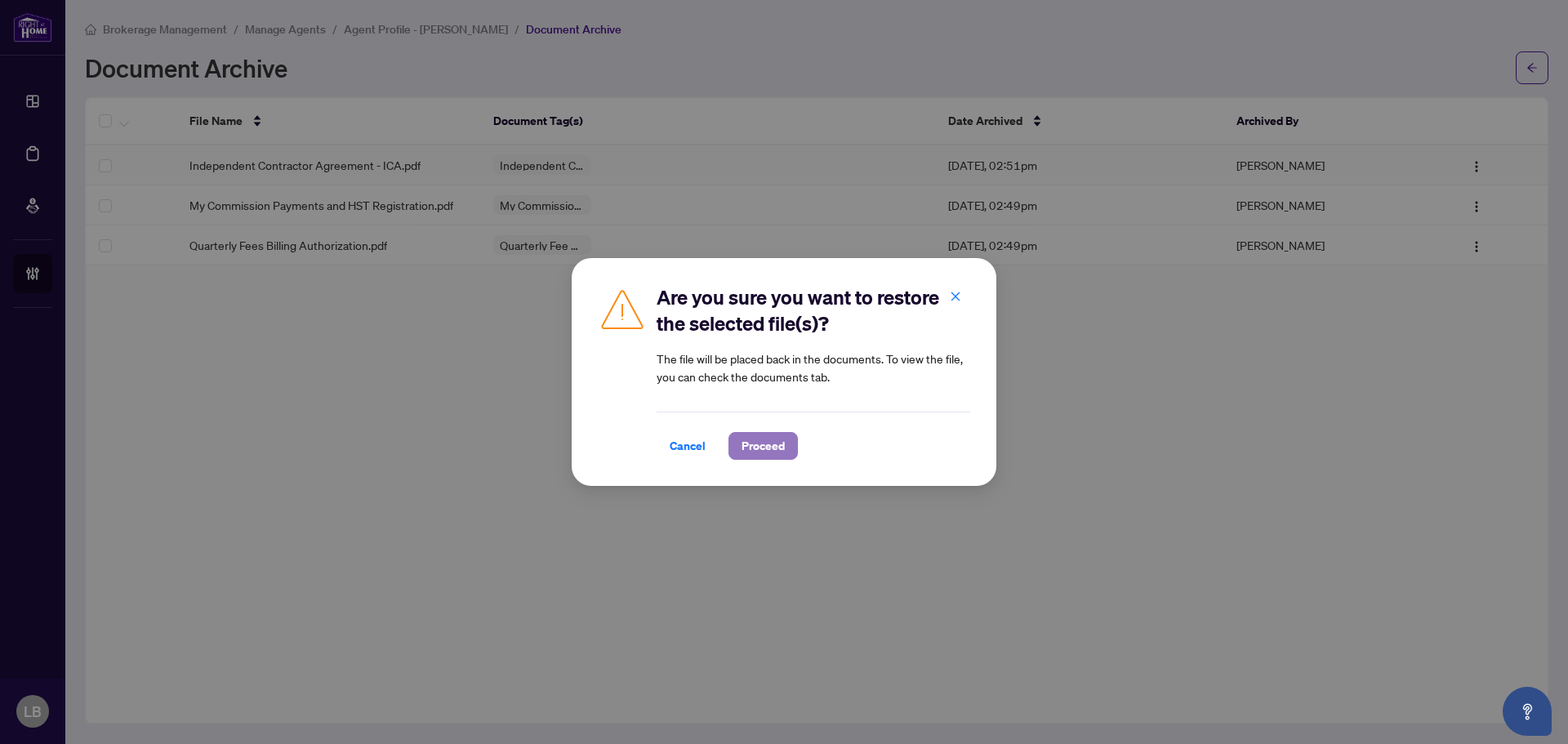
drag, startPoint x: 771, startPoint y: 439, endPoint x: 831, endPoint y: 410, distance: 66.6
click at [771, 439] on span "Proceed" at bounding box center [763, 446] width 43 height 26
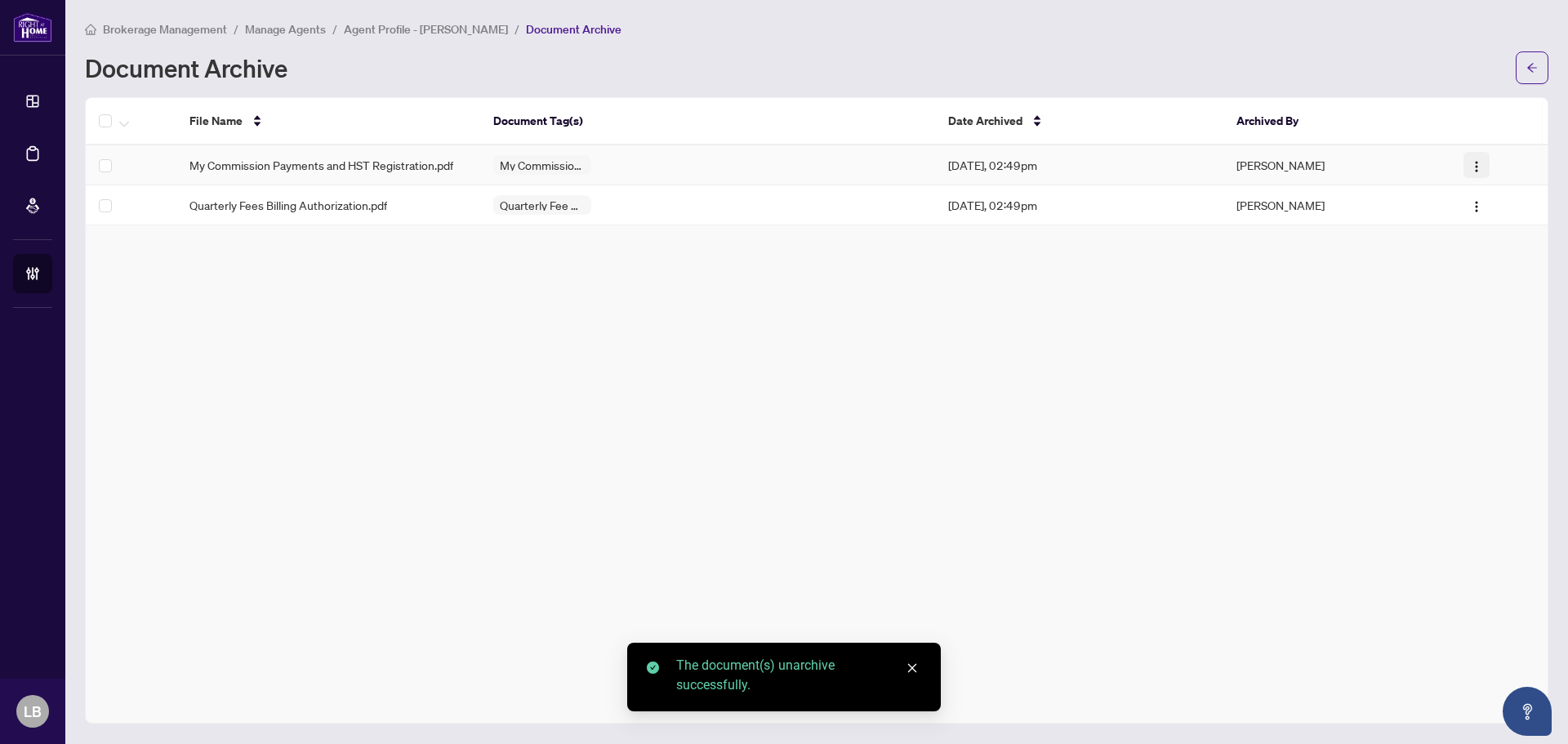
click at [1475, 165] on img "button" at bounding box center [1477, 167] width 13 height 13
click at [1477, 197] on span "Restore File" at bounding box center [1507, 196] width 61 height 18
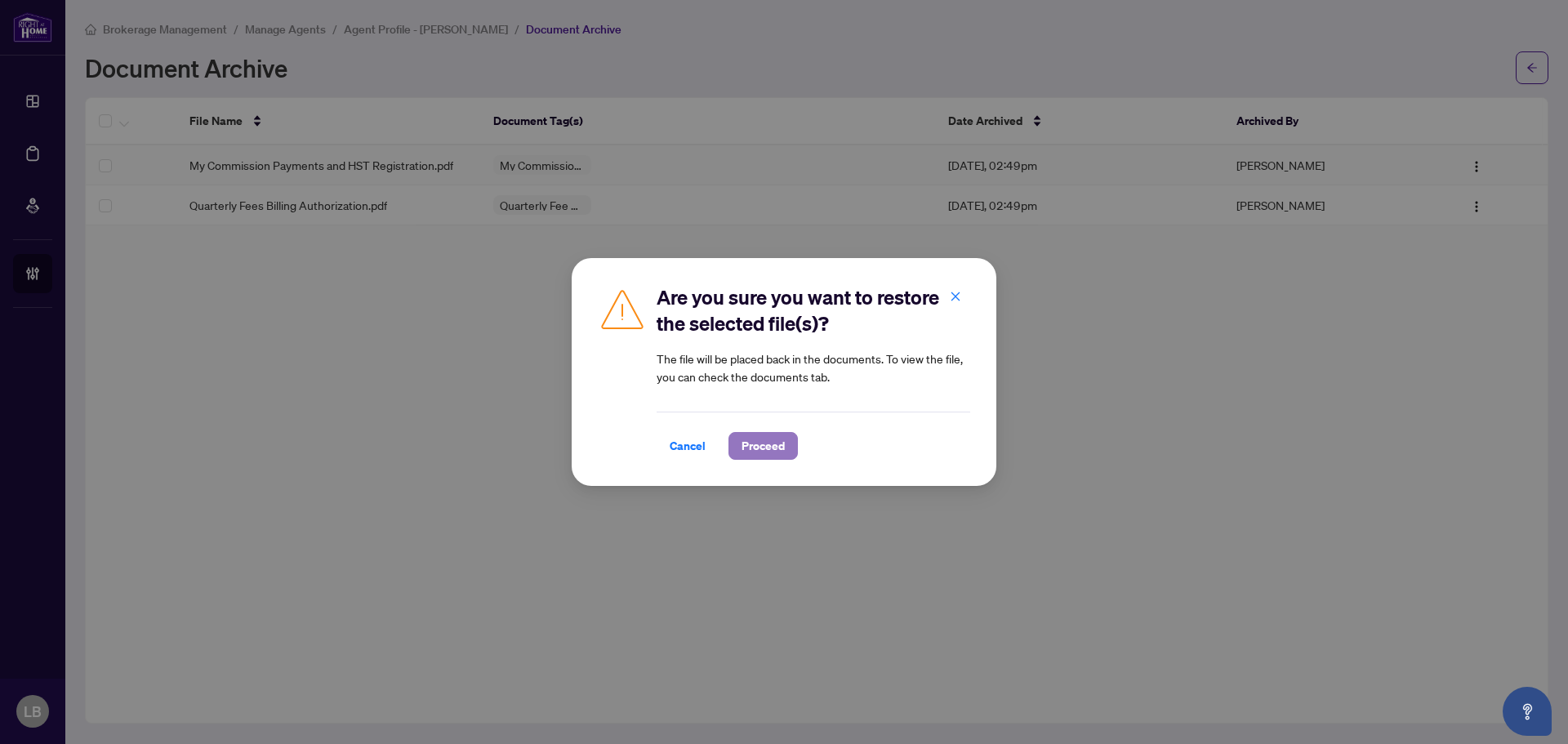
click at [745, 443] on span "Proceed" at bounding box center [763, 446] width 43 height 26
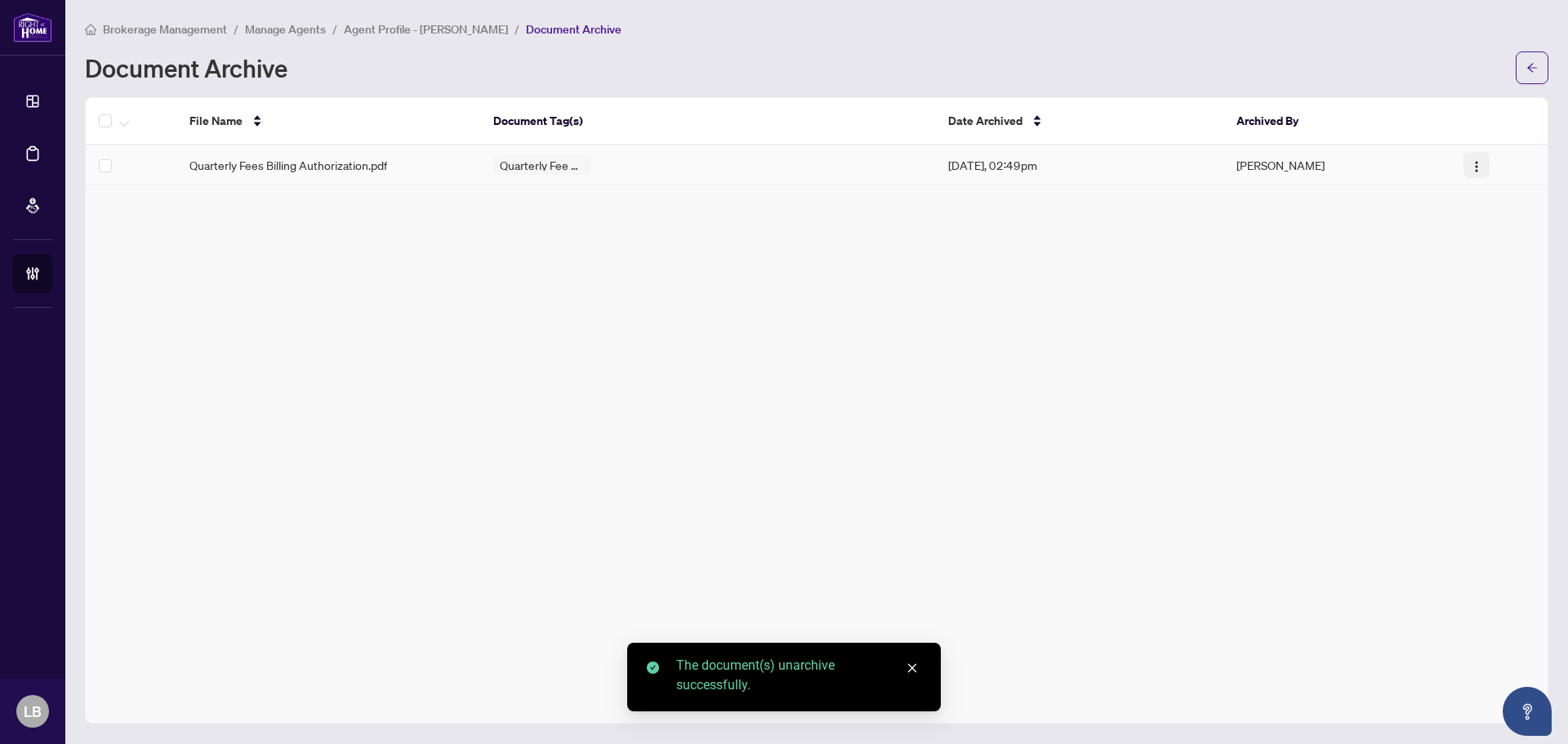
click at [1479, 168] on img "button" at bounding box center [1477, 167] width 13 height 13
click at [1495, 199] on span "Restore File" at bounding box center [1507, 196] width 61 height 18
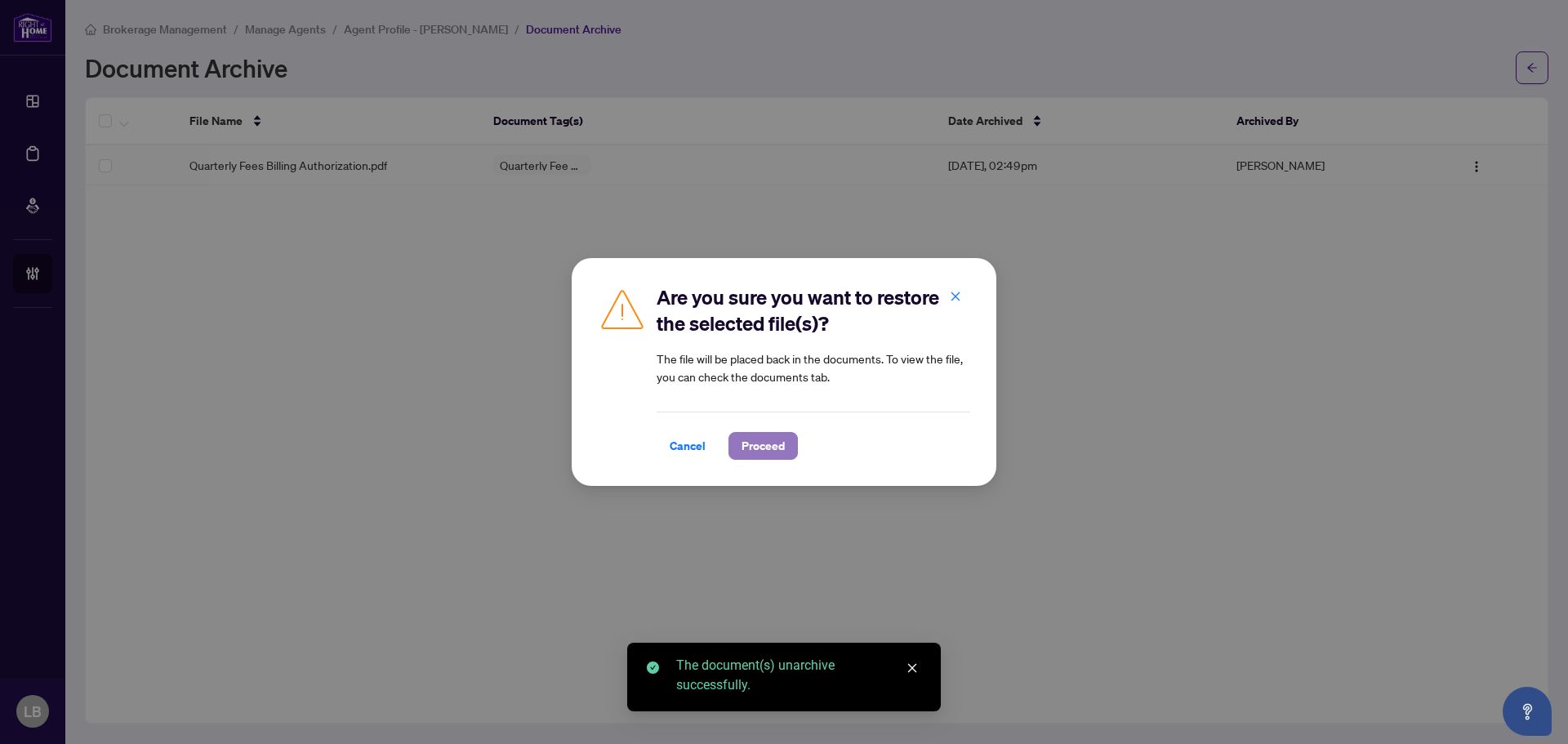
click at [765, 451] on span "Proceed" at bounding box center [763, 446] width 43 height 26
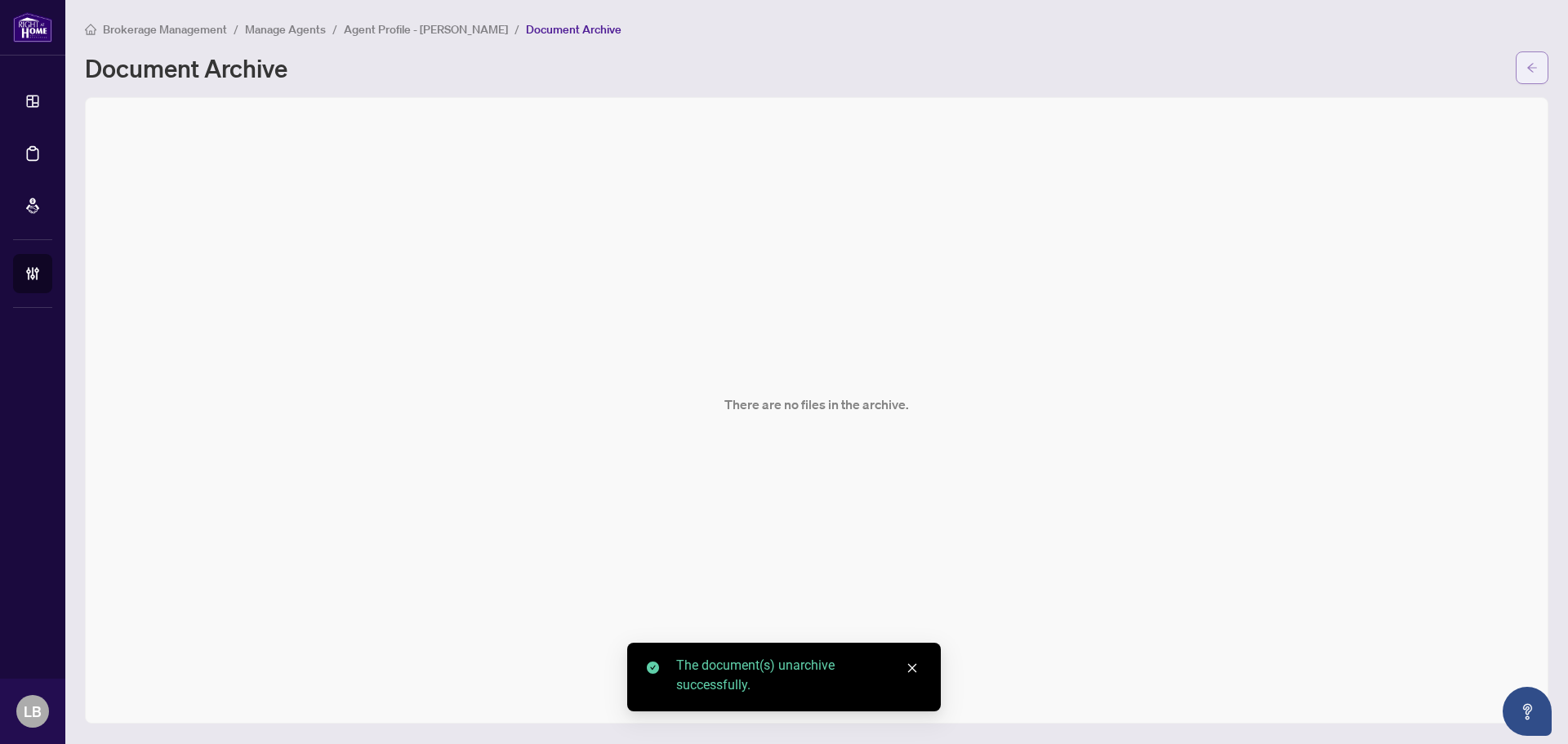
click at [1528, 61] on span "button" at bounding box center [1532, 68] width 11 height 26
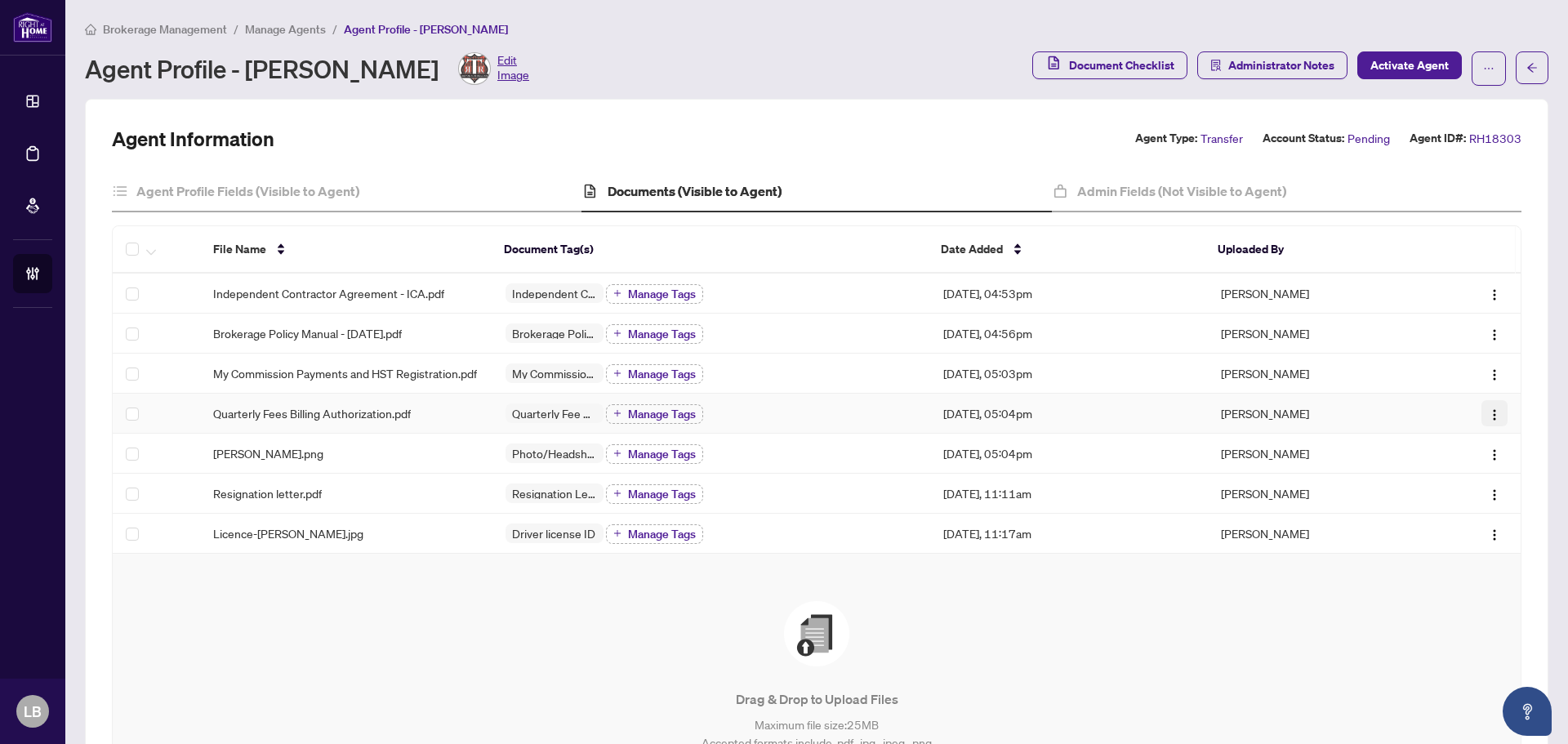
click at [1488, 421] on img "button" at bounding box center [1495, 415] width 13 height 13
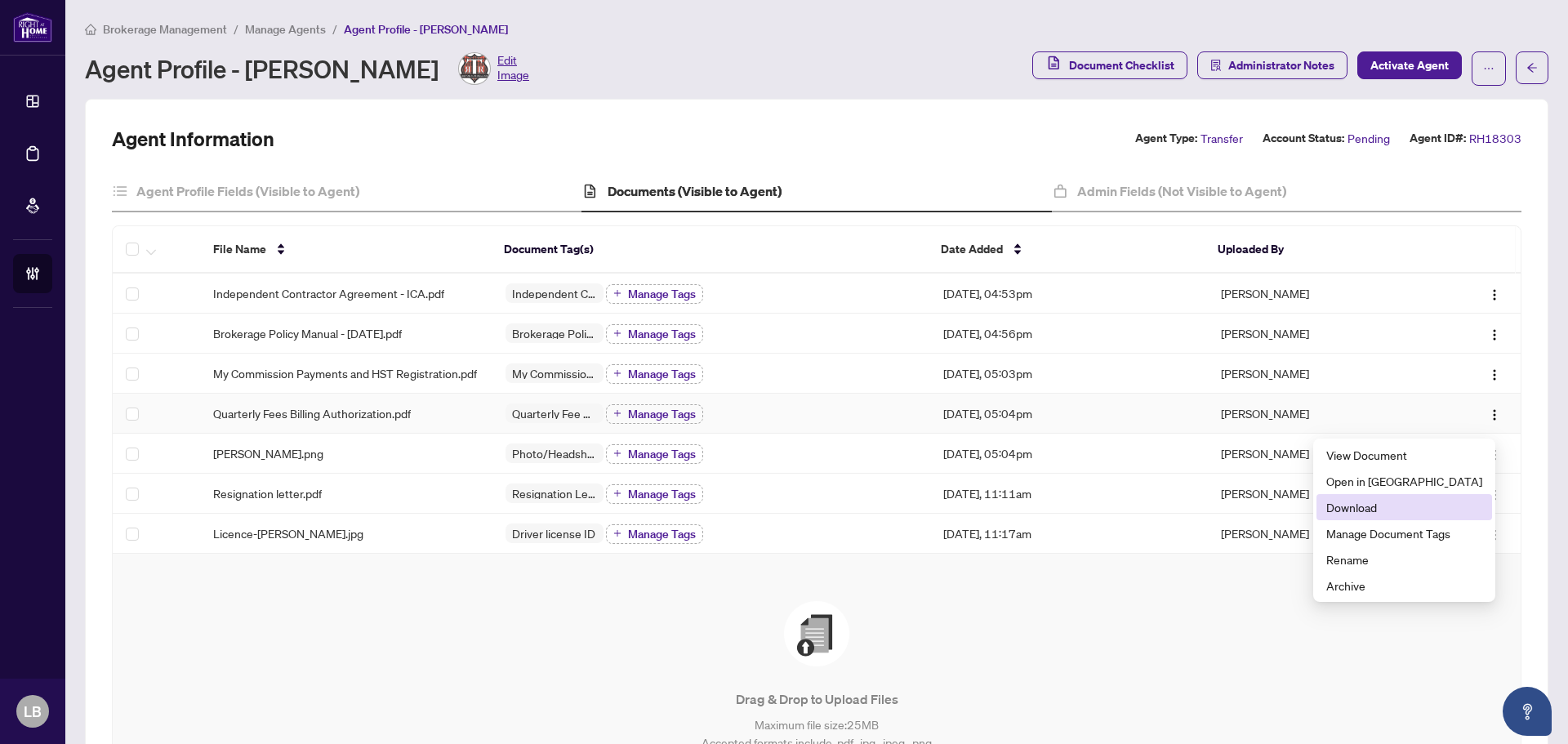
click at [1393, 505] on span "Download" at bounding box center [1404, 507] width 156 height 18
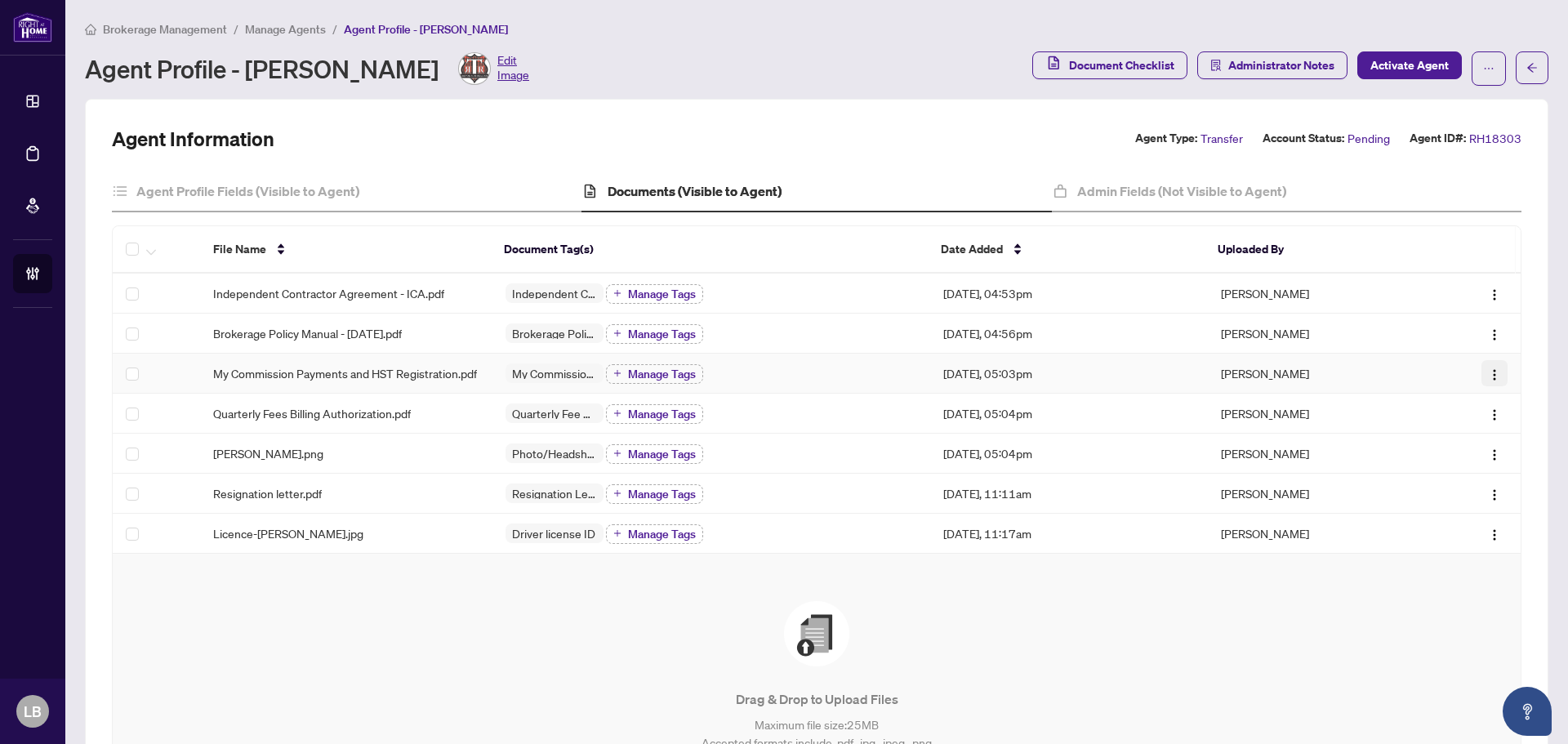
click at [1488, 378] on img "button" at bounding box center [1495, 375] width 13 height 13
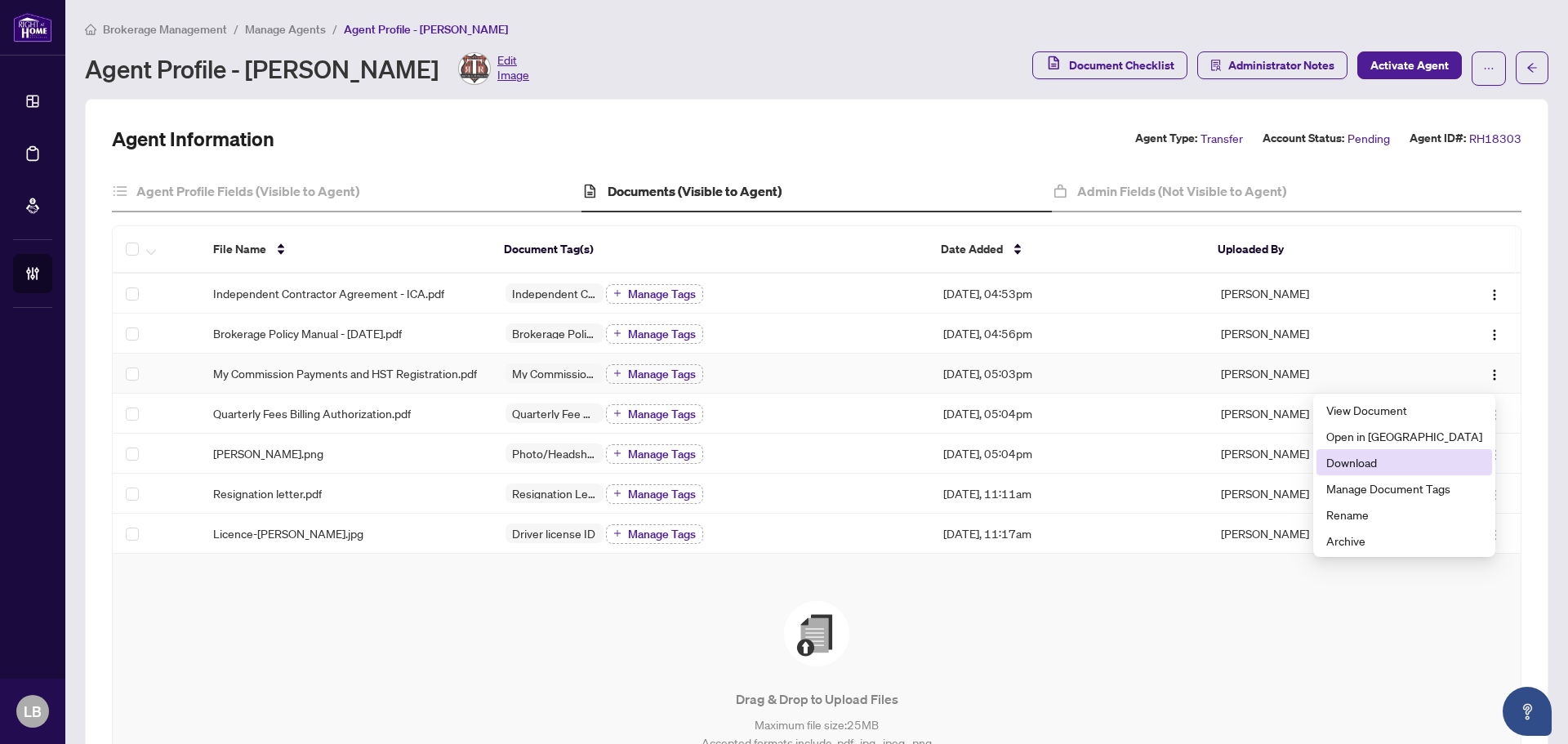
click at [1387, 461] on span "Download" at bounding box center [1404, 461] width 156 height 18
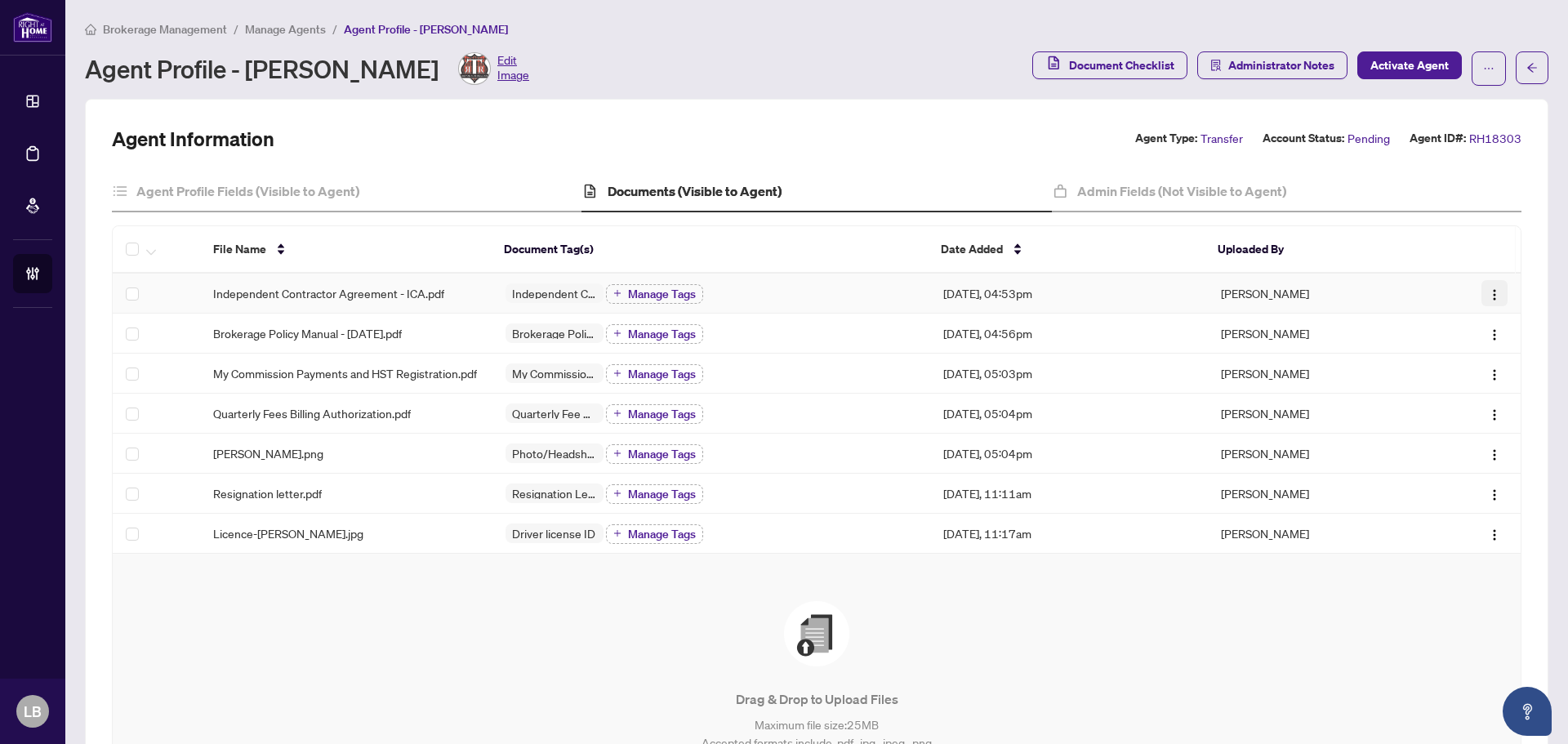
click at [1488, 294] on img "button" at bounding box center [1495, 295] width 13 height 13
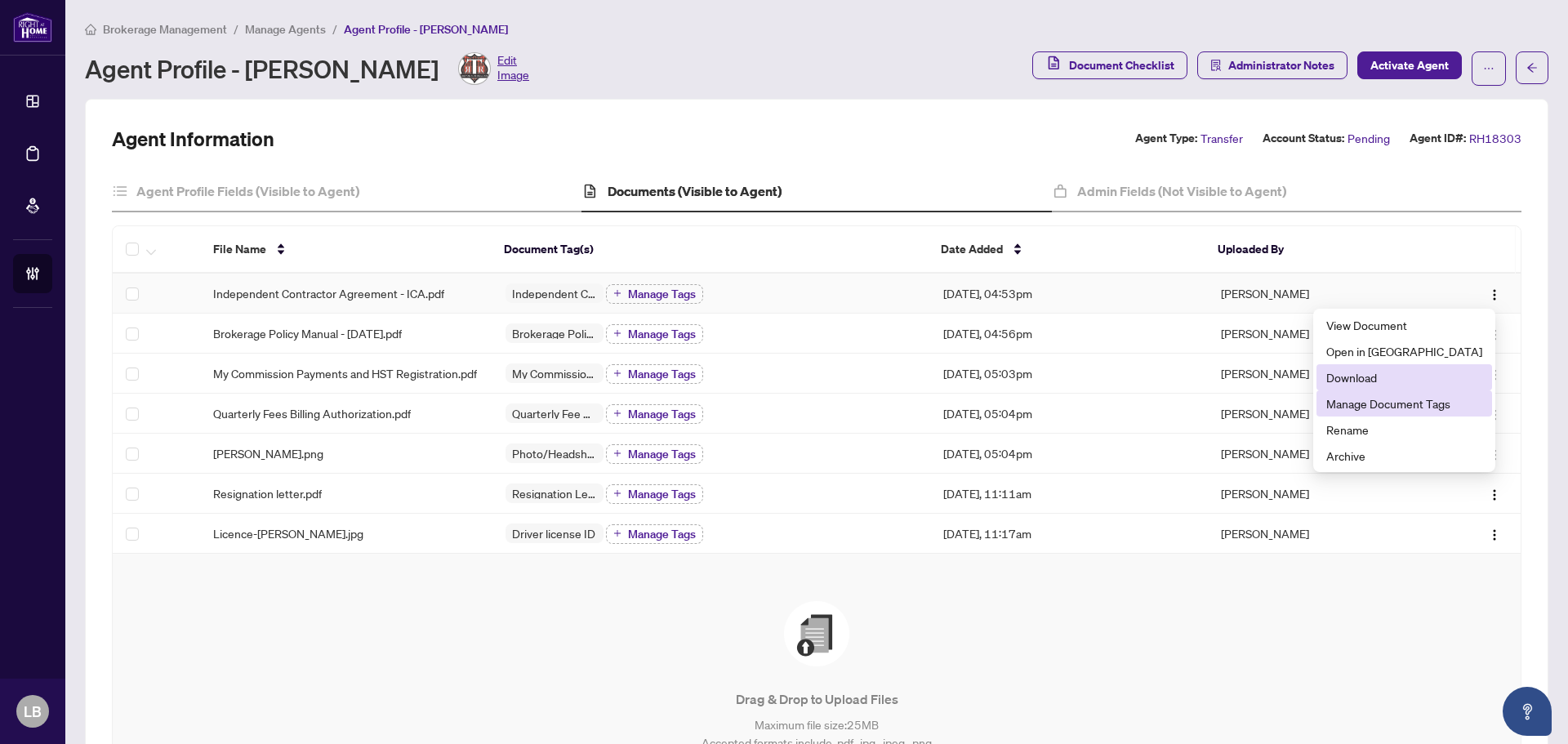
click at [1386, 380] on span "Download" at bounding box center [1404, 377] width 156 height 18
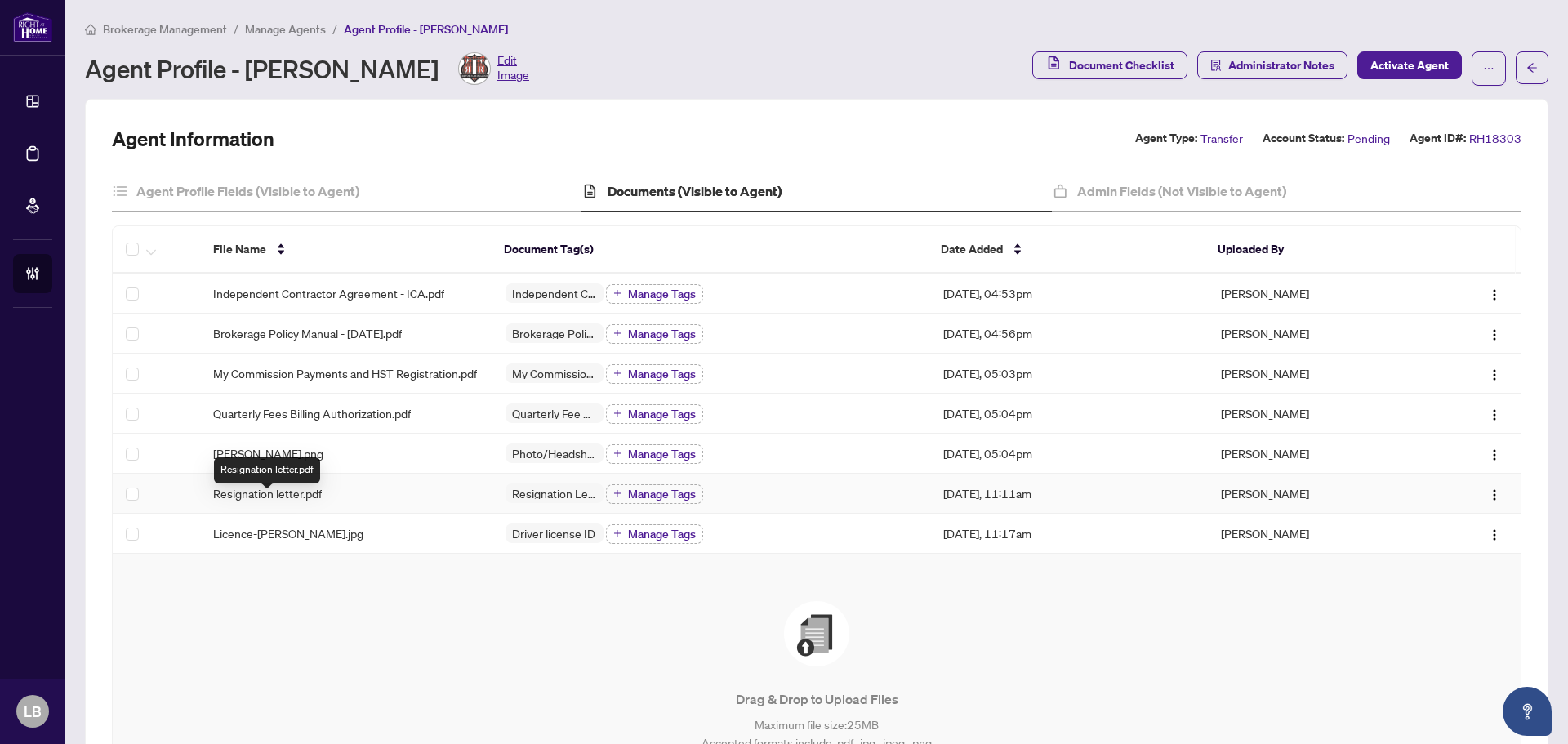
click at [285, 502] on span "Resignation letter.pdf" at bounding box center [267, 493] width 108 height 18
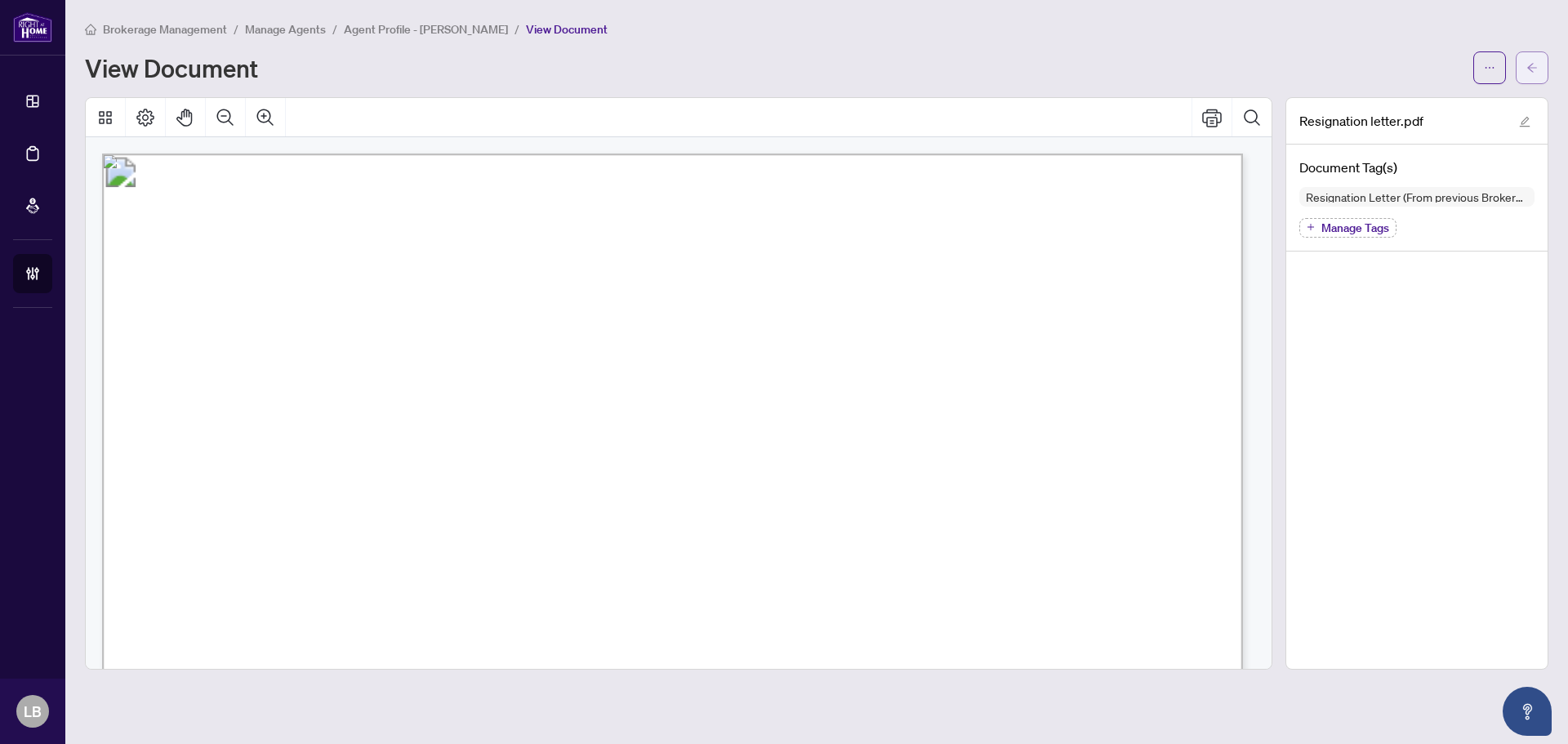
click at [1532, 70] on icon "arrow-left" at bounding box center [1532, 68] width 11 height 11
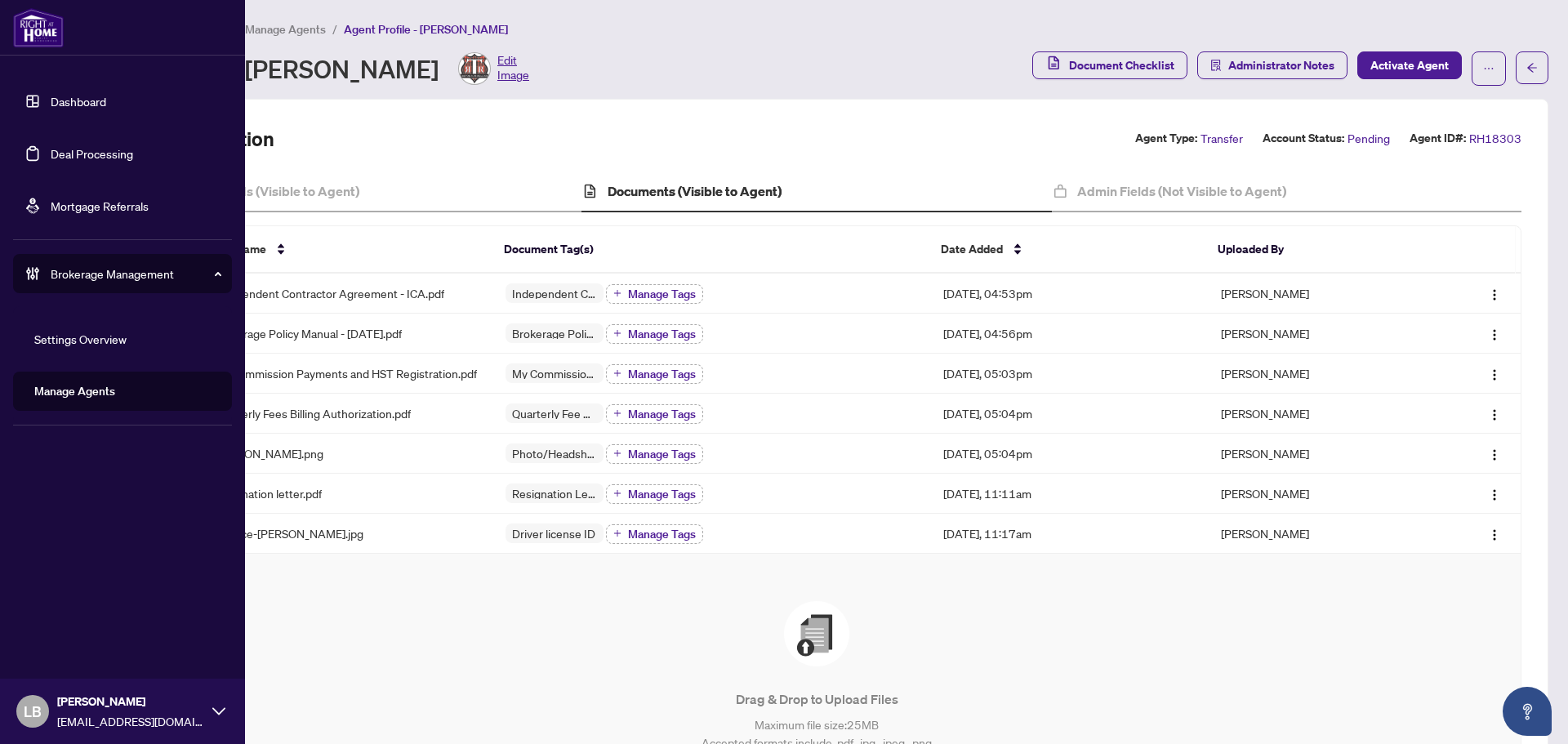
click at [106, 108] on link "Dashboard" at bounding box center [78, 102] width 56 height 15
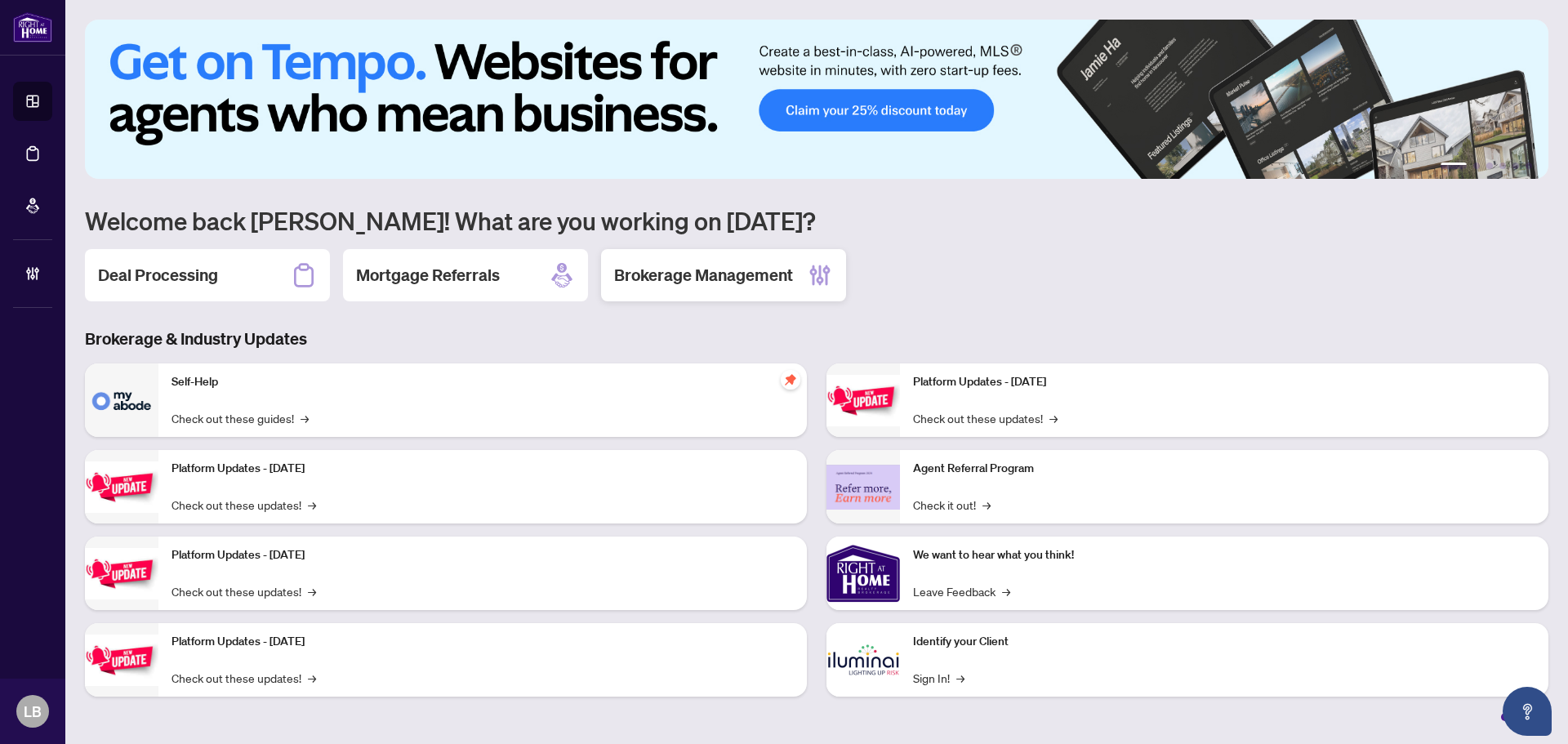
drag, startPoint x: 656, startPoint y: 274, endPoint x: 638, endPoint y: 274, distance: 18.0
click at [655, 274] on h2 "Brokerage Management" at bounding box center [703, 275] width 179 height 23
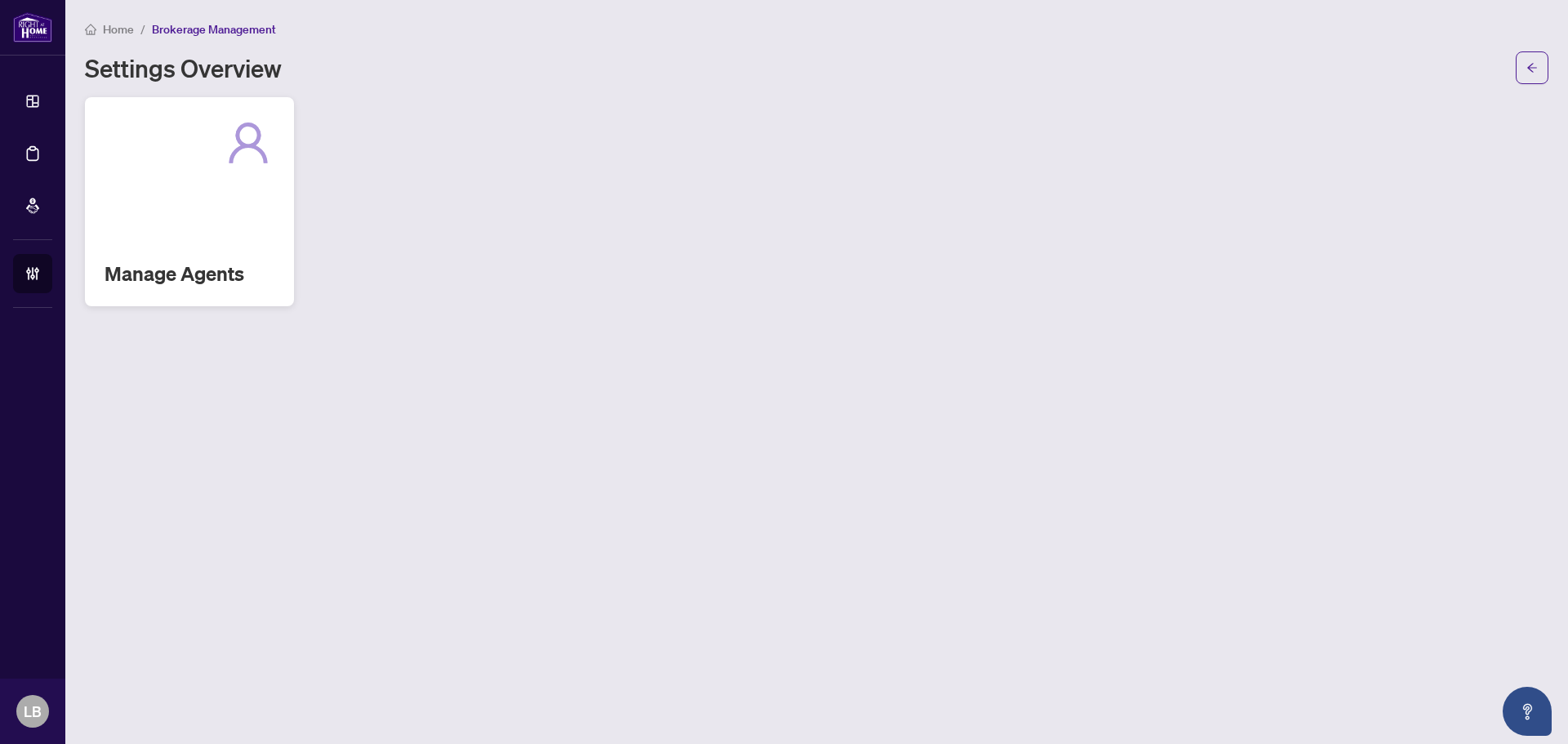
click at [227, 247] on div "Manage Agents" at bounding box center [189, 202] width 209 height 209
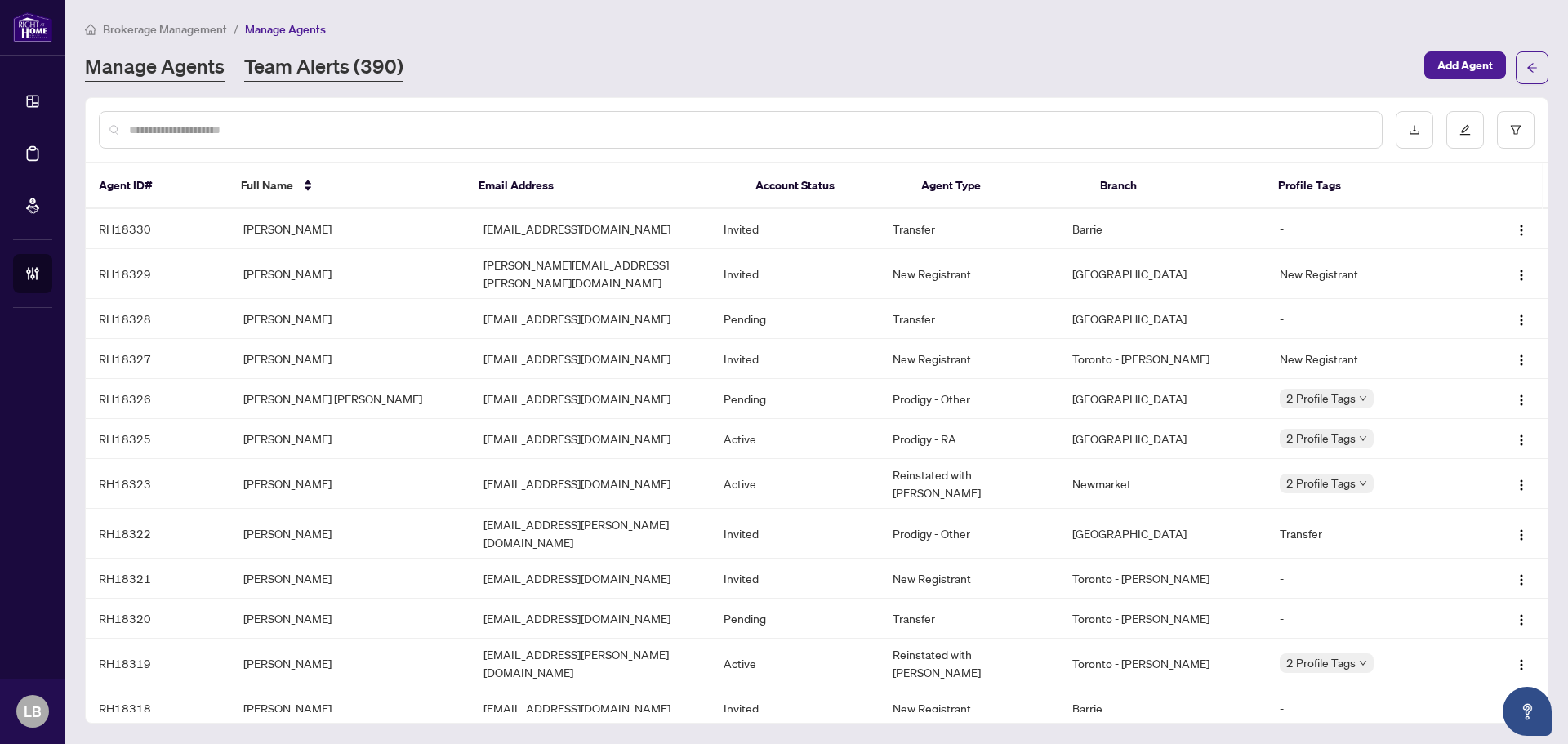
click at [292, 59] on link "Team Alerts (390)" at bounding box center [323, 67] width 159 height 29
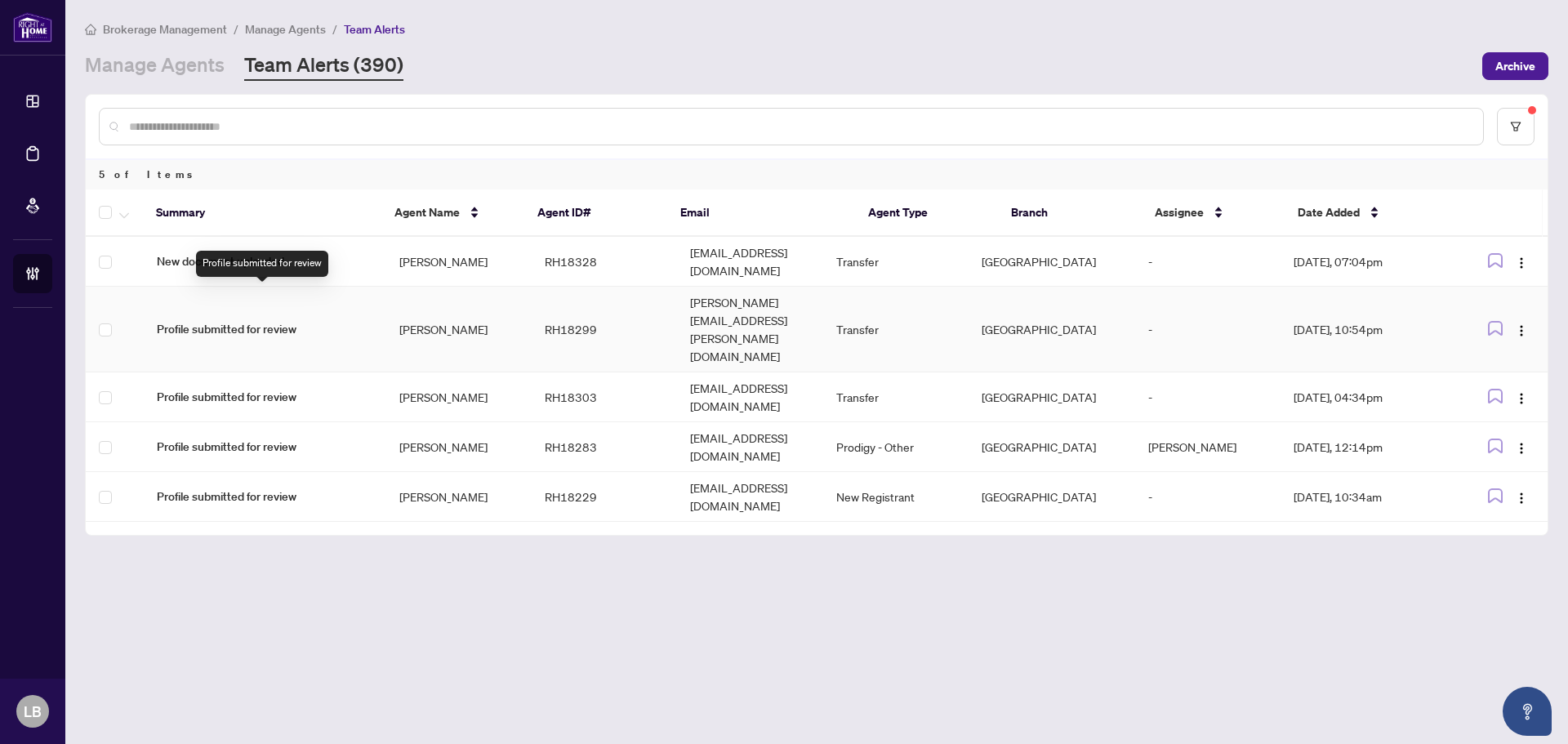
click at [280, 320] on span "Profile submitted for review" at bounding box center [265, 329] width 217 height 18
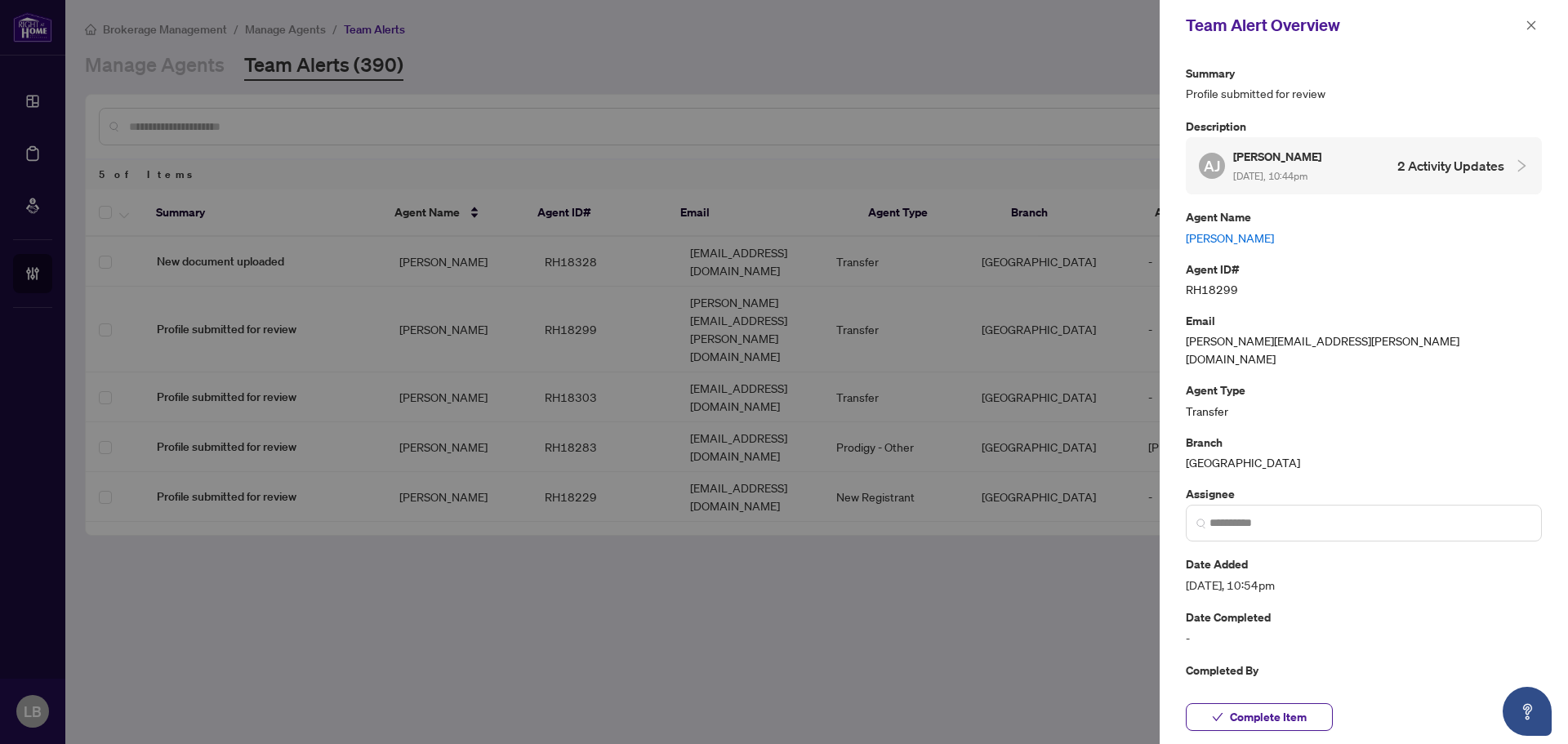
click at [1238, 229] on link "Adrian John" at bounding box center [1364, 237] width 356 height 18
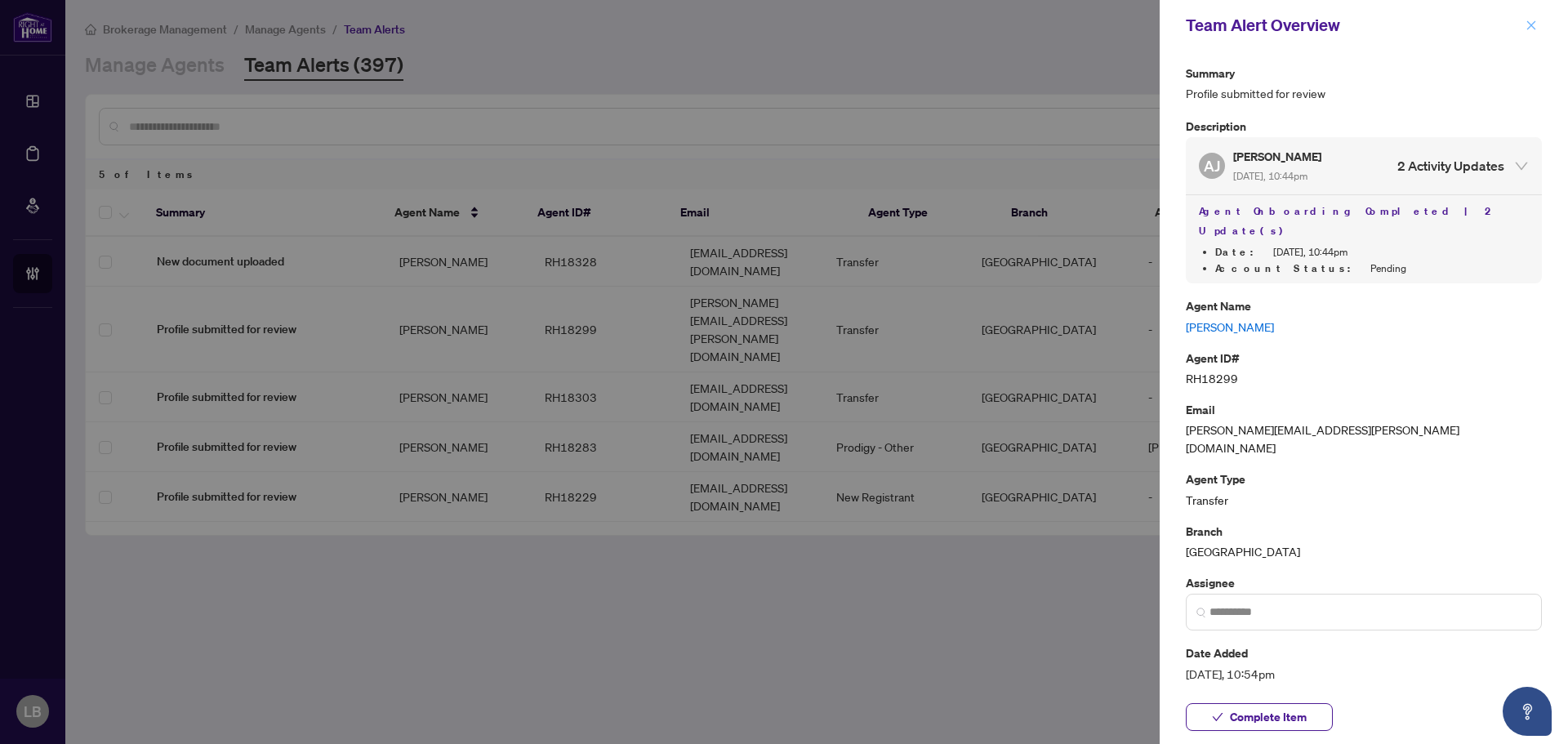
click at [1528, 24] on icon "close" at bounding box center [1531, 25] width 11 height 11
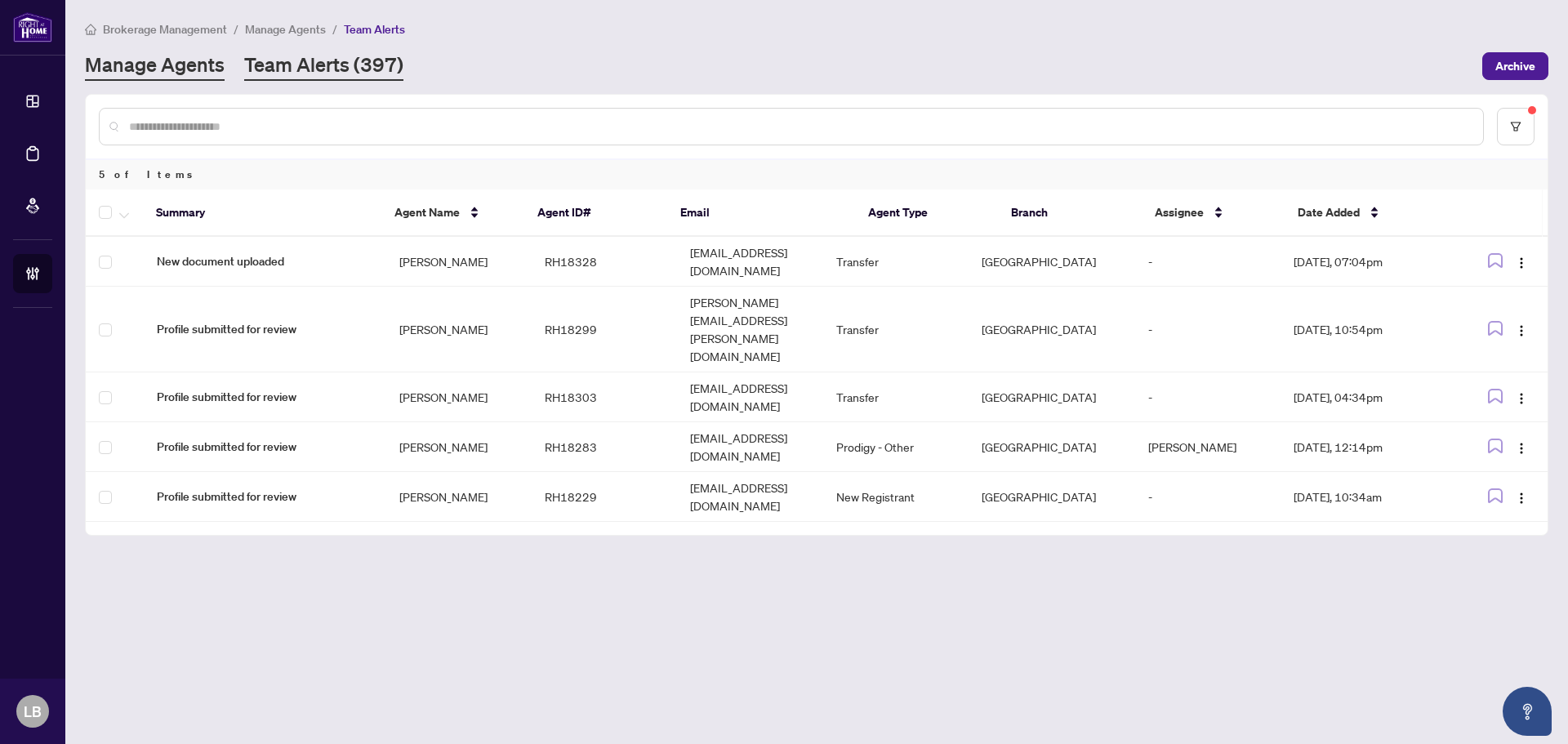
click at [166, 66] on link "Manage Agents" at bounding box center [154, 66] width 139 height 29
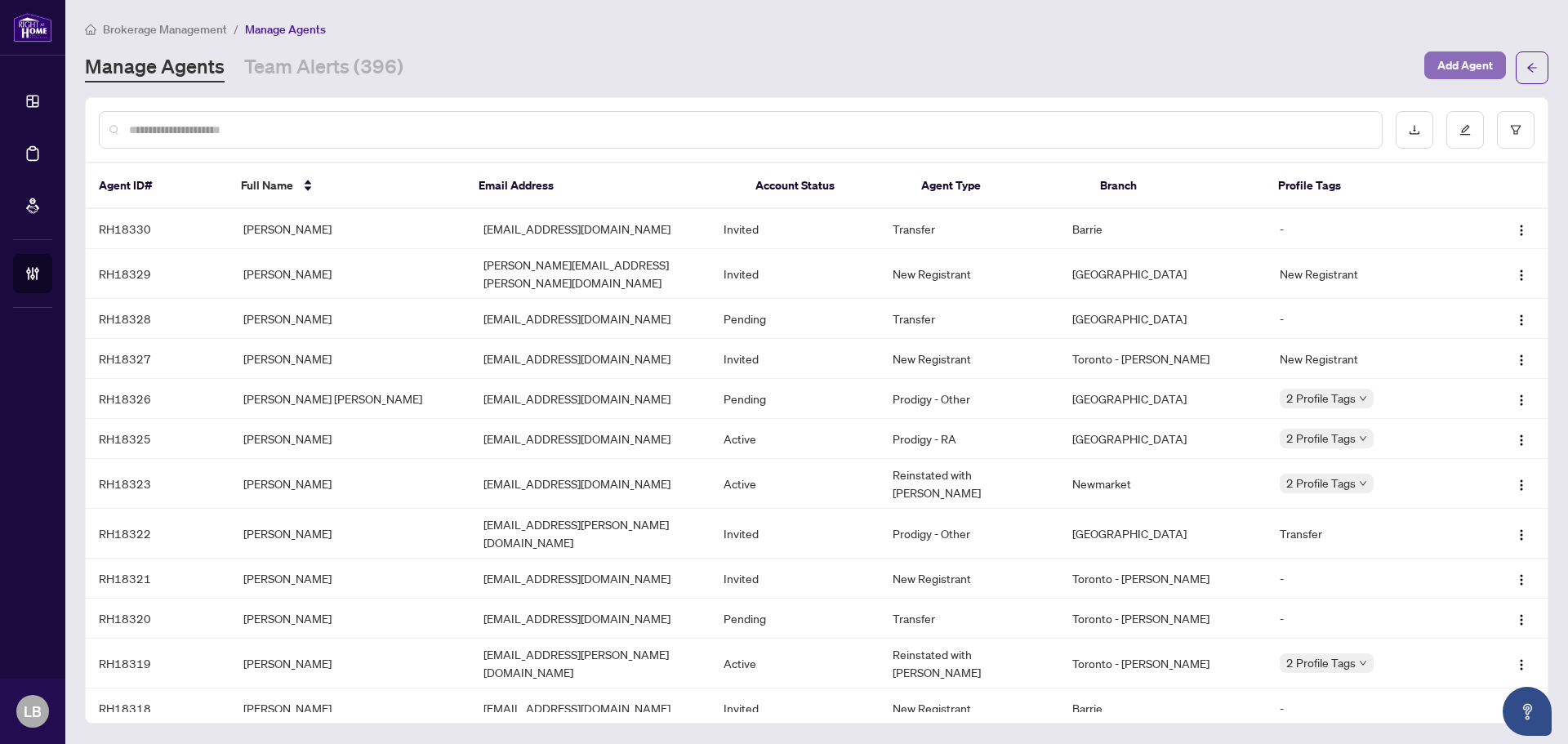
click at [1501, 70] on button "Add Agent" at bounding box center [1464, 65] width 82 height 27
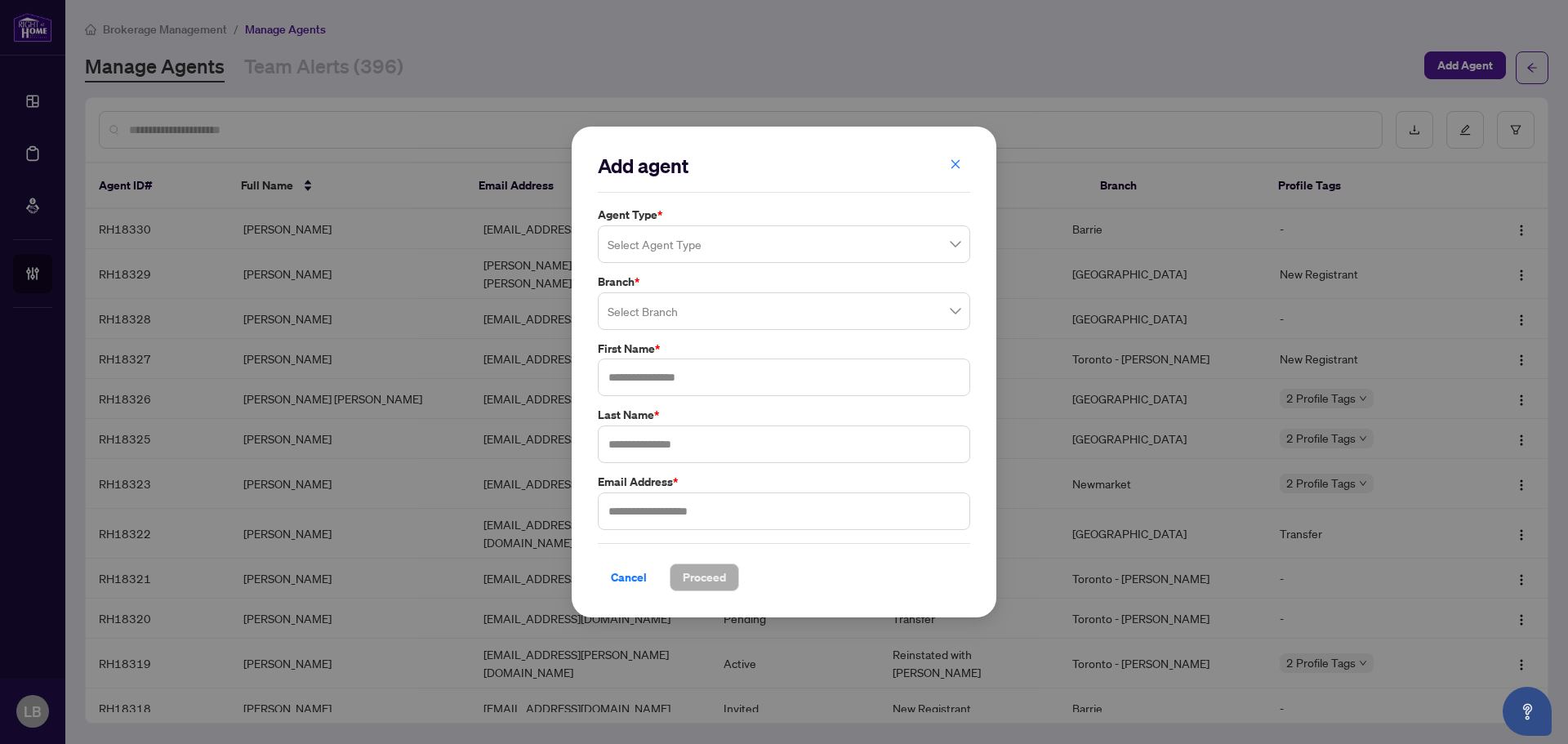
click at [640, 244] on input "search" at bounding box center [776, 247] width 338 height 36
type input "*******"
click at [642, 243] on input "search" at bounding box center [776, 247] width 338 height 36
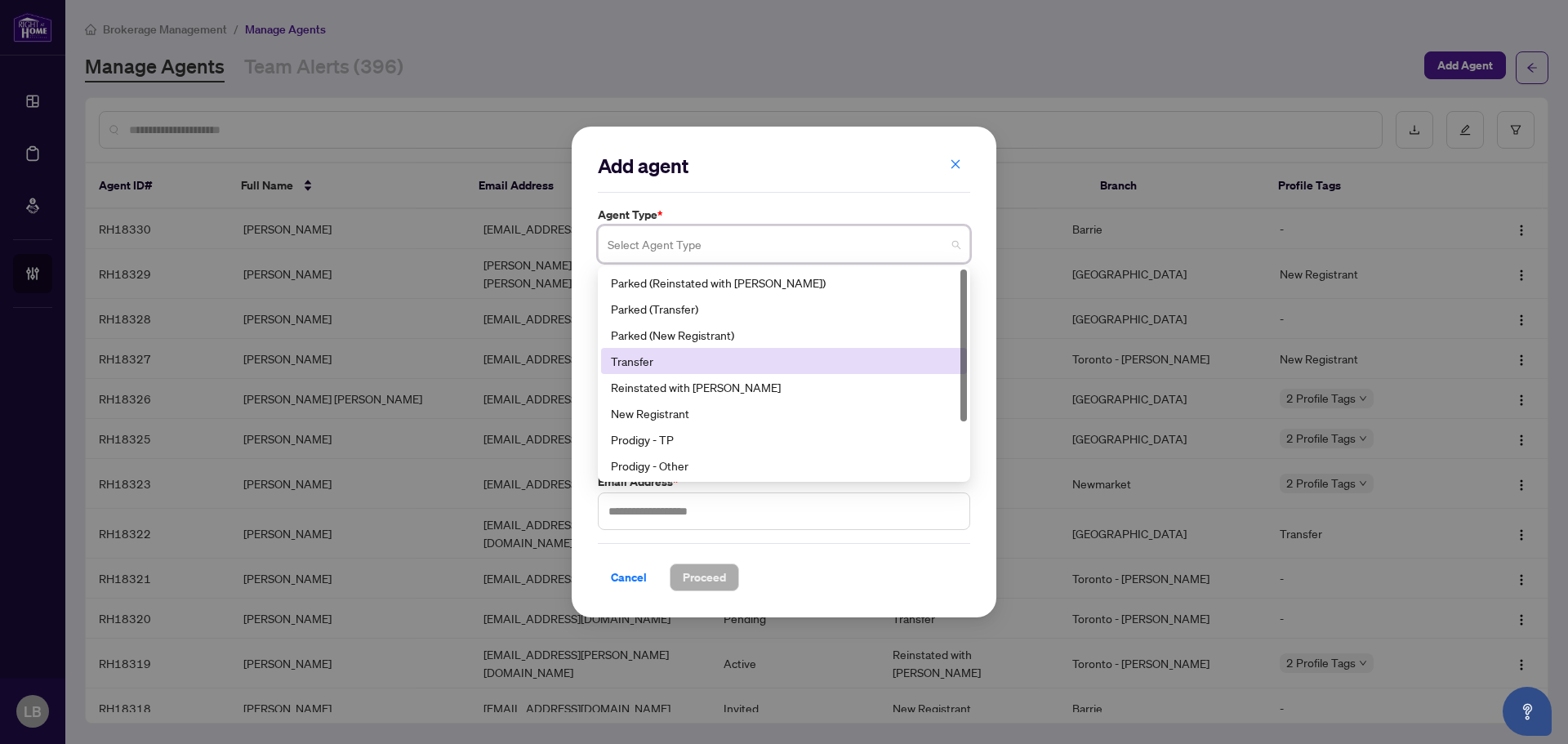
click at [651, 360] on div "Transfer" at bounding box center [784, 361] width 347 height 18
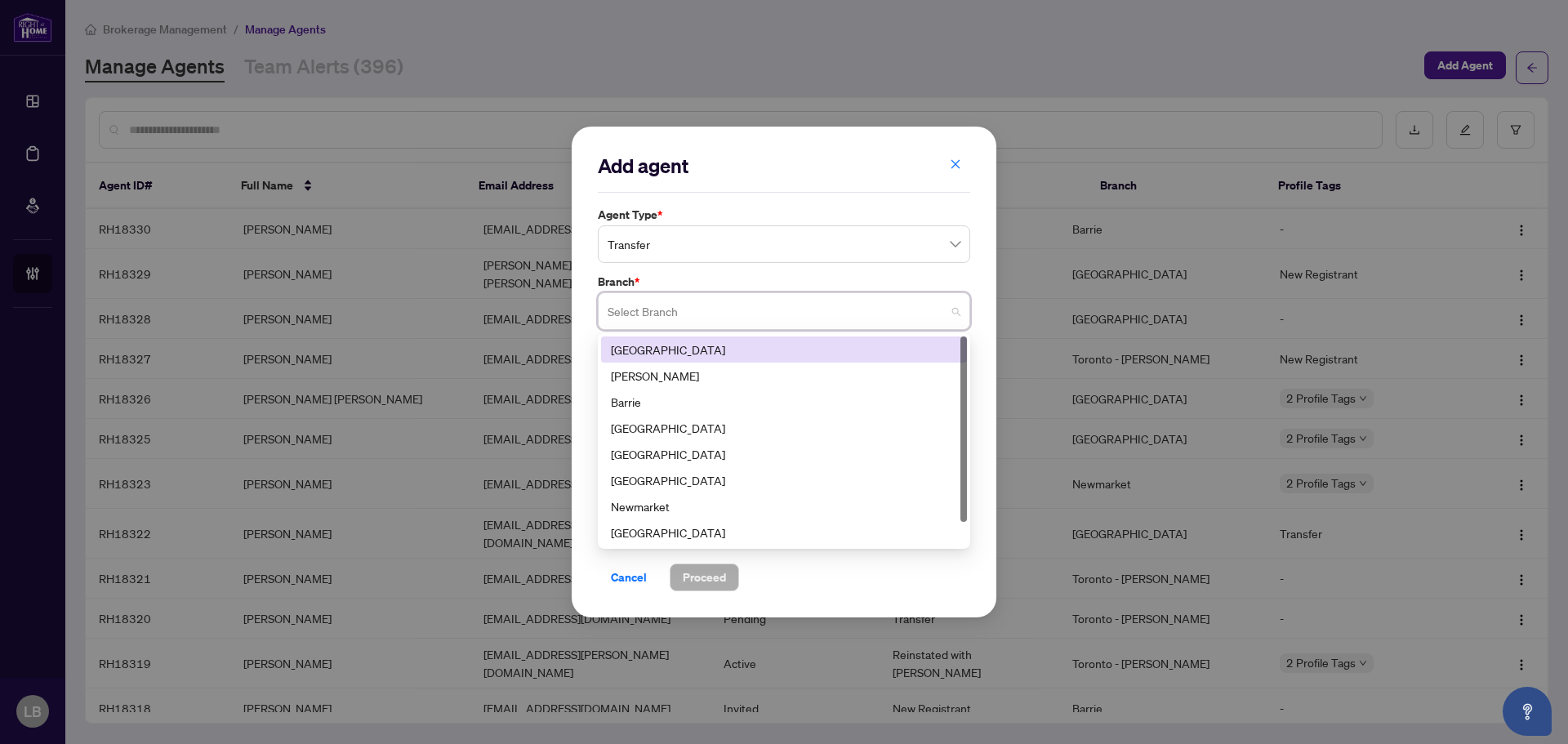
click at [652, 309] on input "search" at bounding box center [776, 314] width 338 height 36
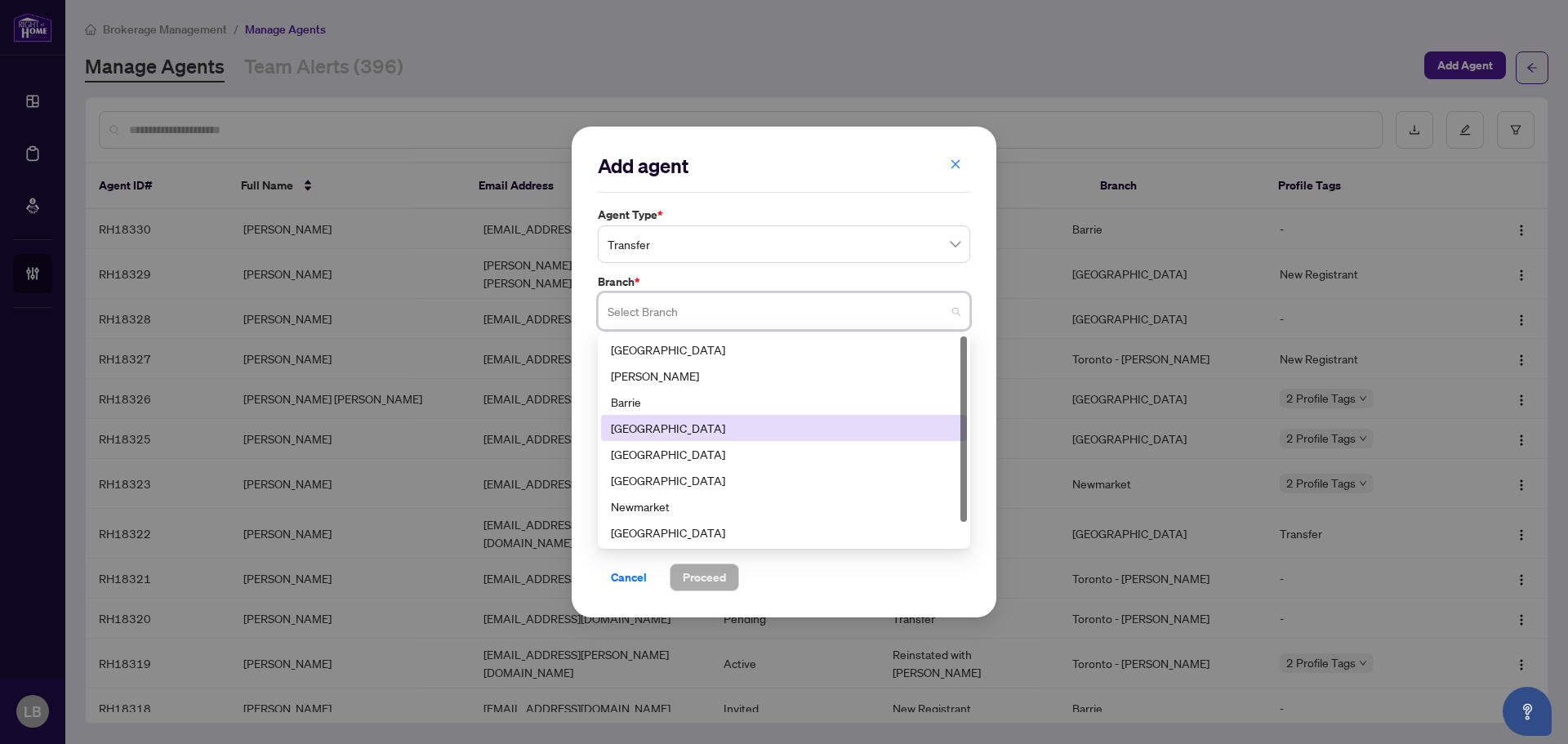
click at [655, 431] on div "[GEOGRAPHIC_DATA]" at bounding box center [784, 428] width 347 height 18
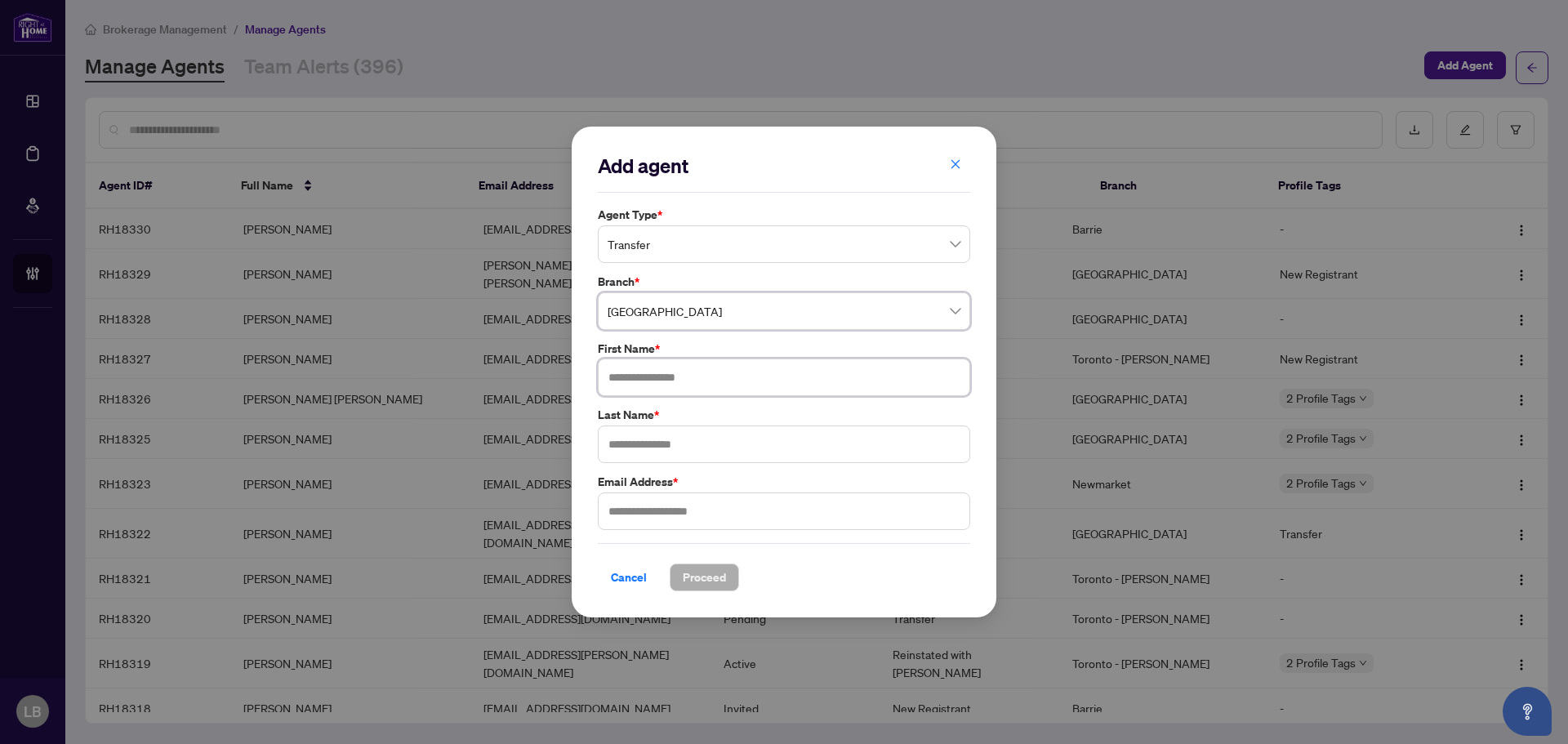
click at [658, 380] on input "text" at bounding box center [784, 378] width 372 height 38
type input "*******"
type input "********"
click at [660, 507] on input "text" at bounding box center [784, 511] width 372 height 38
paste input "**********"
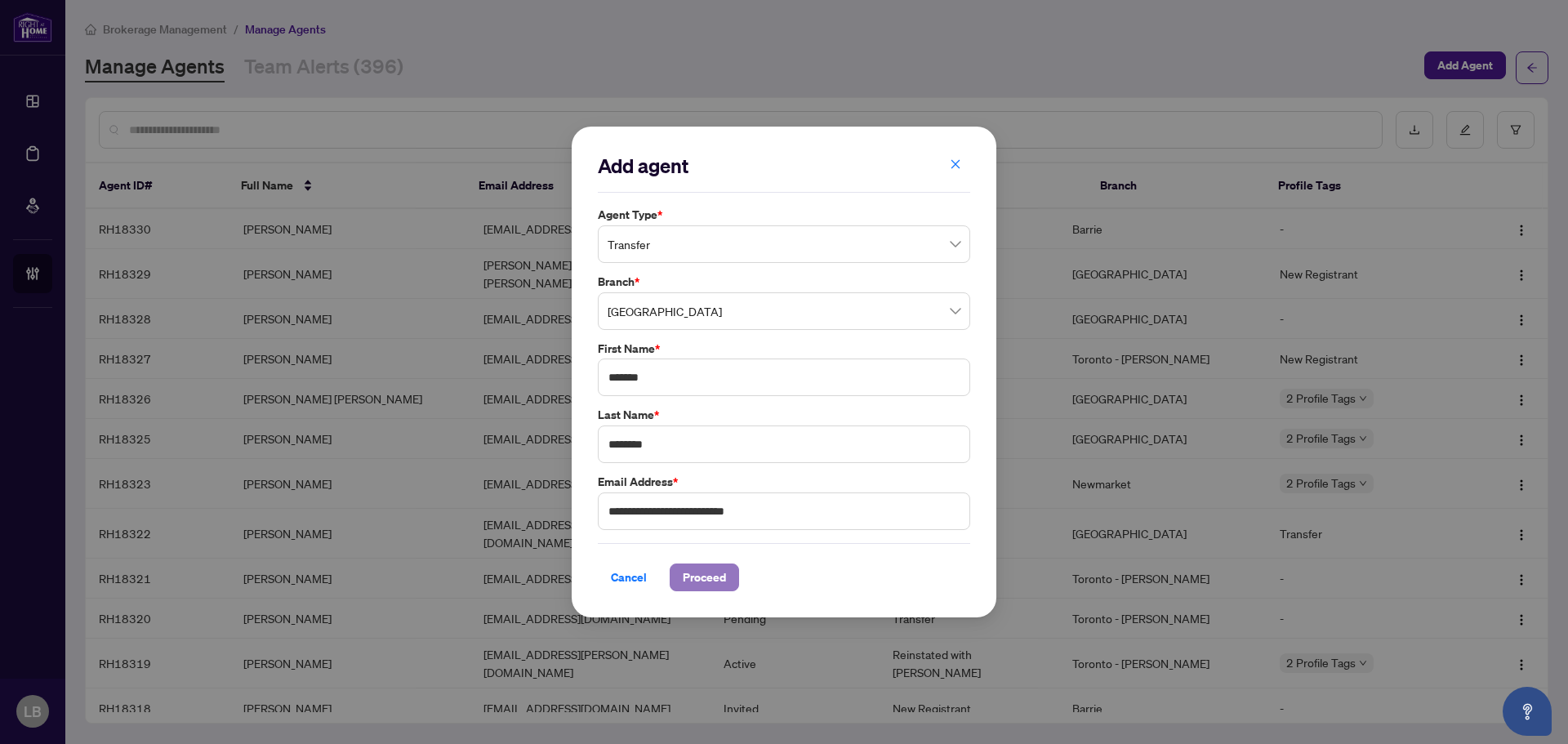
click at [703, 576] on span "Proceed" at bounding box center [704, 577] width 43 height 26
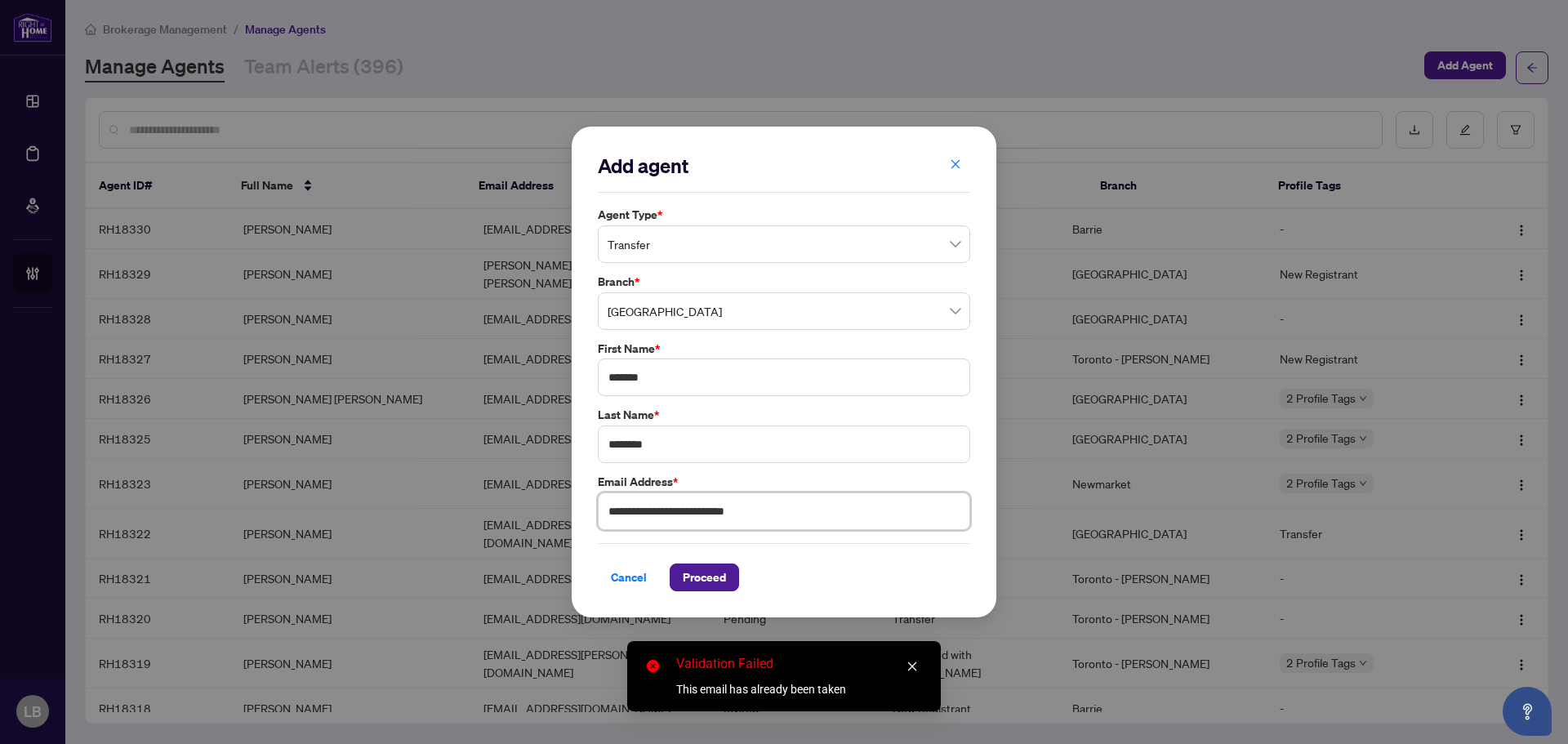
click at [782, 510] on input "**********" at bounding box center [784, 511] width 372 height 38
click at [790, 511] on input "**********" at bounding box center [784, 511] width 372 height 38
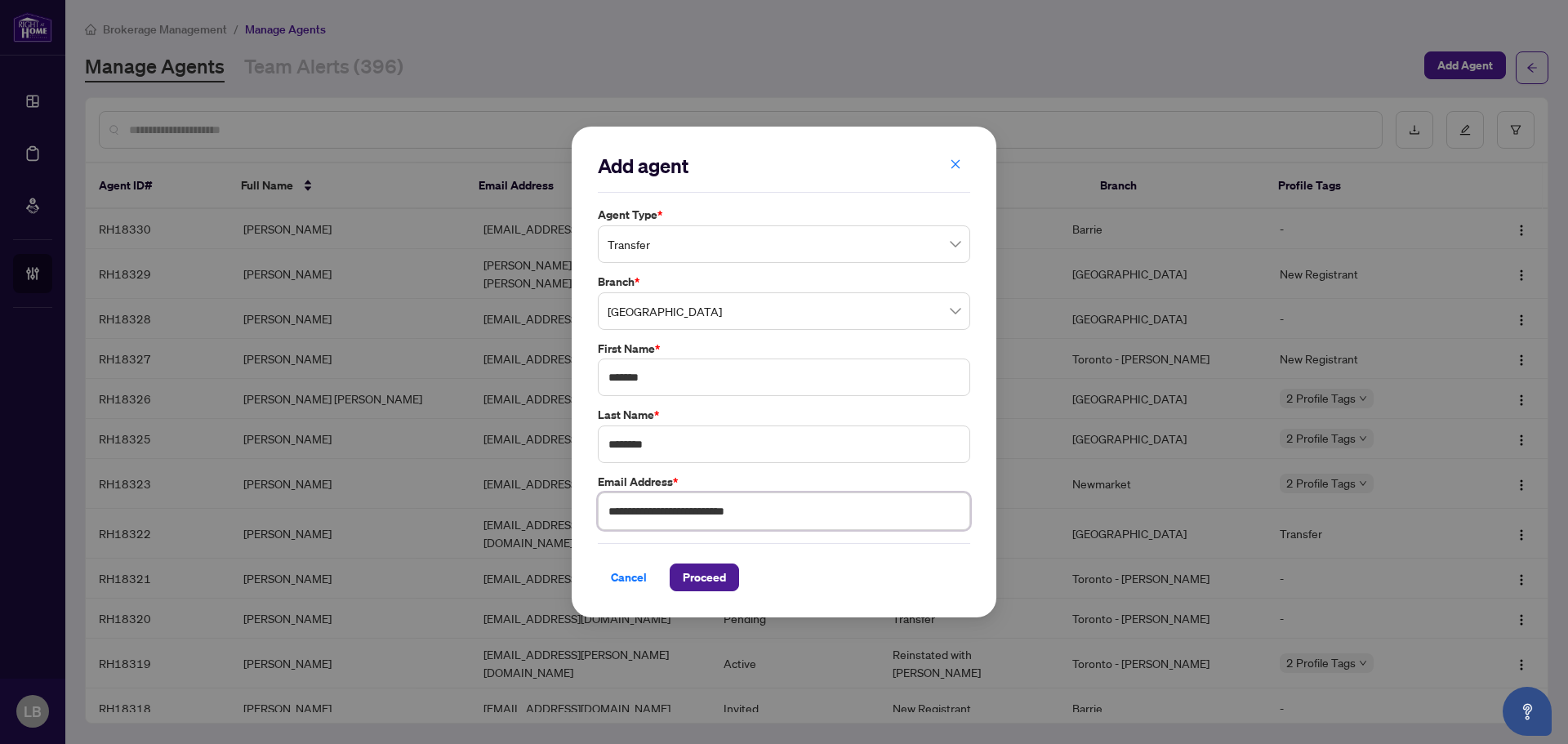
click at [790, 511] on input "**********" at bounding box center [784, 511] width 372 height 38
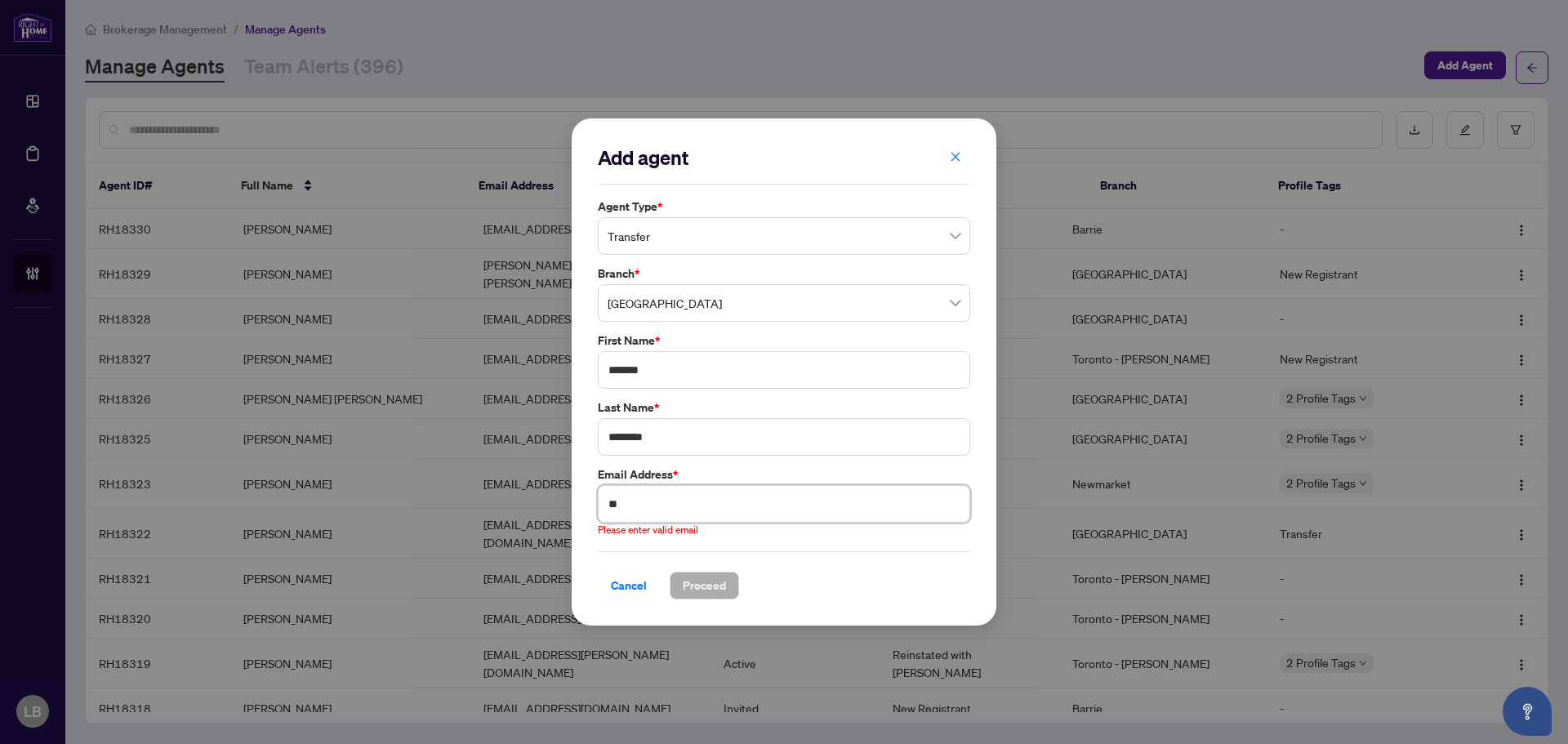
type input "*"
paste input "**********"
click at [801, 502] on input "**********" at bounding box center [784, 504] width 372 height 38
type input "**********"
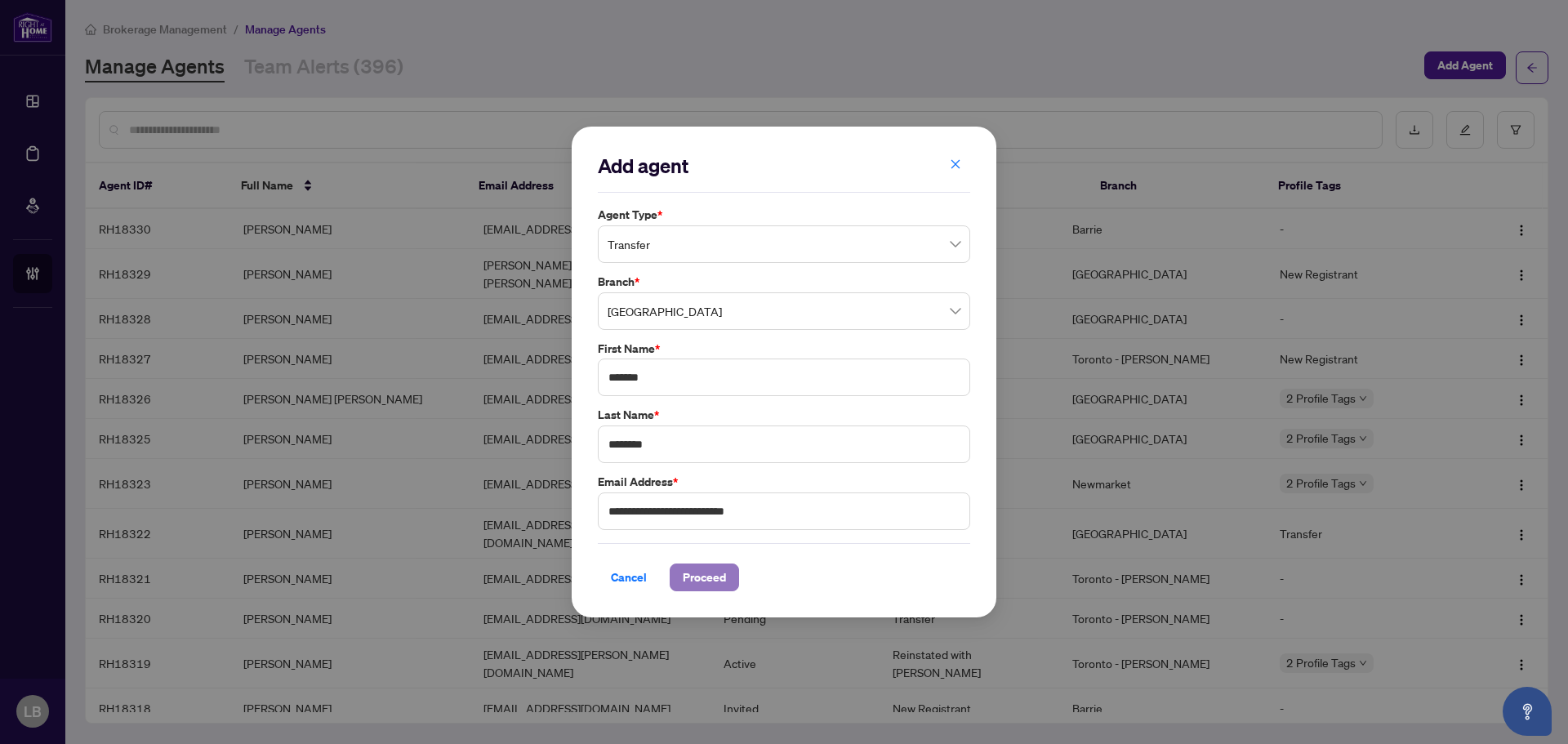
click at [719, 580] on span "Proceed" at bounding box center [704, 577] width 43 height 26
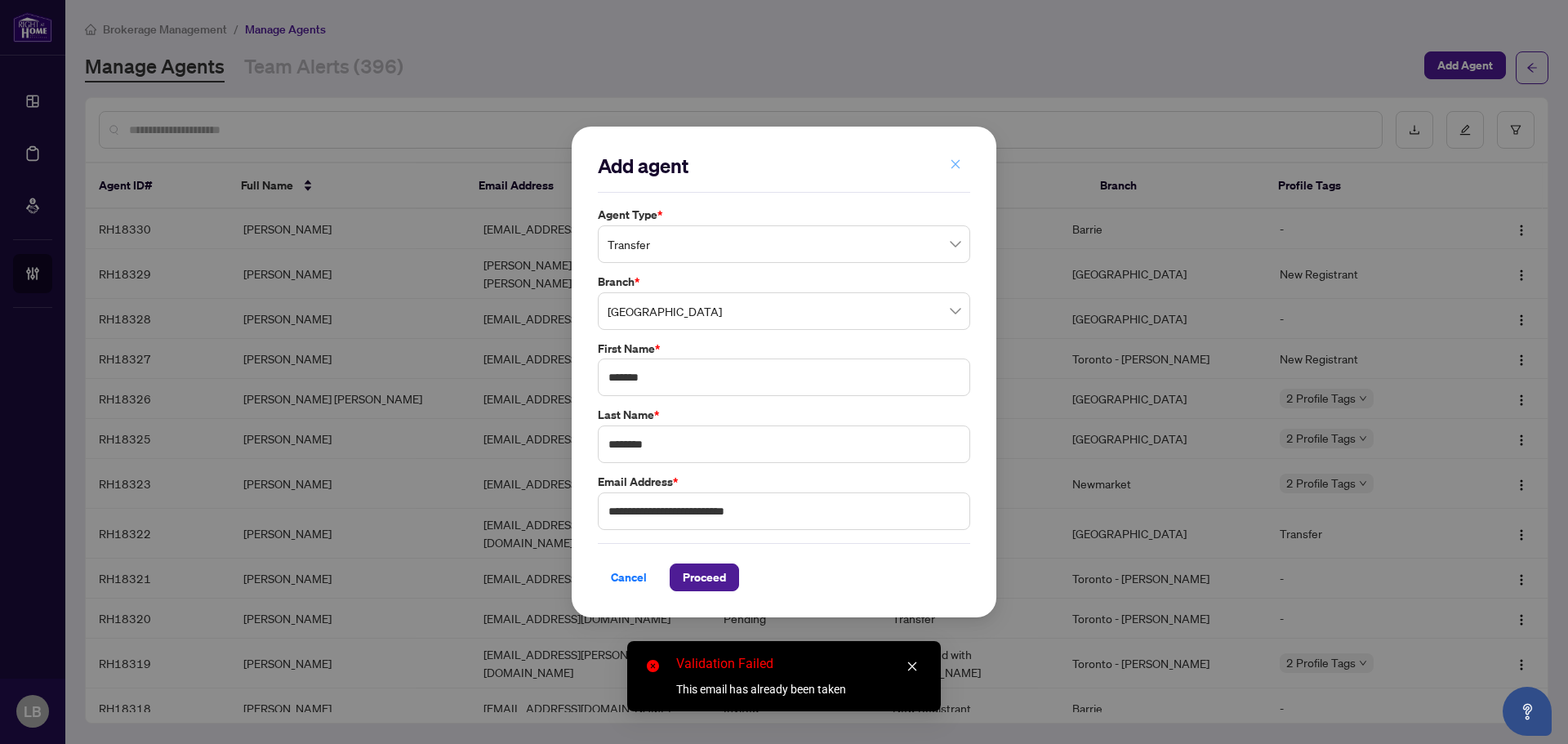
click at [959, 165] on icon "close" at bounding box center [955, 164] width 11 height 11
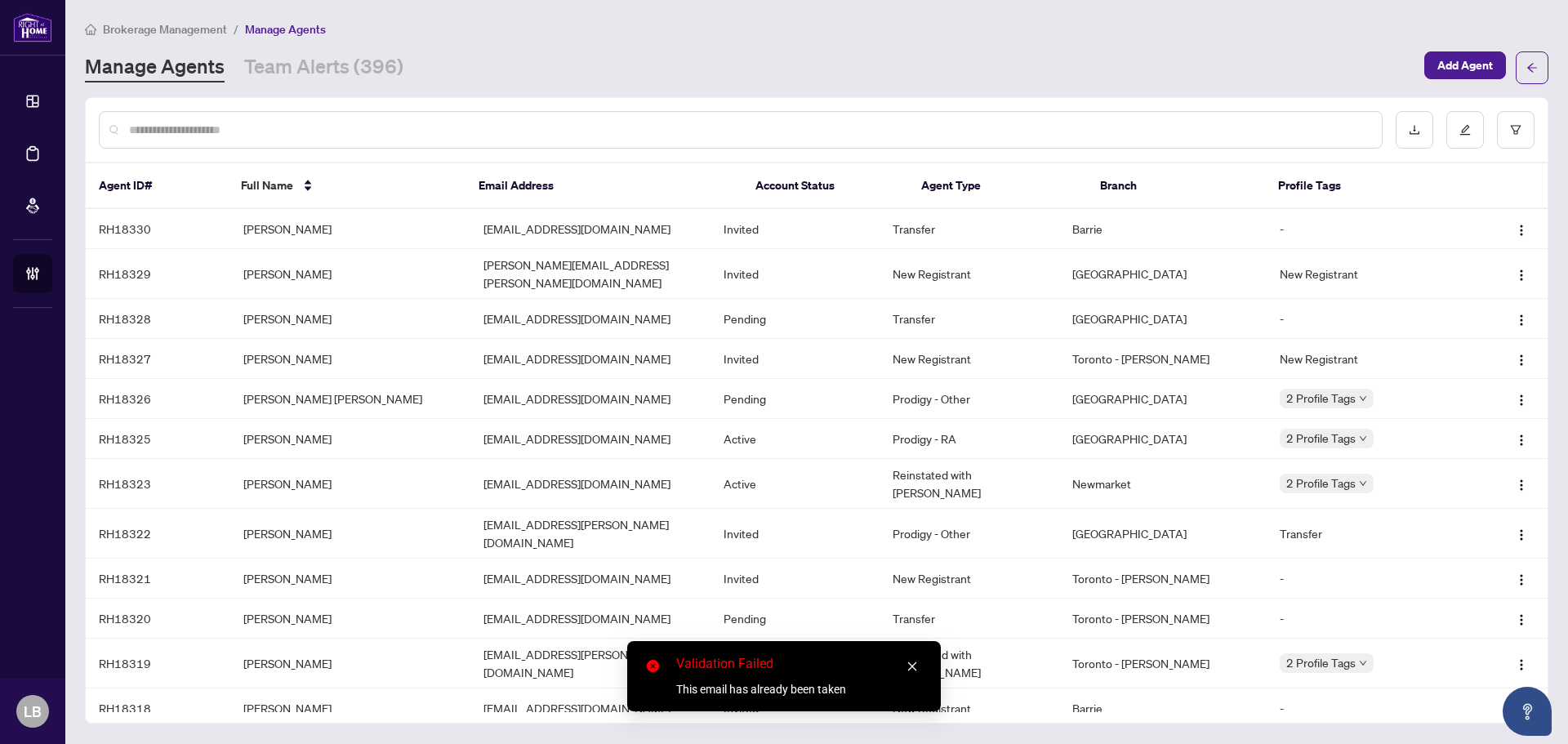
click at [186, 128] on input "text" at bounding box center [749, 129] width 1239 height 18
type input "**********"
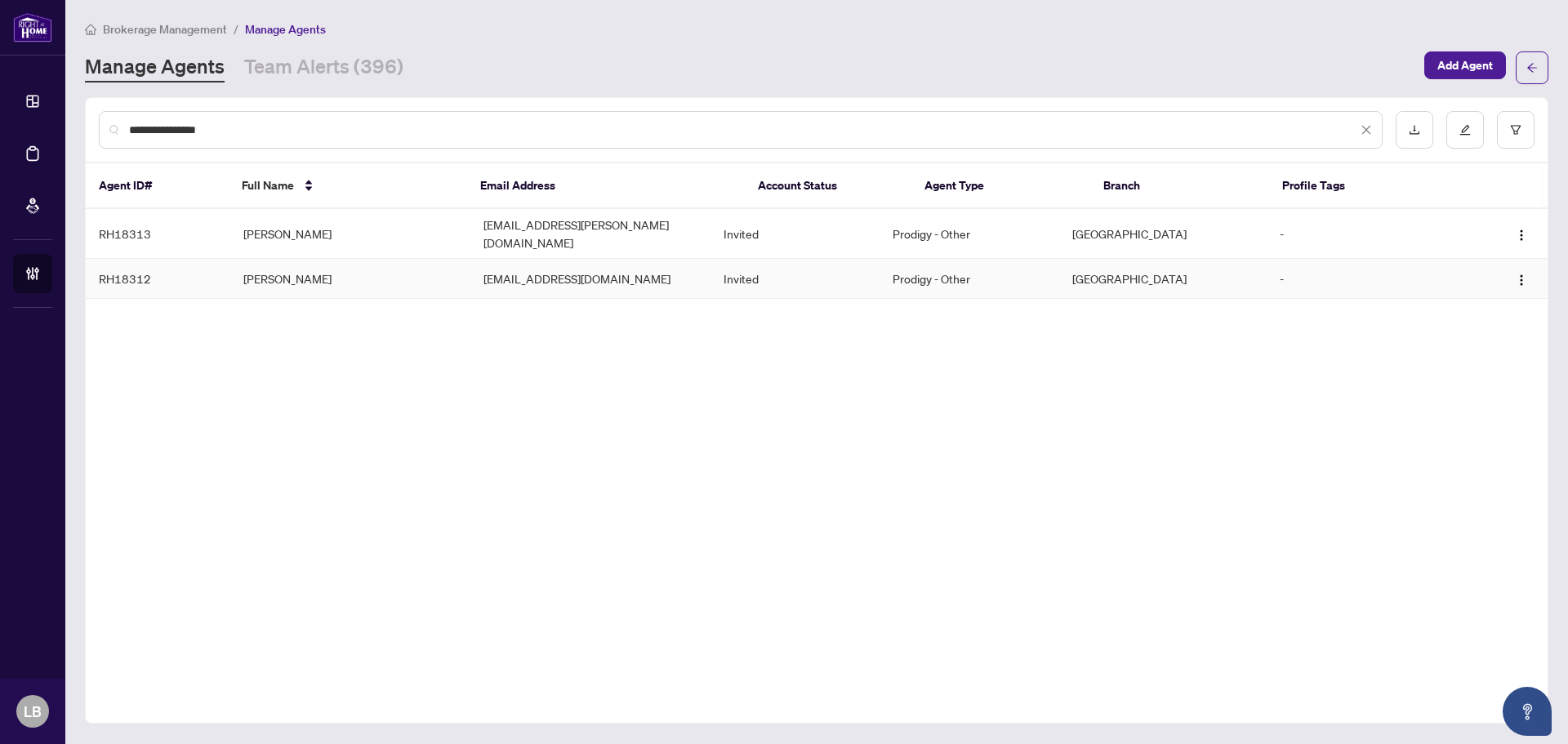
click at [299, 267] on td "[PERSON_NAME]" at bounding box center [350, 279] width 240 height 40
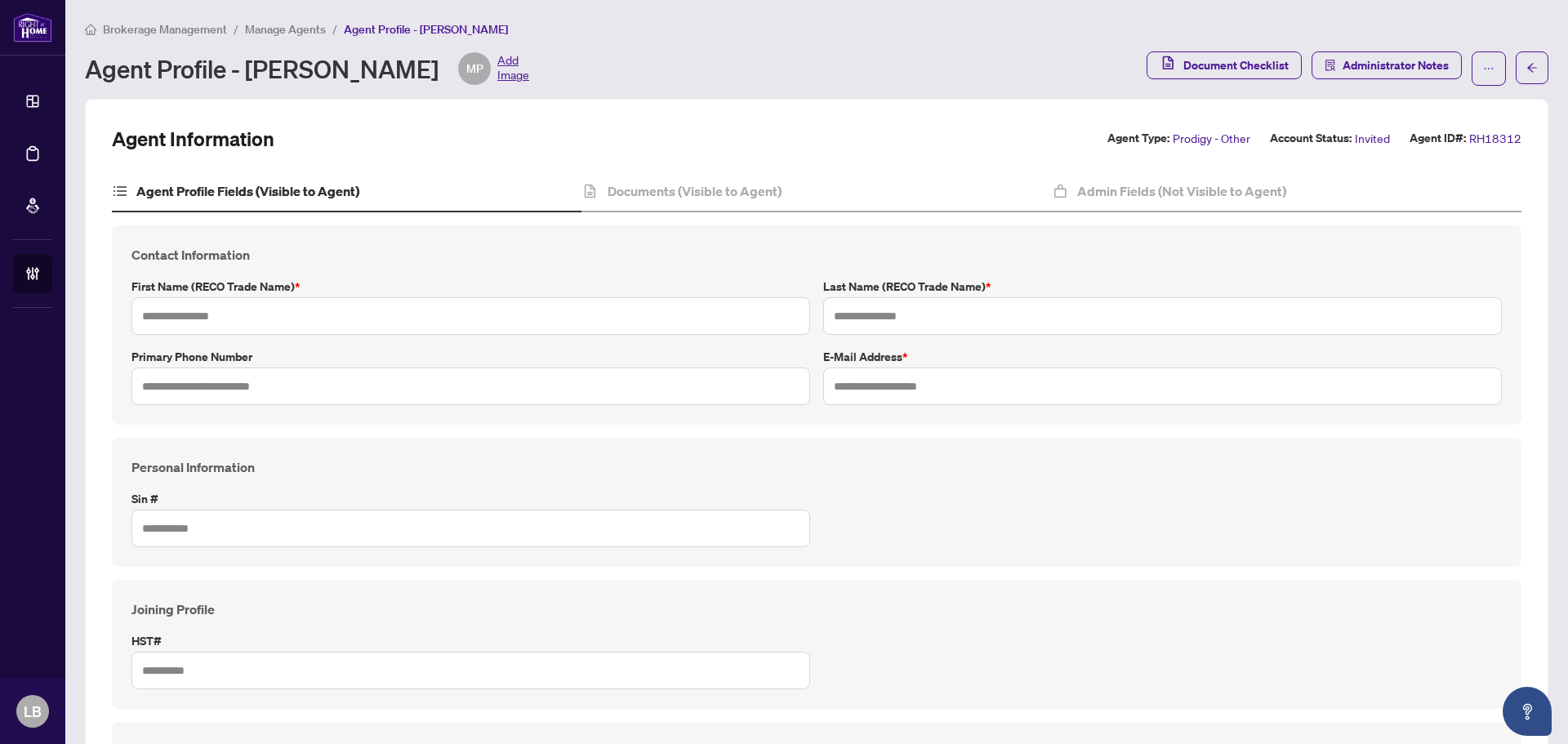
type input "*******"
type input "********"
type input "**********"
click at [1133, 182] on h4 "Admin Fields (Not Visible to Agent)" at bounding box center [1182, 190] width 209 height 20
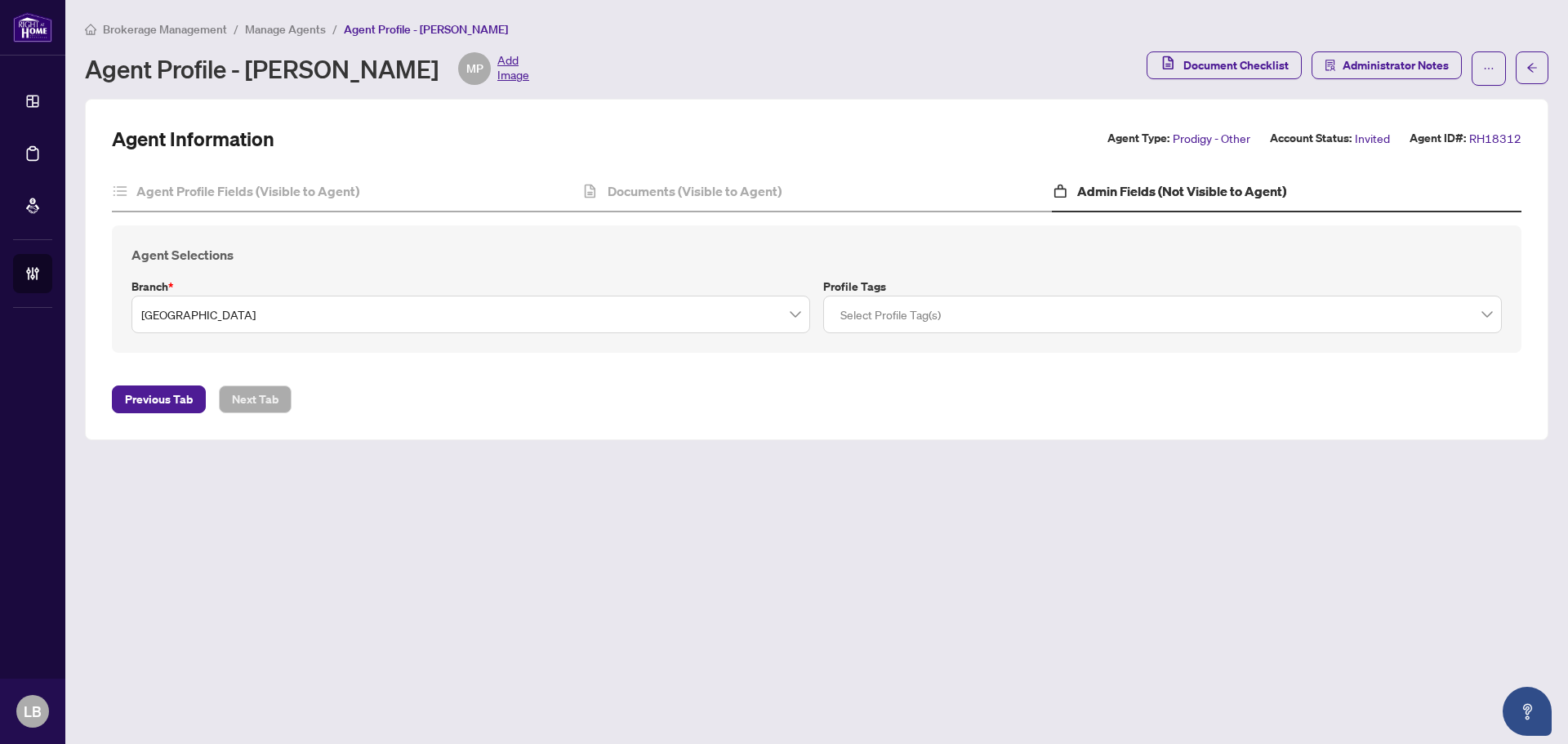
click at [774, 318] on span "[GEOGRAPHIC_DATA]" at bounding box center [471, 314] width 659 height 31
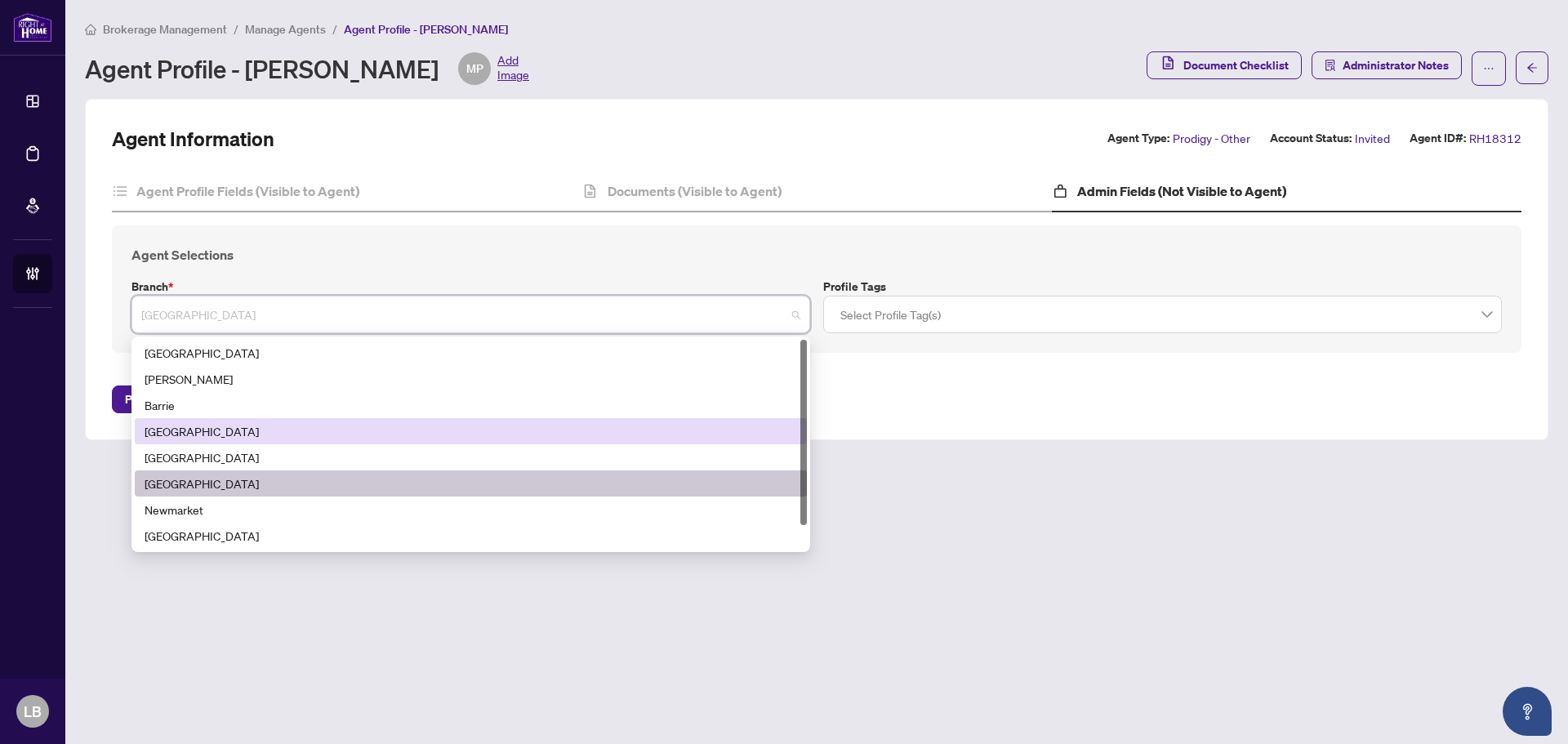
click at [246, 434] on div "[GEOGRAPHIC_DATA]" at bounding box center [470, 430] width 653 height 18
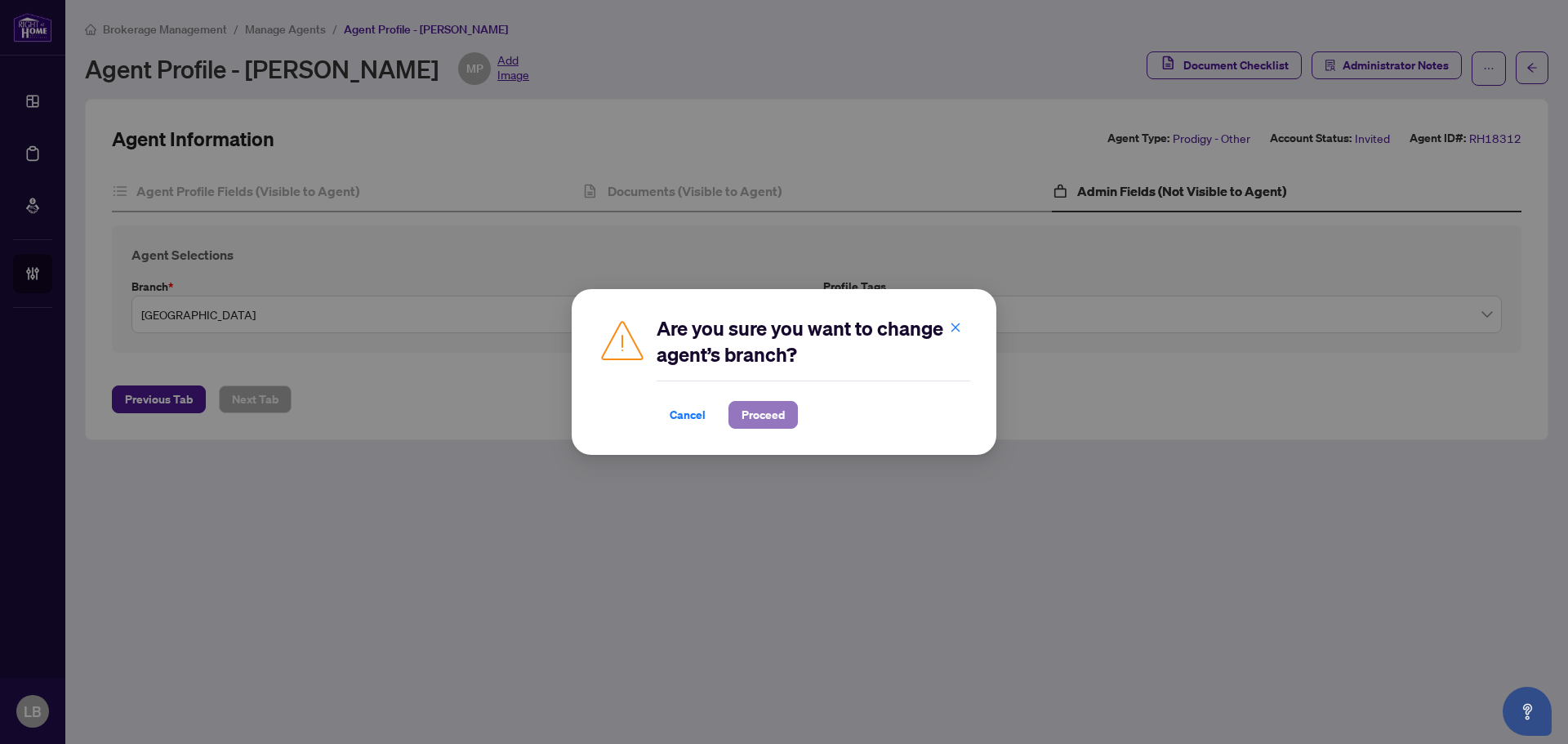
click at [769, 421] on span "Proceed" at bounding box center [763, 415] width 43 height 26
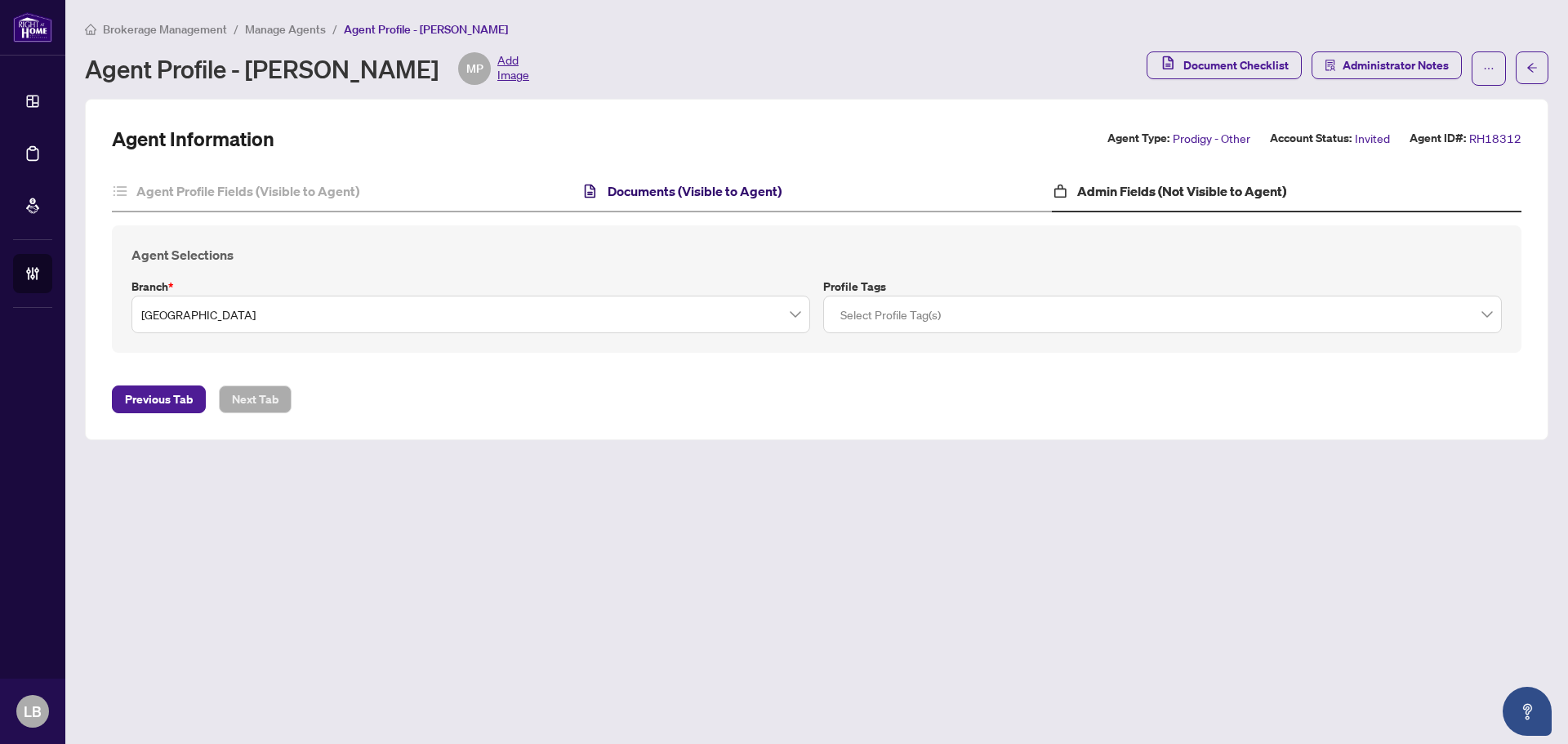
click at [675, 195] on h4 "Documents (Visible to Agent)" at bounding box center [694, 190] width 174 height 20
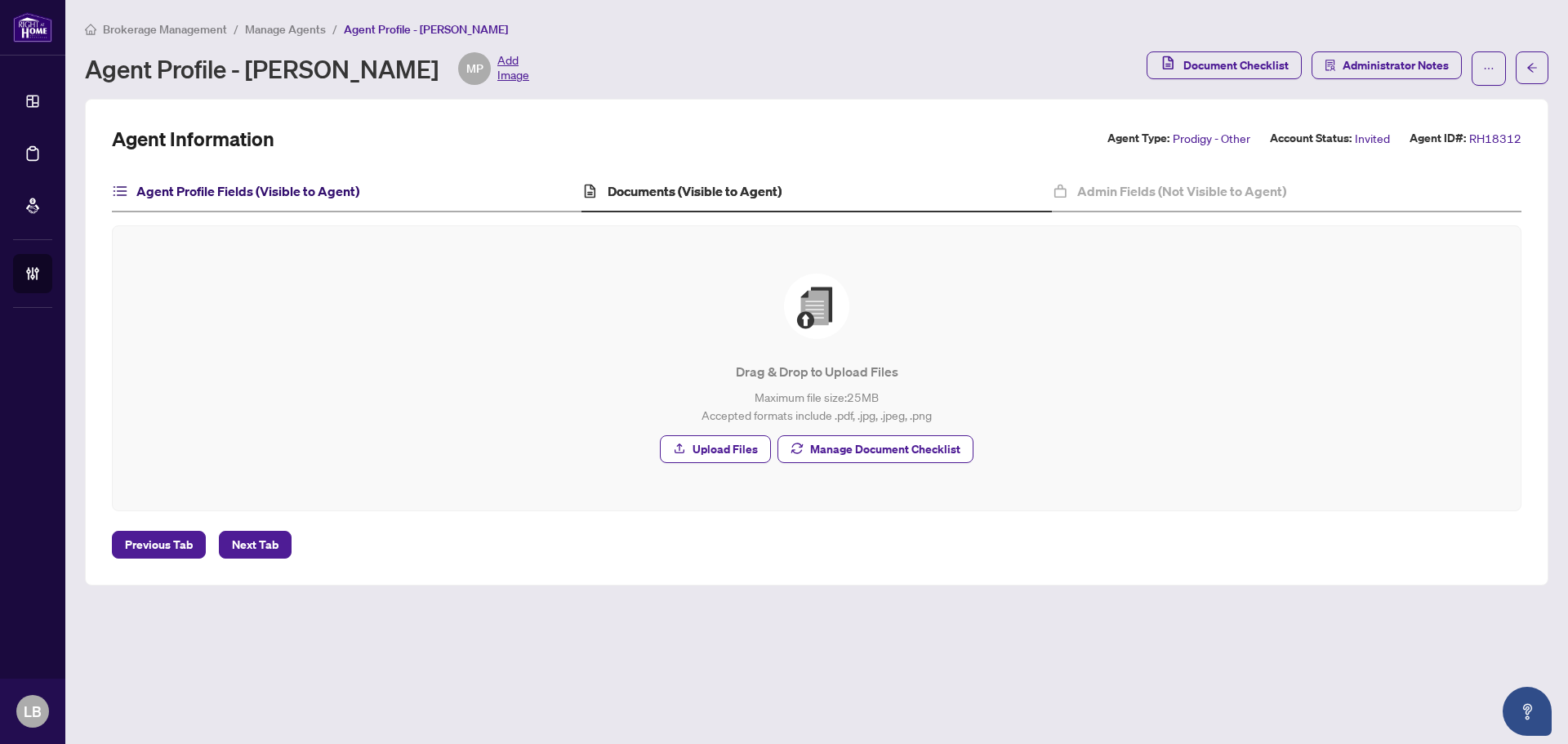
click at [331, 199] on h4 "Agent Profile Fields (Visible to Agent)" at bounding box center [248, 190] width 223 height 20
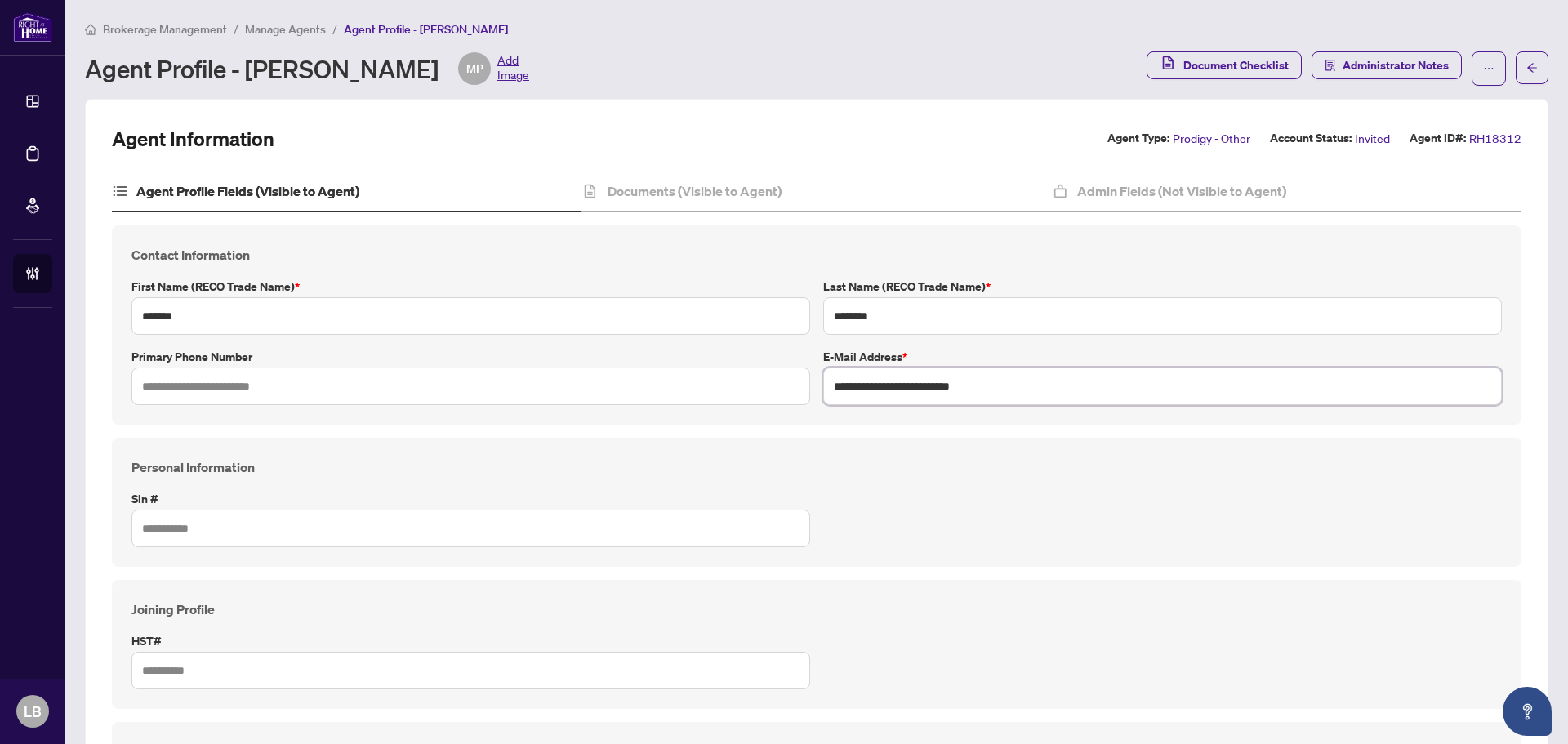
click at [877, 386] on input "**********" at bounding box center [1162, 386] width 679 height 38
click at [154, 385] on input "text" at bounding box center [471, 386] width 679 height 38
paste input "**********"
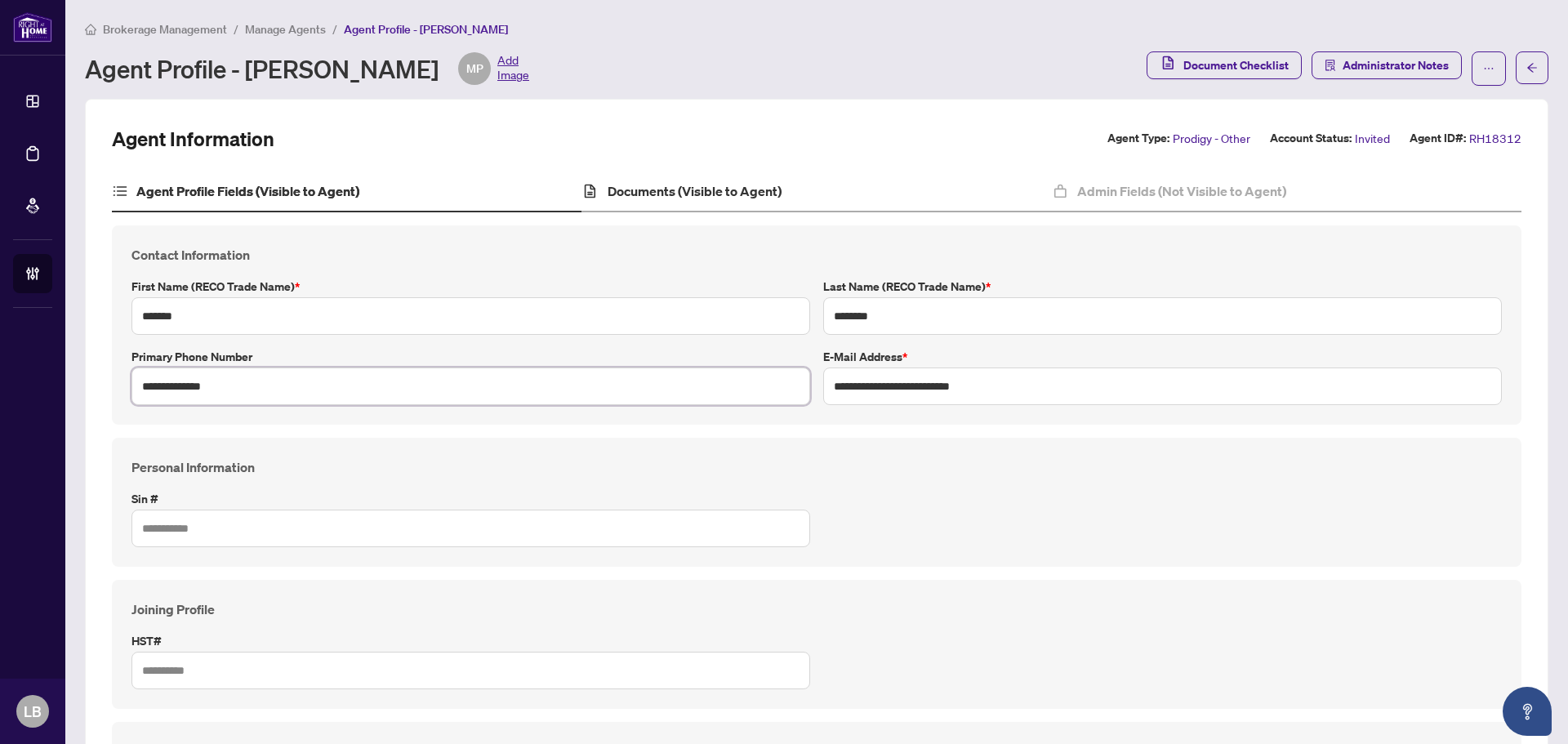
type input "**********"
click at [654, 192] on h4 "Documents (Visible to Agent)" at bounding box center [694, 190] width 174 height 20
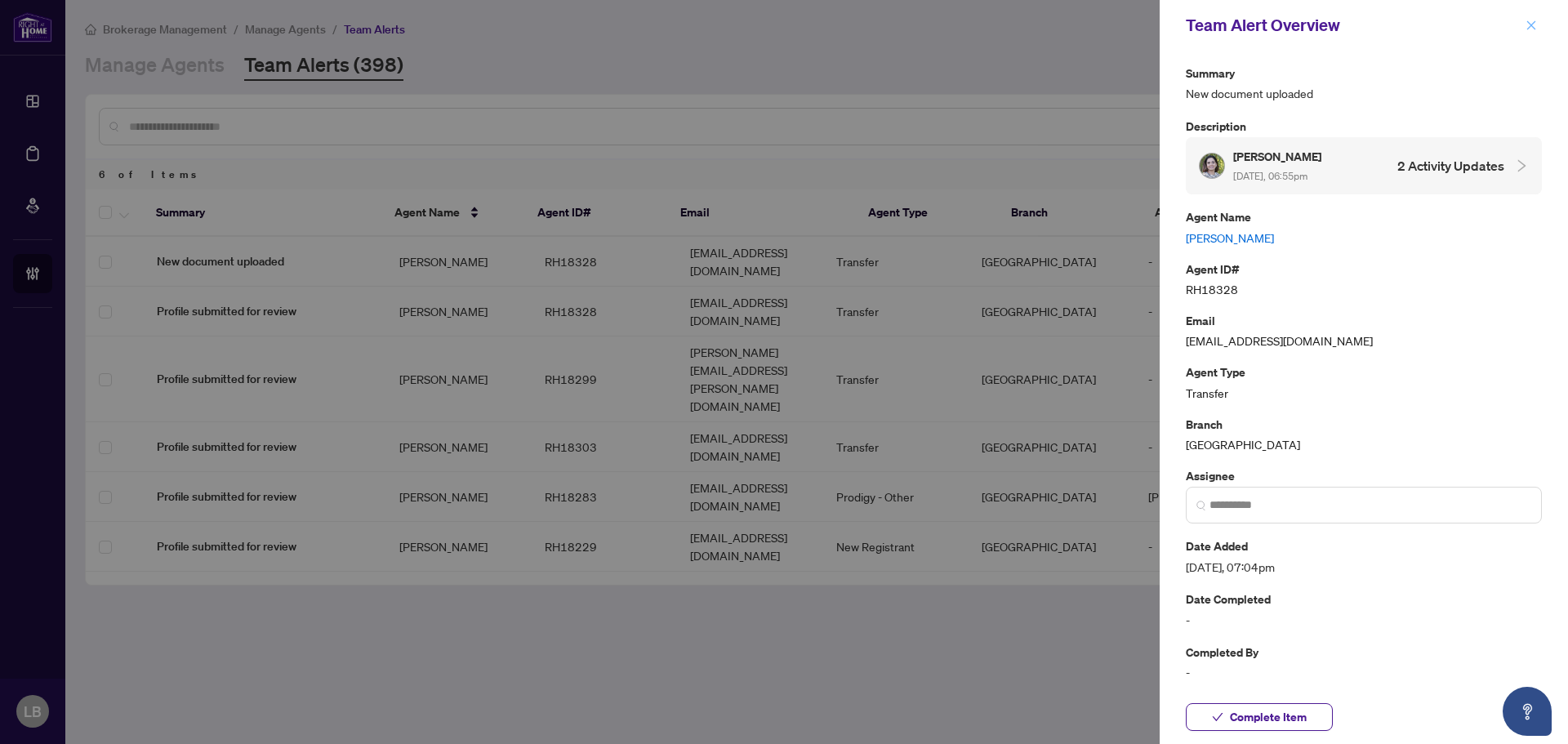
click at [1526, 24] on icon "close" at bounding box center [1531, 25] width 11 height 11
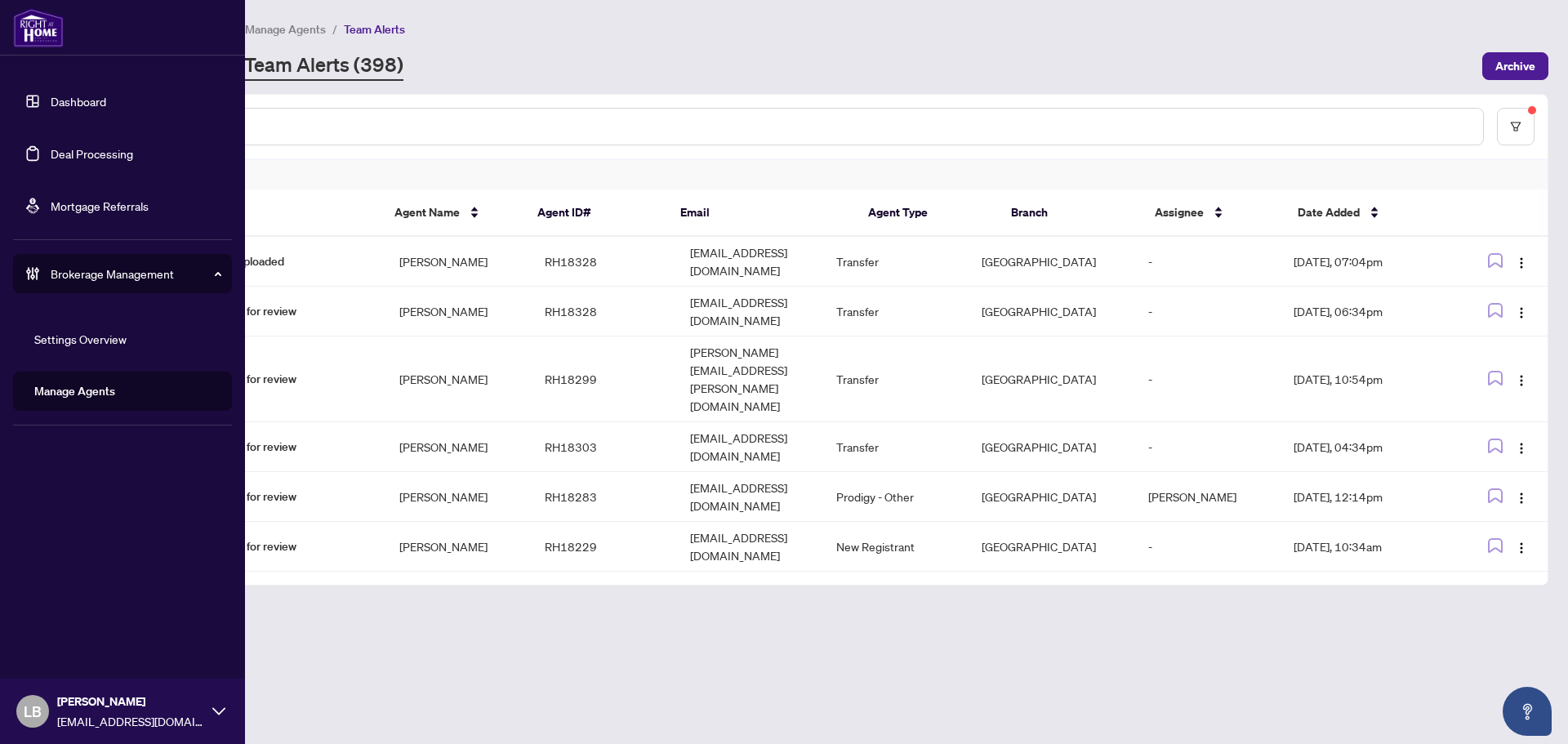
click at [57, 103] on link "Dashboard" at bounding box center [78, 102] width 56 height 15
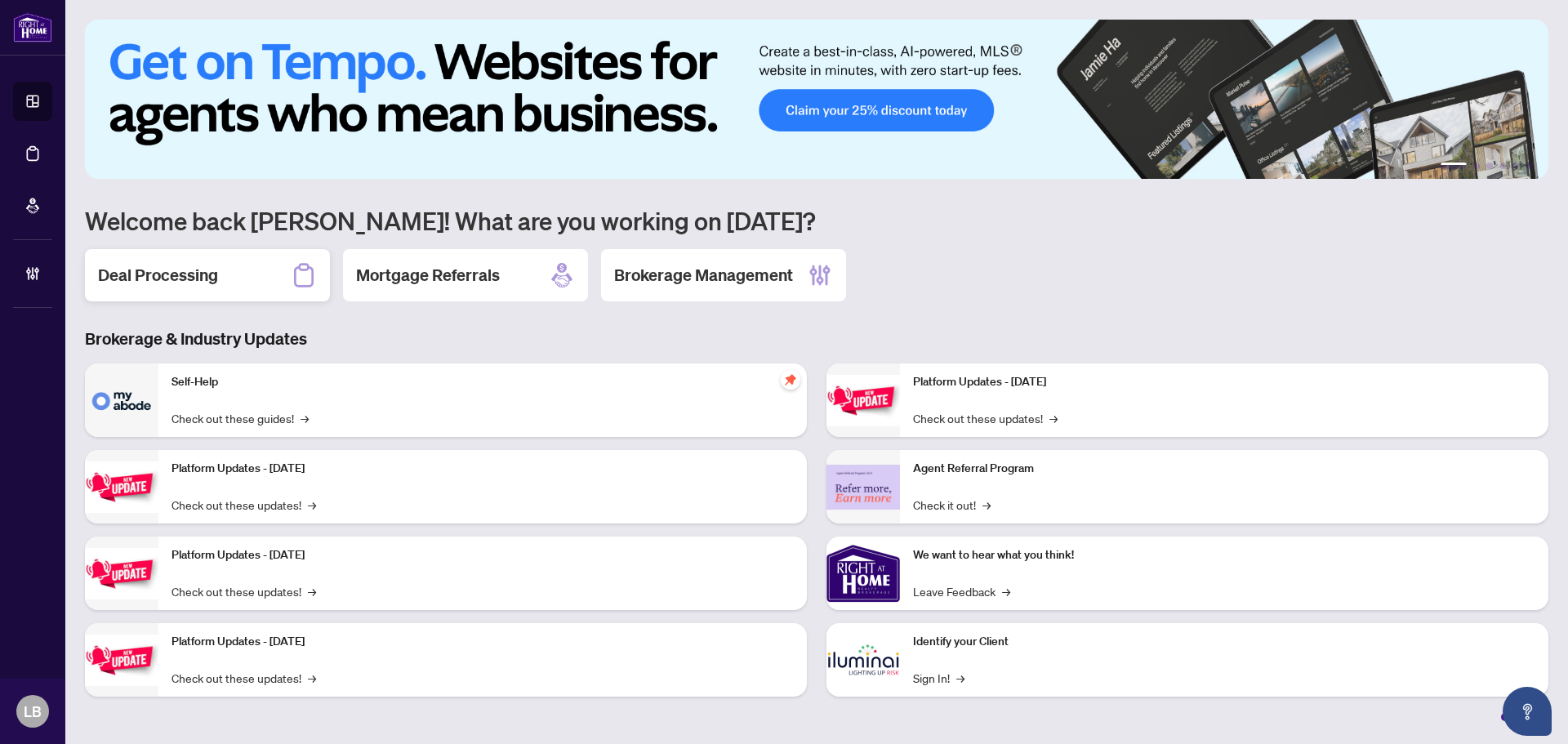
click at [231, 271] on div "Deal Processing" at bounding box center [207, 274] width 245 height 52
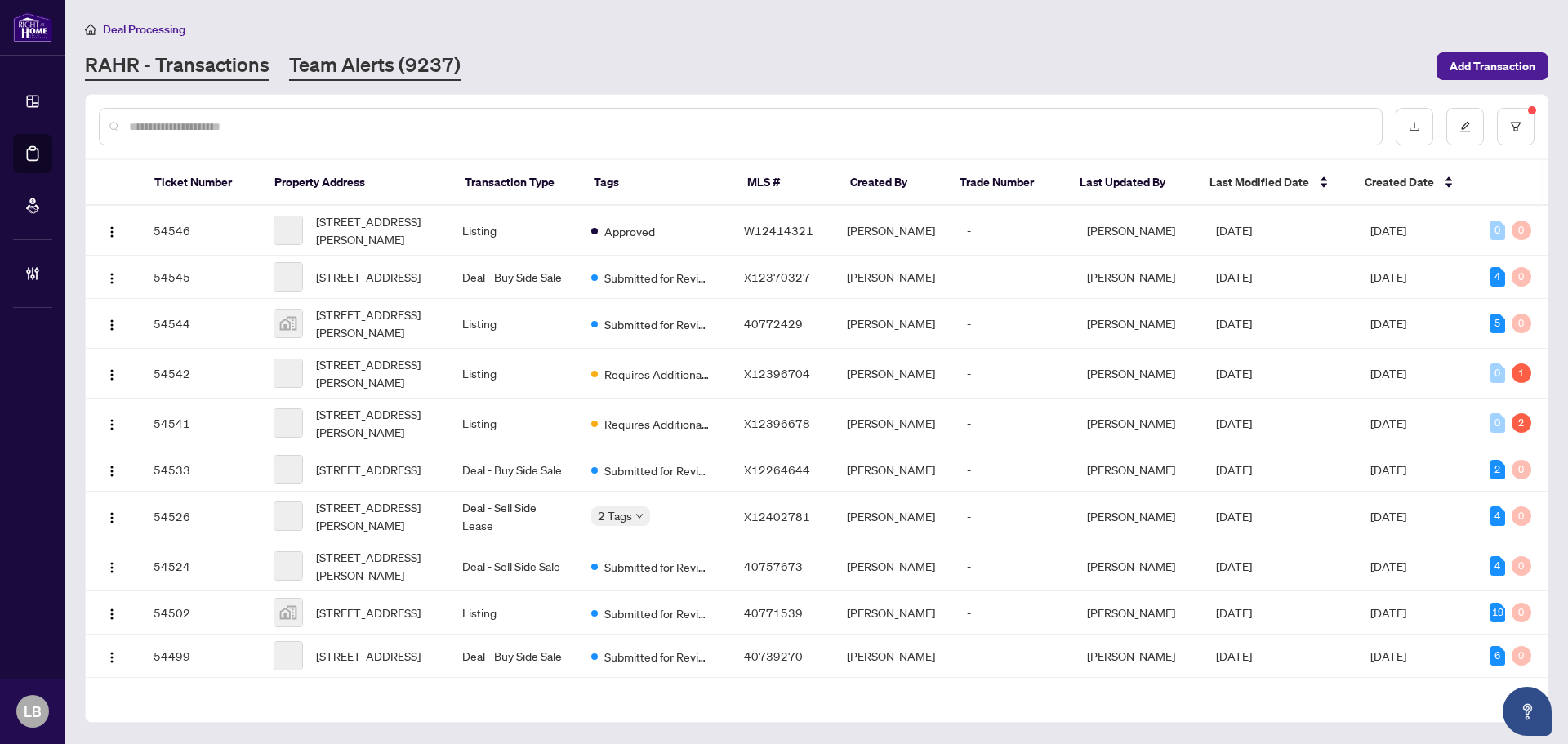
click at [325, 67] on link "Team Alerts (9237)" at bounding box center [375, 66] width 171 height 29
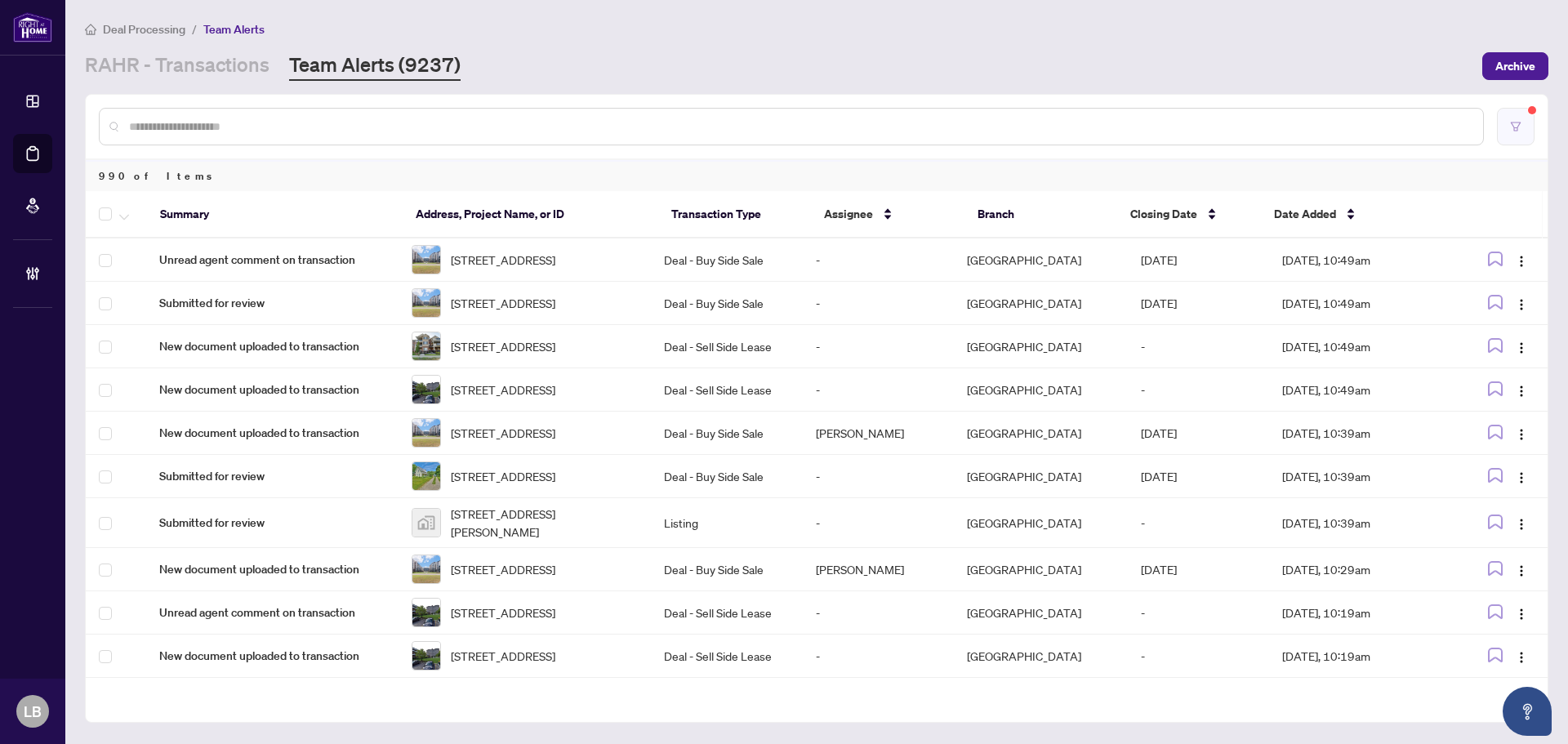
click at [1519, 128] on icon "filter" at bounding box center [1515, 126] width 11 height 11
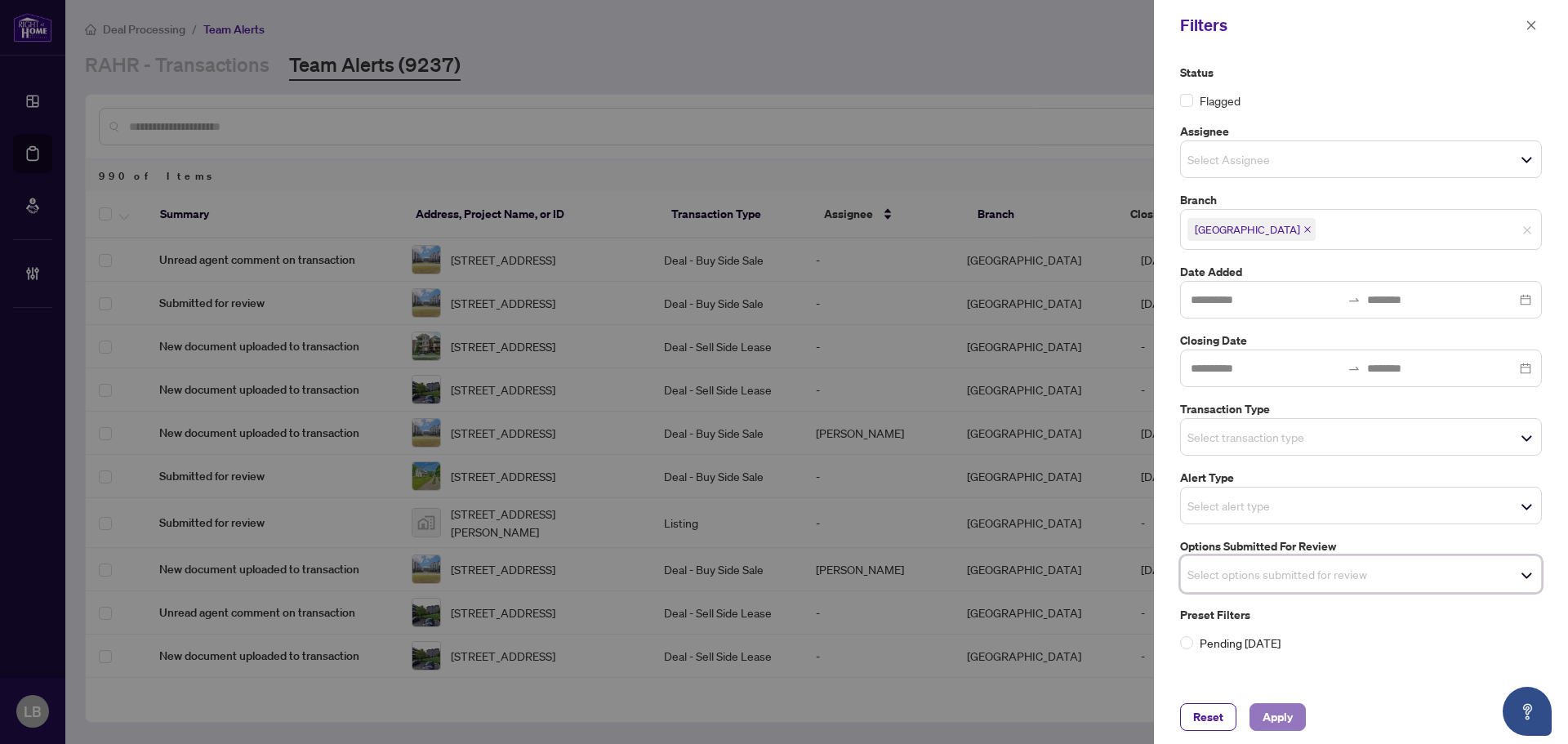
click at [1269, 726] on span "Apply" at bounding box center [1277, 717] width 30 height 26
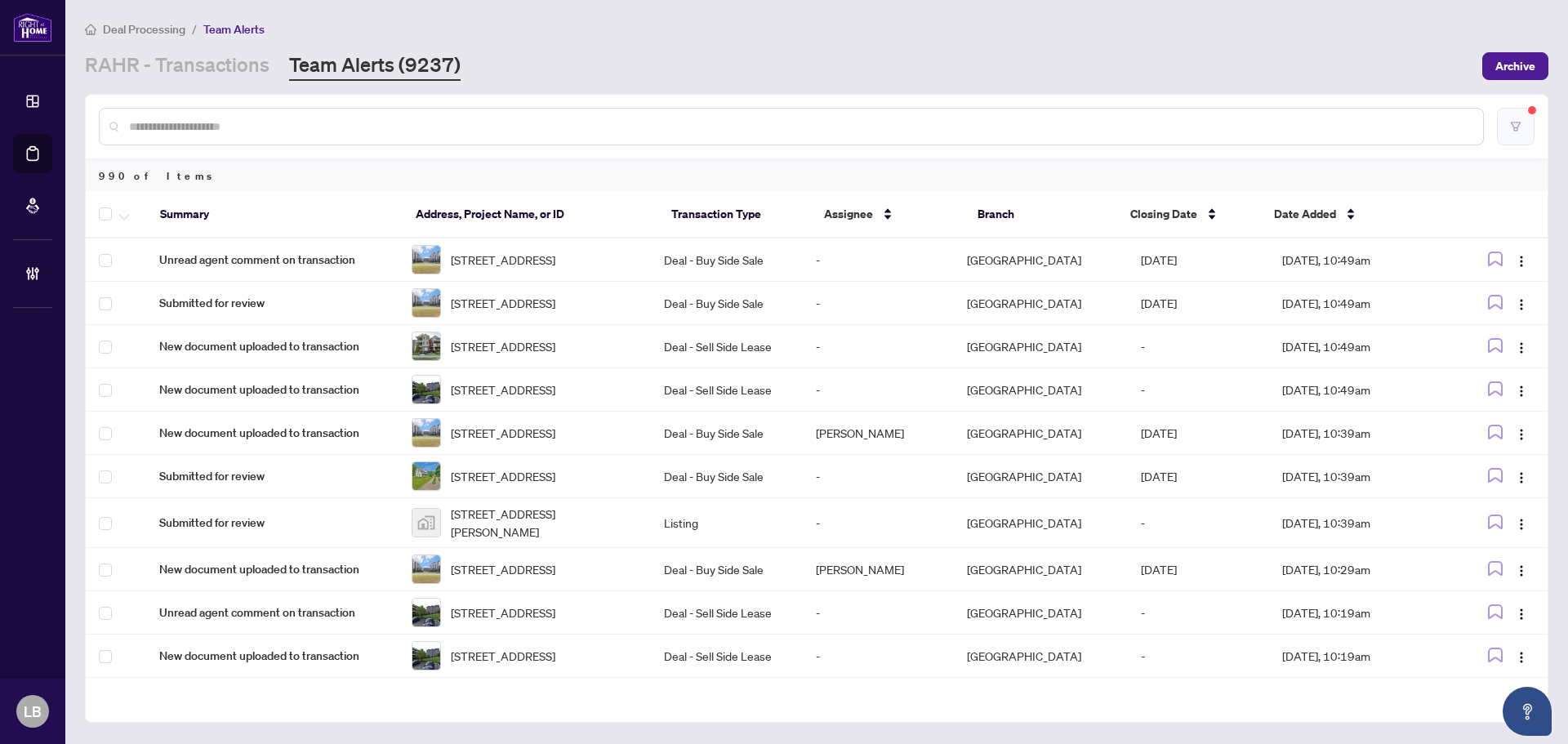
click at [1519, 125] on icon "filter" at bounding box center [1515, 126] width 11 height 11
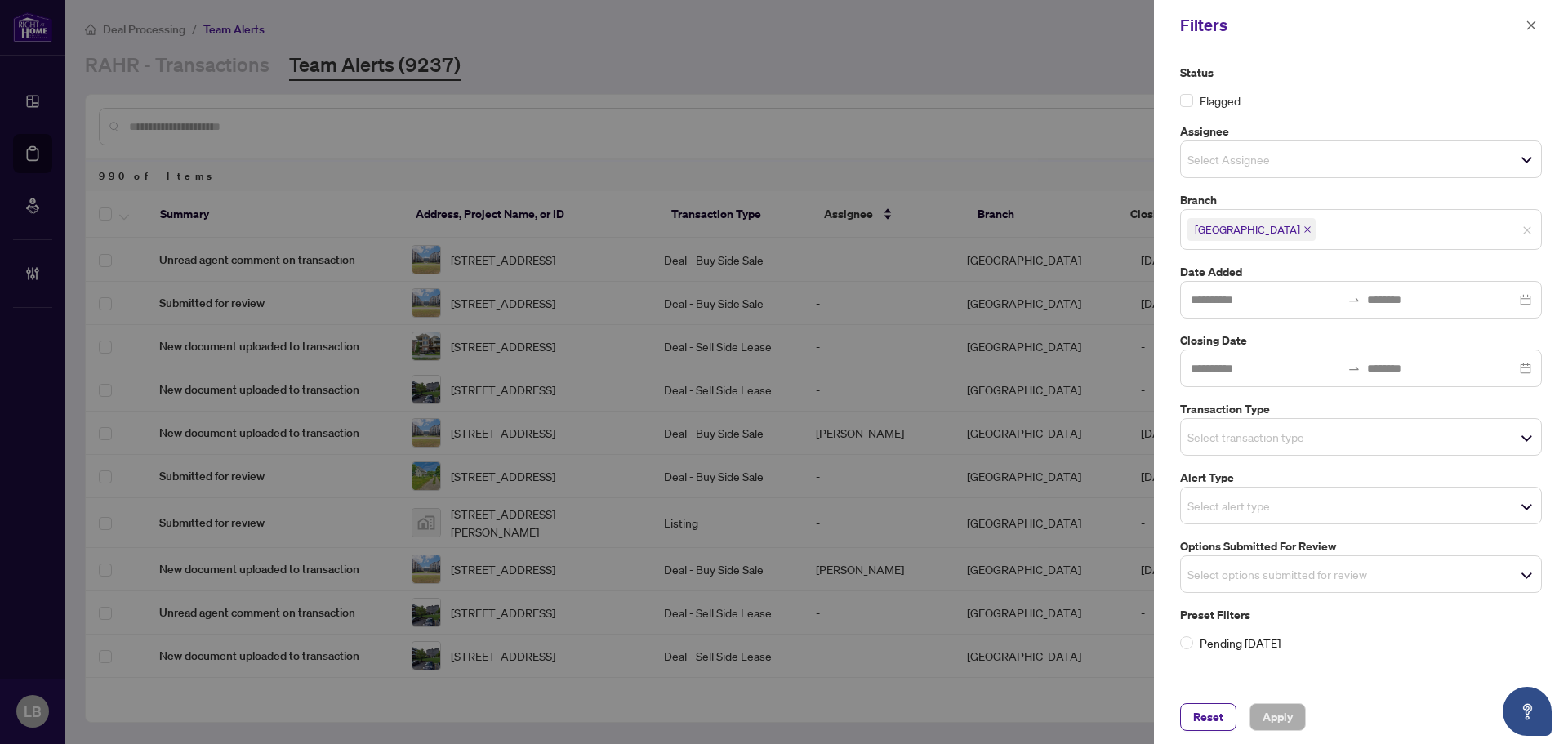
click at [1435, 574] on span "Select options submitted for review" at bounding box center [1361, 574] width 360 height 23
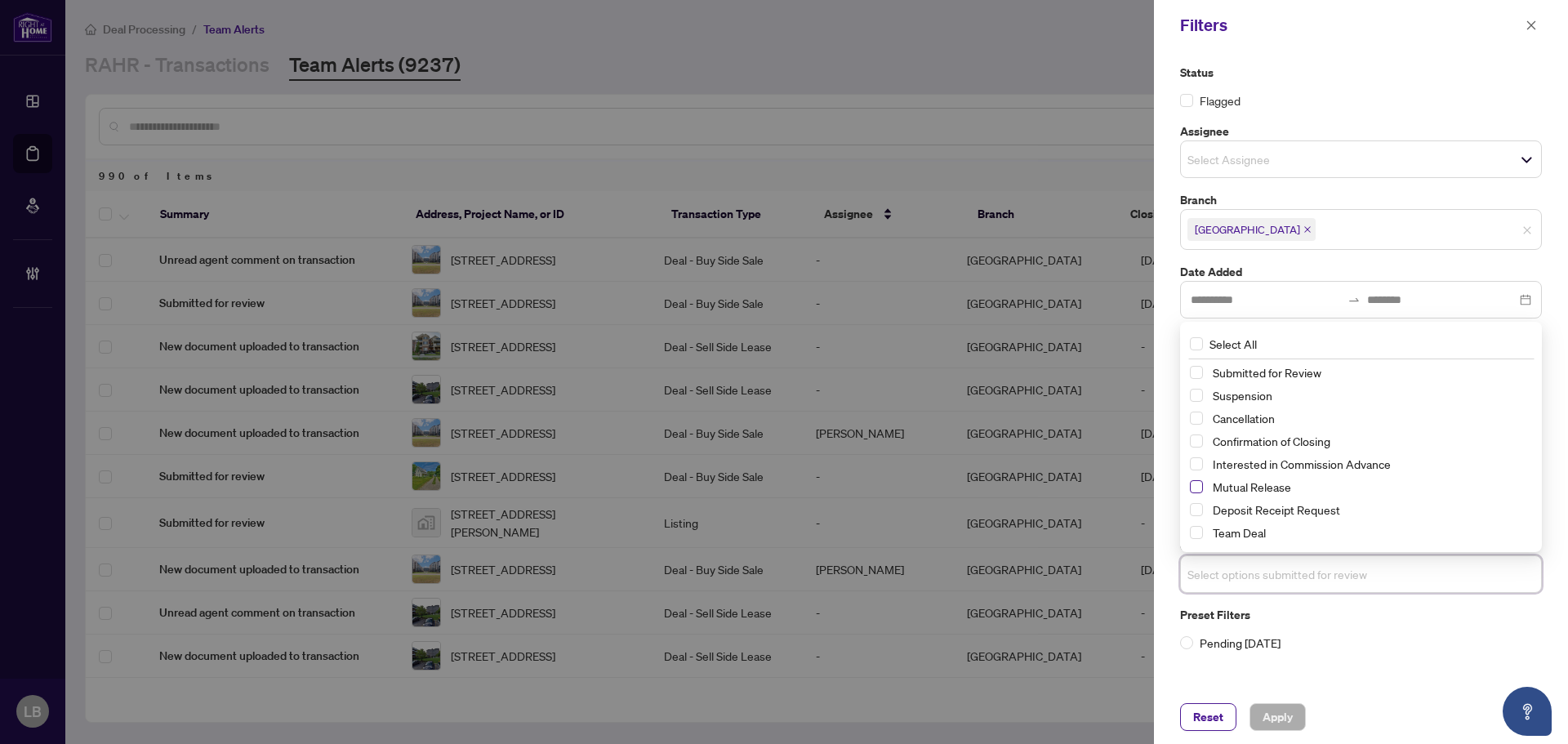
click at [1200, 486] on span "Select Mutual Release" at bounding box center [1196, 487] width 13 height 13
click at [1201, 419] on span "Select Cancellation" at bounding box center [1196, 419] width 13 height 13
click at [1189, 397] on span "Select Suspension" at bounding box center [1196, 396] width 13 height 13
click at [1281, 720] on span "Apply" at bounding box center [1277, 717] width 30 height 26
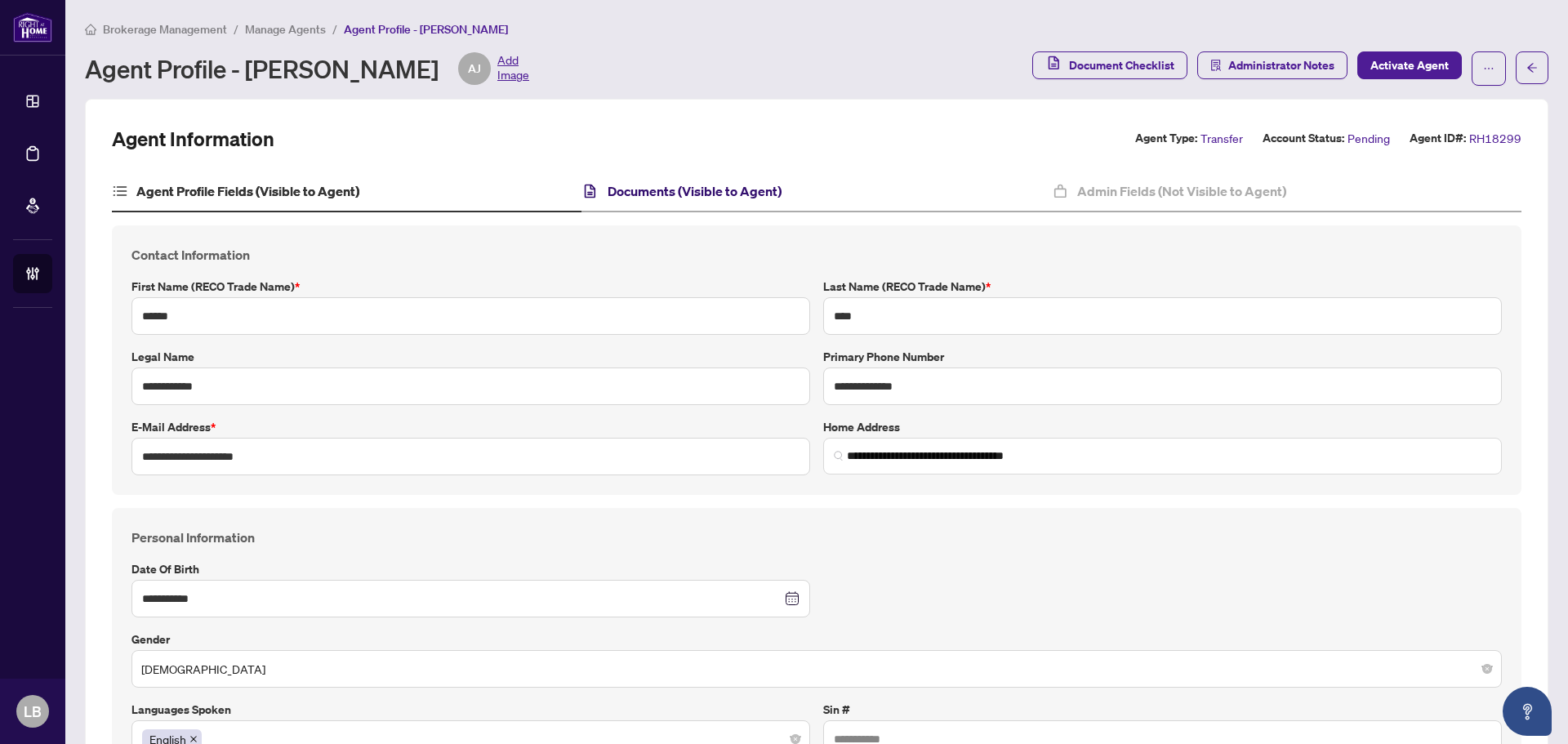
click at [746, 199] on h4 "Documents (Visible to Agent)" at bounding box center [694, 190] width 174 height 20
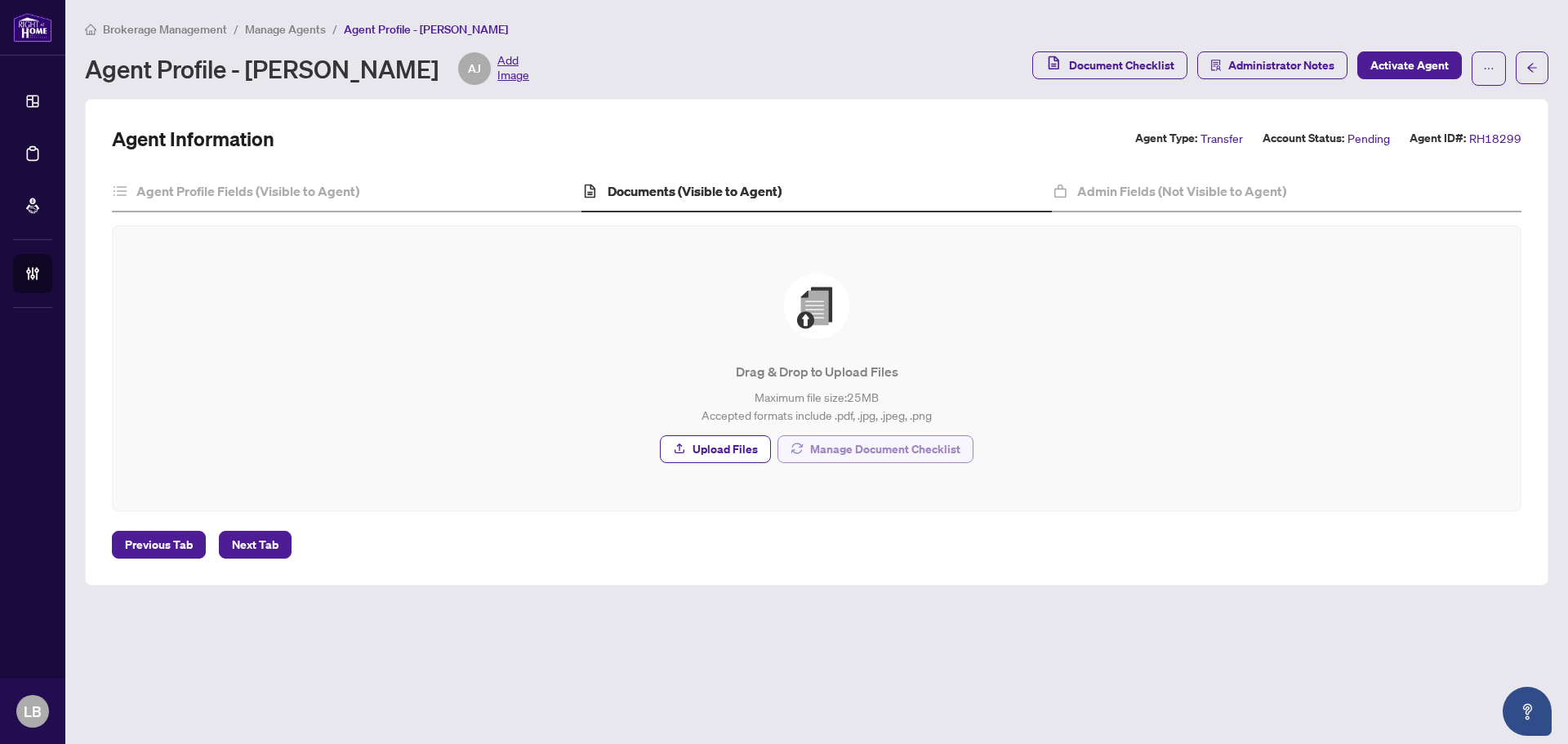
click at [856, 453] on span "Manage Document Checklist" at bounding box center [885, 449] width 151 height 26
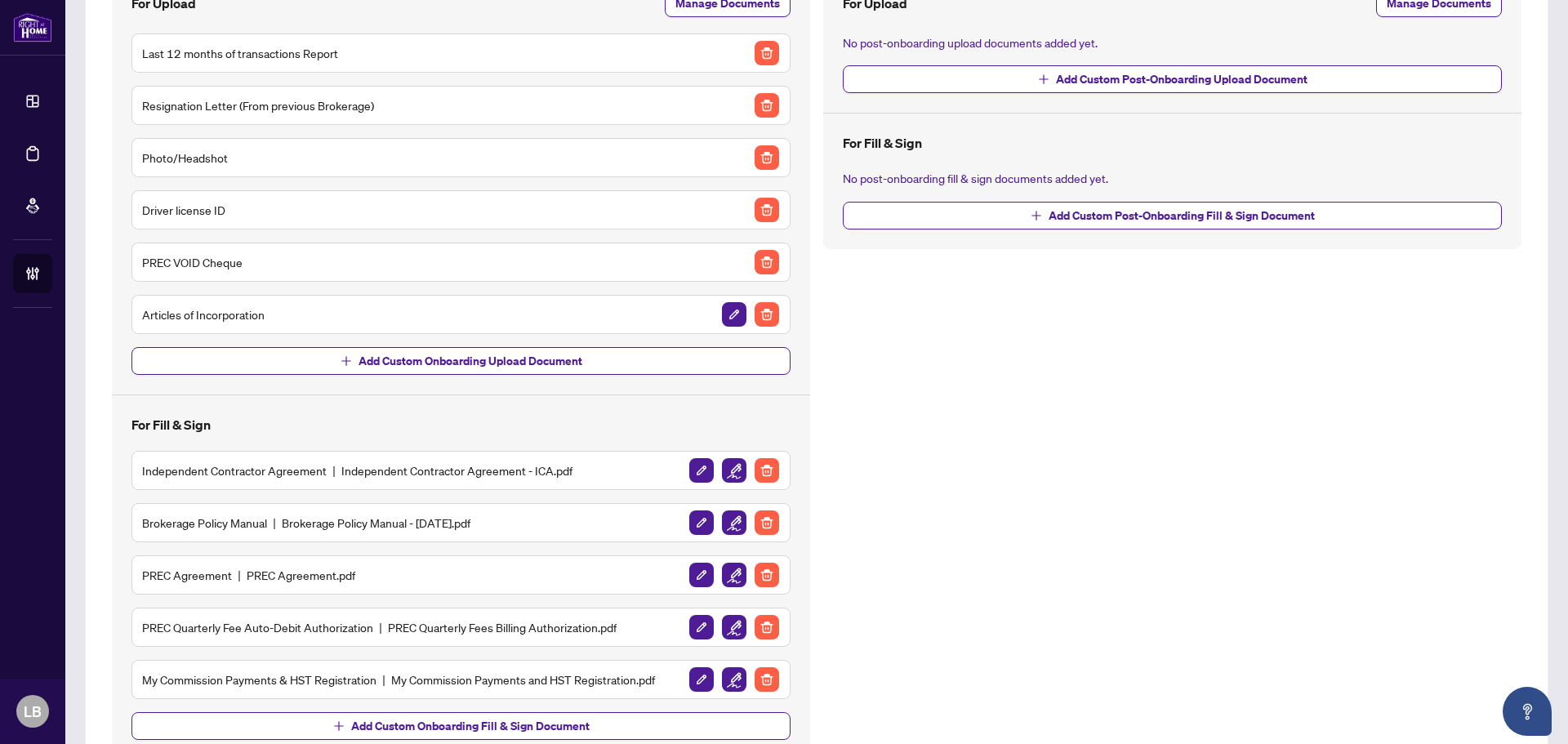
scroll to position [275, 0]
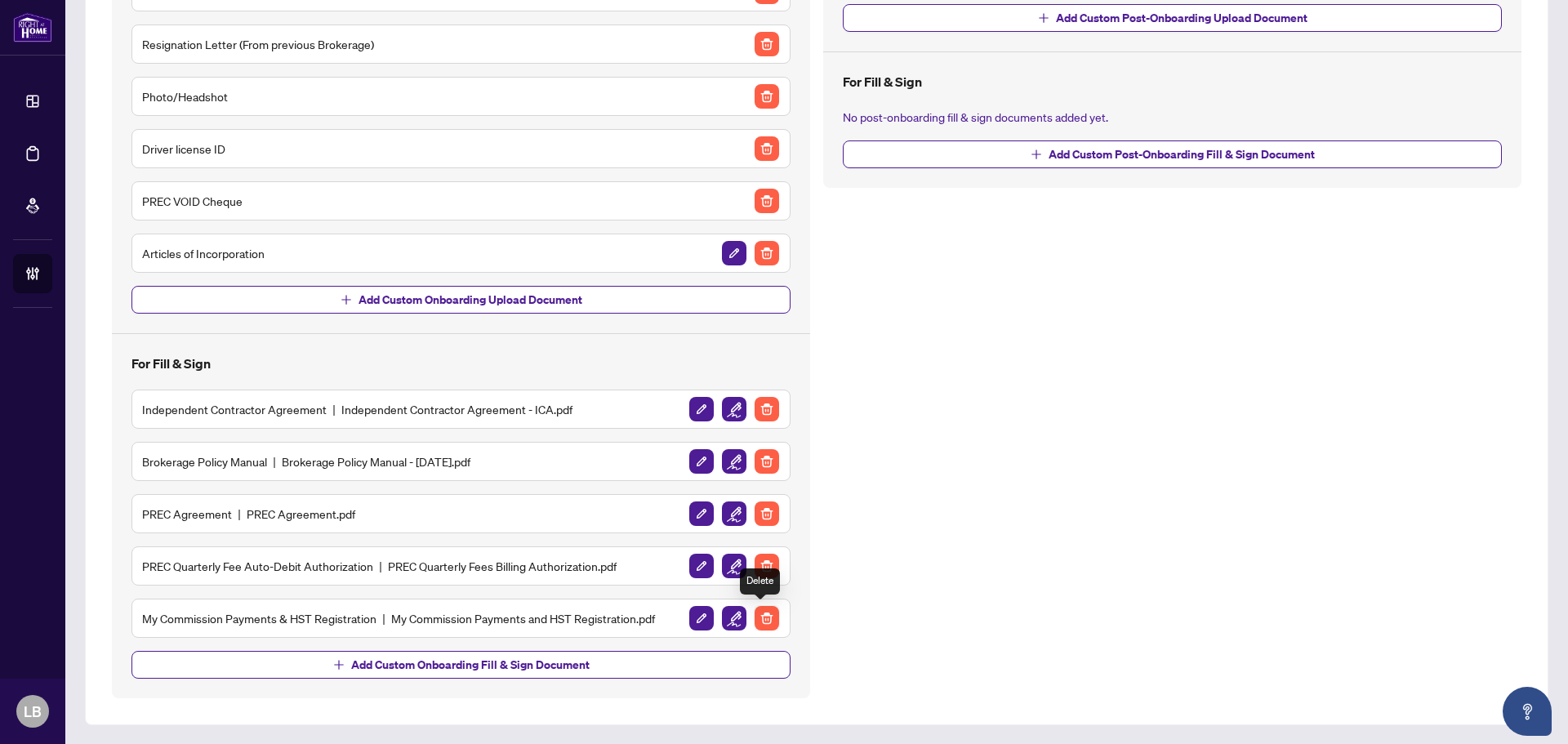
click at [763, 614] on img "button" at bounding box center [767, 618] width 24 height 24
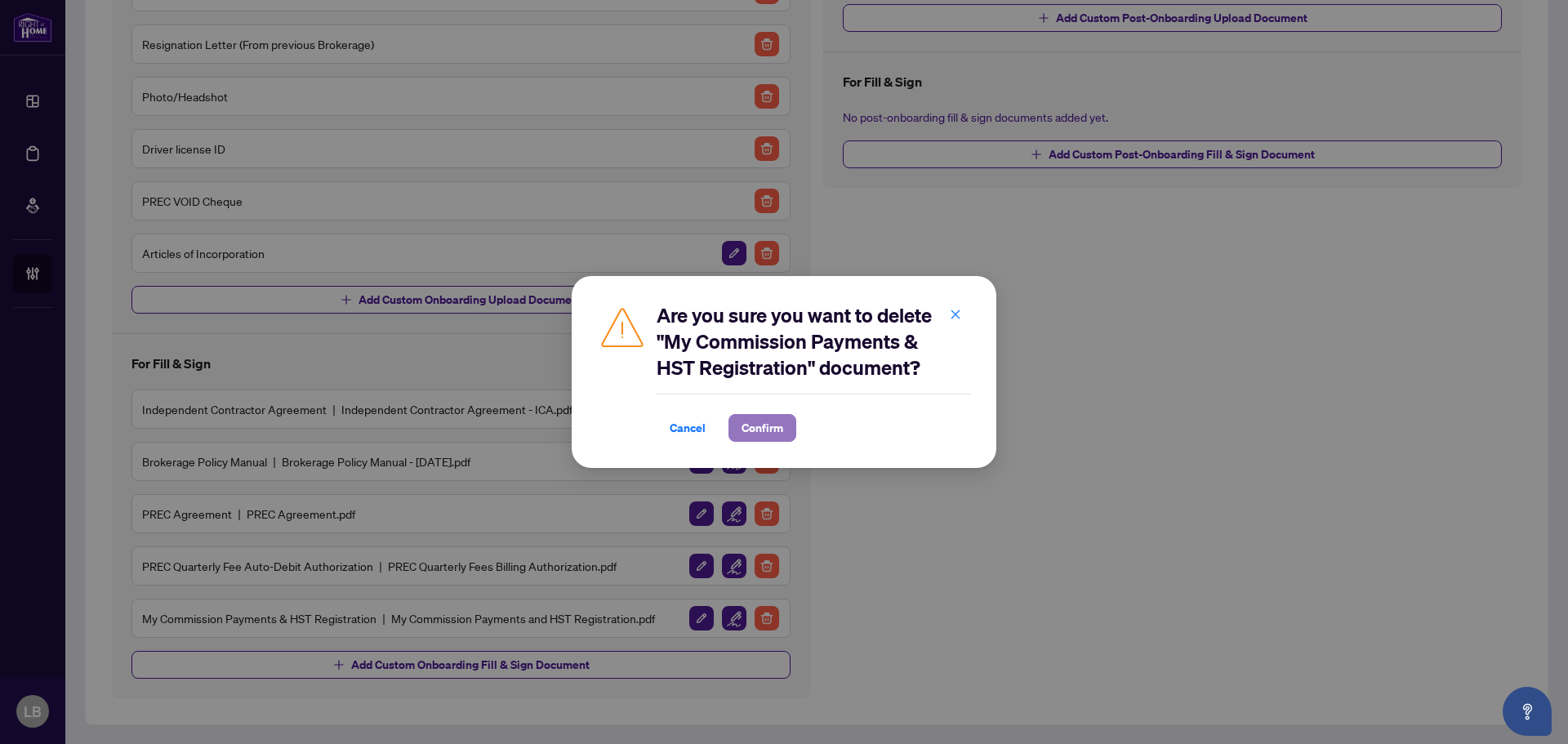
click at [759, 427] on span "Confirm" at bounding box center [762, 428] width 41 height 26
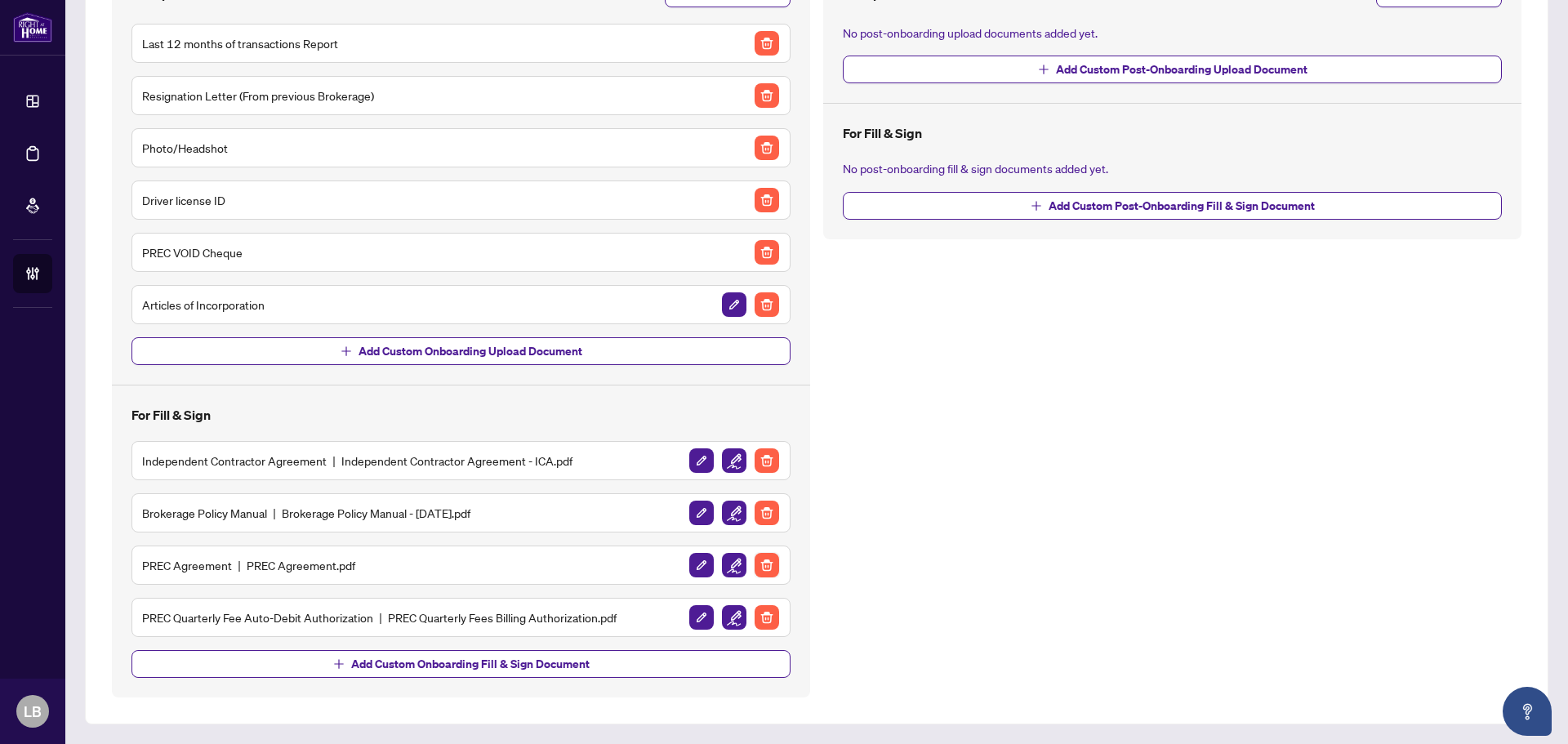
scroll to position [223, 0]
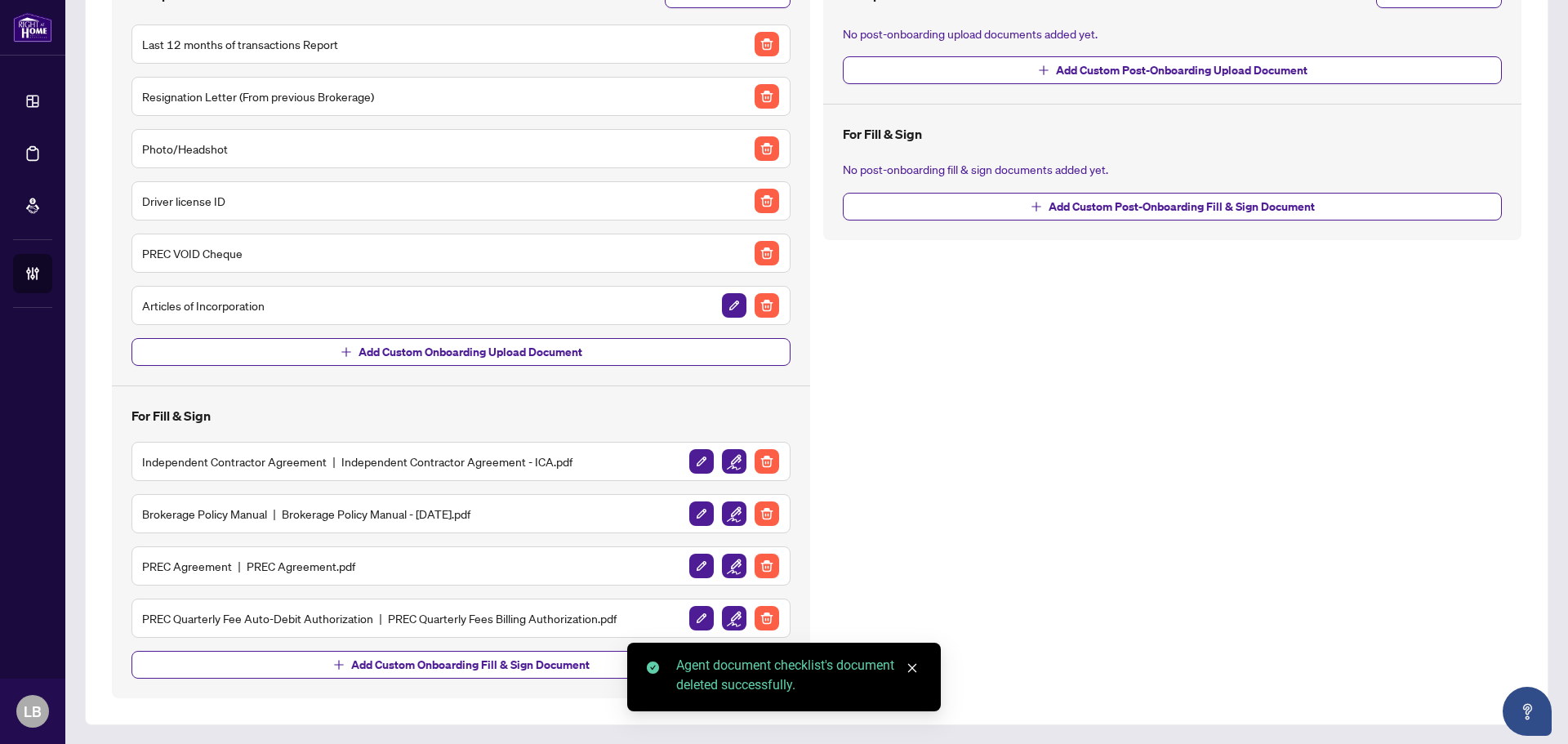
click at [757, 562] on img "button" at bounding box center [767, 566] width 24 height 24
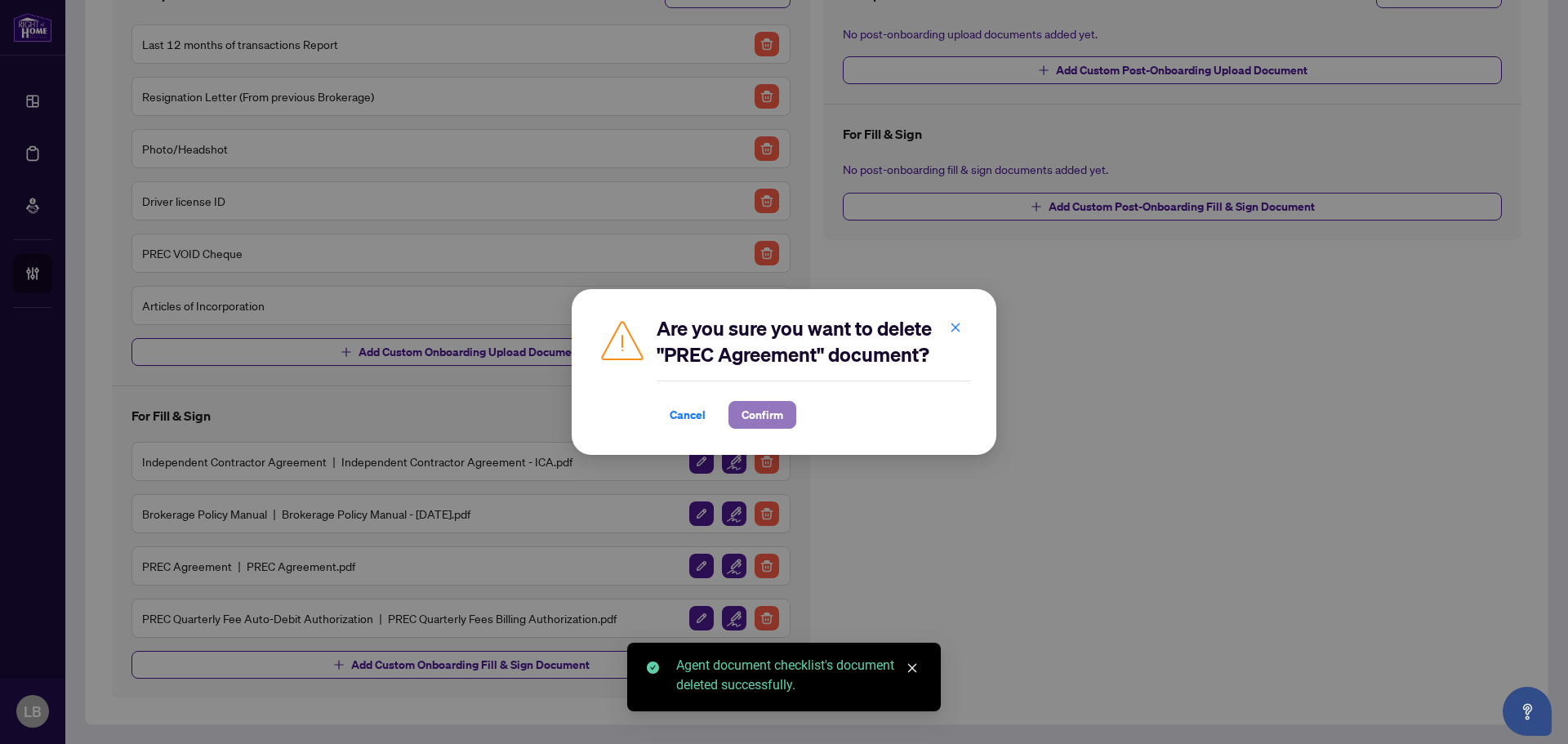
click at [761, 424] on span "Confirm" at bounding box center [762, 415] width 41 height 26
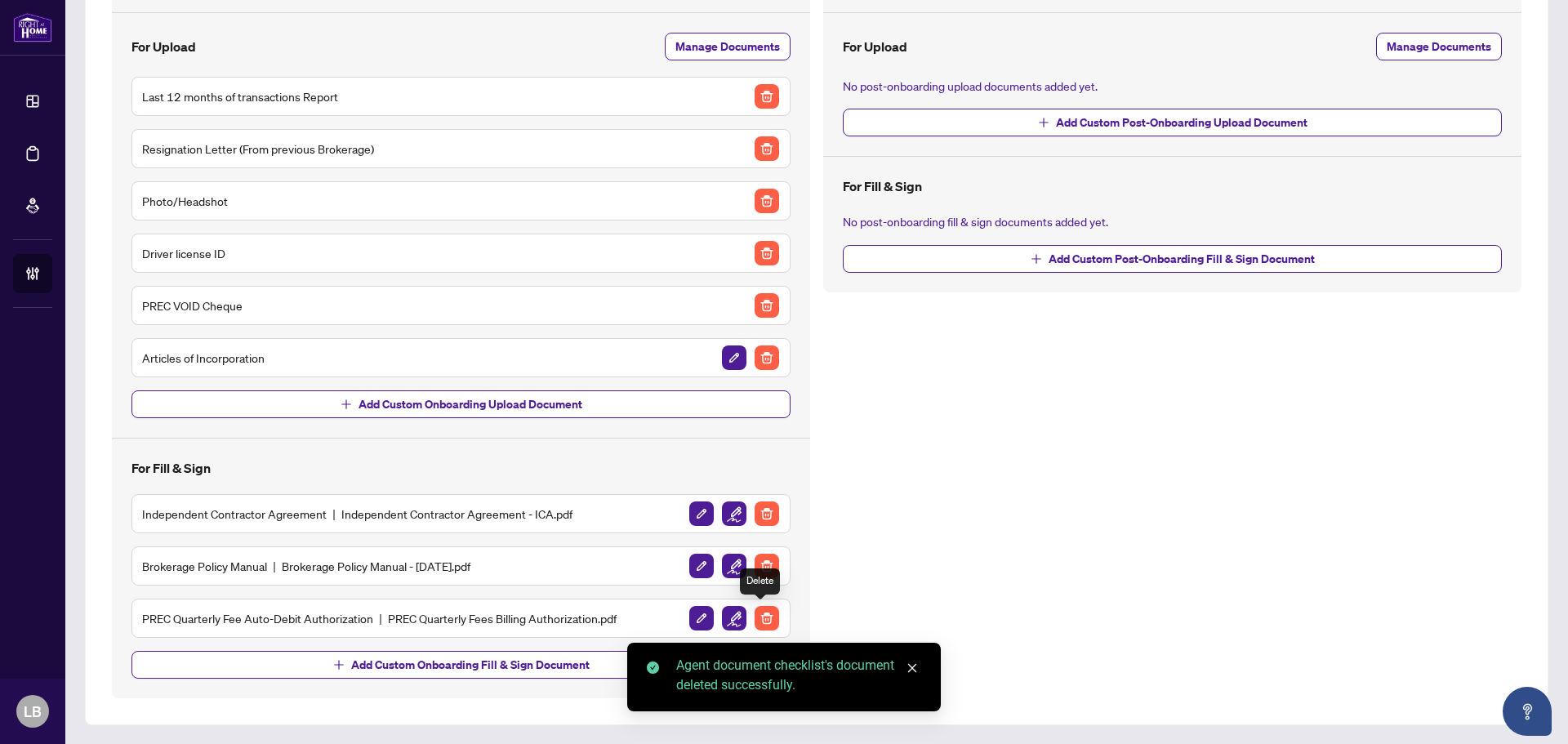
click at [766, 613] on img "button" at bounding box center [767, 618] width 24 height 24
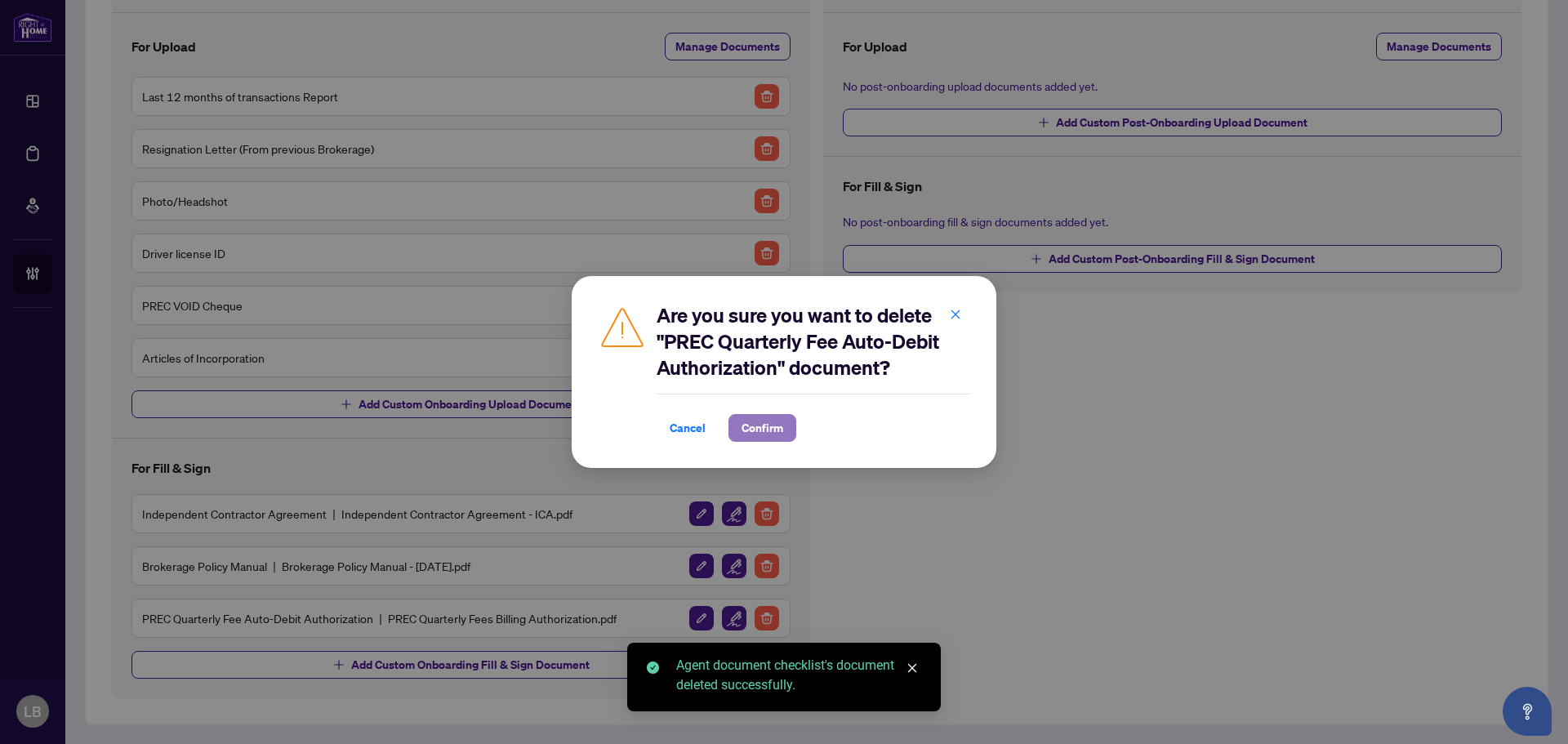
click at [781, 423] on span "Confirm" at bounding box center [762, 428] width 41 height 26
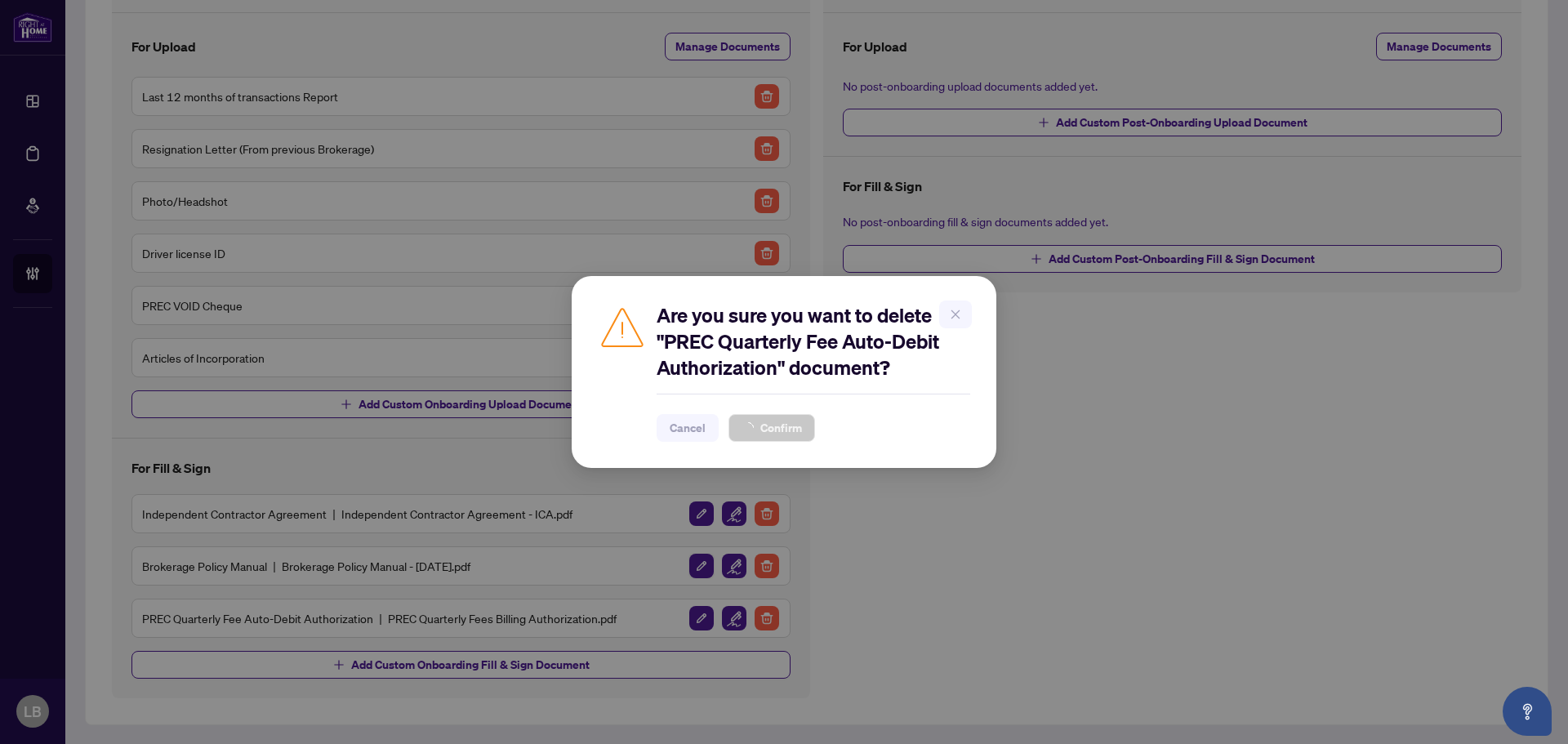
scroll to position [119, 0]
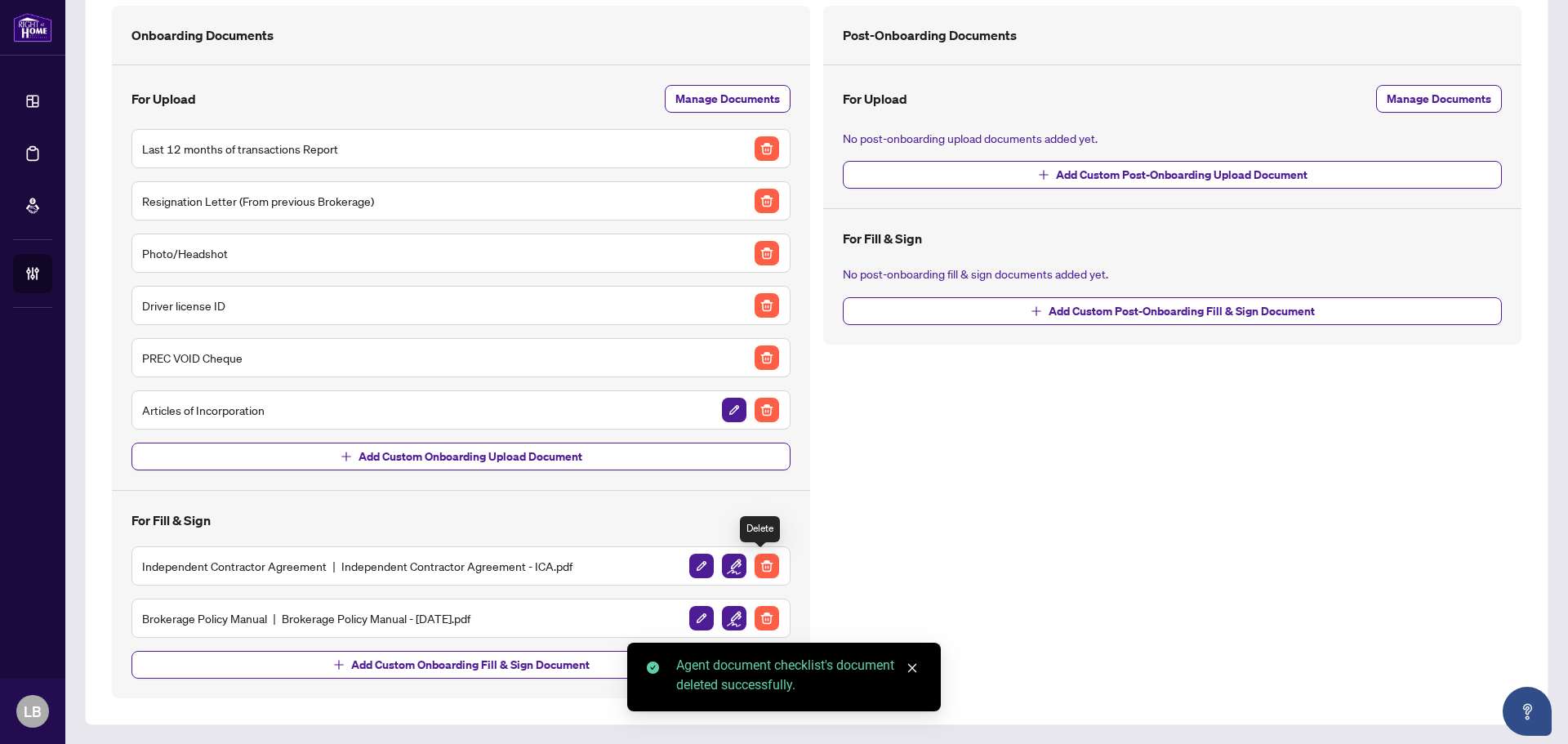
click at [761, 565] on img "button" at bounding box center [767, 566] width 24 height 24
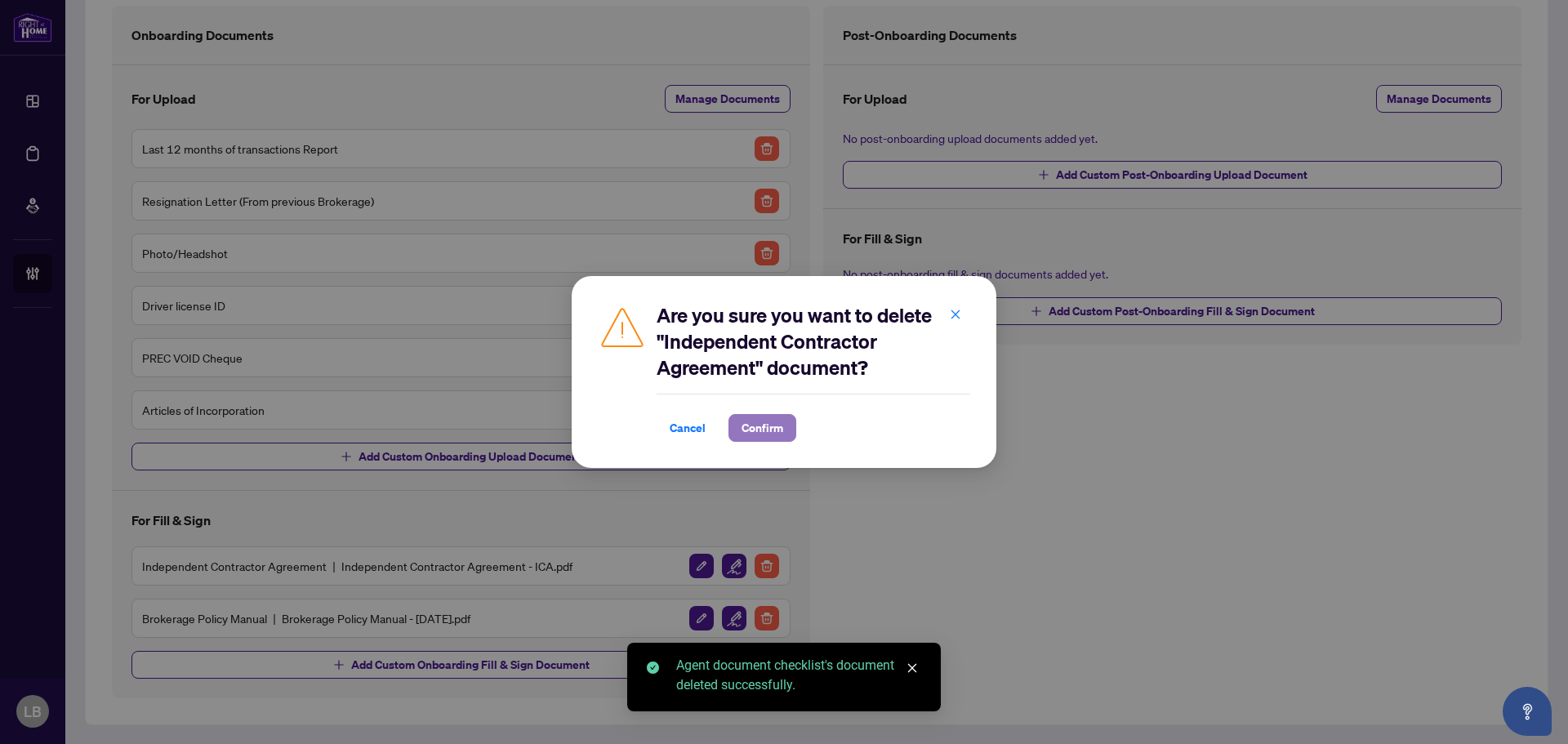
click at [771, 426] on span "Confirm" at bounding box center [762, 428] width 41 height 26
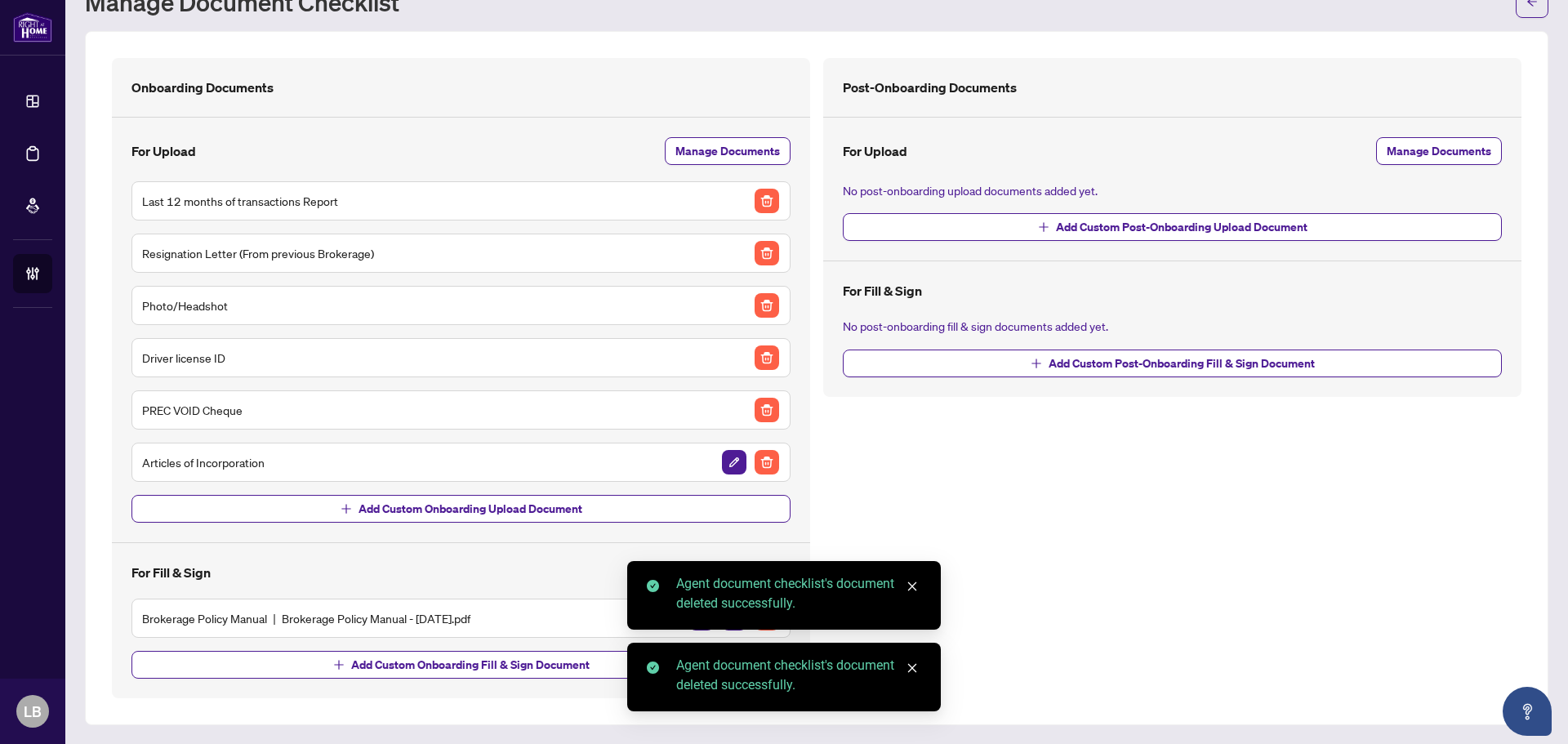
click at [984, 464] on div "Post-Onboarding Documents For Upload Manage Documents No post-onboarding upload…" at bounding box center [1172, 379] width 711 height 640
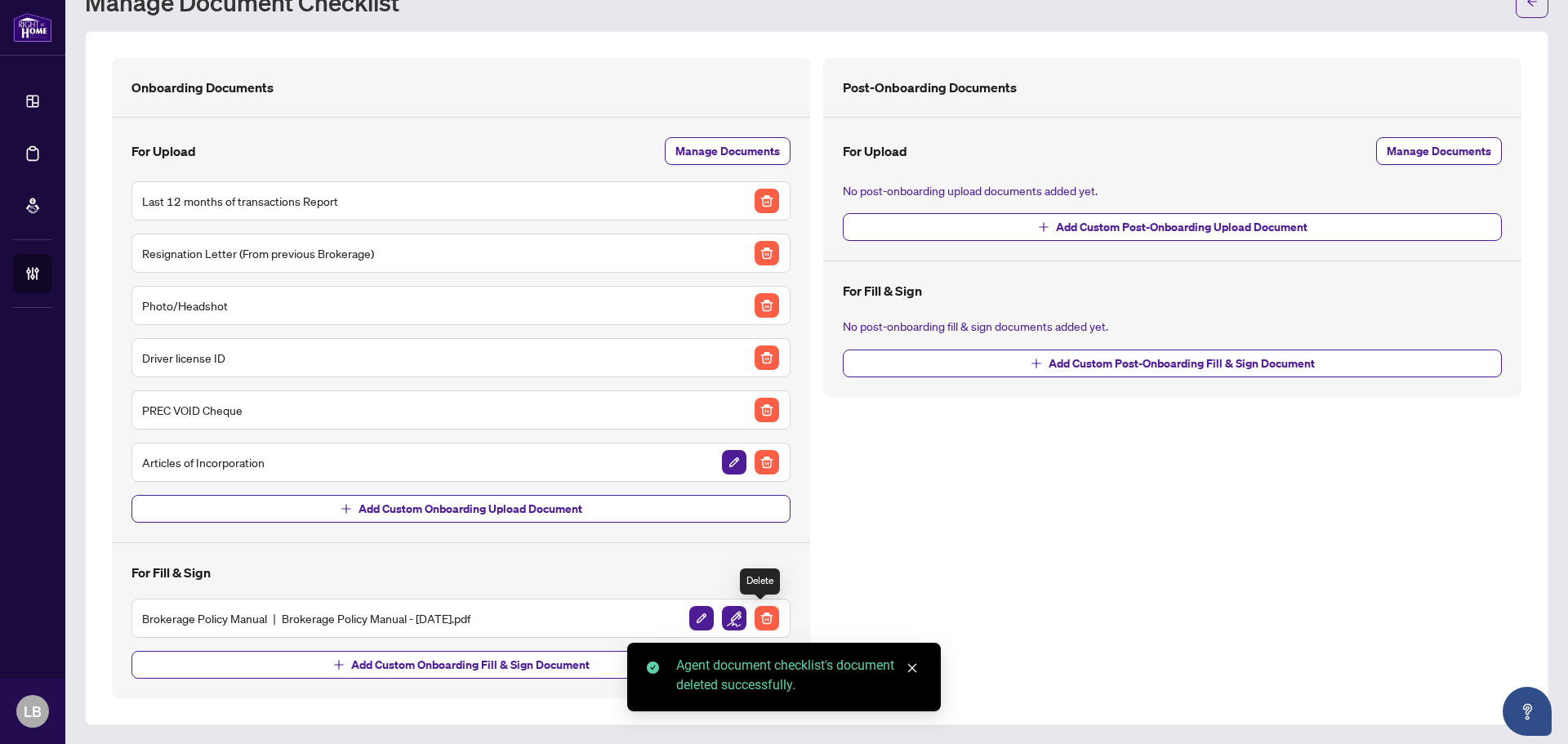
click at [762, 613] on img "button" at bounding box center [767, 618] width 24 height 24
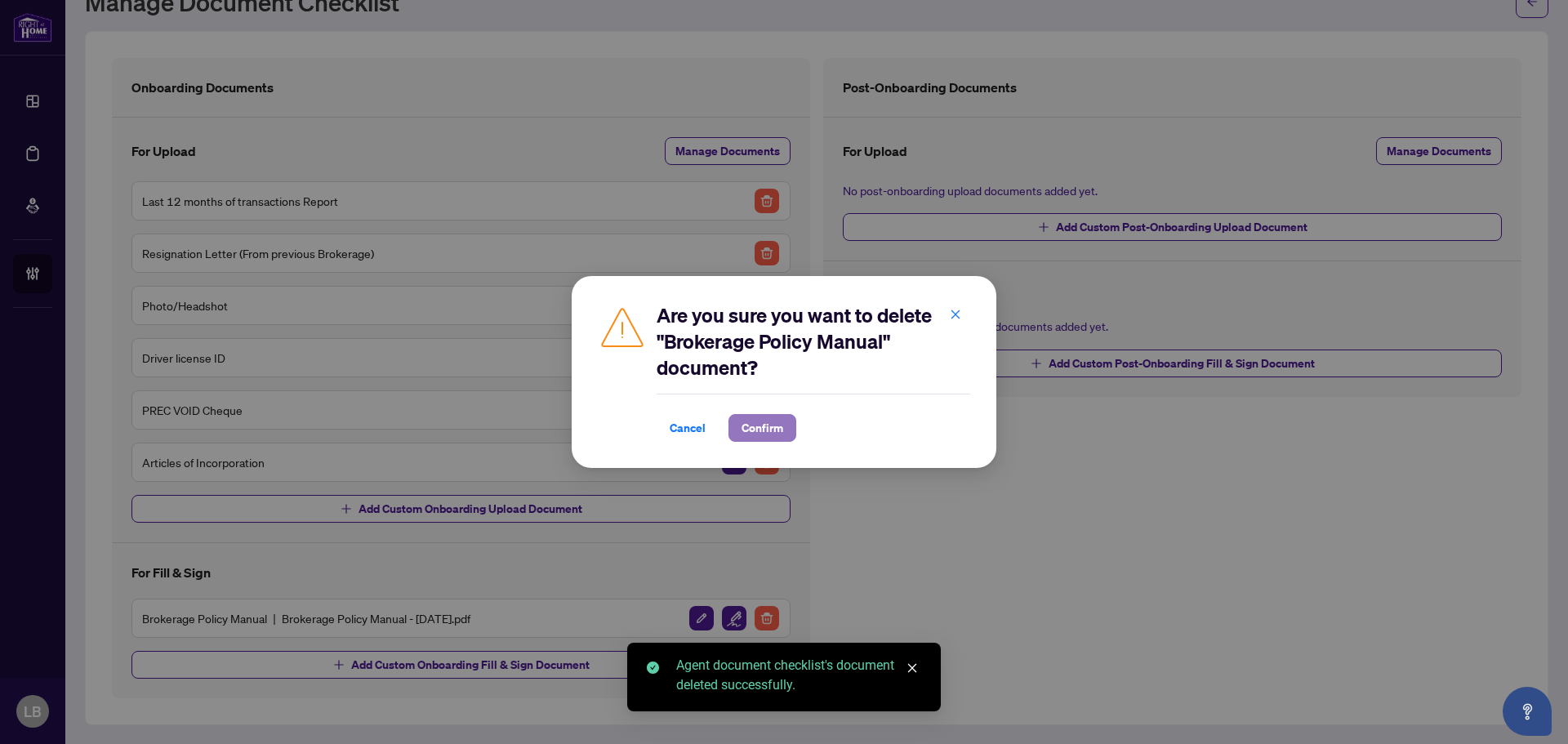
click at [764, 428] on span "Confirm" at bounding box center [762, 428] width 41 height 26
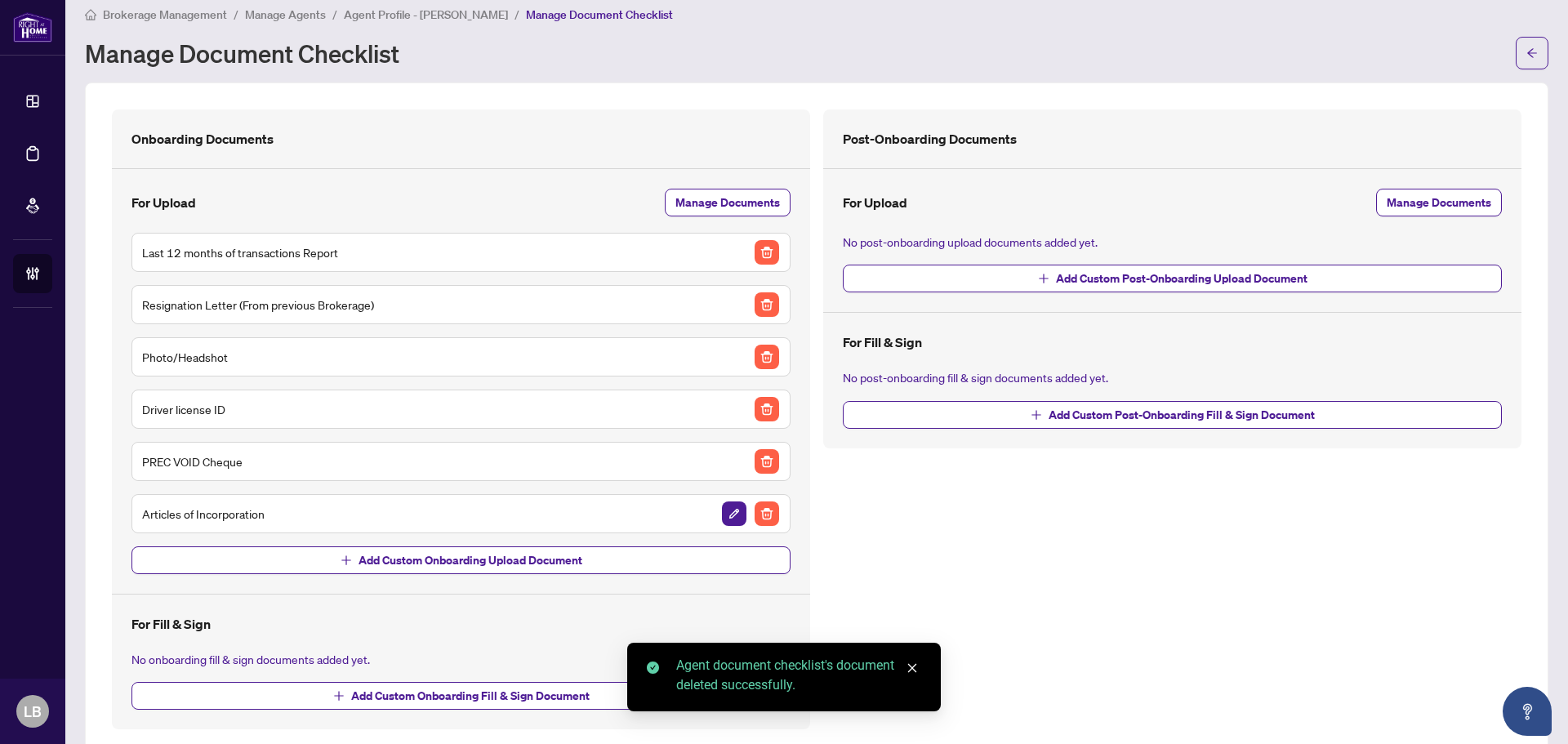
scroll to position [0, 0]
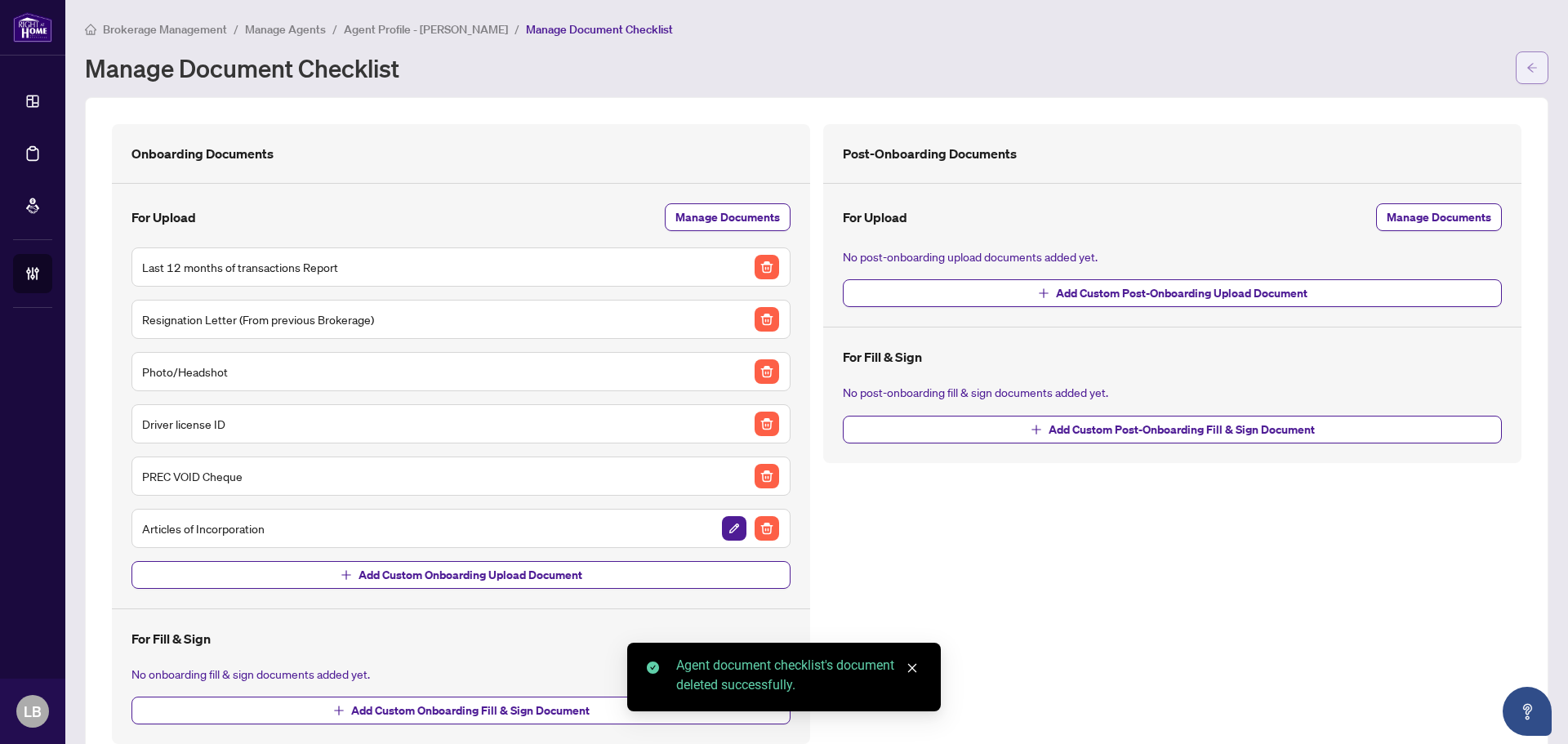
click at [1528, 62] on button "button" at bounding box center [1531, 68] width 33 height 33
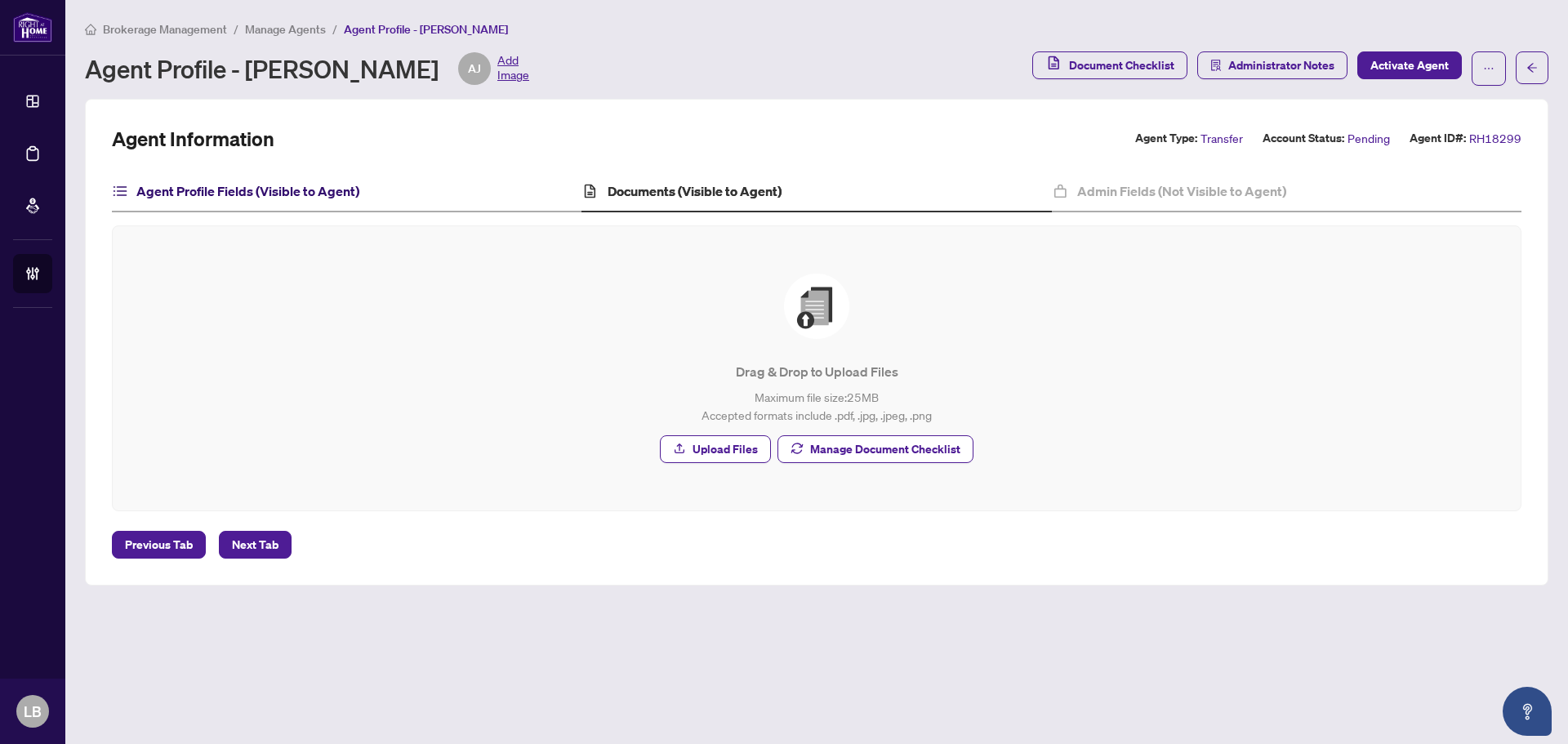
click at [314, 188] on h4 "Agent Profile Fields (Visible to Agent)" at bounding box center [248, 190] width 223 height 20
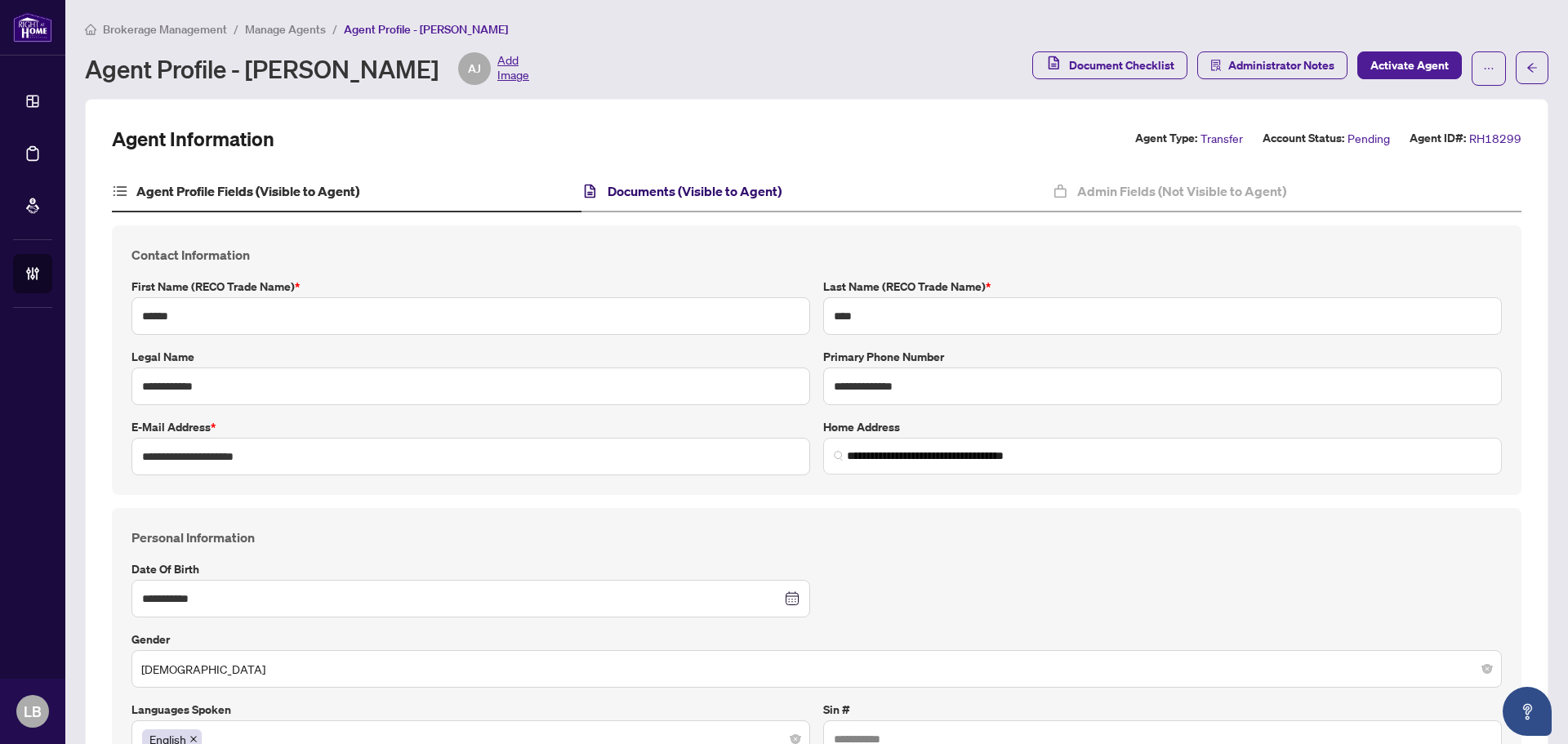
click at [671, 195] on h4 "Documents (Visible to Agent)" at bounding box center [694, 190] width 174 height 20
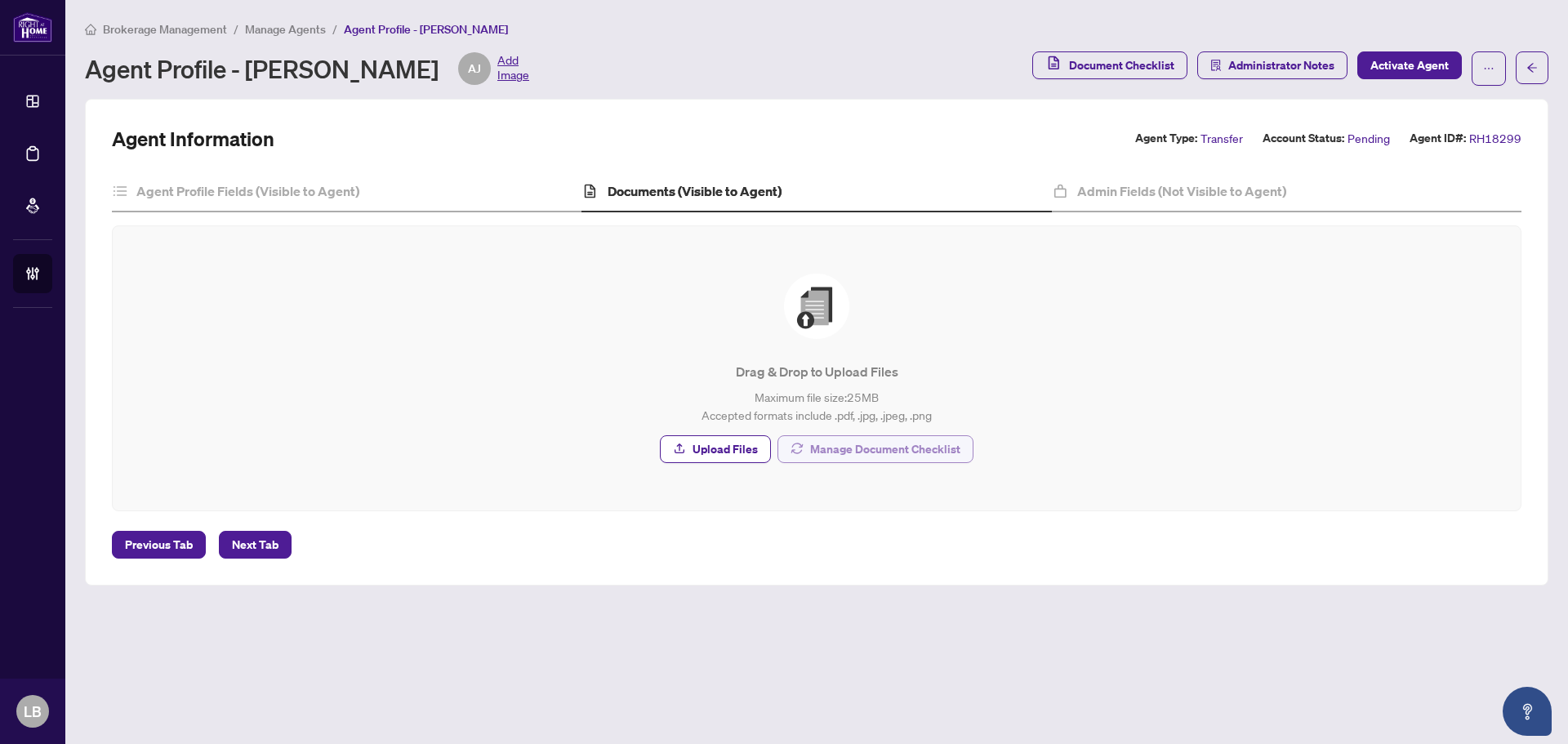
click at [857, 455] on span "Manage Document Checklist" at bounding box center [885, 449] width 151 height 26
